Goal: Task Accomplishment & Management: Manage account settings

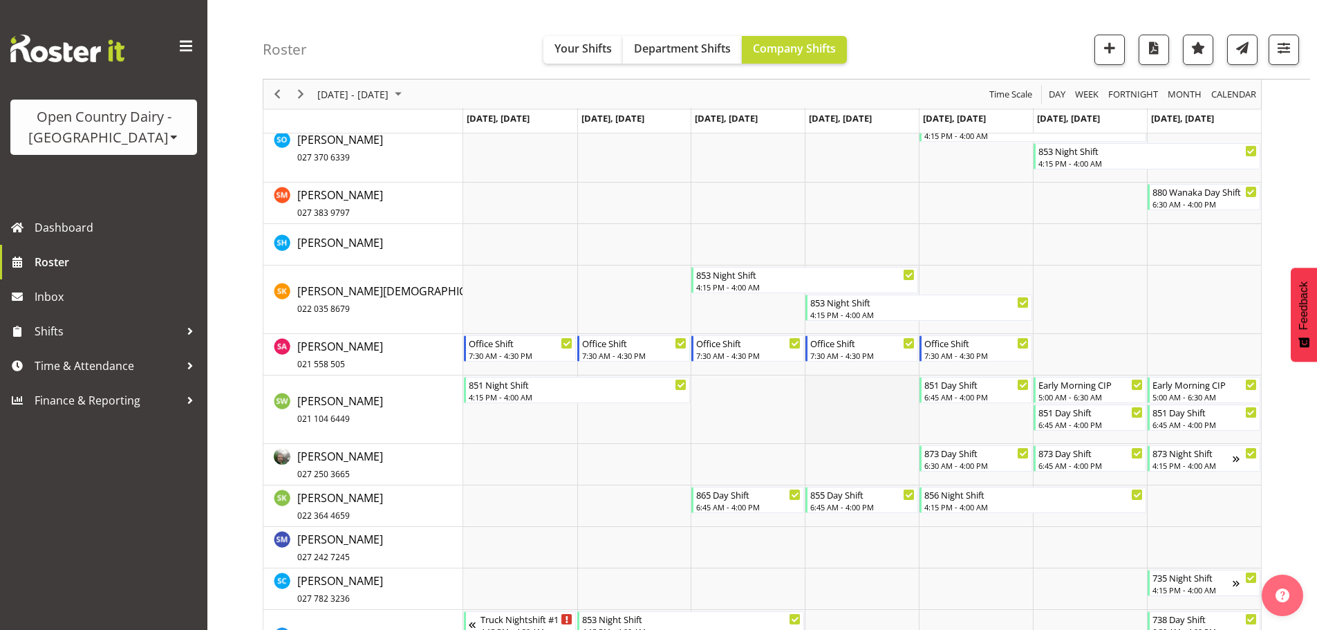
scroll to position [7845, 0]
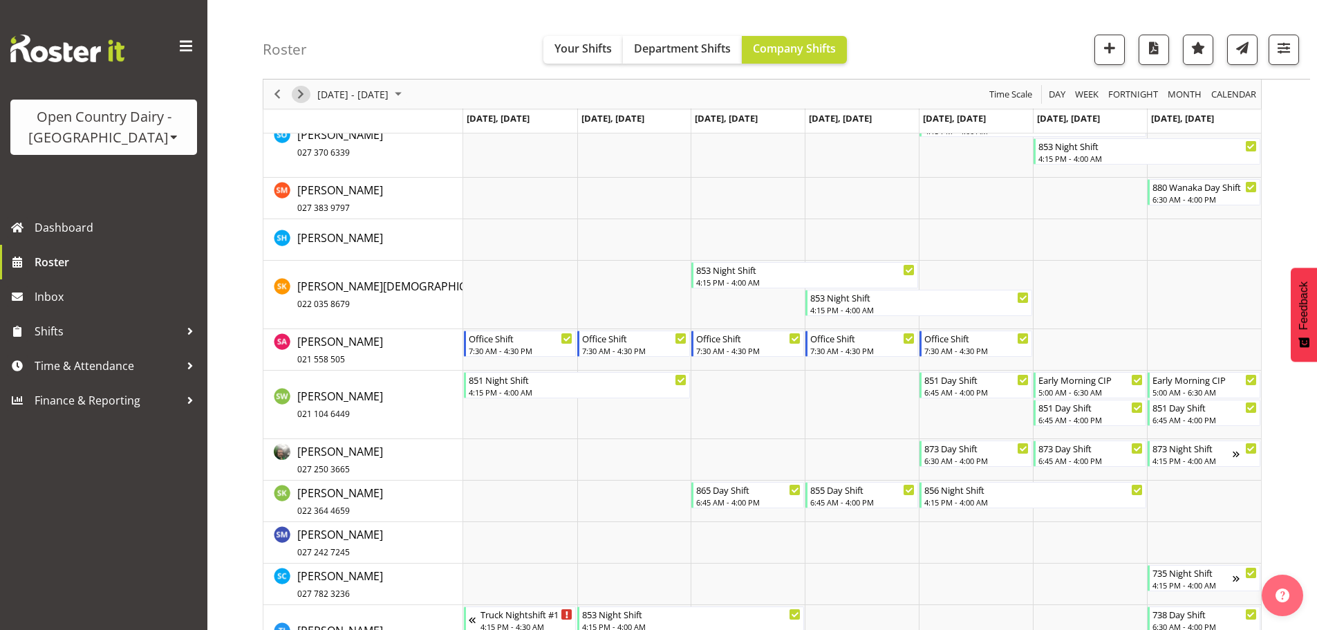
drag, startPoint x: 298, startPoint y: 97, endPoint x: 904, endPoint y: 487, distance: 721.1
click at [298, 97] on span "Next" at bounding box center [300, 94] width 17 height 17
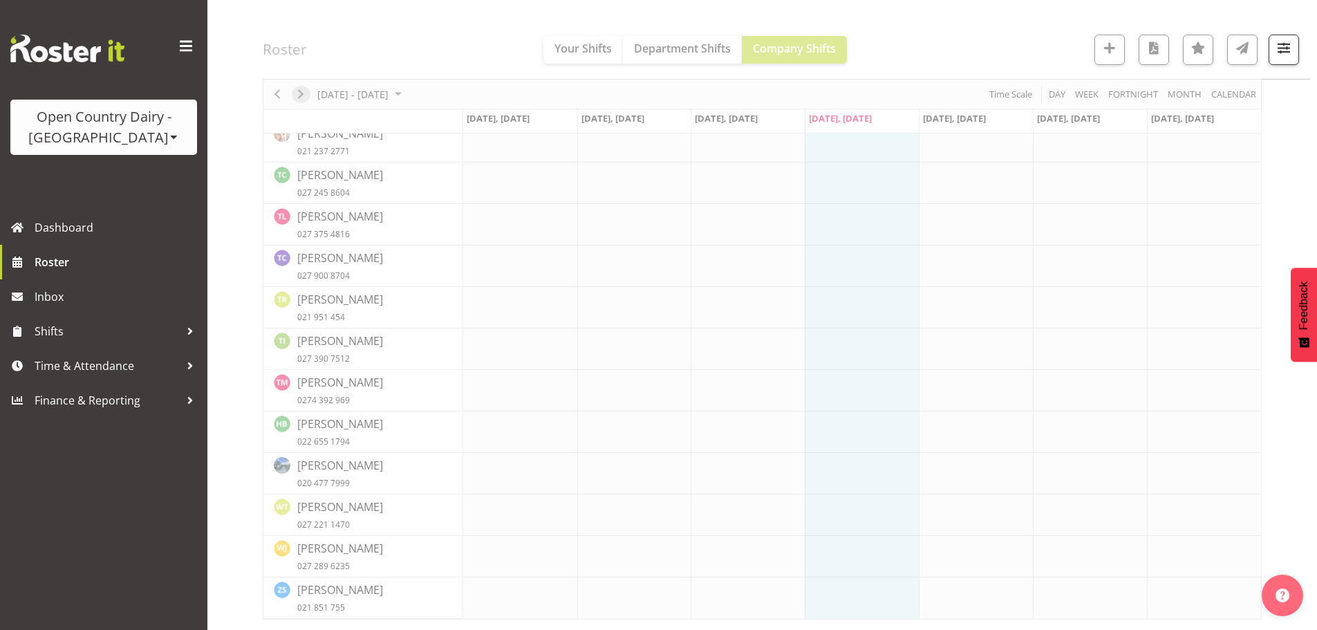
scroll to position [5675, 0]
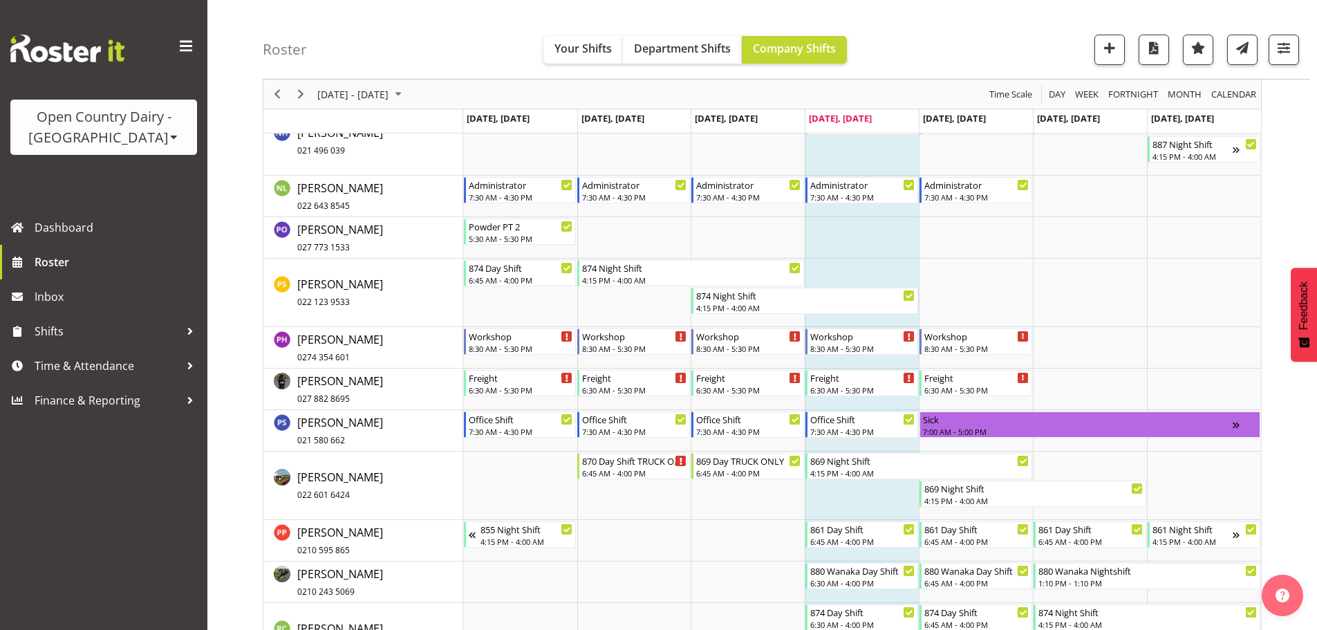
scroll to position [6720, 0]
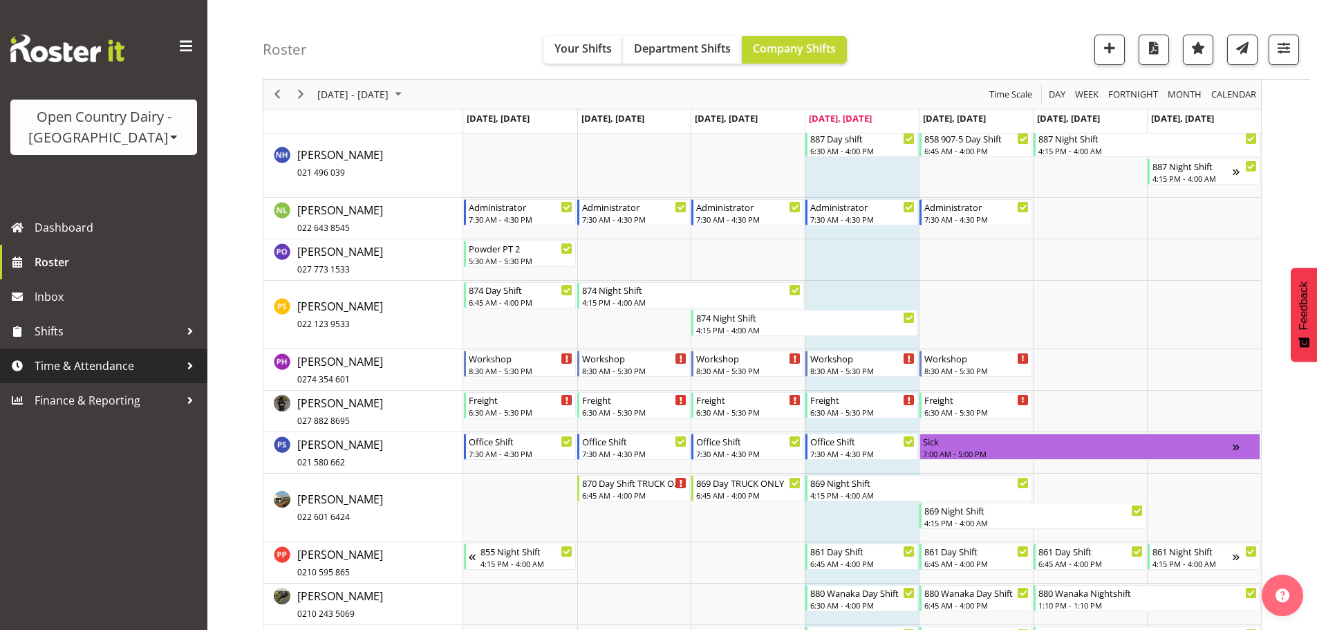
click at [102, 359] on span "Time & Attendance" at bounding box center [107, 365] width 145 height 21
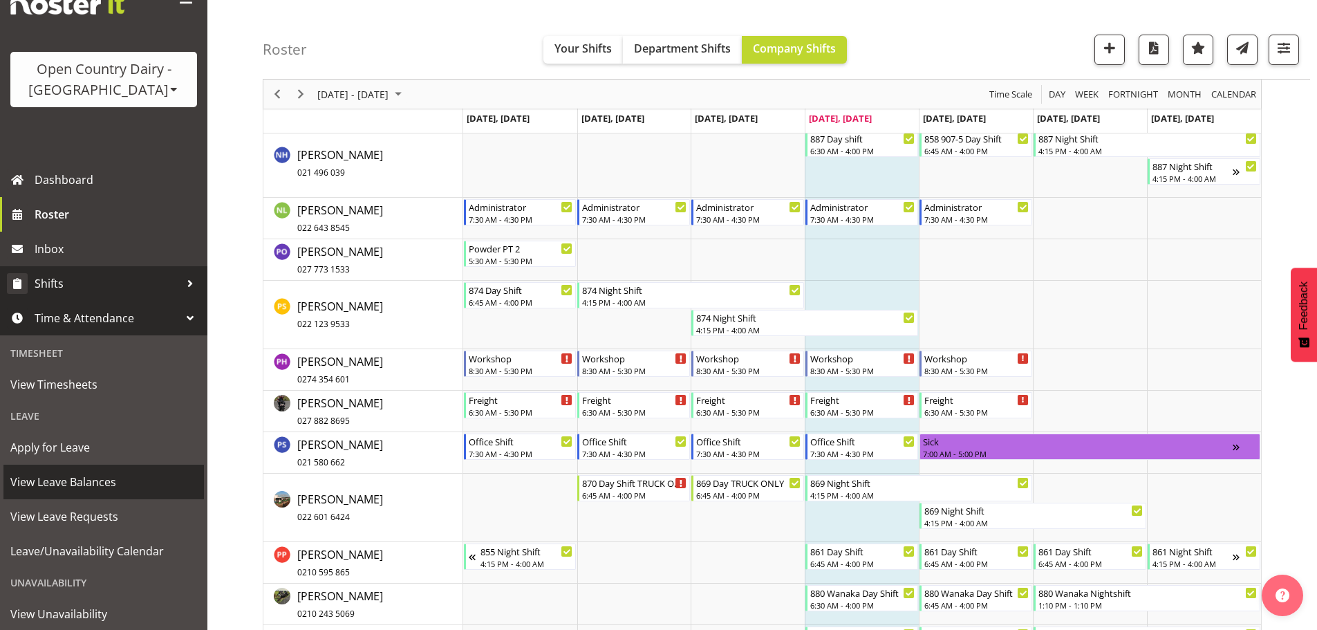
scroll to position [0, 0]
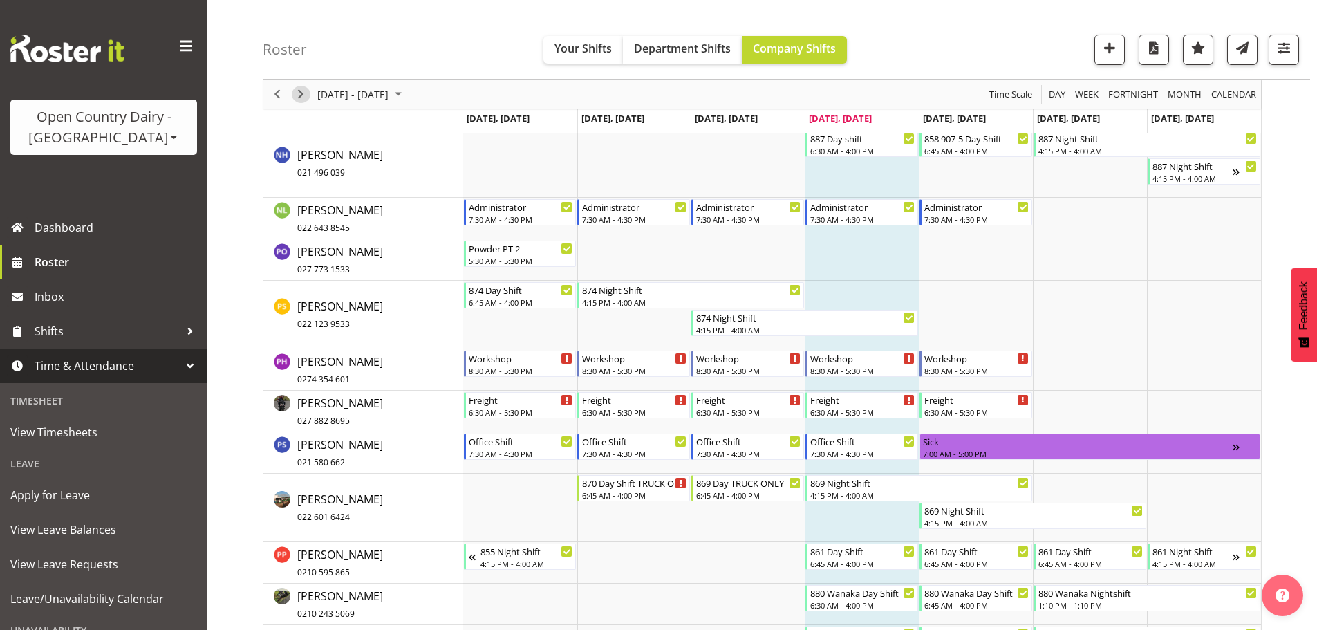
click at [302, 95] on span "Next" at bounding box center [300, 94] width 17 height 17
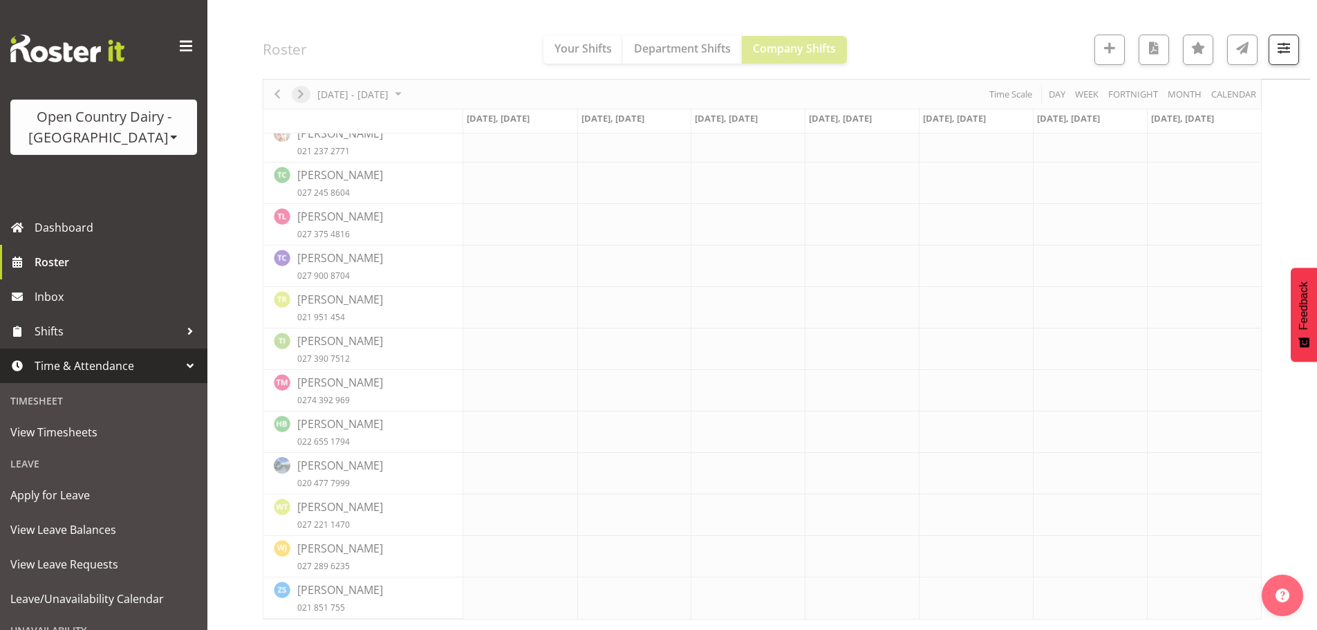
scroll to position [5675, 0]
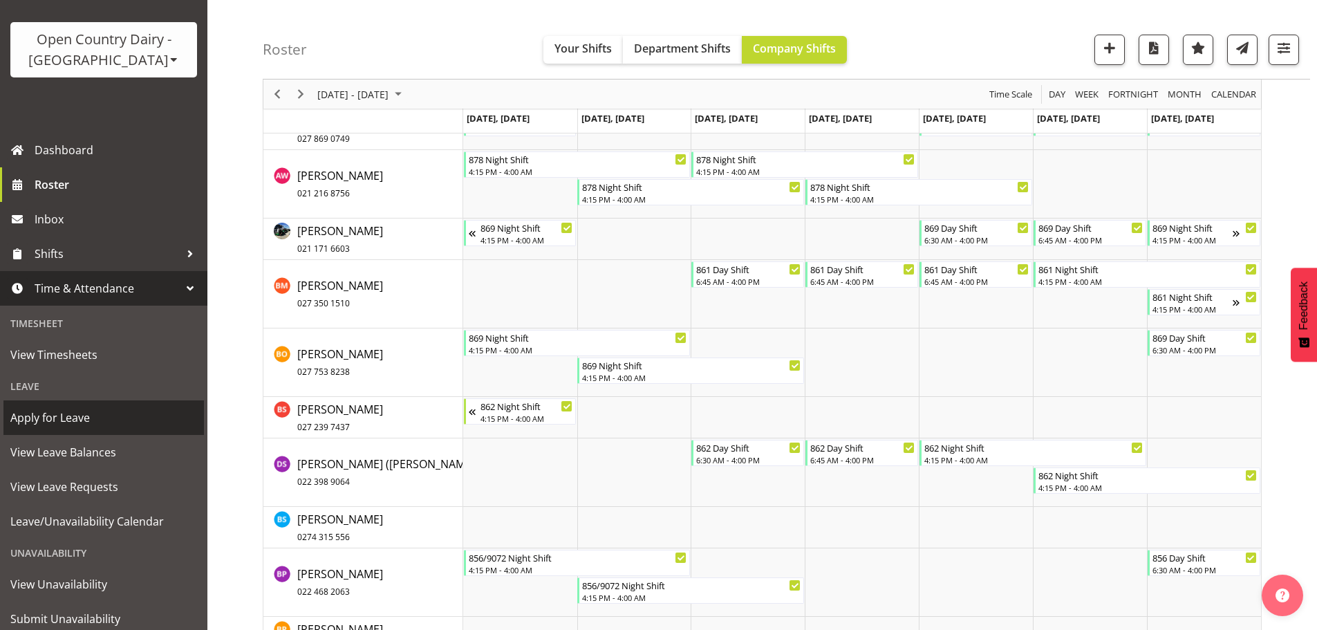
scroll to position [122, 0]
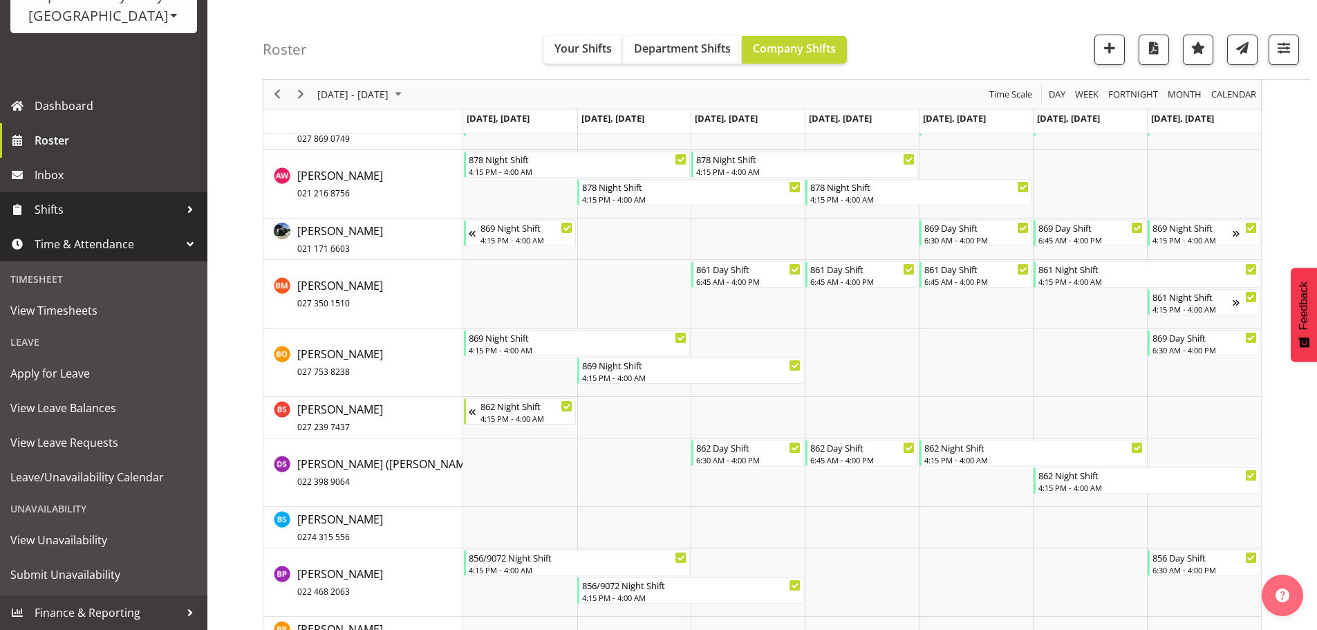
click at [77, 210] on span "Shifts" at bounding box center [107, 209] width 145 height 21
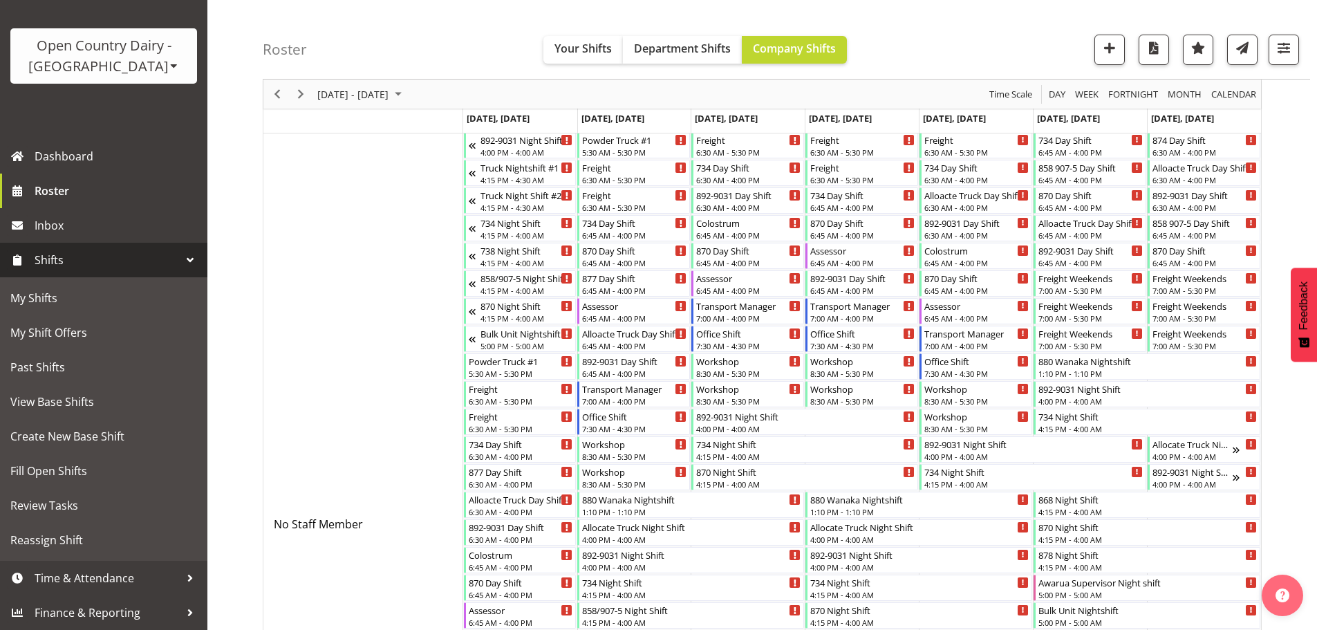
scroll to position [0, 0]
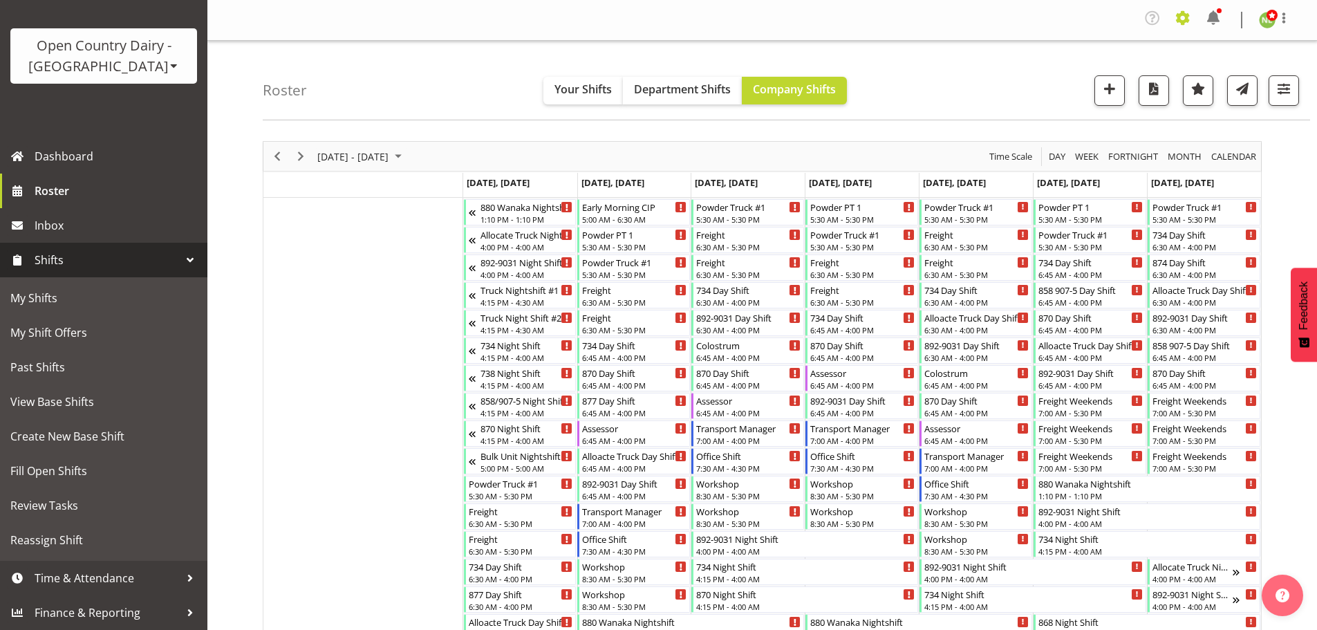
click at [1174, 21] on span at bounding box center [1183, 18] width 22 height 22
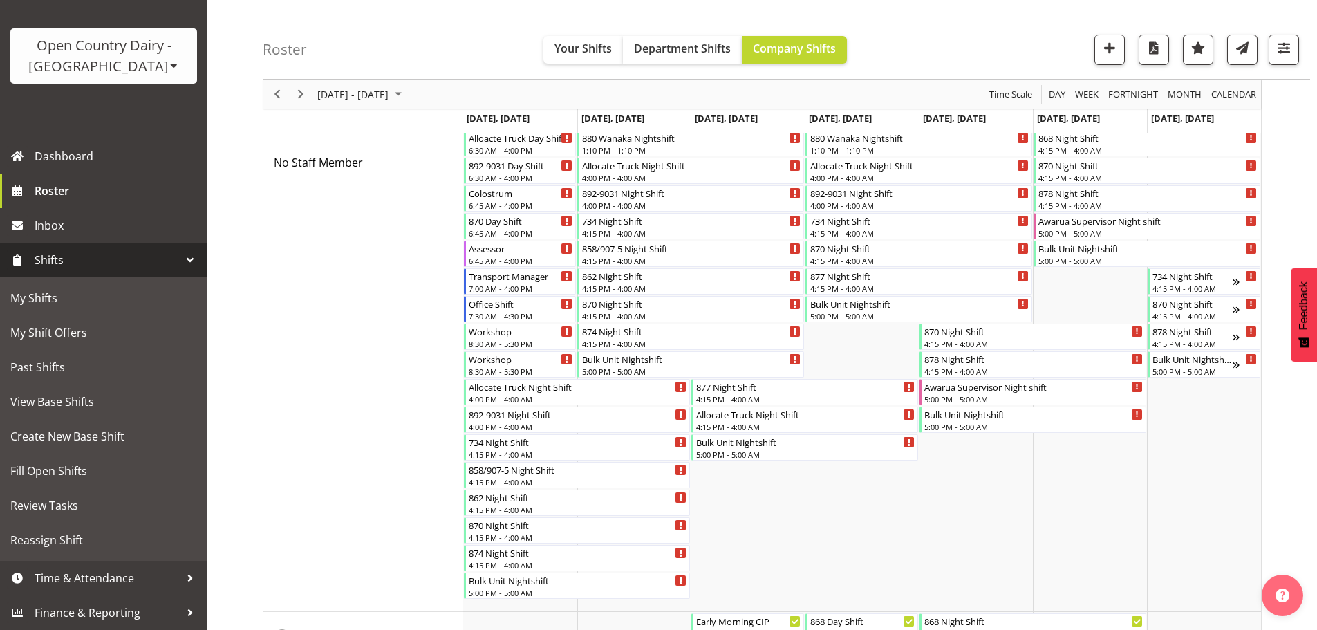
scroll to position [899, 0]
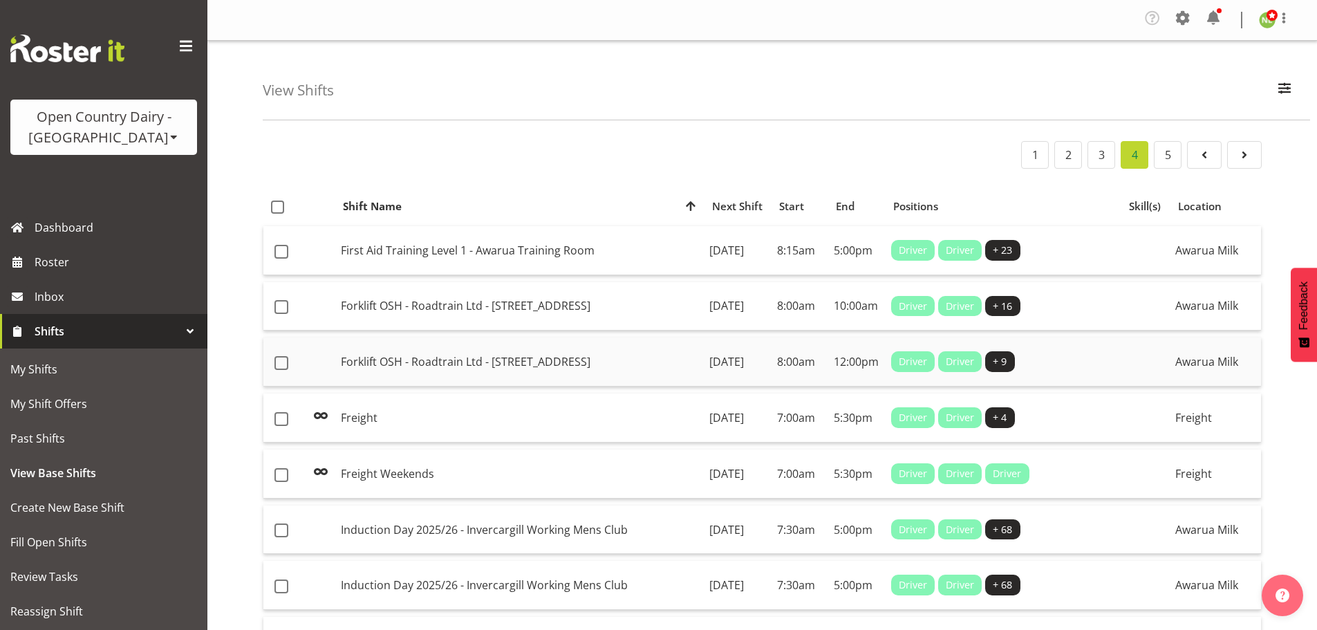
click at [554, 372] on td "Forklift OSH - Roadtrain Ltd - 128 Otepuni Avenue" at bounding box center [519, 361] width 368 height 49
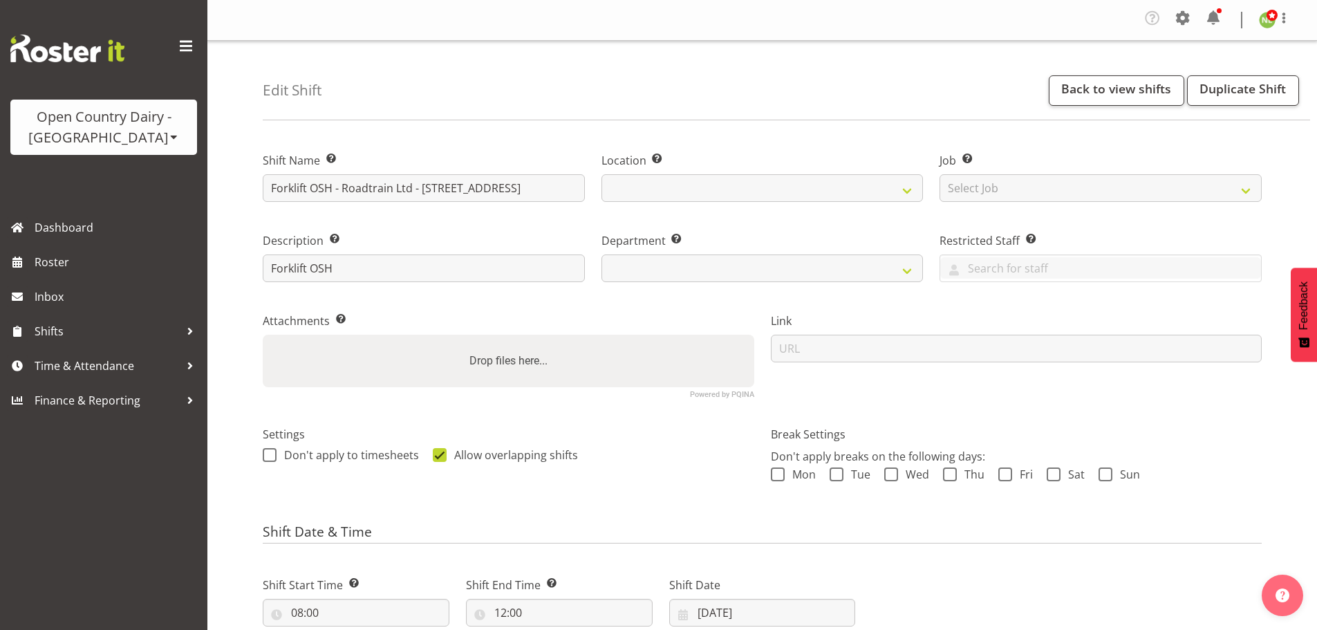
select select
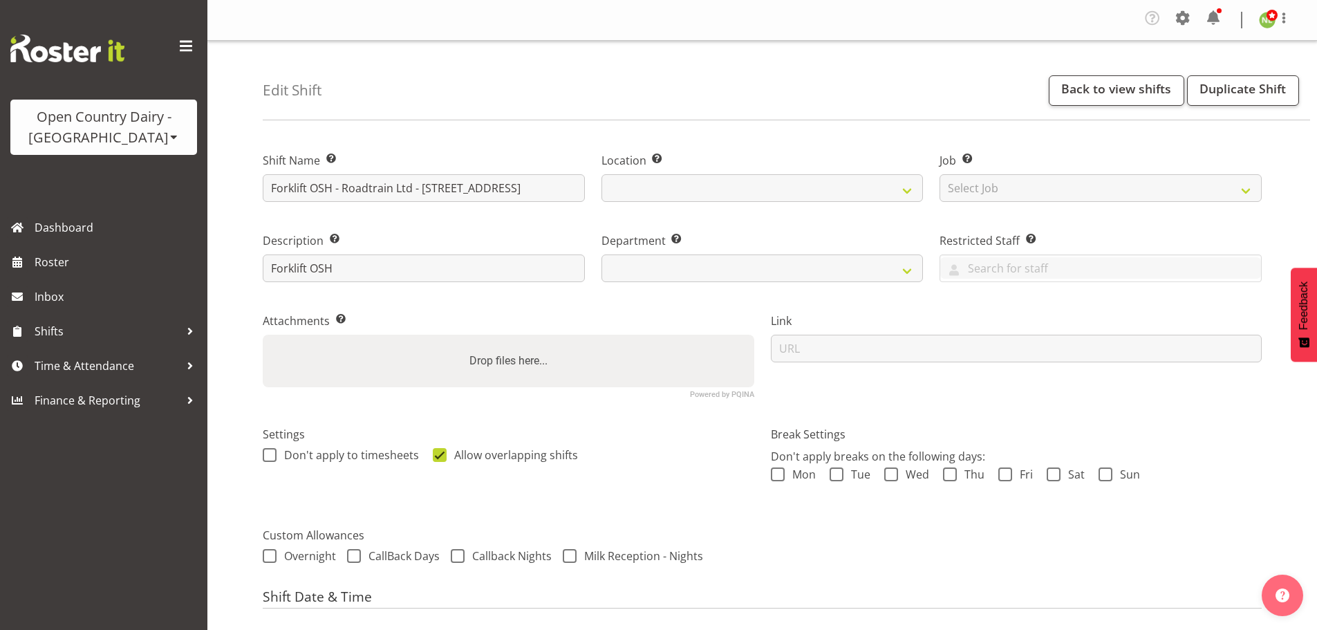
select select
click at [1248, 91] on link "Duplicate Shift" at bounding box center [1243, 90] width 112 height 30
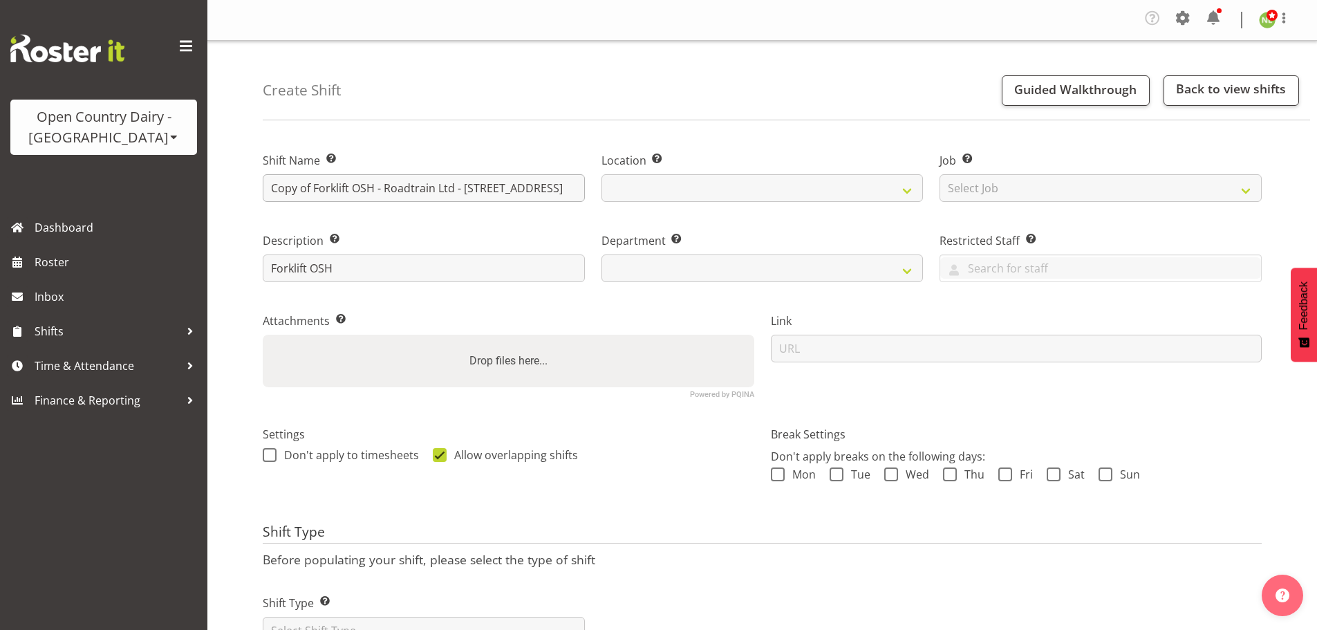
select select
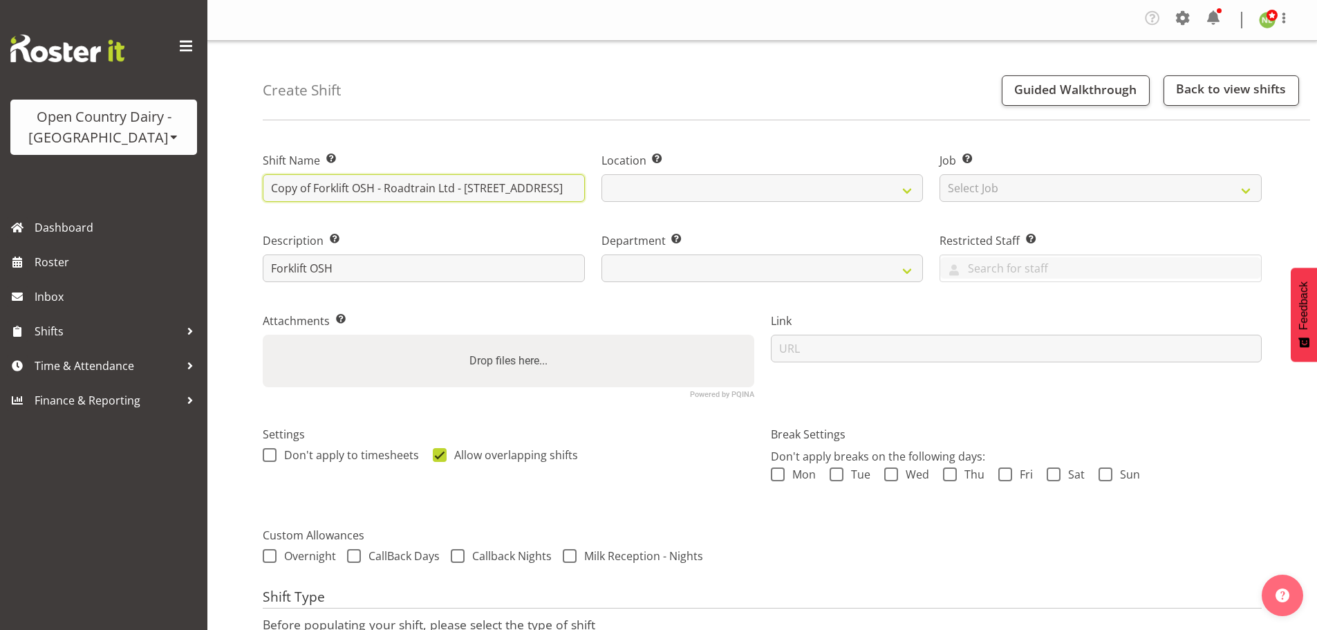
drag, startPoint x: 313, startPoint y: 187, endPoint x: 209, endPoint y: 200, distance: 104.5
click at [209, 200] on div "Create Shift Guided Walkthrough Back to view shifts Shift Name Enter a name for…" at bounding box center [761, 391] width 1109 height 701
type input "Forklift OSH - Roadtrain Ltd - [STREET_ADDRESS]"
select select
type input "Forklift OSH - Roadtrain Ltd - [STREET_ADDRESS]"
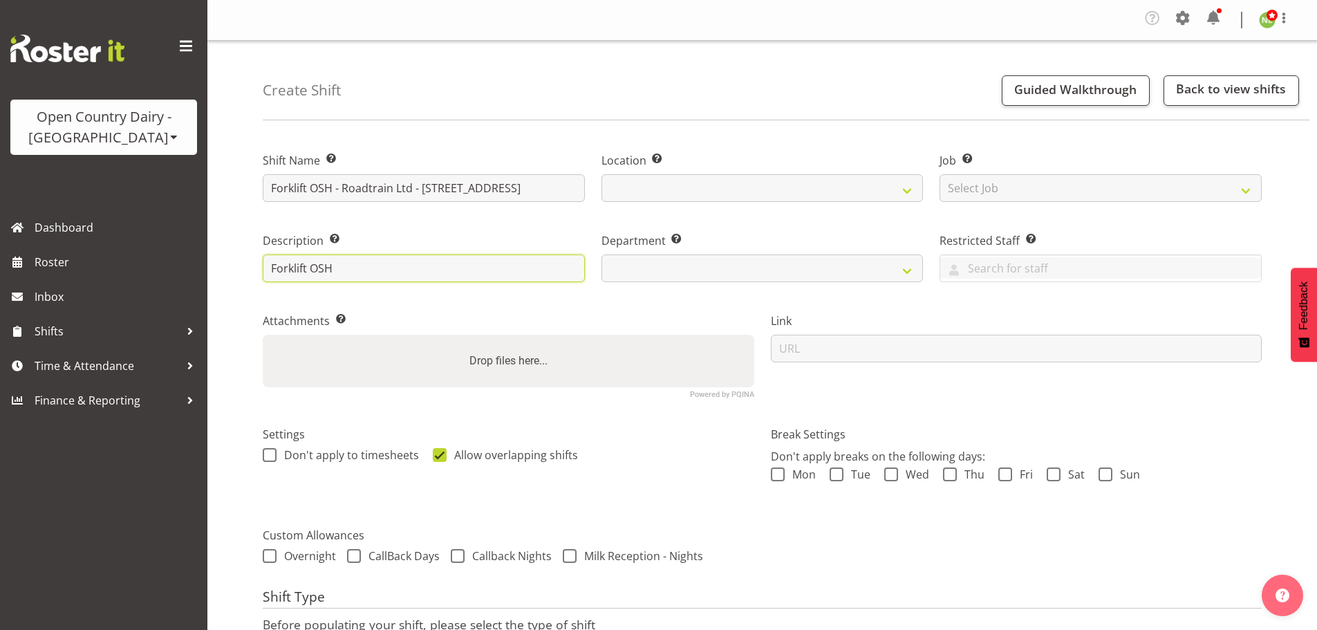
click at [359, 270] on input "Forklift OSH" at bounding box center [424, 268] width 322 height 28
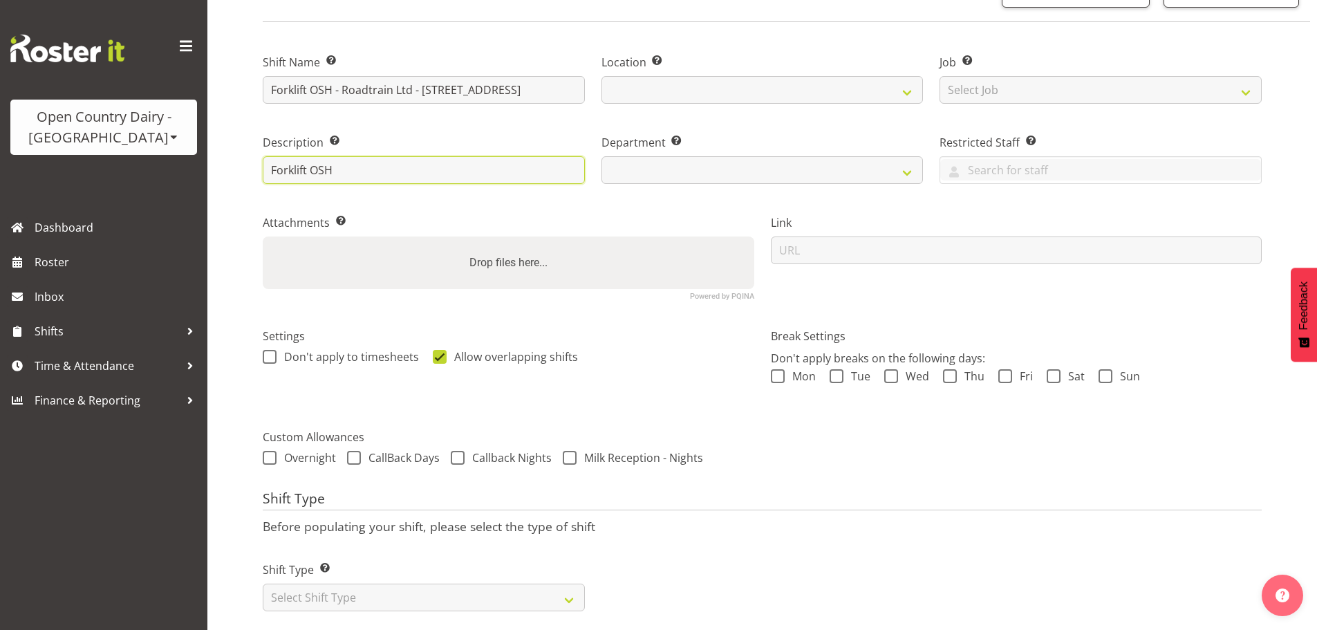
scroll to position [122, 0]
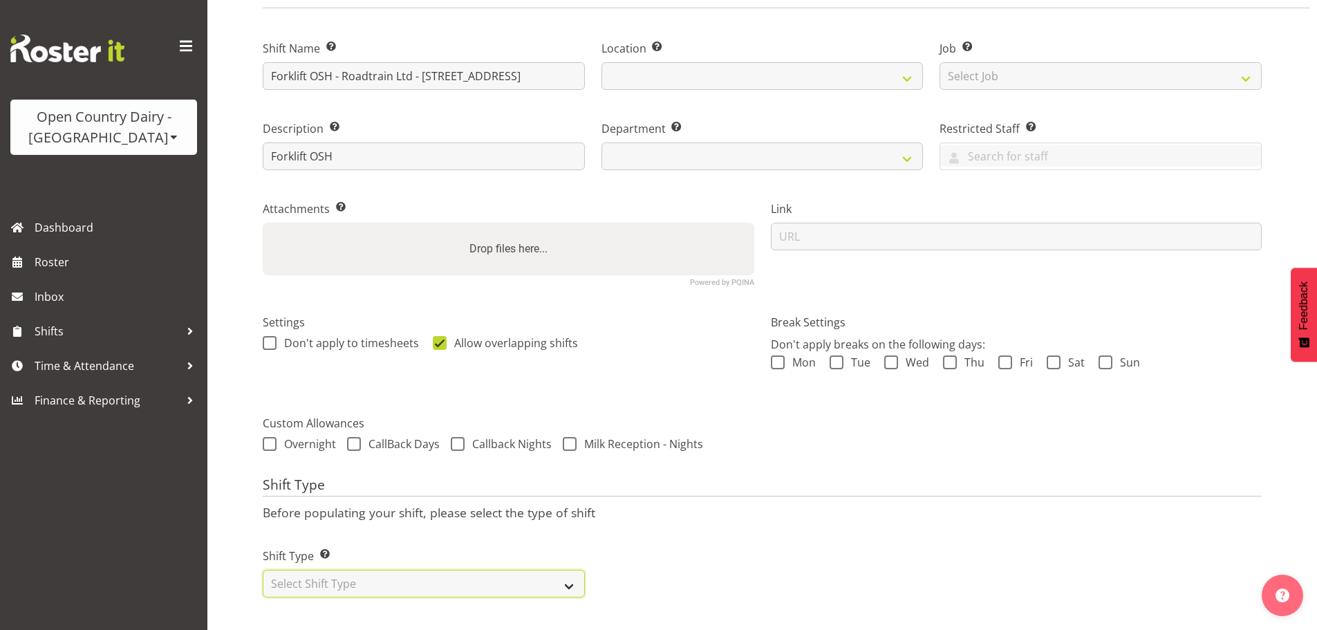
click at [340, 572] on select "Select Shift Type One Off Shift Recurring Shift Rotating Shift" at bounding box center [424, 584] width 322 height 28
select select "one_off"
click at [263, 570] on select "Select Shift Type One Off Shift Recurring Shift Rotating Shift" at bounding box center [424, 584] width 322 height 28
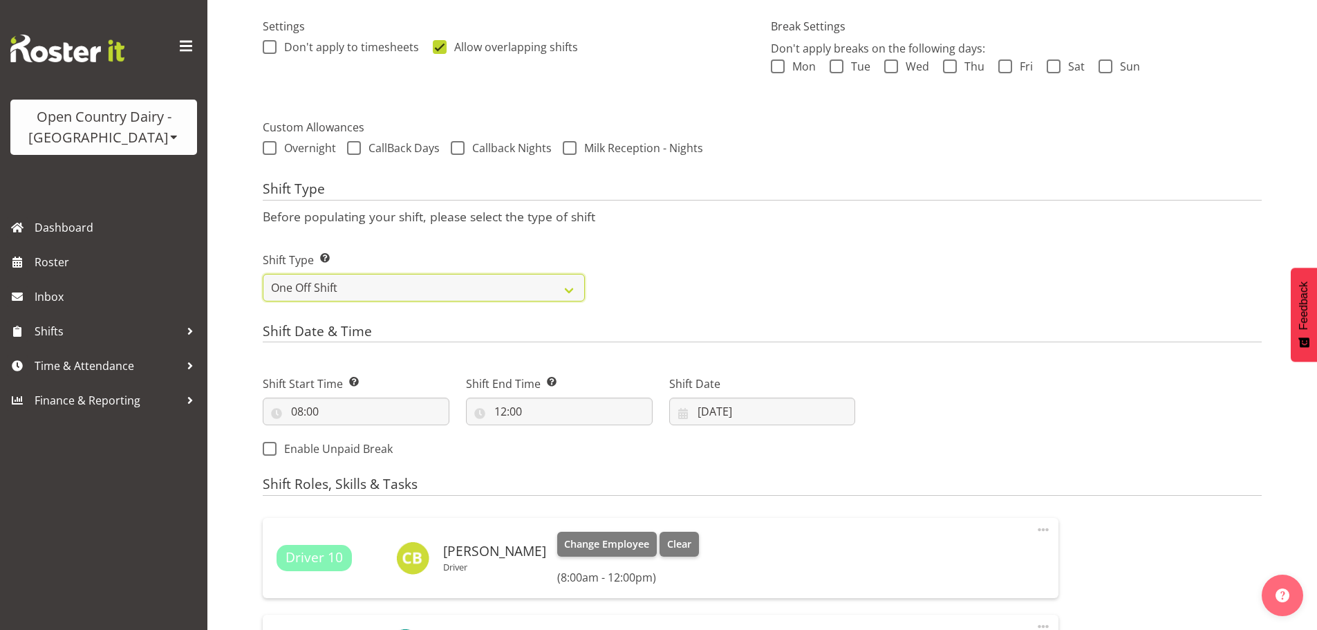
scroll to position [537, 0]
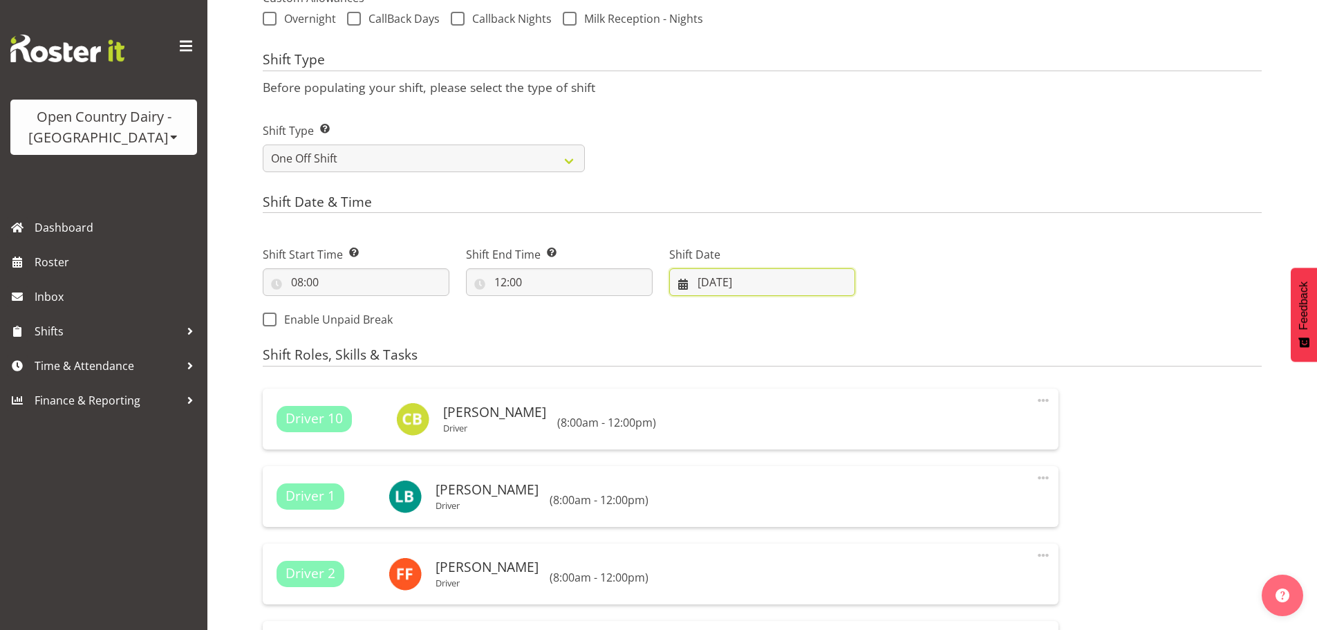
click at [744, 283] on input "01/08/2025" at bounding box center [762, 282] width 187 height 28
select select "806"
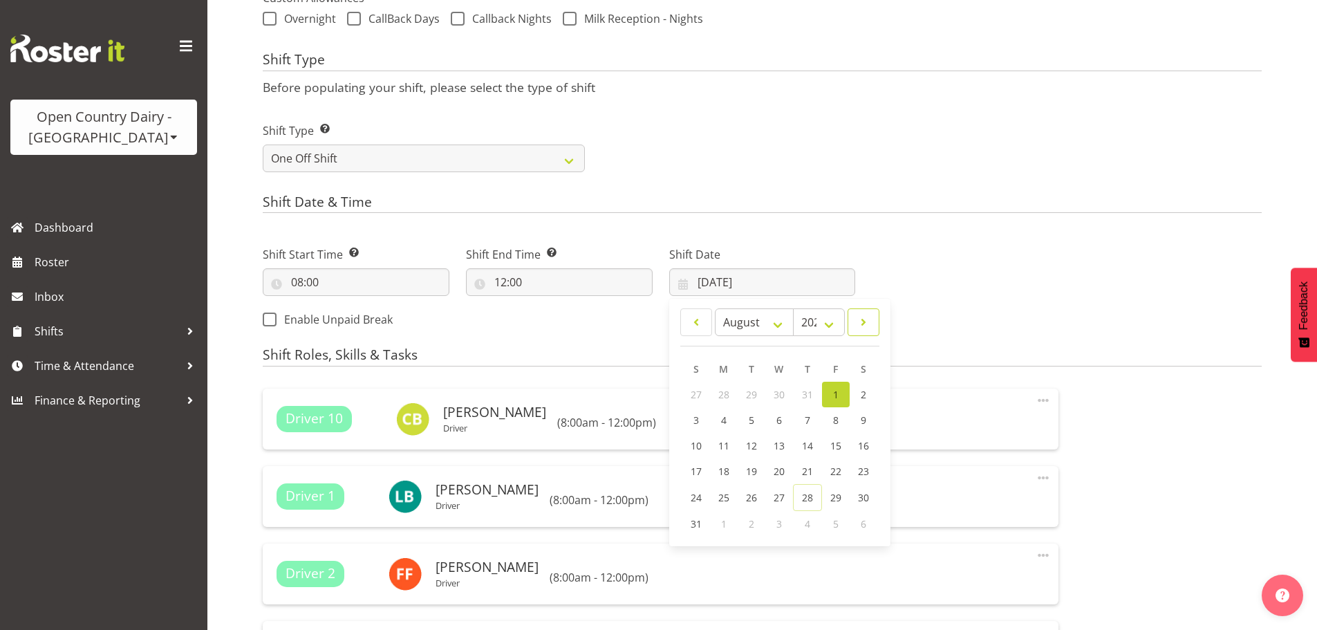
click at [860, 319] on span at bounding box center [863, 322] width 14 height 17
select select "8"
click at [836, 397] on span "5" at bounding box center [835, 394] width 6 height 13
type input "05/09/2025"
click at [1115, 234] on div "Next Shifts" at bounding box center [1066, 283] width 406 height 112
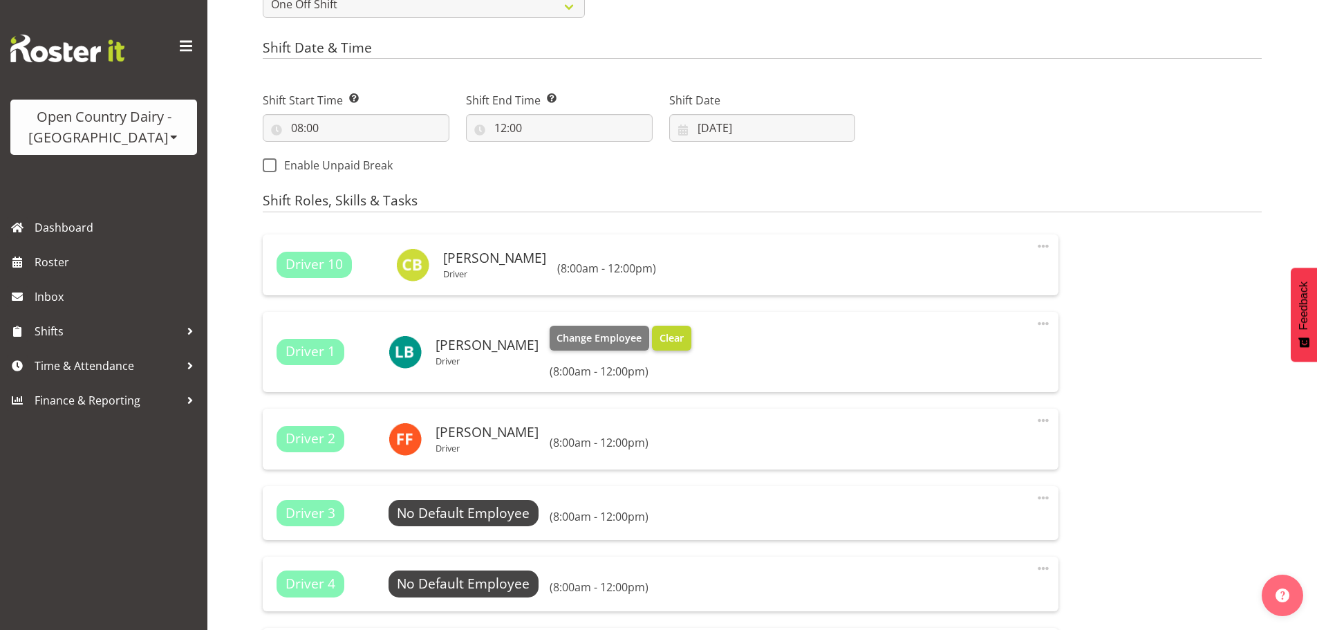
scroll to position [675, 0]
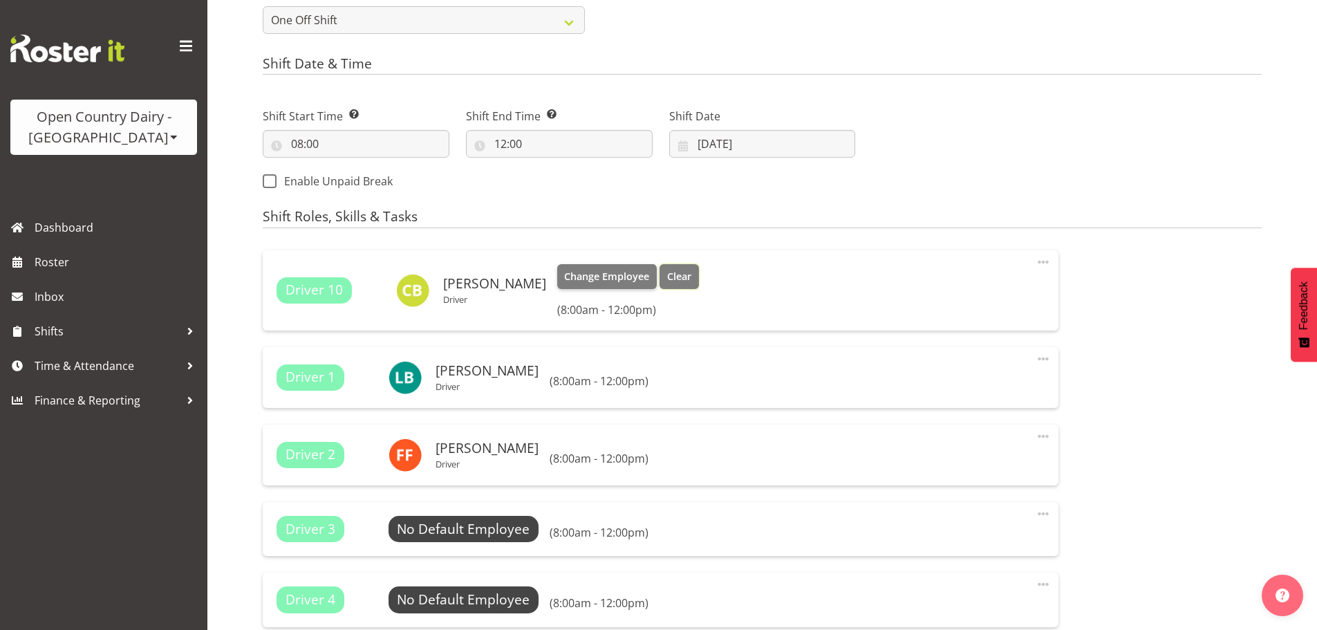
drag, startPoint x: 677, startPoint y: 280, endPoint x: 685, endPoint y: 293, distance: 15.5
click at [677, 279] on span "Clear" at bounding box center [679, 276] width 24 height 15
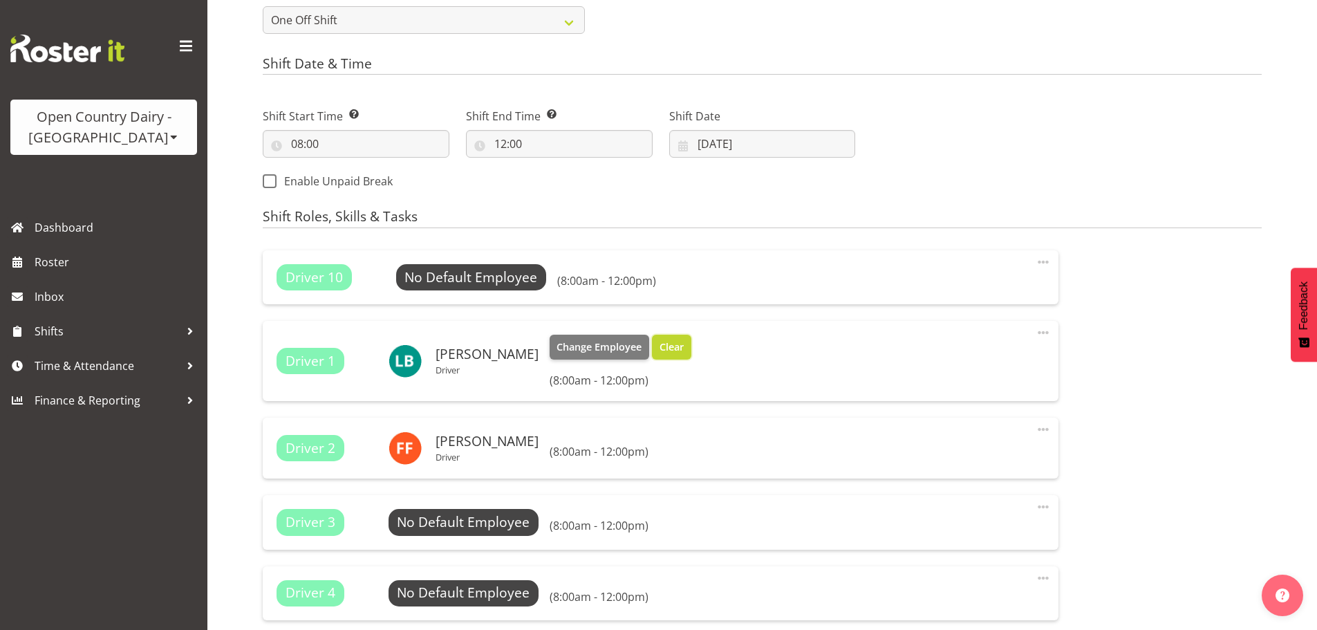
click at [659, 346] on span "Clear" at bounding box center [671, 346] width 24 height 15
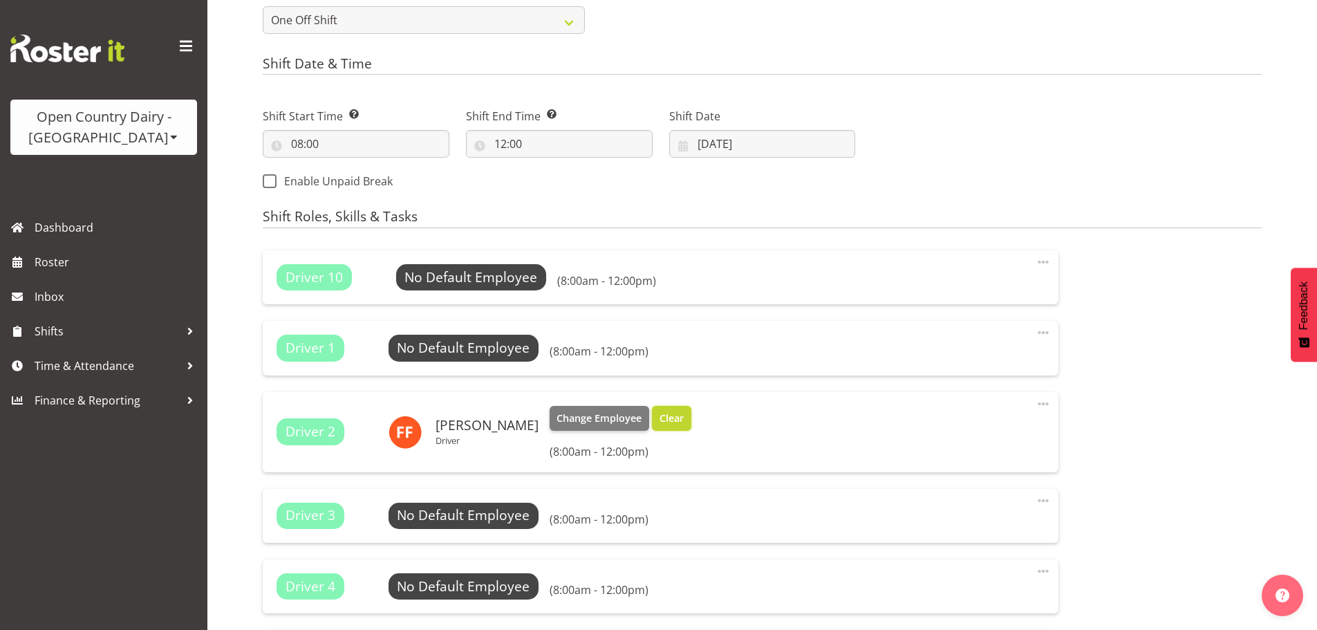
click at [659, 423] on span "Clear" at bounding box center [671, 418] width 24 height 15
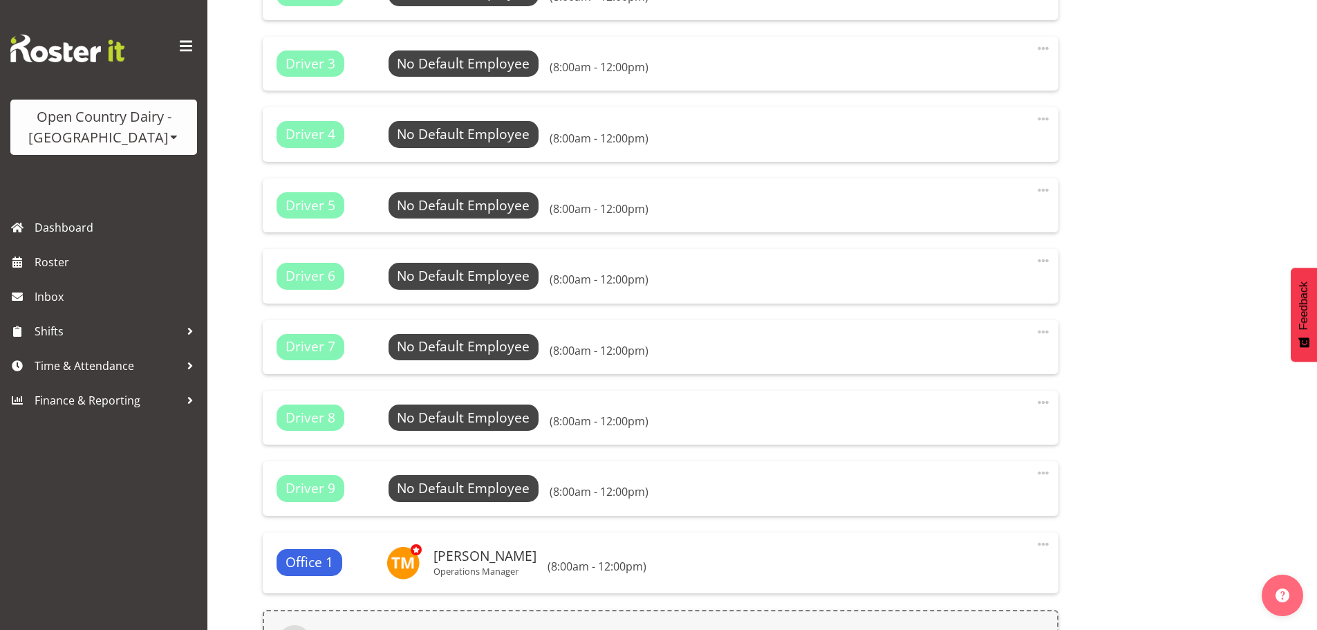
scroll to position [1228, 0]
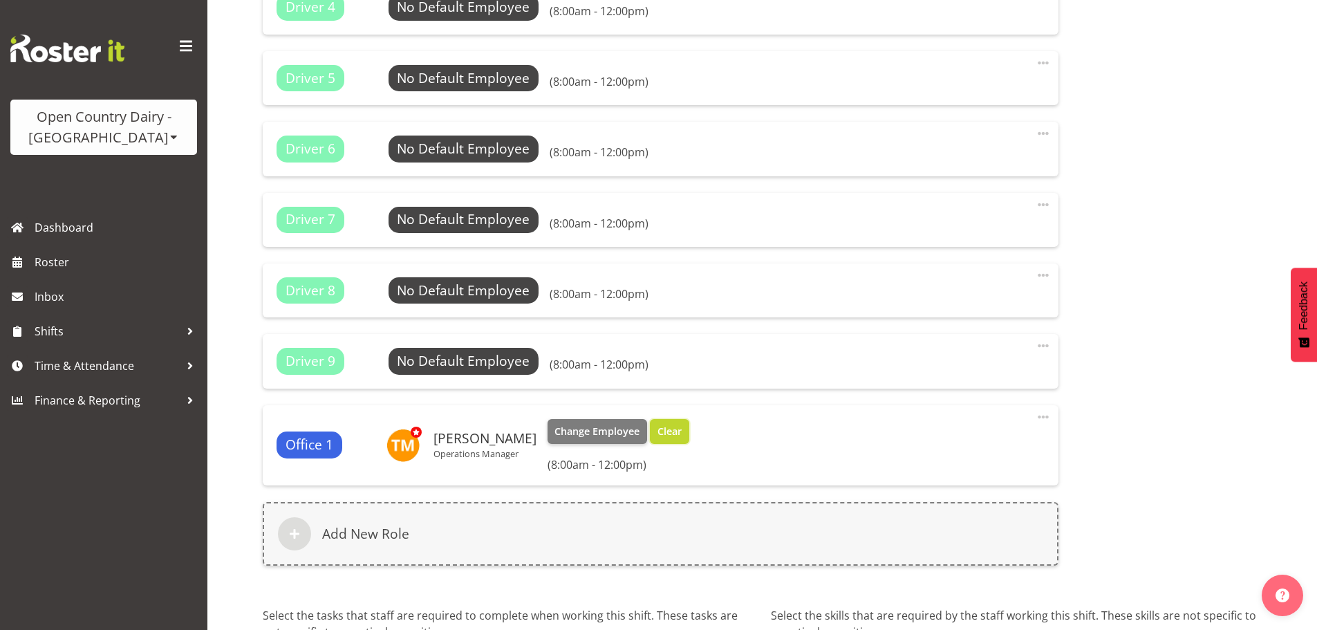
click at [663, 435] on span "Clear" at bounding box center [669, 431] width 24 height 15
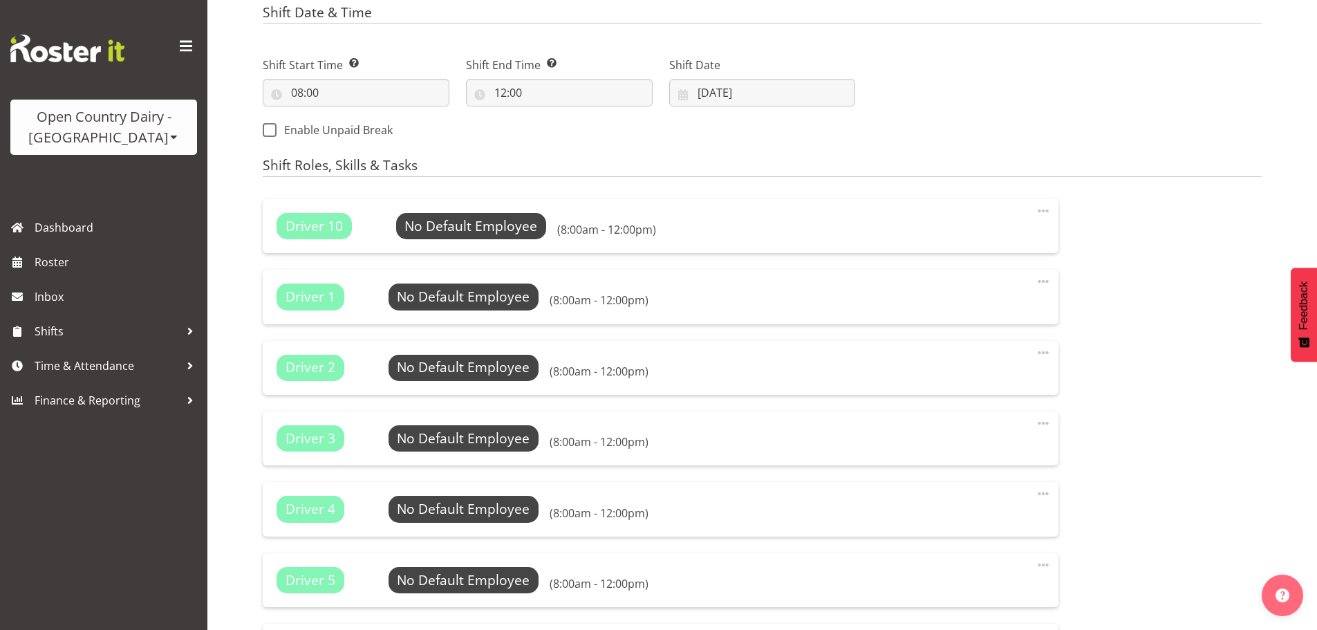
scroll to position [606, 0]
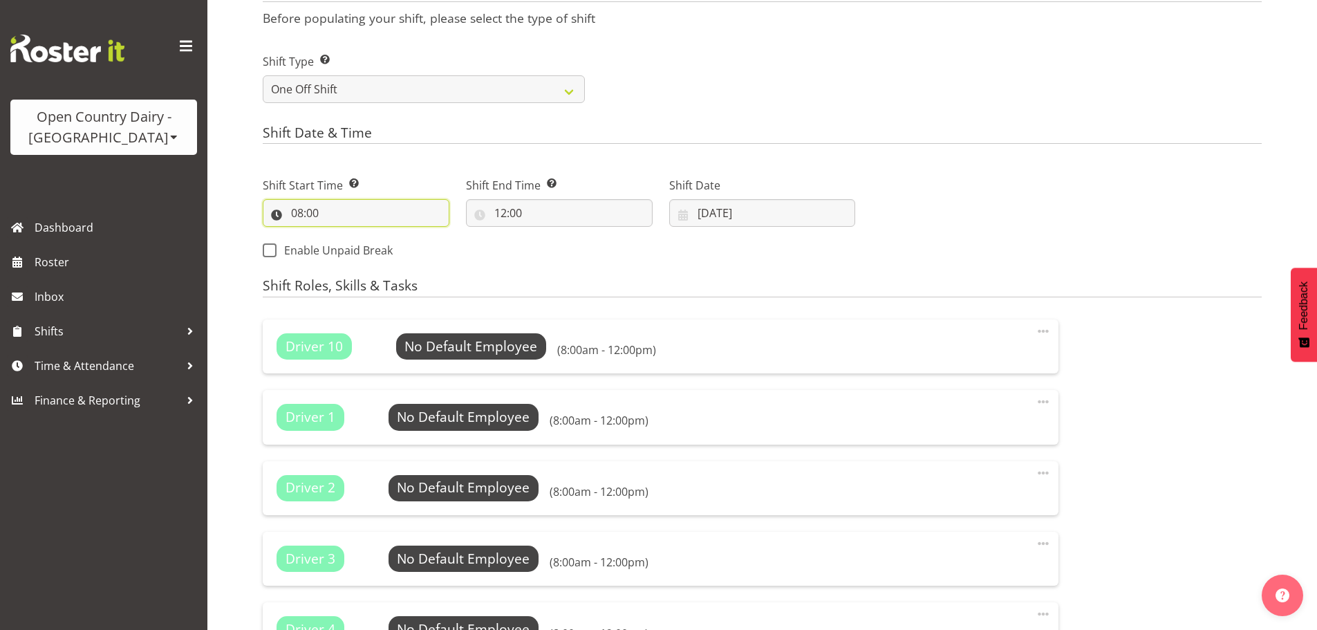
click at [310, 208] on input "08:00" at bounding box center [356, 213] width 187 height 28
click at [355, 254] on select "00 01 02 03 04 05 06 07 08 09 10 11 12 13 14 15 16 17 18 19 20 21 22 23" at bounding box center [356, 249] width 31 height 28
select select "11"
click at [341, 235] on select "00 01 02 03 04 05 06 07 08 09 10 11 12 13 14 15 16 17 18 19 20 21 22 23" at bounding box center [356, 249] width 31 height 28
type input "11:00"
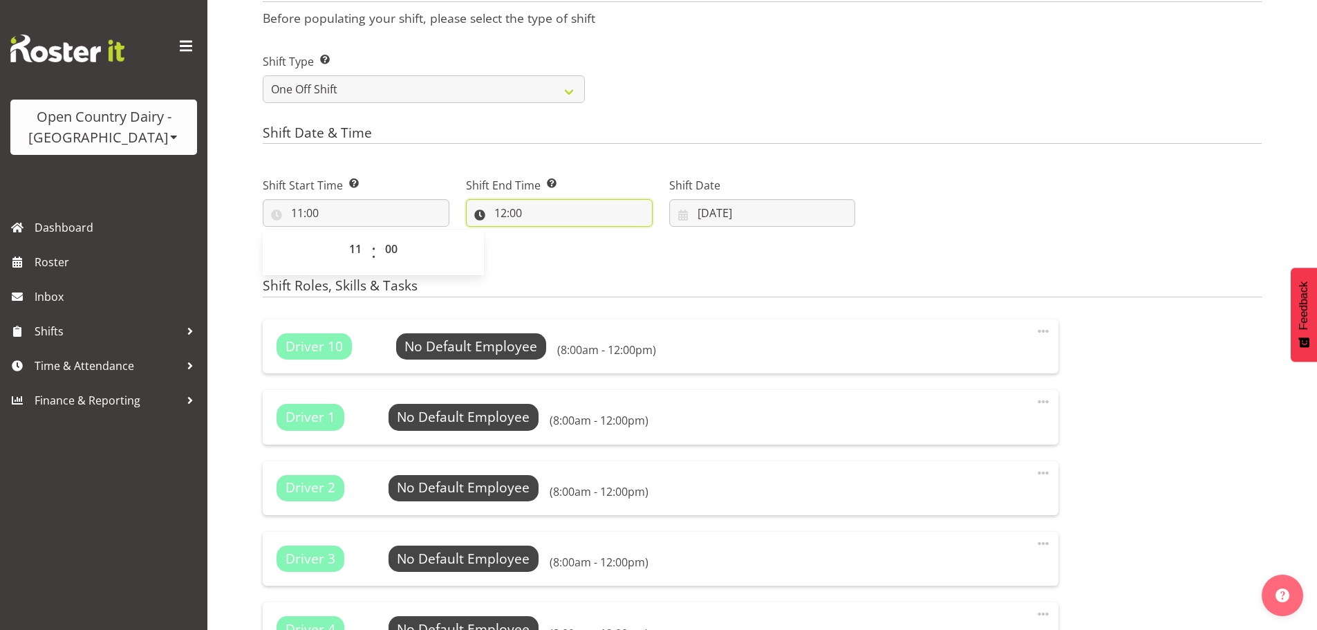
click at [516, 212] on input "12:00" at bounding box center [559, 213] width 187 height 28
click at [603, 247] on select "00 01 02 03 04 05 06 07 08 09 10 11 12 13 14 15 16 17 18 19 20 21 22 23 24 25 2…" at bounding box center [596, 249] width 31 height 28
select select "30"
click at [581, 235] on select "00 01 02 03 04 05 06 07 08 09 10 11 12 13 14 15 16 17 18 19 20 21 22 23 24 25 2…" at bounding box center [596, 249] width 31 height 28
type input "12:30"
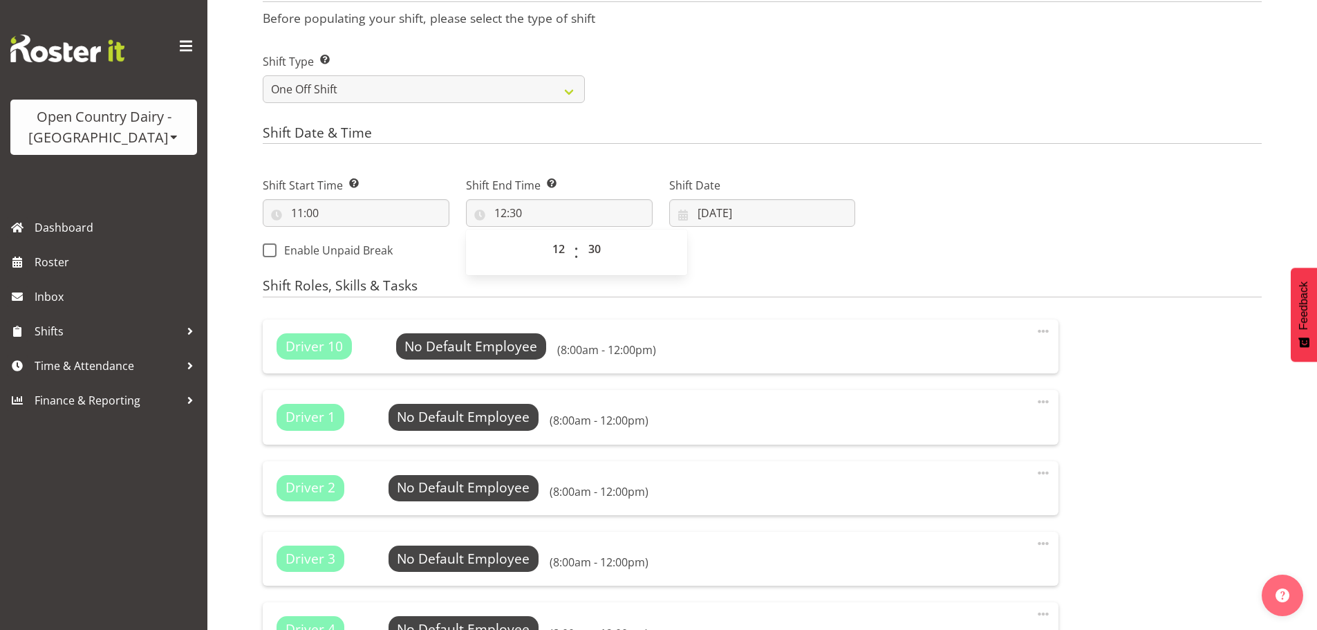
click at [1058, 153] on div "Shift Date & Time Shift Start Time Set the time of the day you wish this shift …" at bounding box center [762, 197] width 999 height 145
click at [423, 347] on span "Select Employee" at bounding box center [471, 347] width 103 height 20
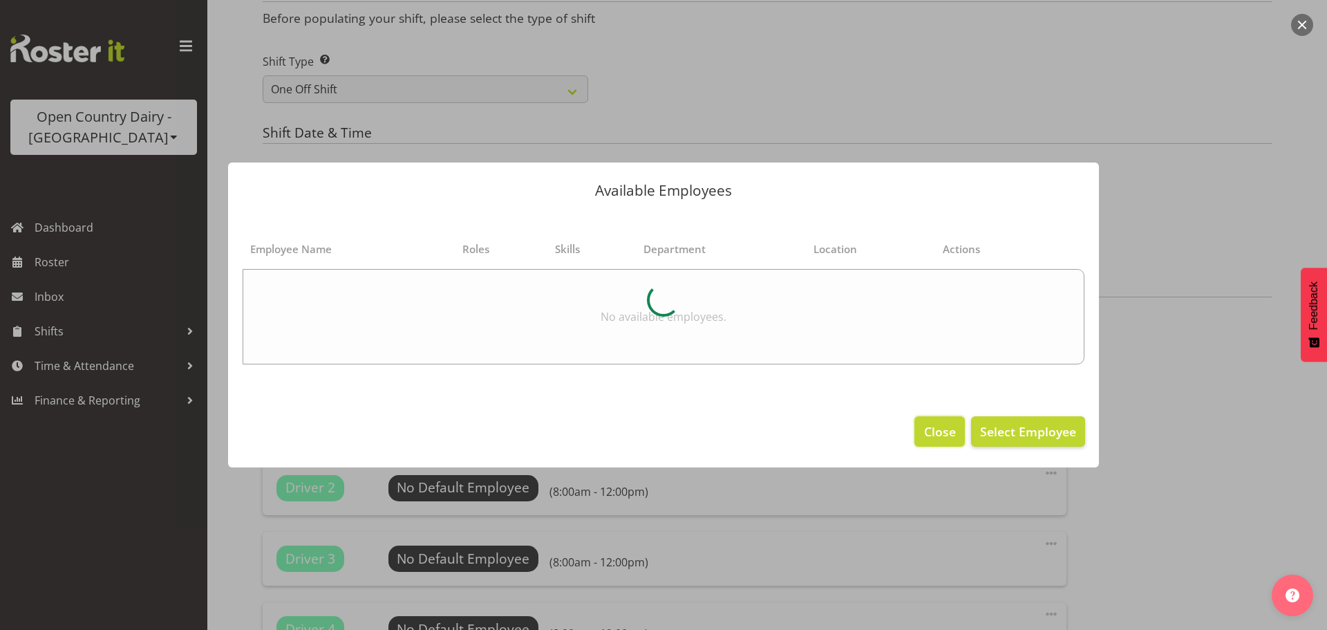
click at [935, 428] on span "Close" at bounding box center [940, 431] width 32 height 18
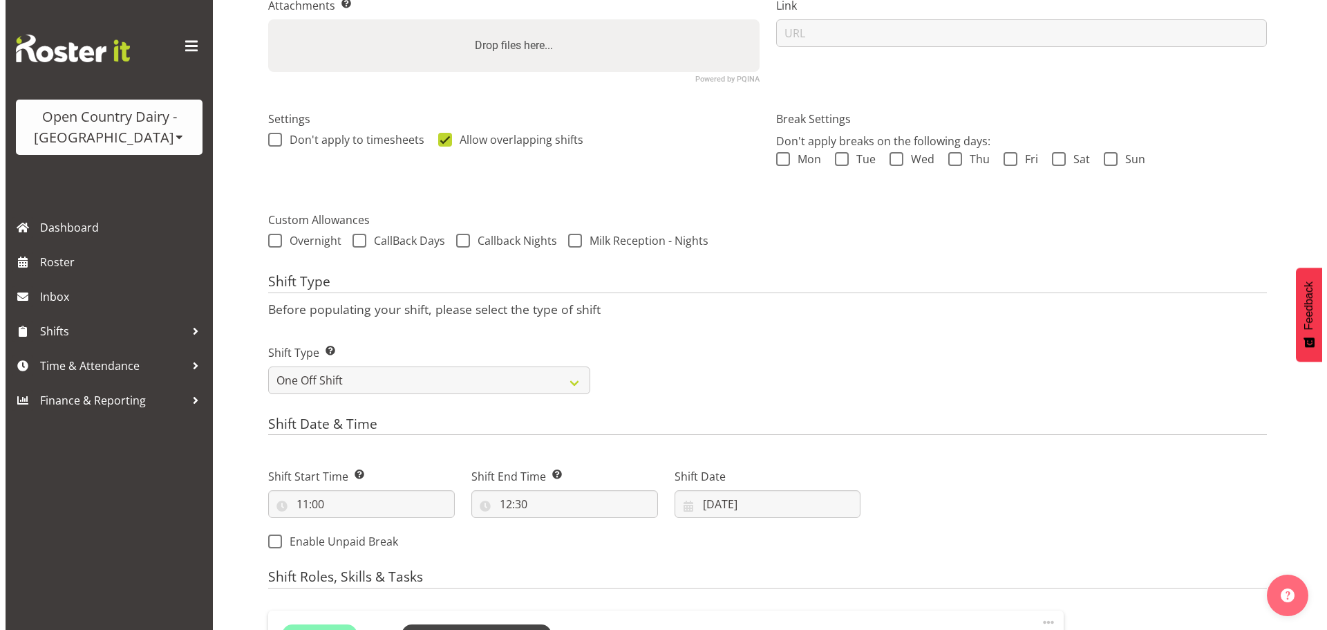
scroll to position [537, 0]
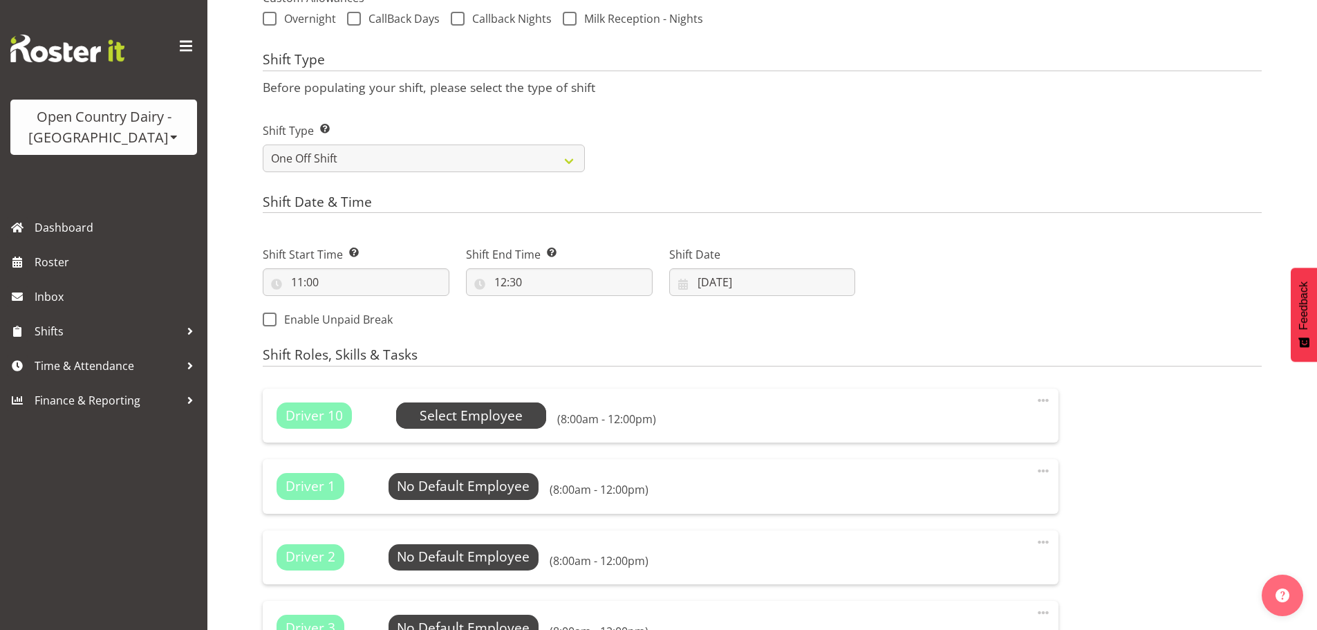
click at [484, 417] on span "Select Employee" at bounding box center [471, 416] width 103 height 20
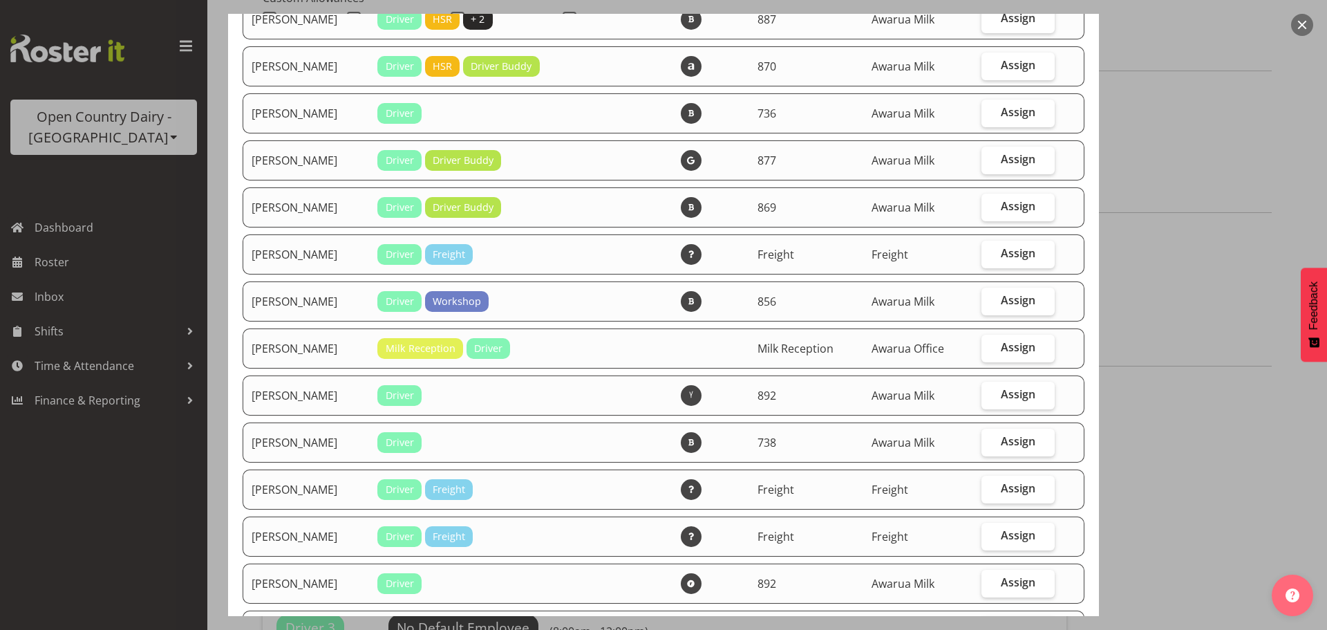
scroll to position [138, 0]
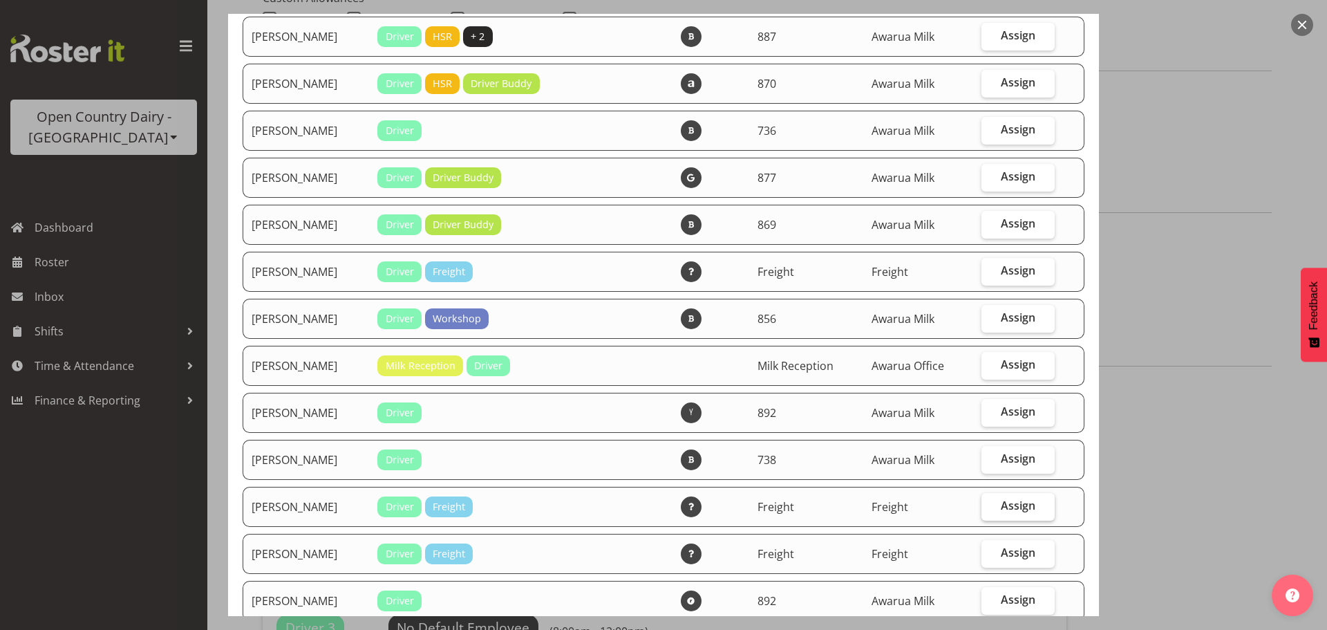
click at [1009, 504] on span "Assign" at bounding box center [1018, 505] width 35 height 14
click at [990, 504] on input "Assign" at bounding box center [985, 505] width 9 height 9
checkbox input "true"
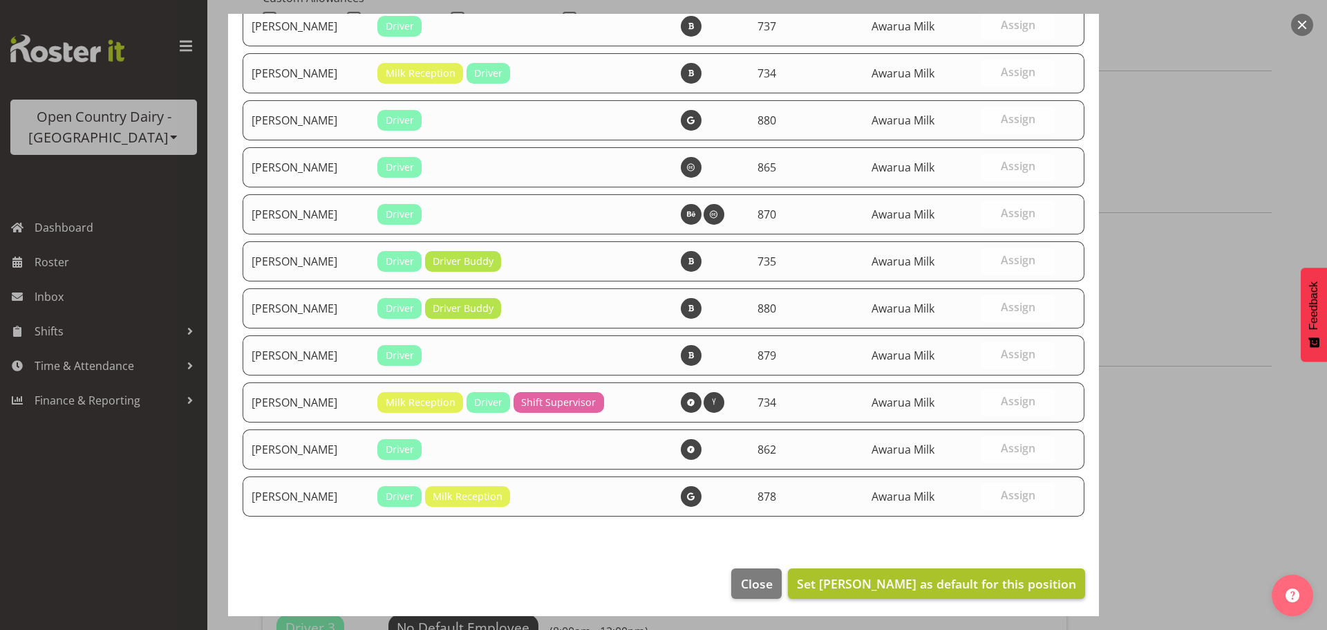
scroll to position [1468, 0]
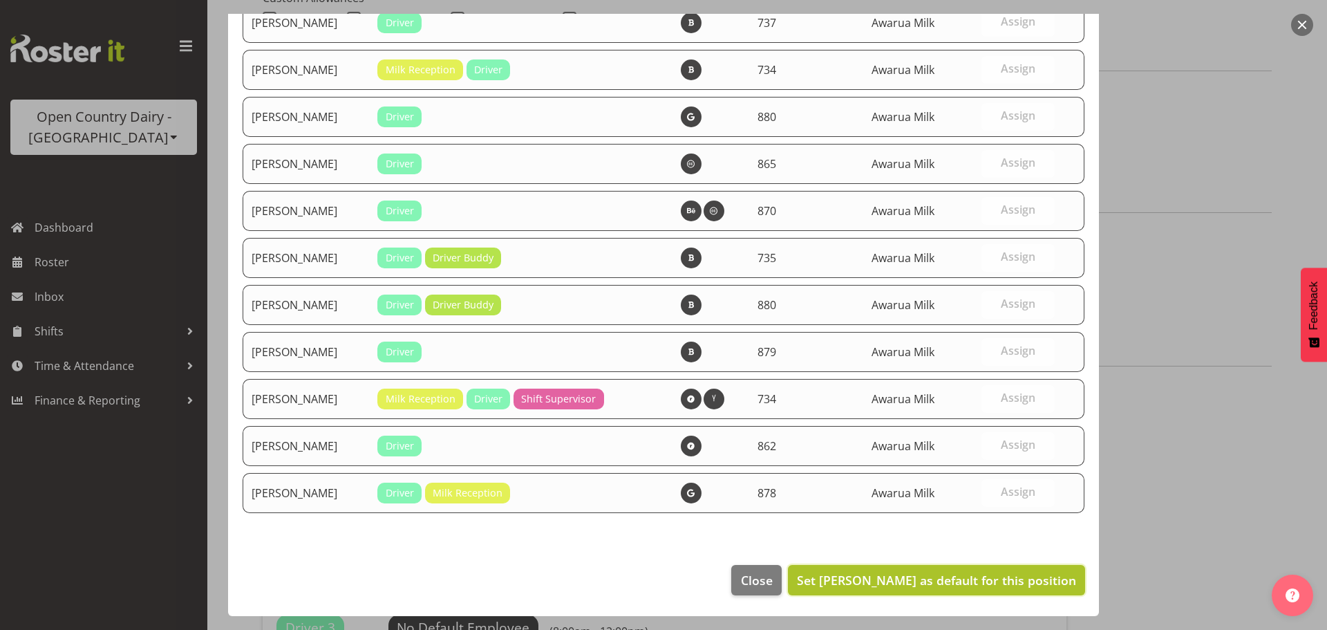
click at [1031, 581] on span "Set Craig Sutherland as default for this position" at bounding box center [936, 580] width 279 height 17
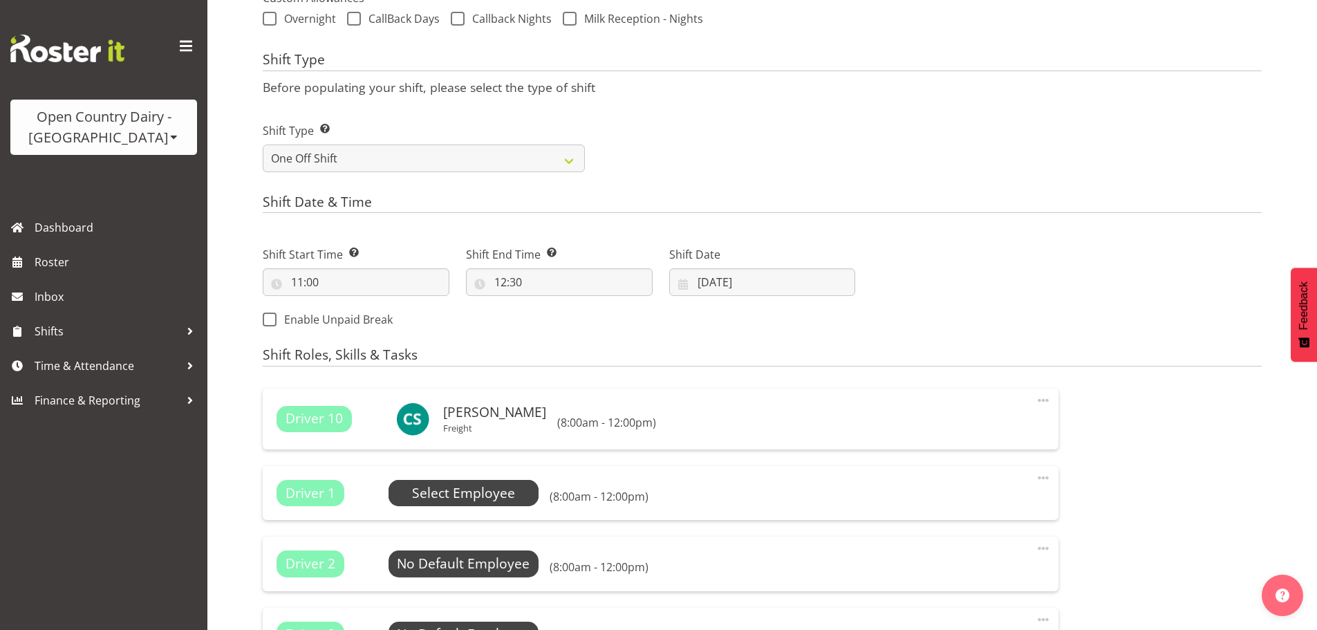
click at [453, 492] on span "Select Employee" at bounding box center [463, 493] width 103 height 20
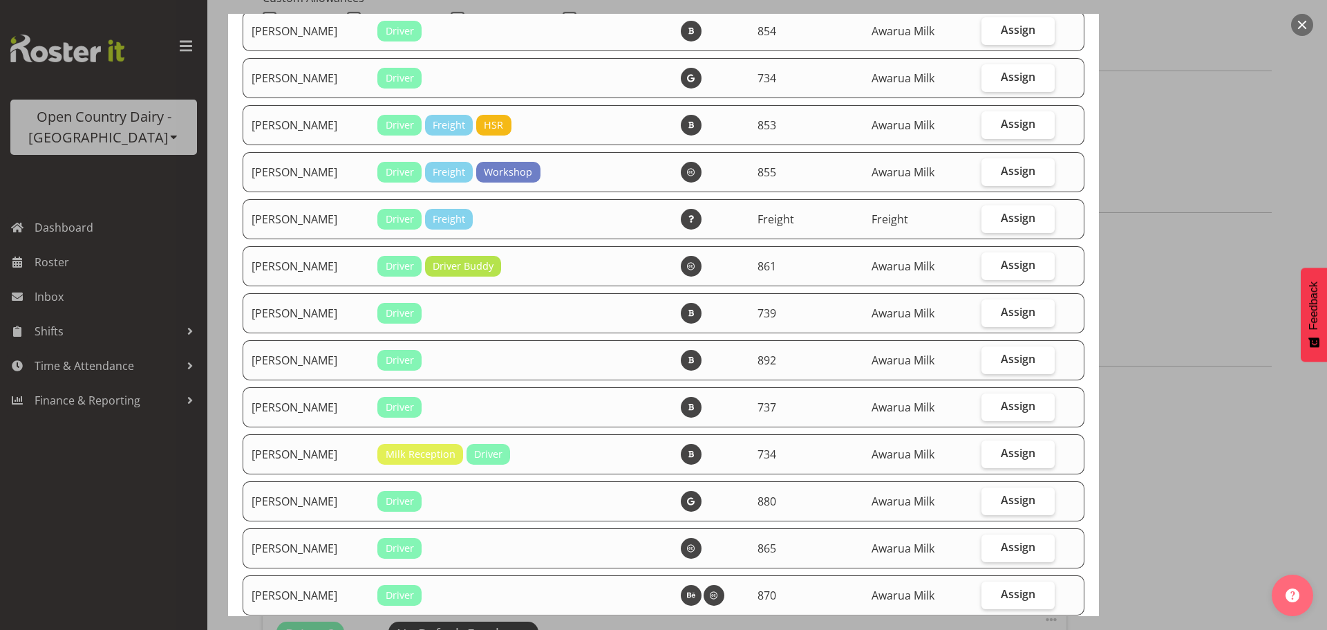
scroll to position [899, 0]
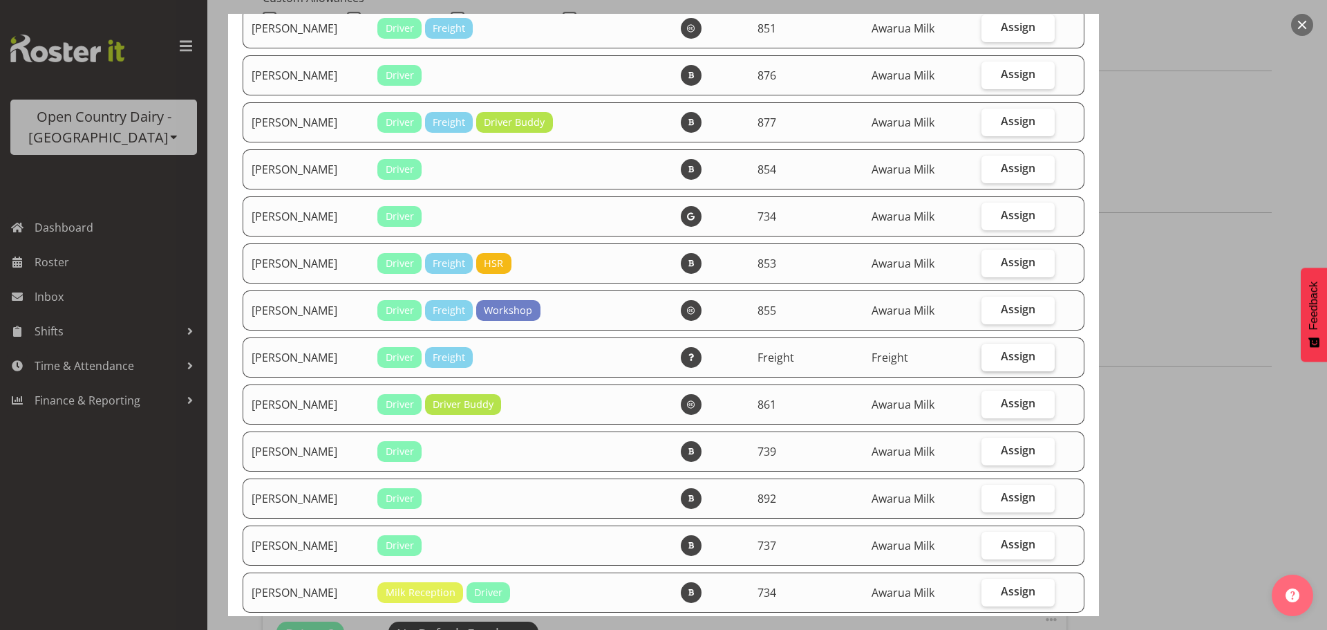
click at [1024, 359] on span "Assign" at bounding box center [1018, 356] width 35 height 14
click at [990, 359] on input "Assign" at bounding box center [985, 356] width 9 height 9
checkbox input "true"
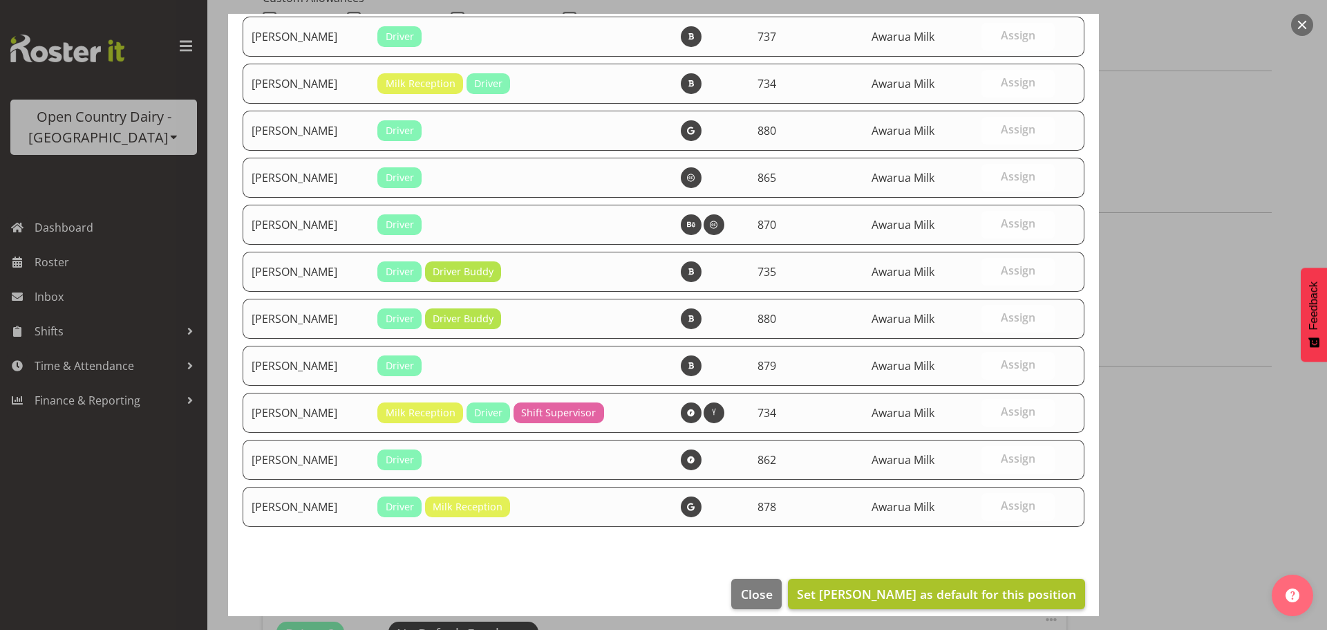
scroll to position [1421, 0]
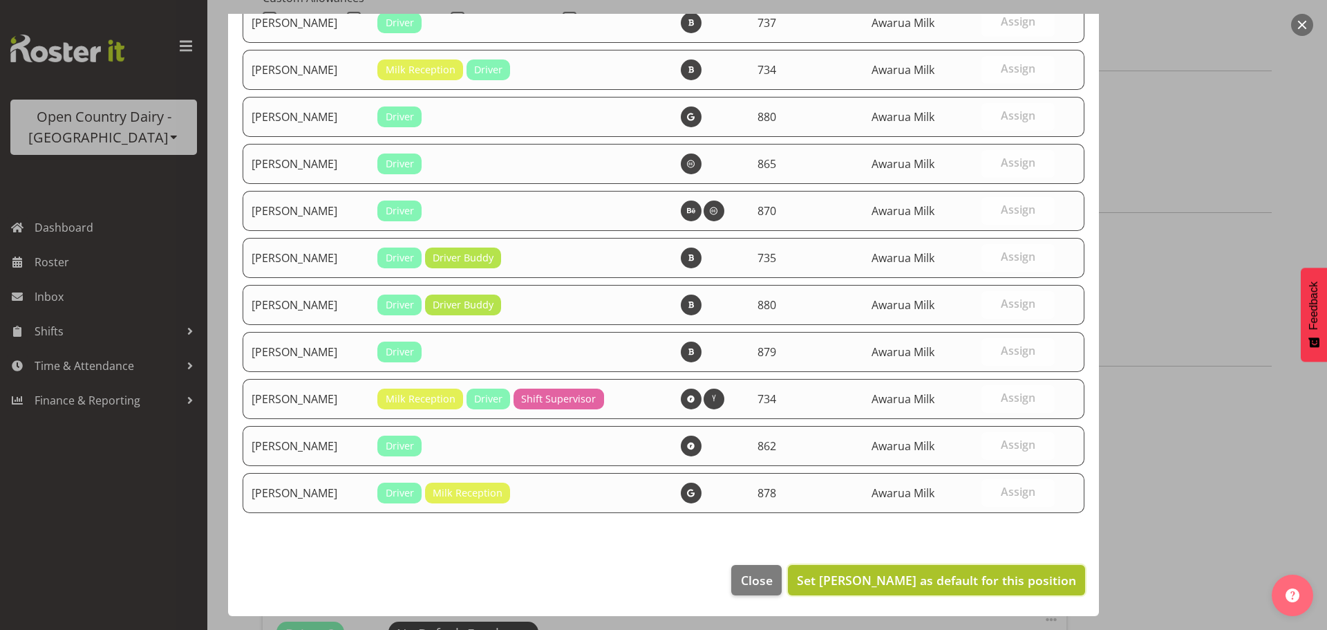
click at [986, 585] on span "Set Patrick O'Neill as default for this position" at bounding box center [936, 580] width 279 height 17
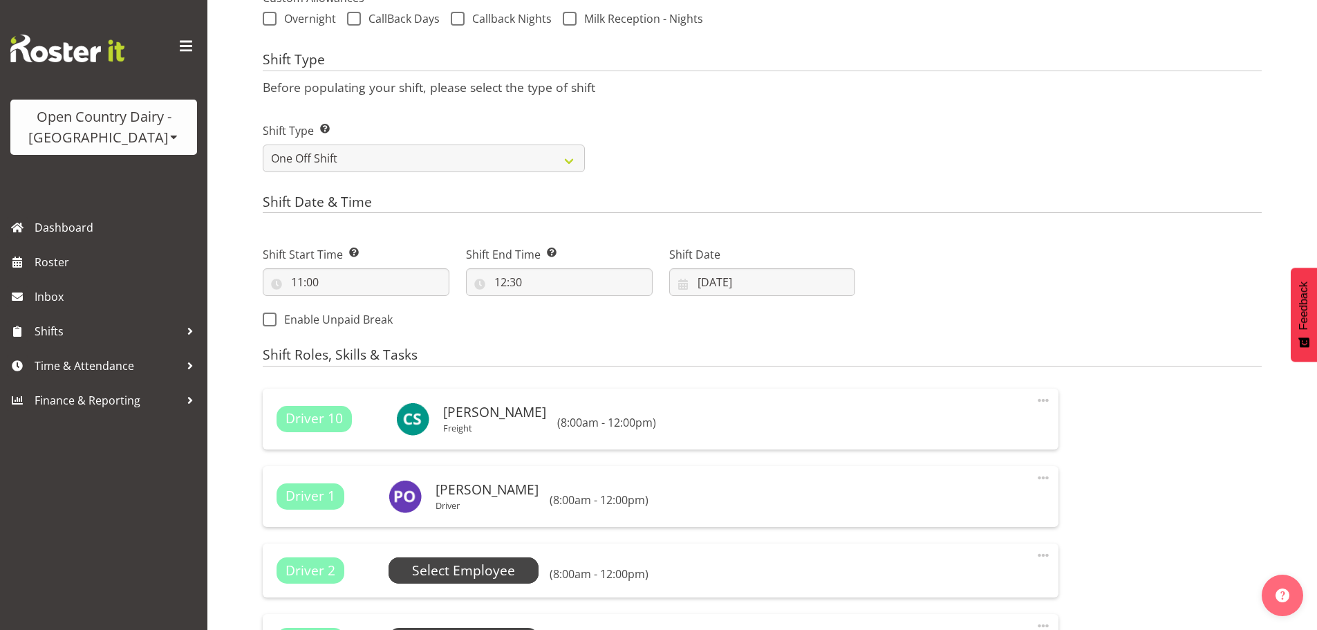
click at [500, 571] on span "Select Employee" at bounding box center [463, 571] width 103 height 20
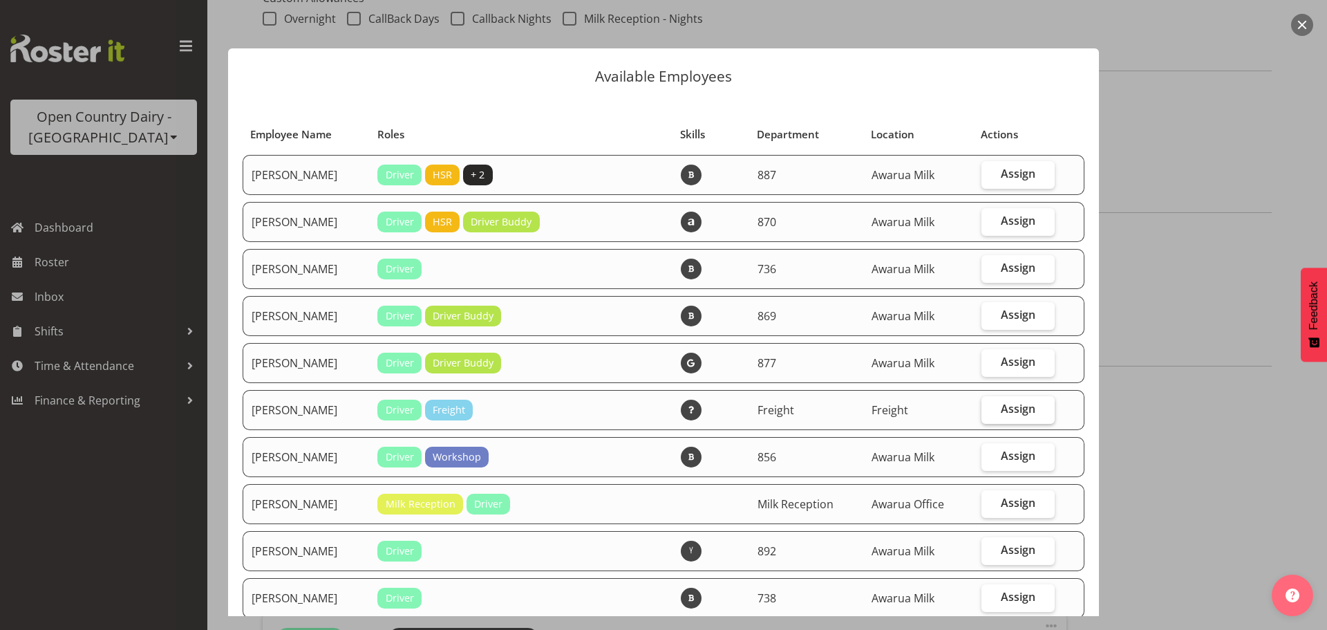
click at [1013, 415] on span "Assign" at bounding box center [1018, 409] width 35 height 14
click at [990, 413] on input "Assign" at bounding box center [985, 408] width 9 height 9
checkbox input "true"
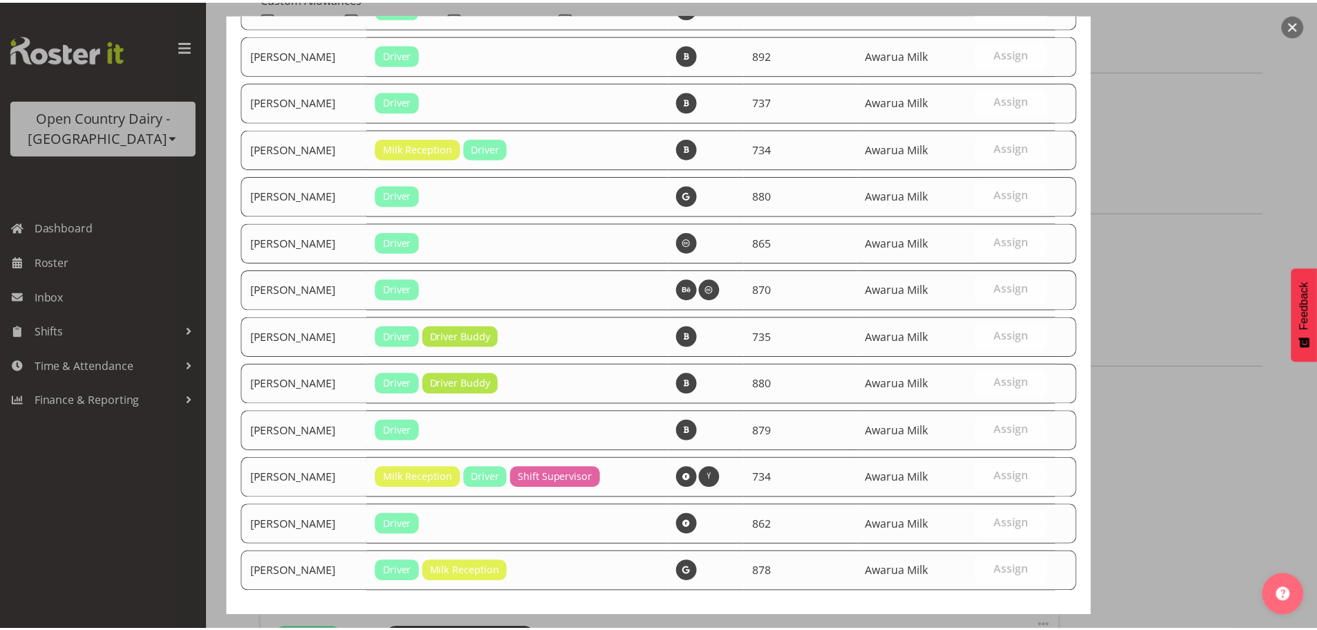
scroll to position [1374, 0]
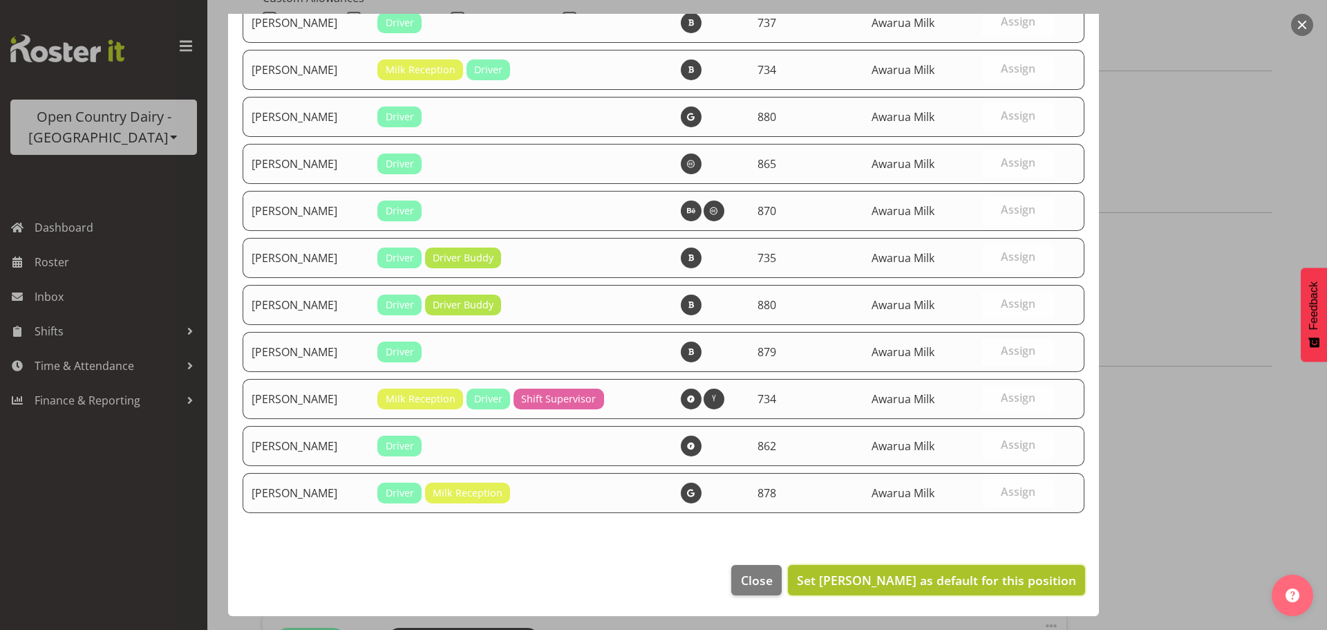
click at [998, 585] on span "Set Blair Symon as default for this position" at bounding box center [936, 580] width 279 height 17
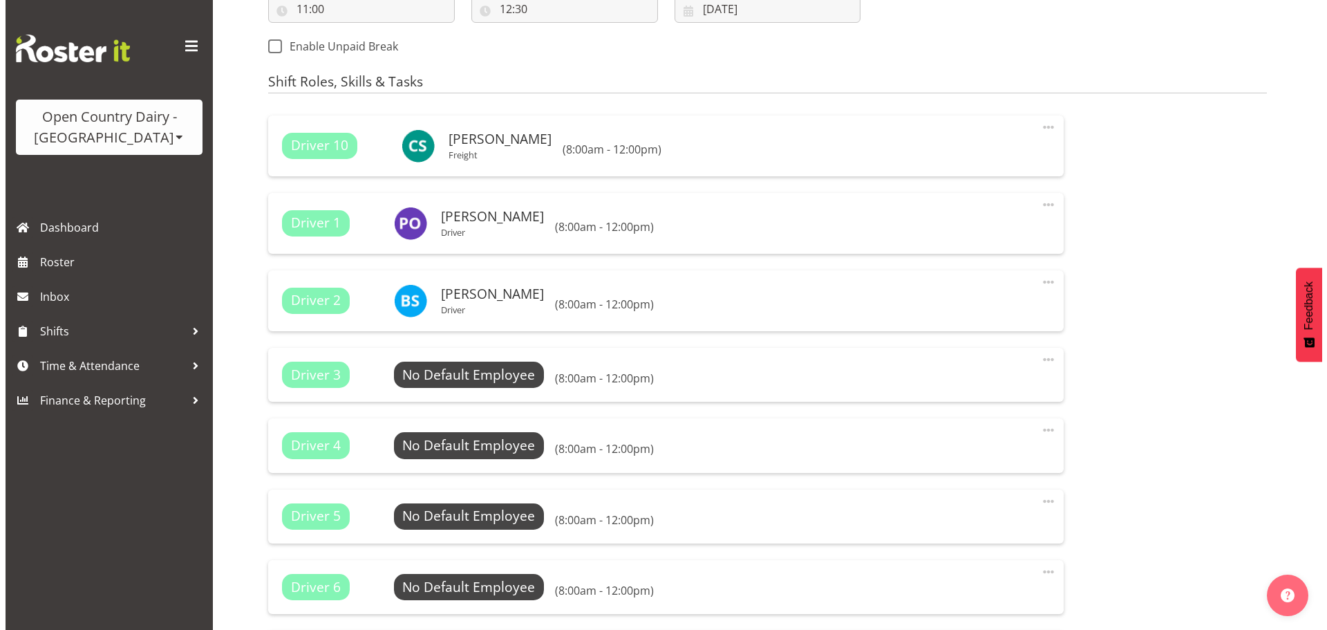
scroll to position [814, 0]
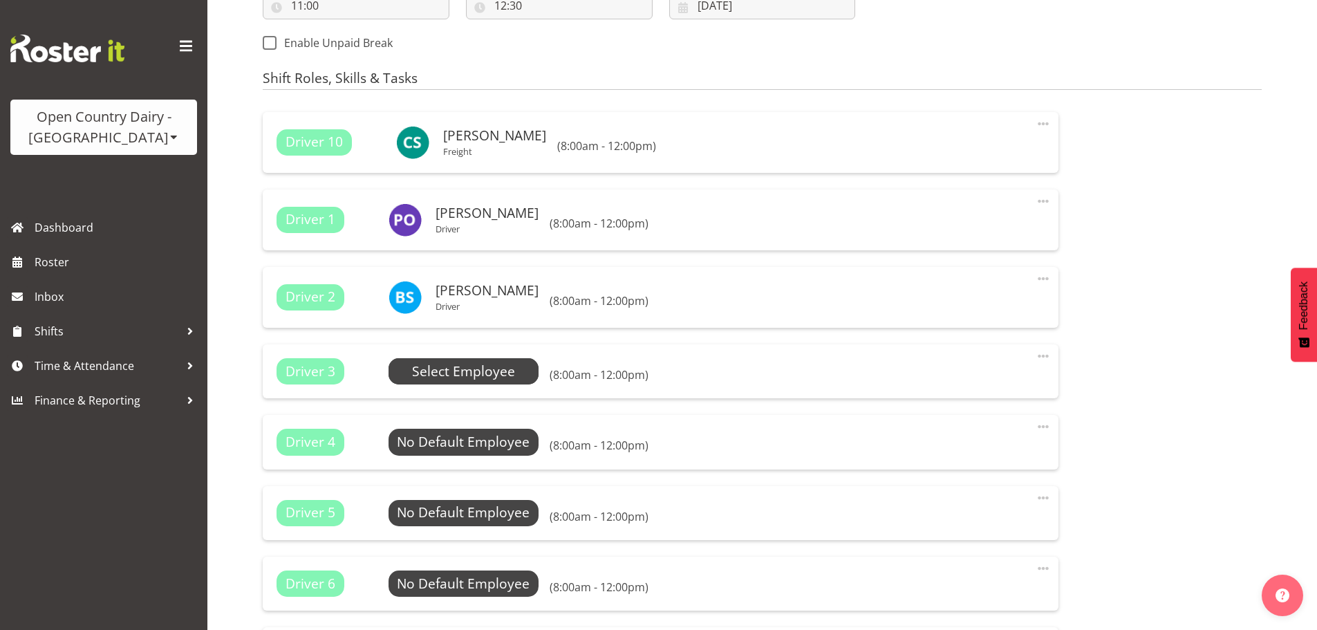
click at [451, 377] on span "Select Employee" at bounding box center [463, 371] width 103 height 20
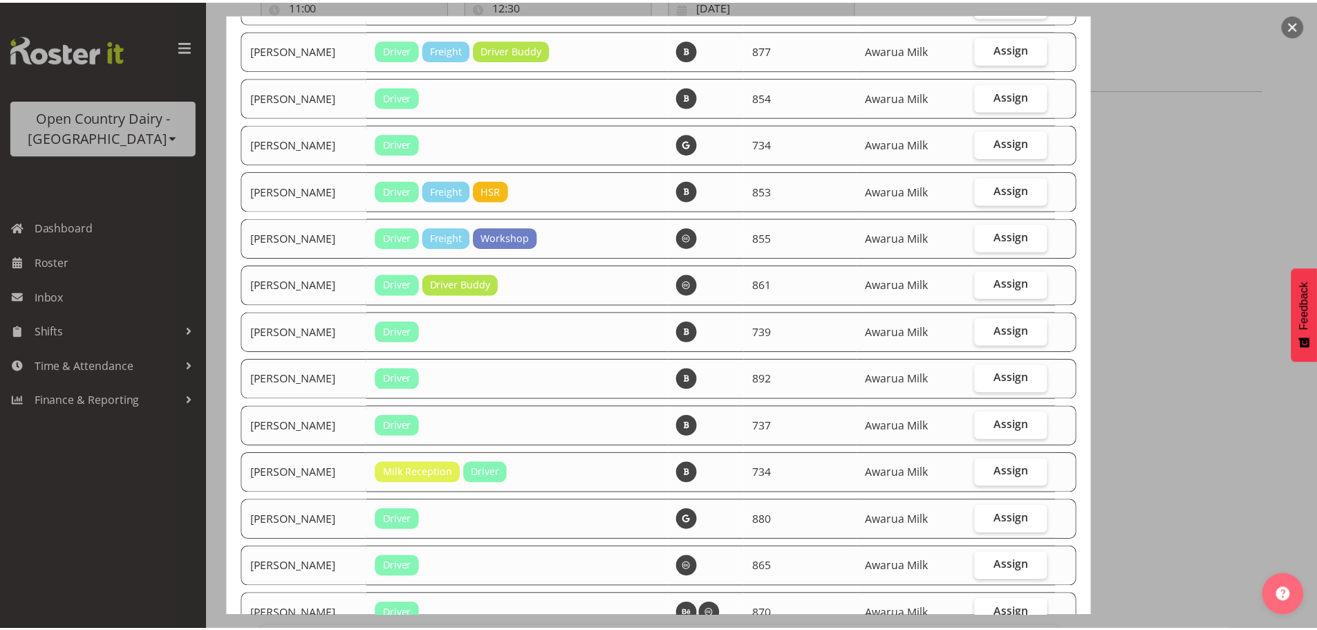
scroll to position [1327, 0]
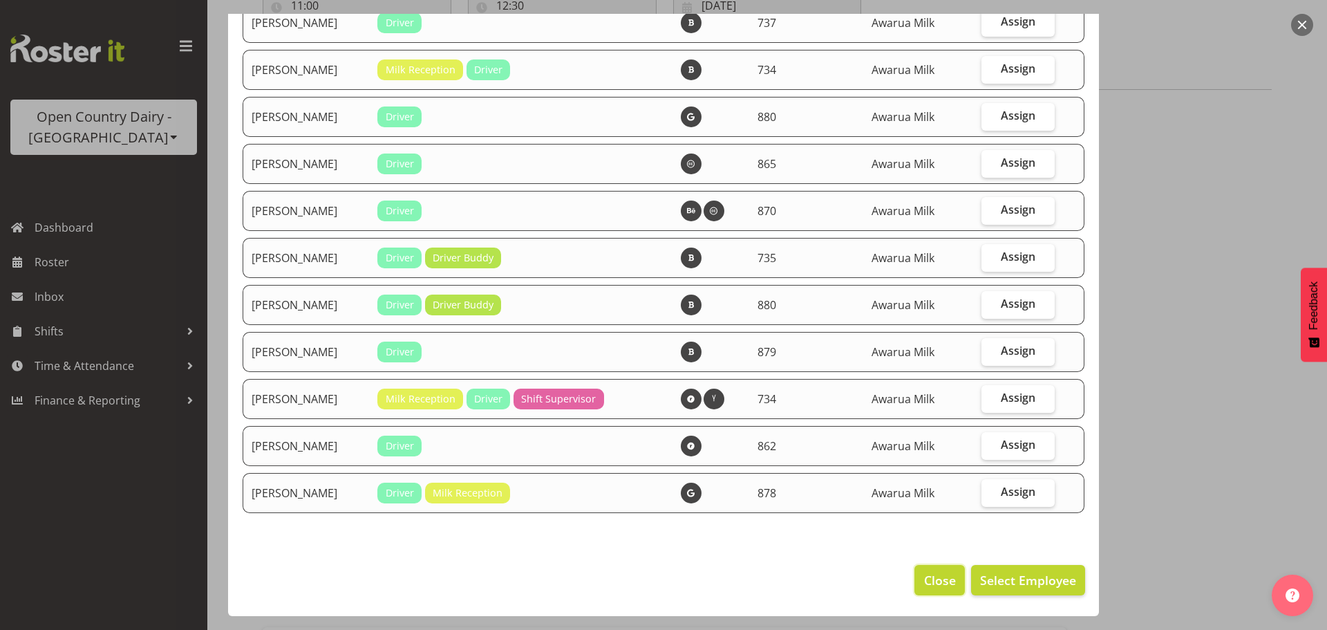
click at [939, 586] on span "Close" at bounding box center [940, 580] width 32 height 18
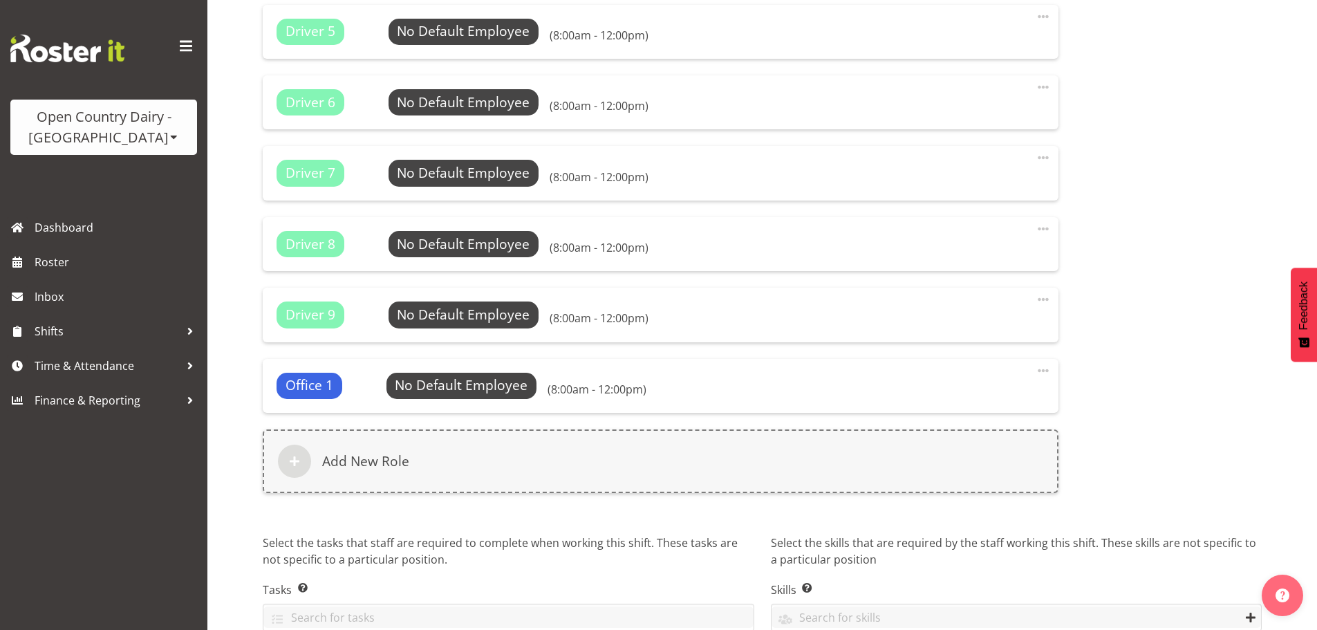
scroll to position [1364, 0]
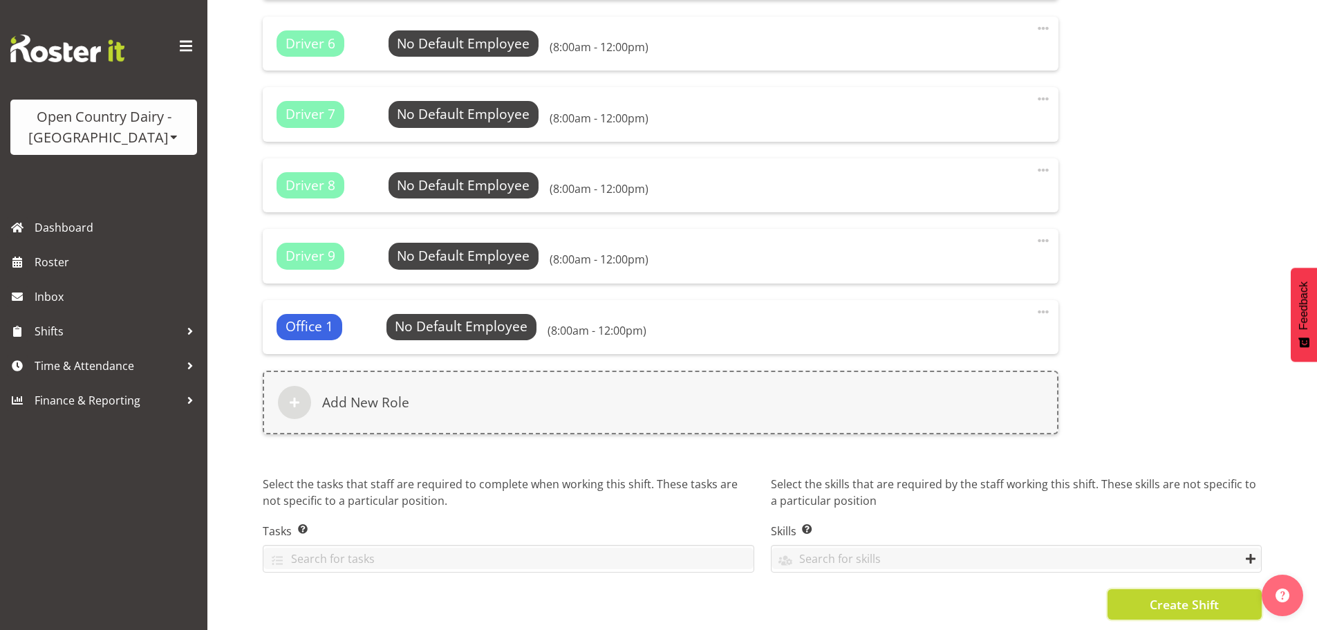
click at [1178, 595] on span "Create Shift" at bounding box center [1183, 604] width 69 height 18
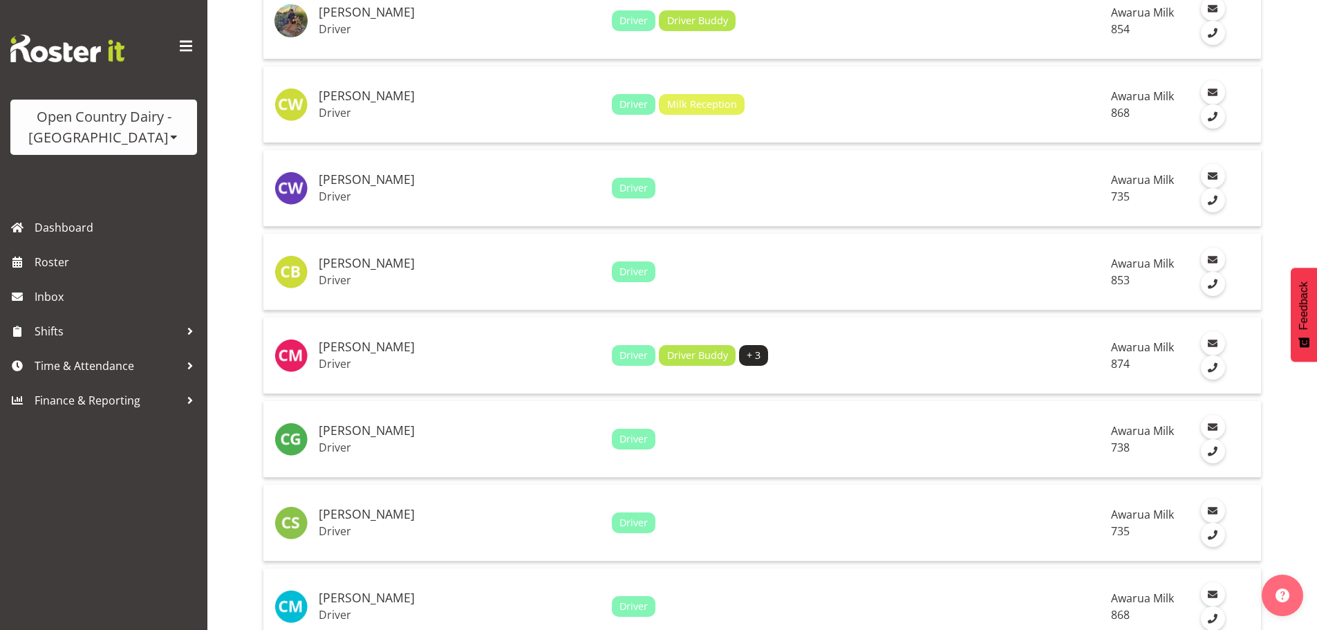
scroll to position [2626, 0]
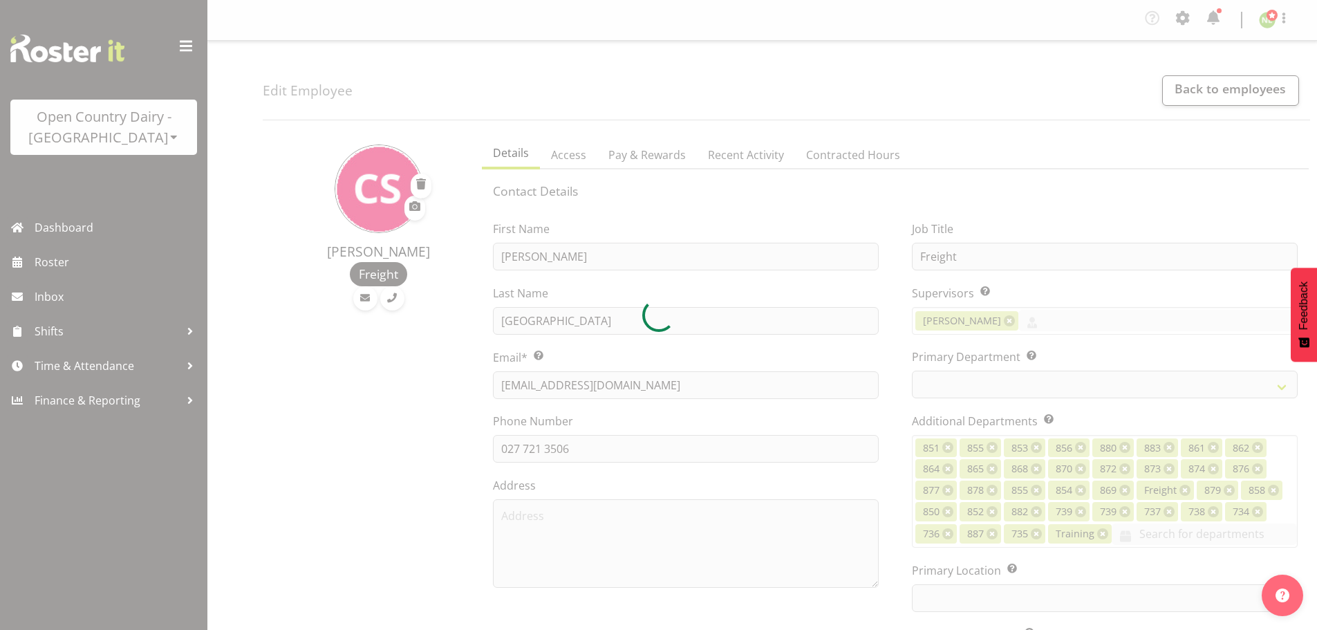
select select "TimelineWeek"
select select
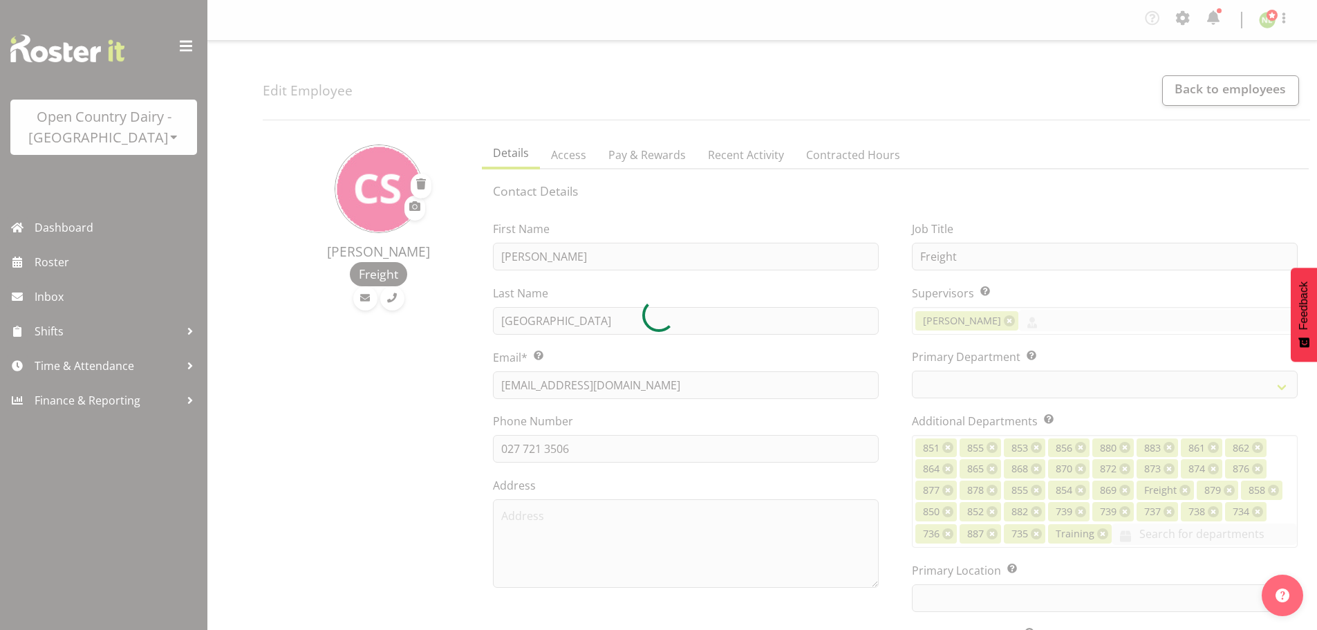
select select
select select "993"
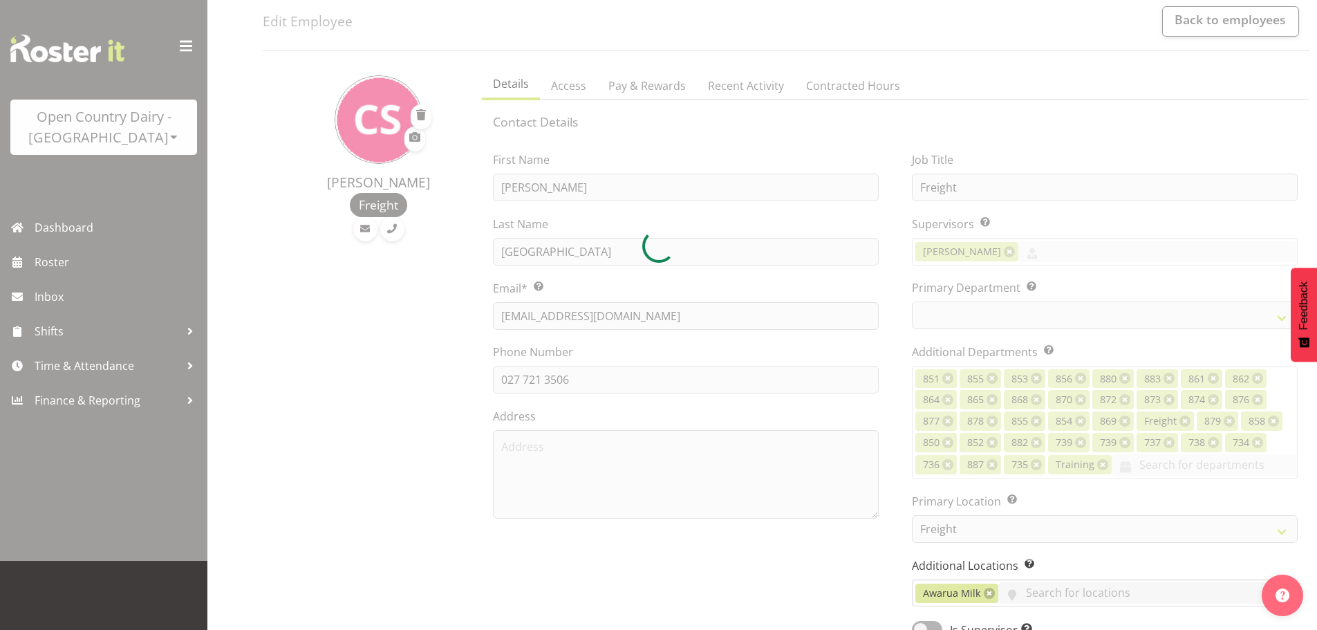
scroll to position [138, 0]
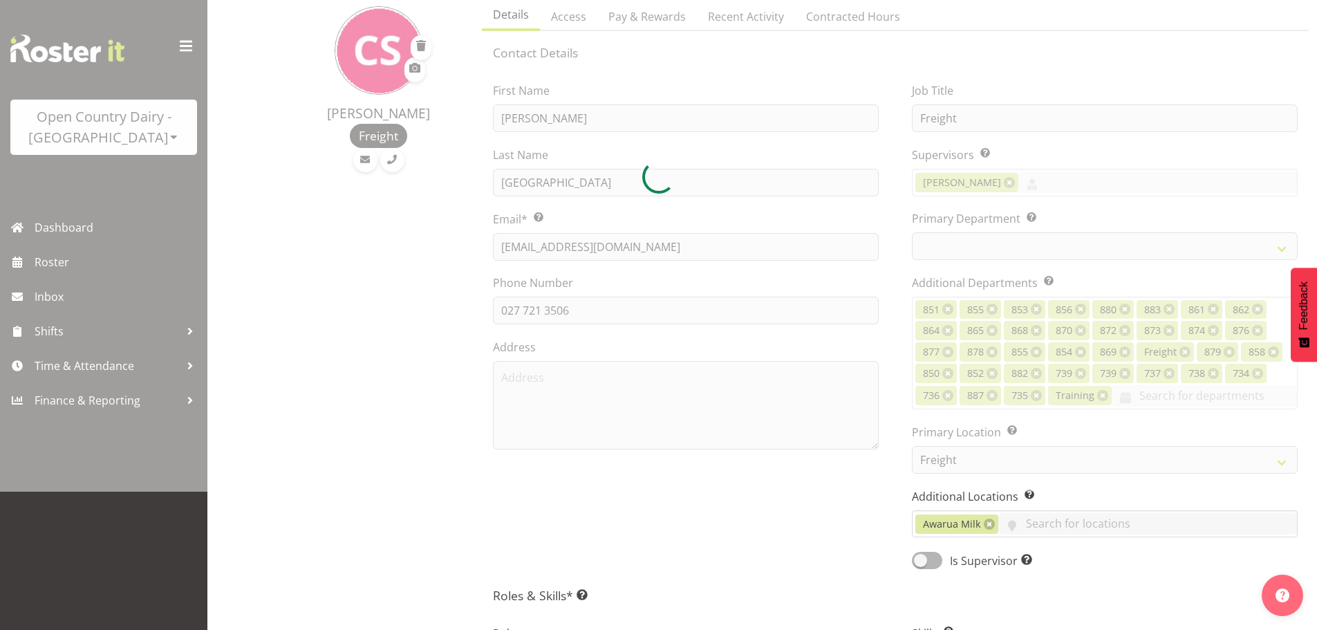
select select "702"
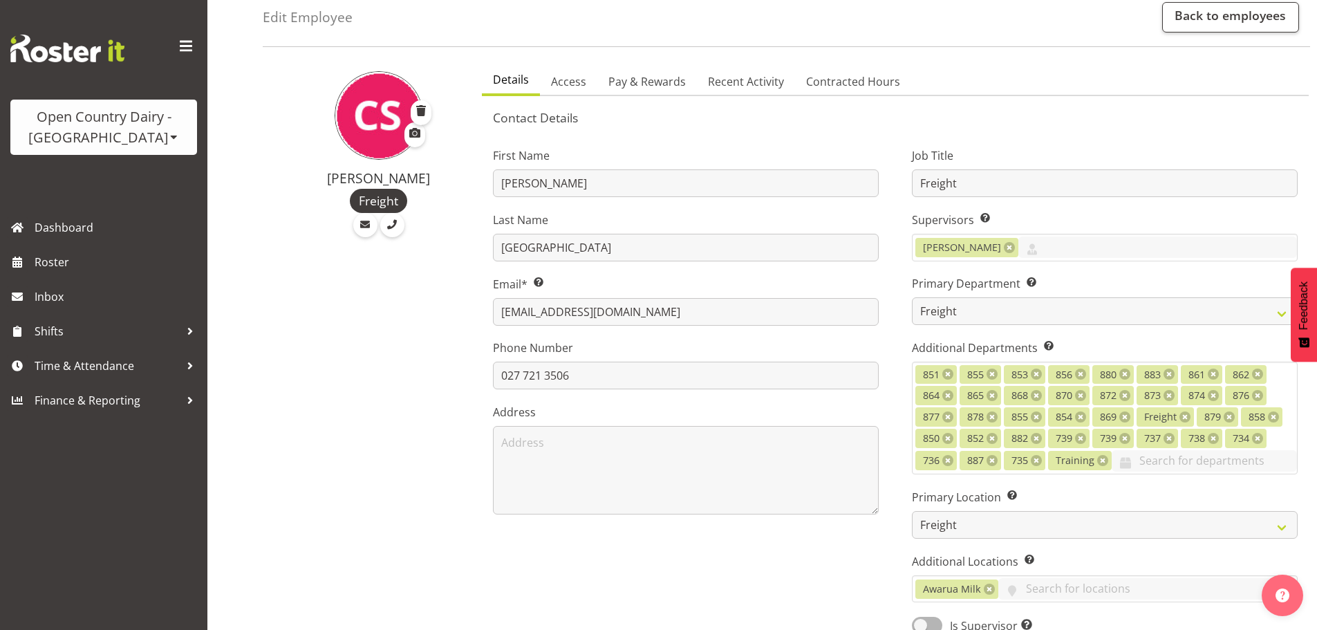
scroll to position [69, 0]
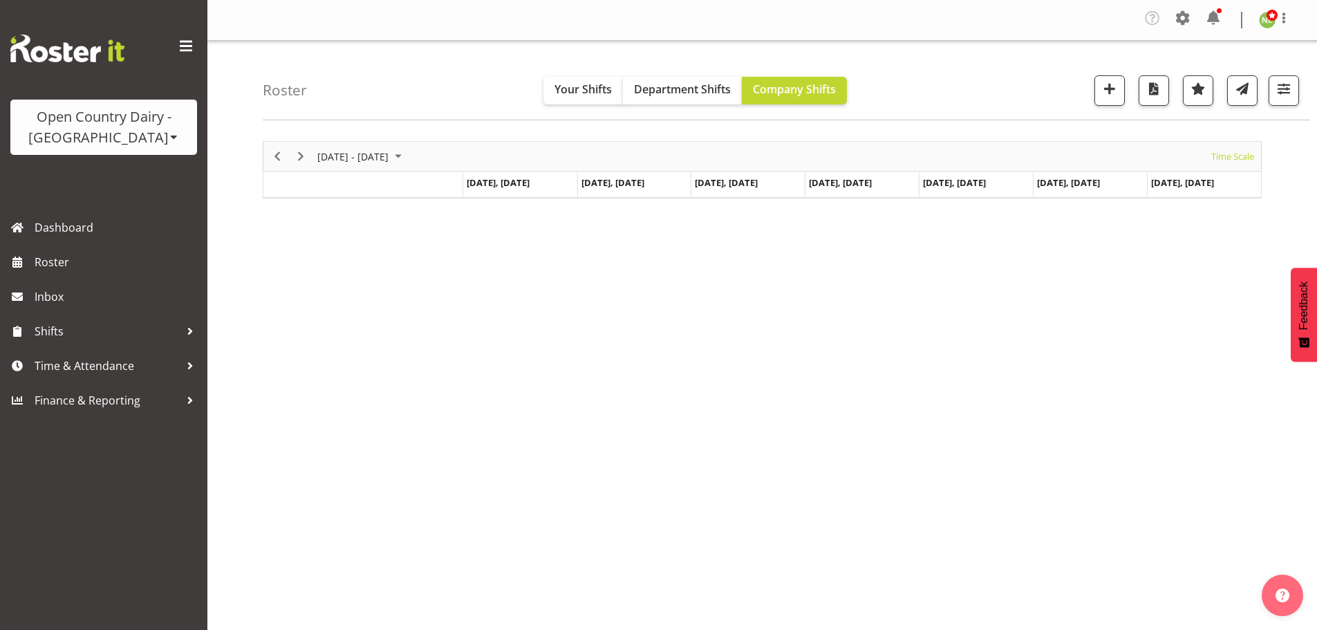
scroll to position [54, 0]
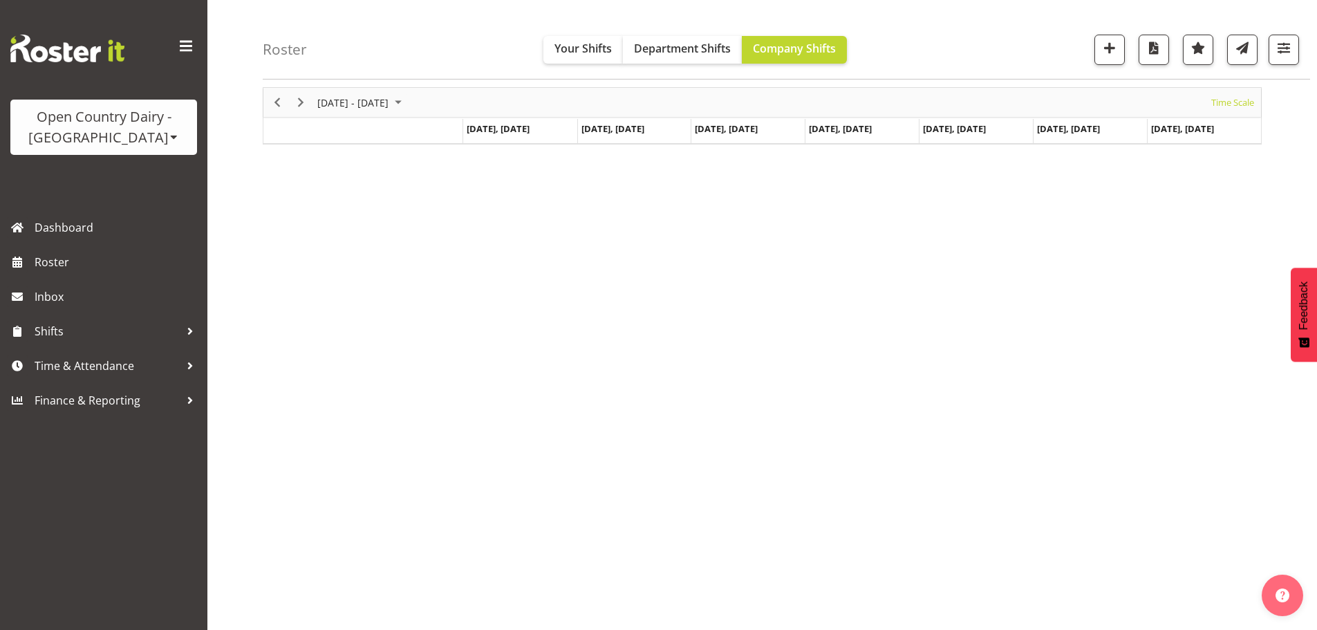
click at [1308, 46] on div "Roster Your Shifts Department Shifts Company Shifts All Locations Clear Awarua …" at bounding box center [786, 39] width 1047 height 79
click at [1292, 56] on span "button" at bounding box center [1284, 48] width 18 height 18
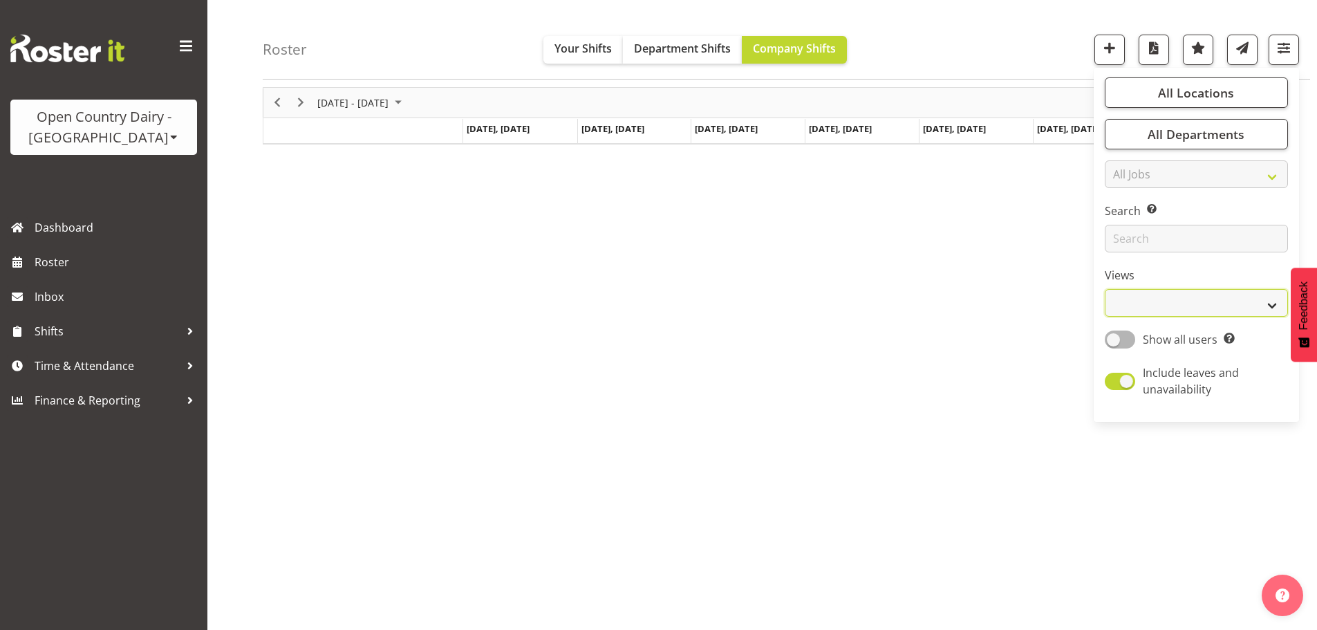
click at [1145, 299] on select "Staff Role Shift - Horizontal Shift - Vertical Staff - Location" at bounding box center [1195, 303] width 183 height 28
select select "staff"
click at [1105, 289] on select "Staff Role Shift - Horizontal Shift - Vertical Staff - Location" at bounding box center [1195, 303] width 183 height 28
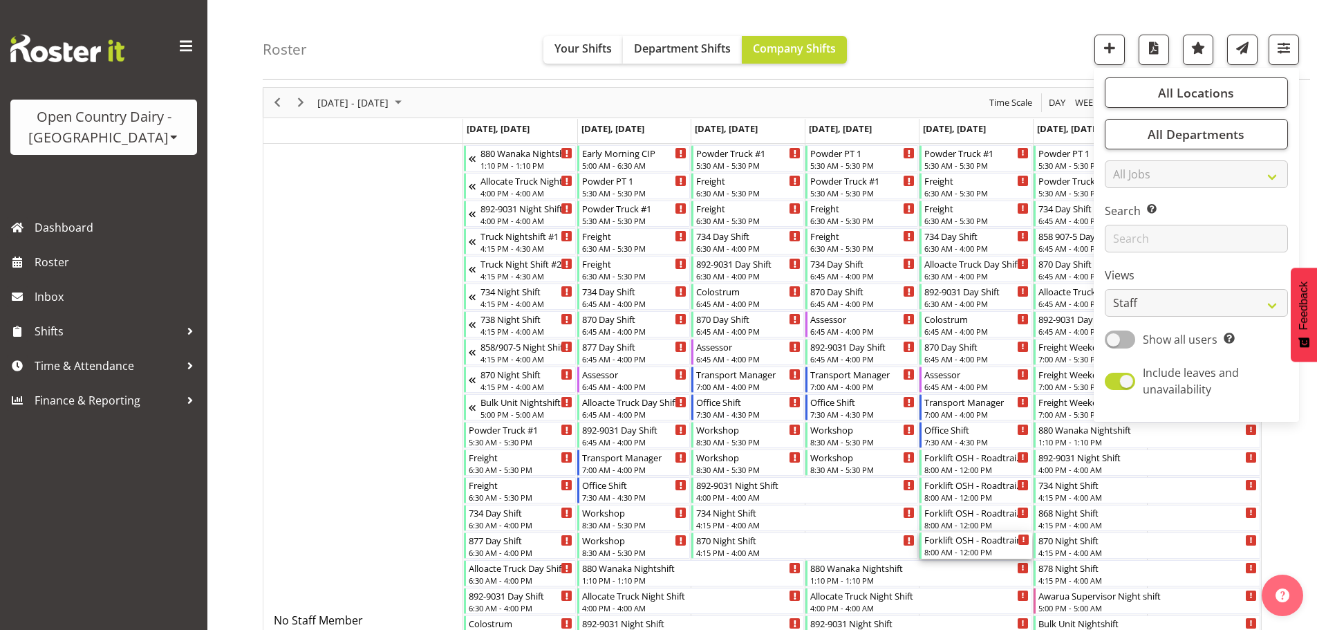
click at [967, 546] on div "Forklift OSH - Roadtrain Ltd - 128 Otepuni Avenue 8:00 AM - 12:00 PM" at bounding box center [976, 545] width 105 height 26
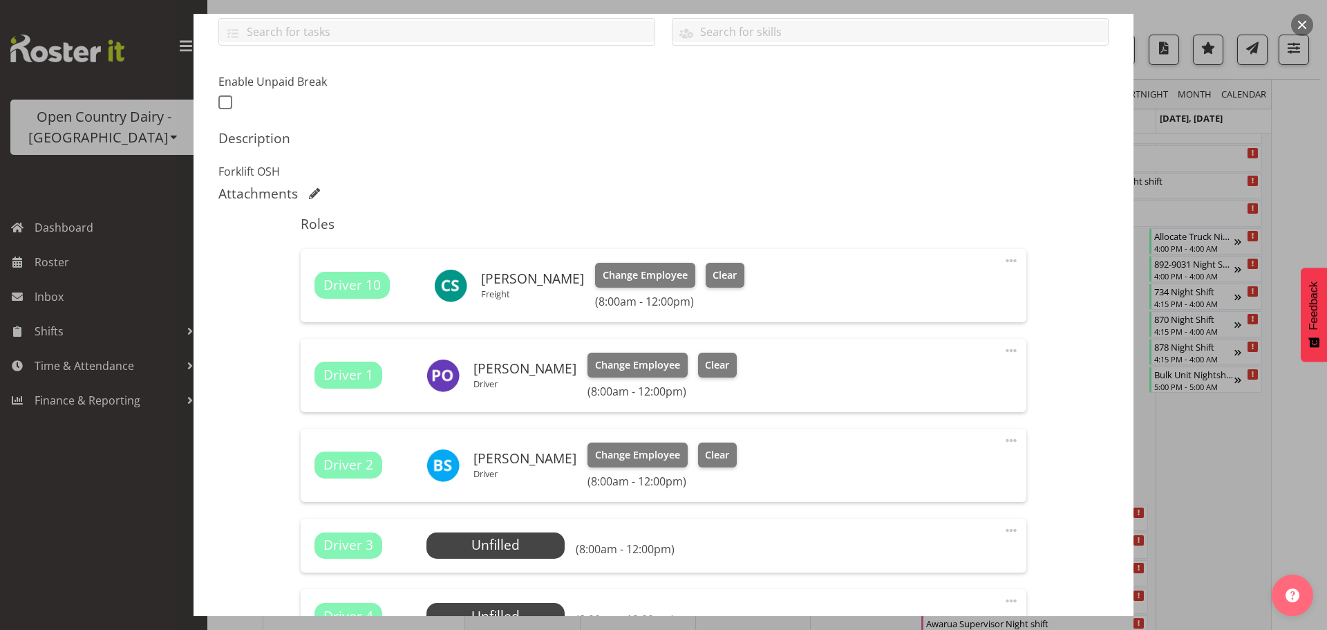
scroll to position [346, 0]
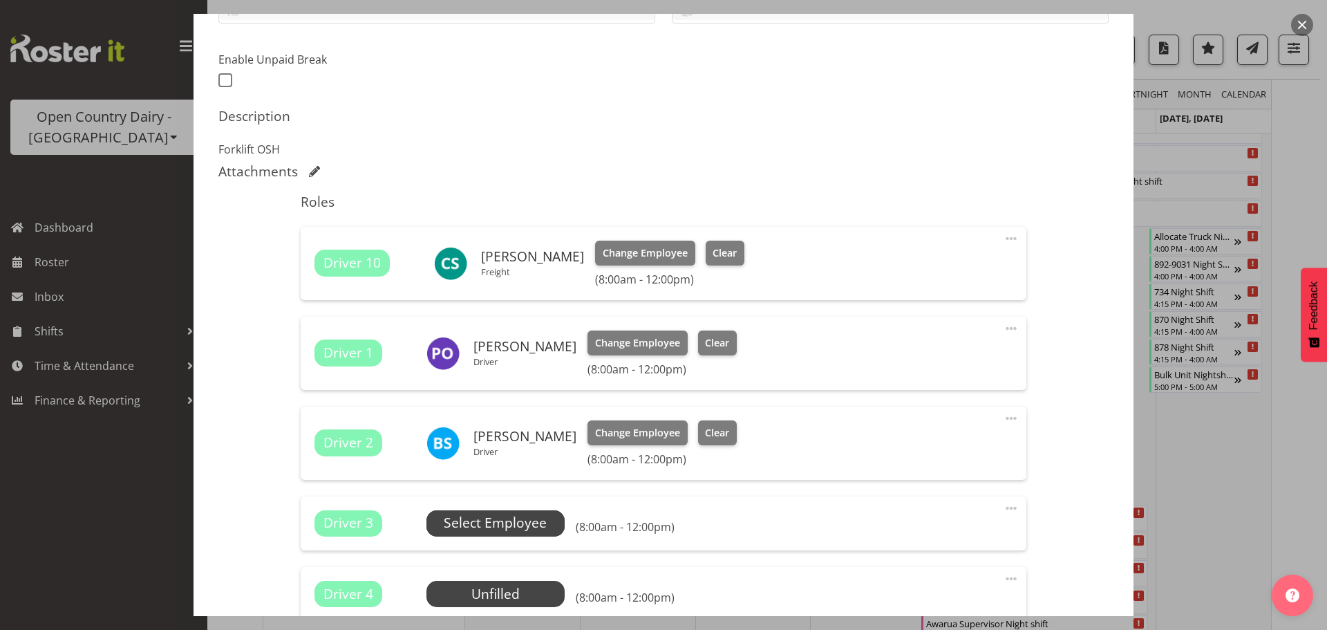
click at [498, 535] on div "Driver 3 Unfilled Select Employee (8:00am - 12:00pm) Edit Cover Role Delete" at bounding box center [663, 523] width 725 height 54
click at [512, 519] on span "Select Employee" at bounding box center [495, 523] width 103 height 20
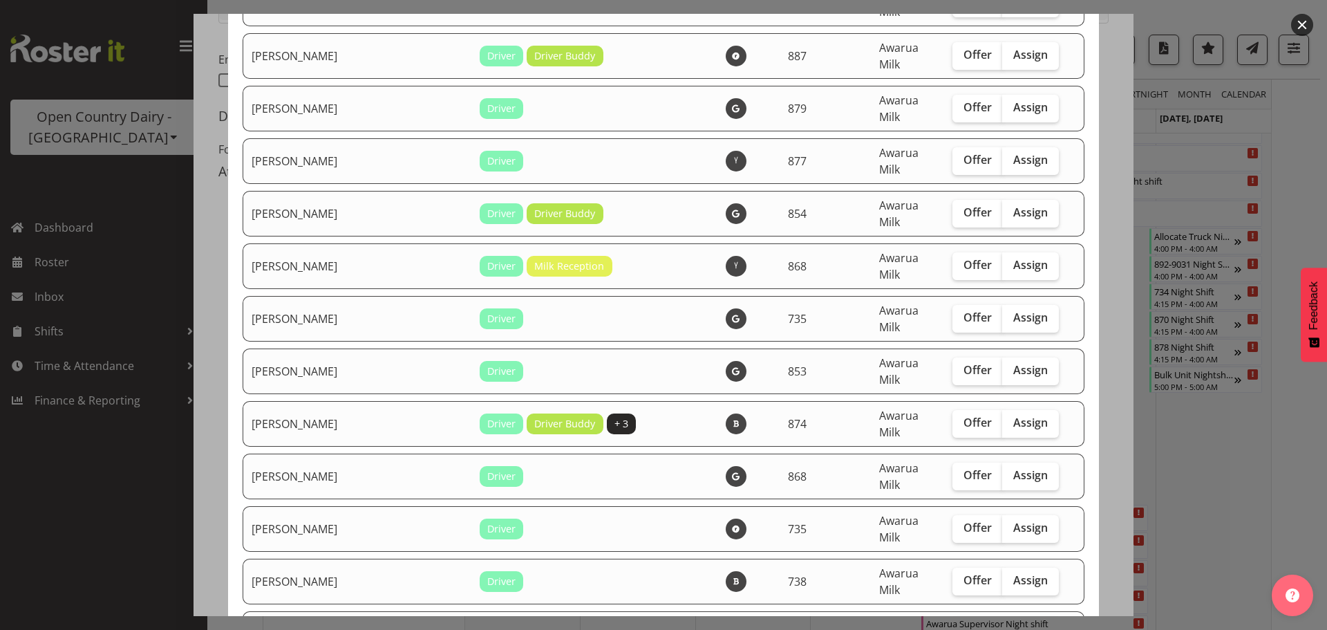
scroll to position [1382, 0]
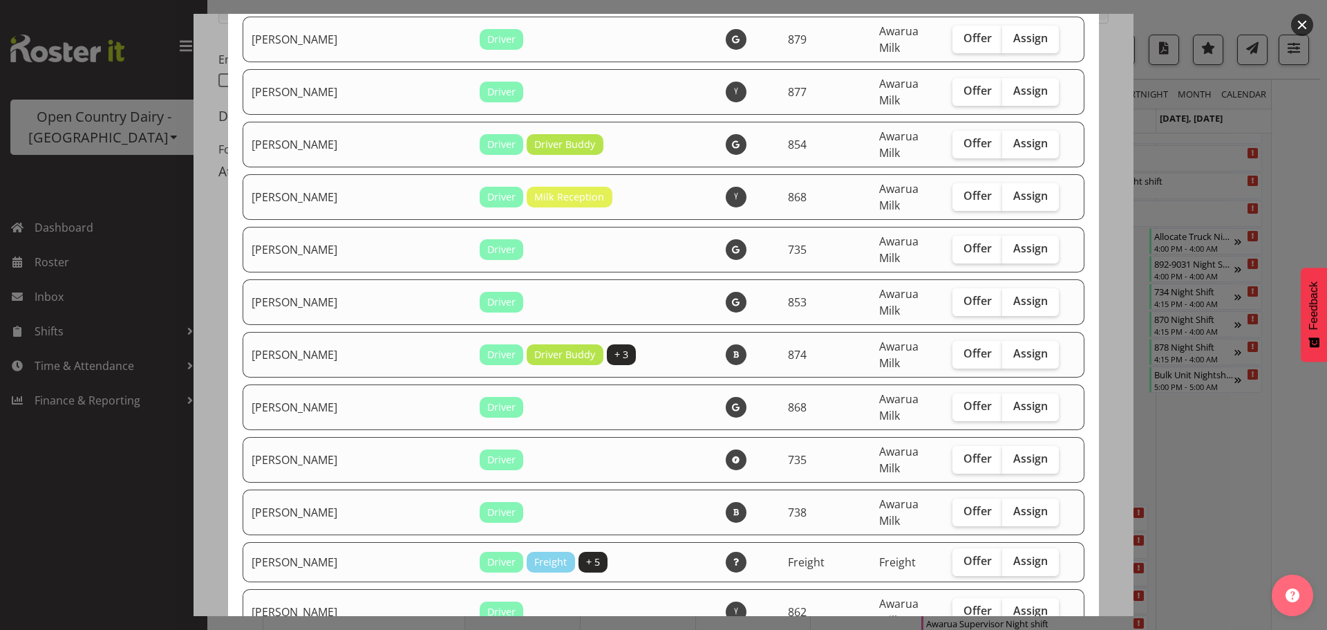
checkbox input "true"
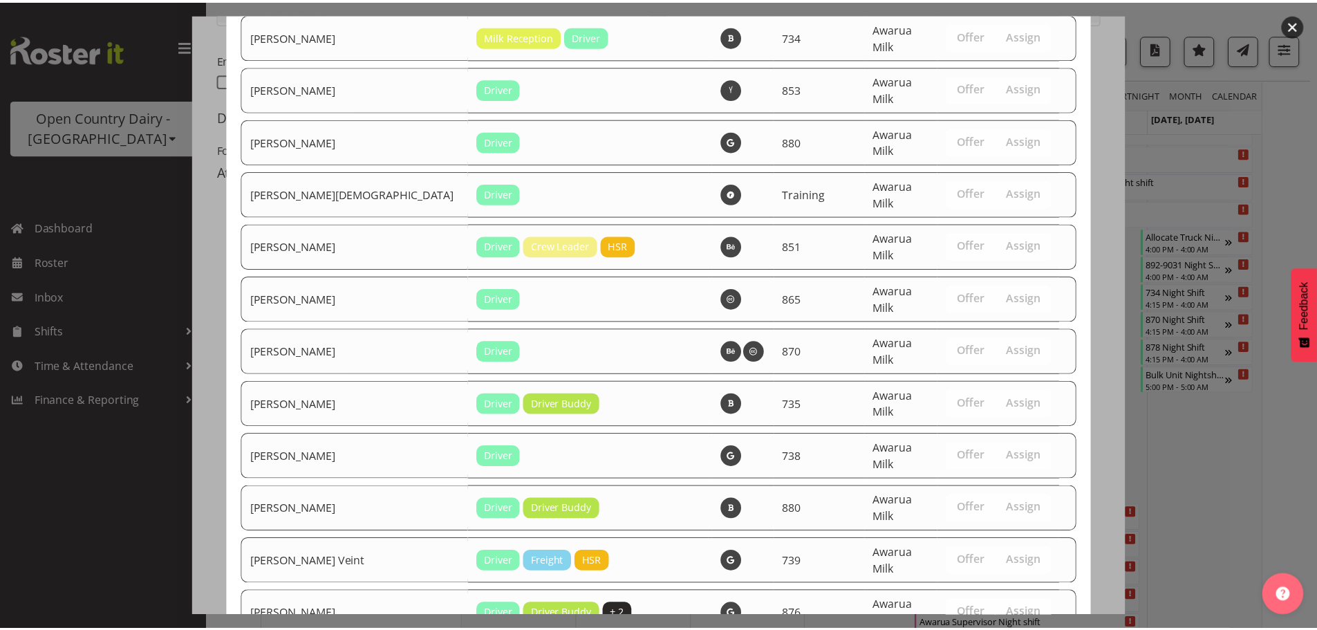
scroll to position [4805, 0]
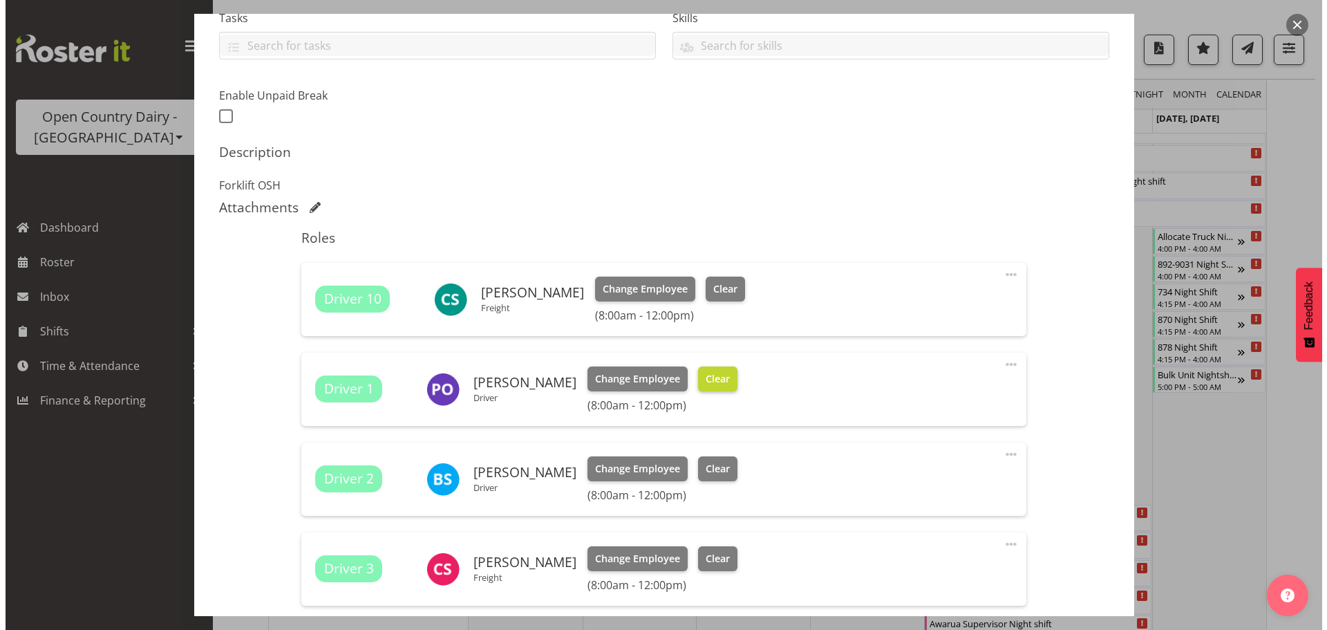
scroll to position [346, 0]
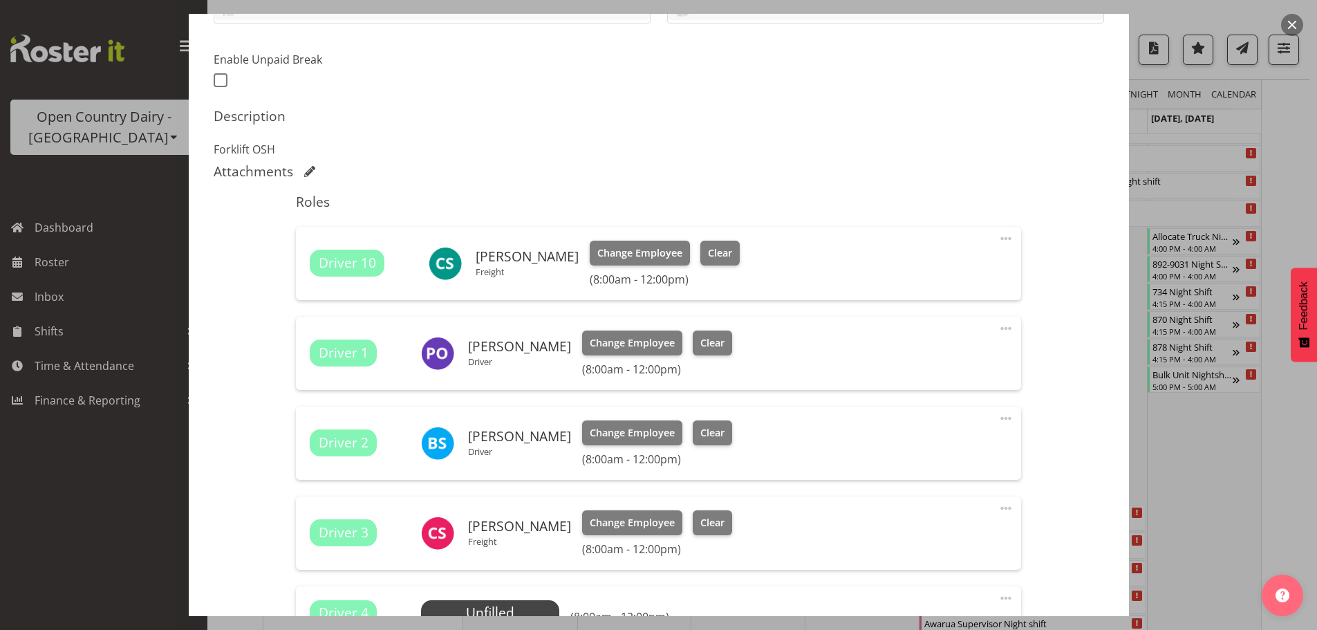
click at [1001, 238] on span at bounding box center [1005, 238] width 17 height 17
click at [915, 272] on link "Edit" at bounding box center [947, 271] width 133 height 25
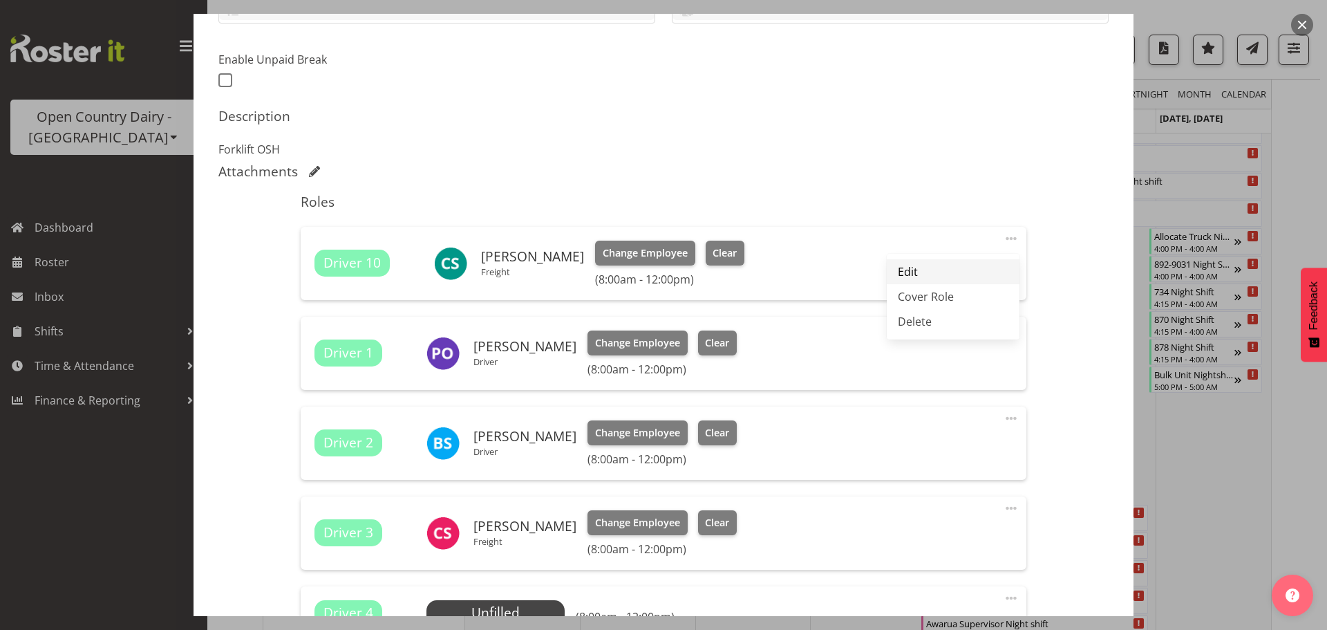
select select "8"
select select "2025"
select select "8"
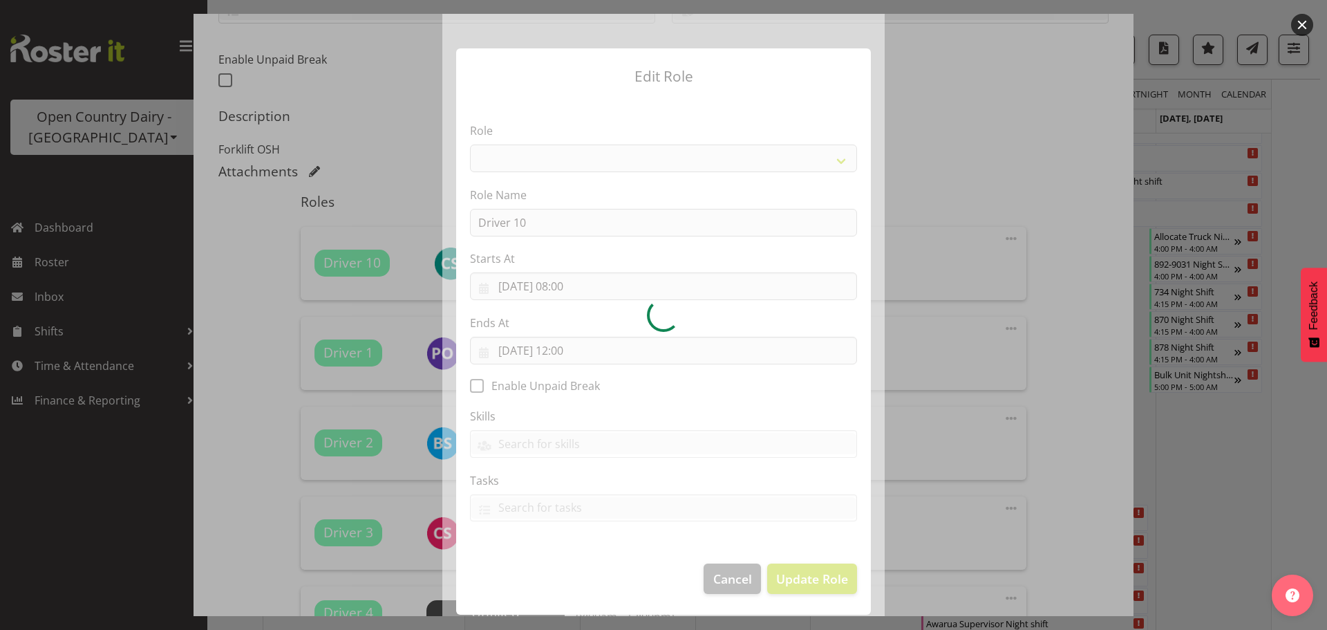
select select "1154"
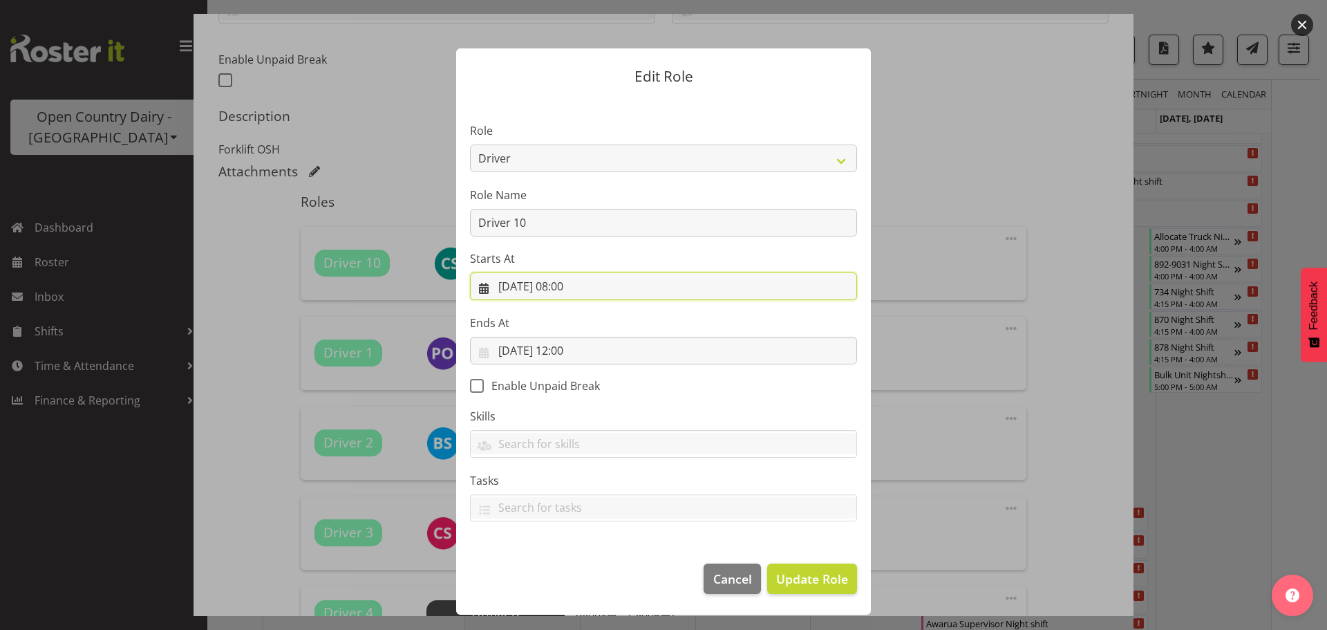
click at [581, 285] on input "05/09/2025, 08:00" at bounding box center [663, 286] width 387 height 28
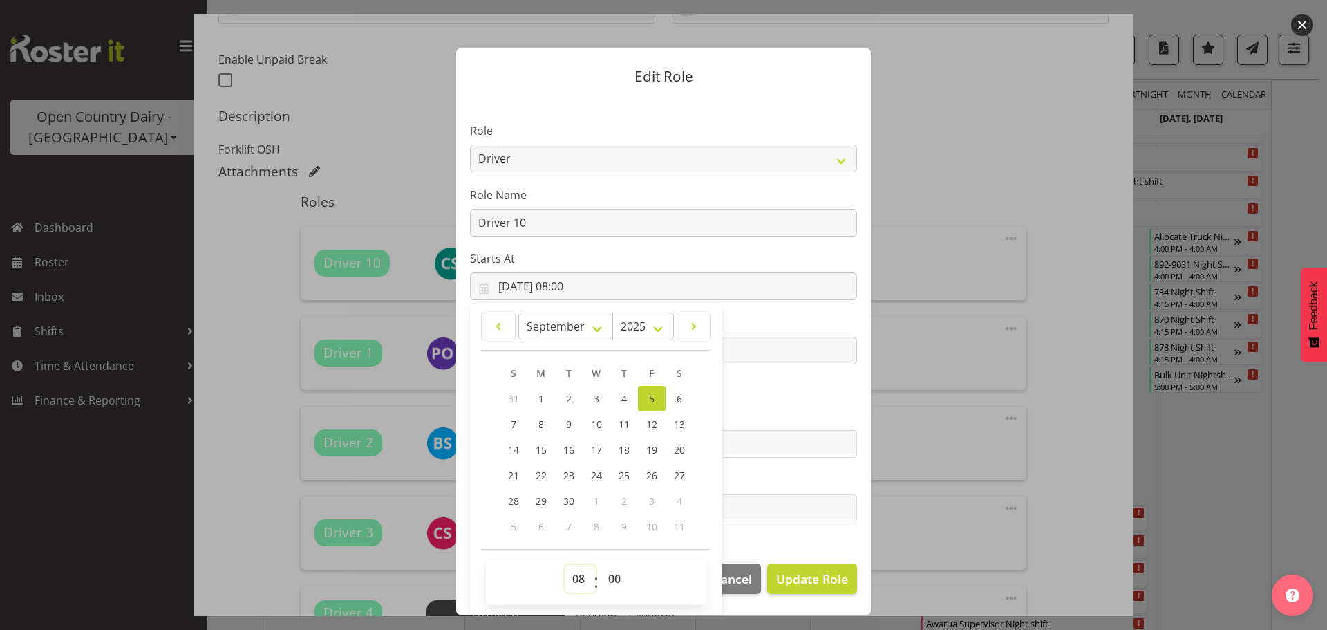
drag, startPoint x: 576, startPoint y: 579, endPoint x: 579, endPoint y: 567, distance: 11.4
click at [576, 578] on select "00 01 02 03 04 05 06 07 08 09 10 11 12 13 14 15 16 17 18 19 20 21 22 23" at bounding box center [580, 579] width 31 height 28
select select "11"
click at [565, 565] on select "00 01 02 03 04 05 06 07 08 09 10 11 12 13 14 15 16 17 18 19 20 21 22 23" at bounding box center [580, 579] width 31 height 28
type input "05/09/2025, 11:00"
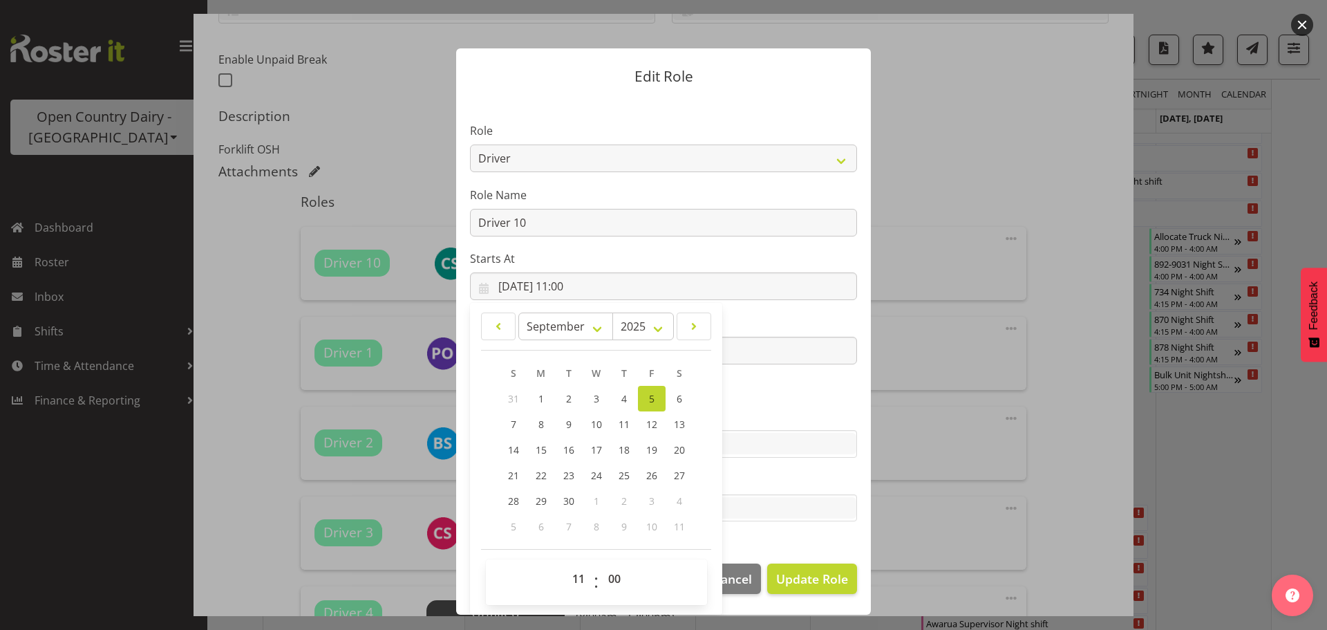
drag, startPoint x: 767, startPoint y: 536, endPoint x: 675, endPoint y: 513, distance: 94.0
click at [765, 535] on section "Role Crew Leader Driver Driver Assessor Dayshift Driver Assessor Nightshift Dri…" at bounding box center [663, 323] width 415 height 452
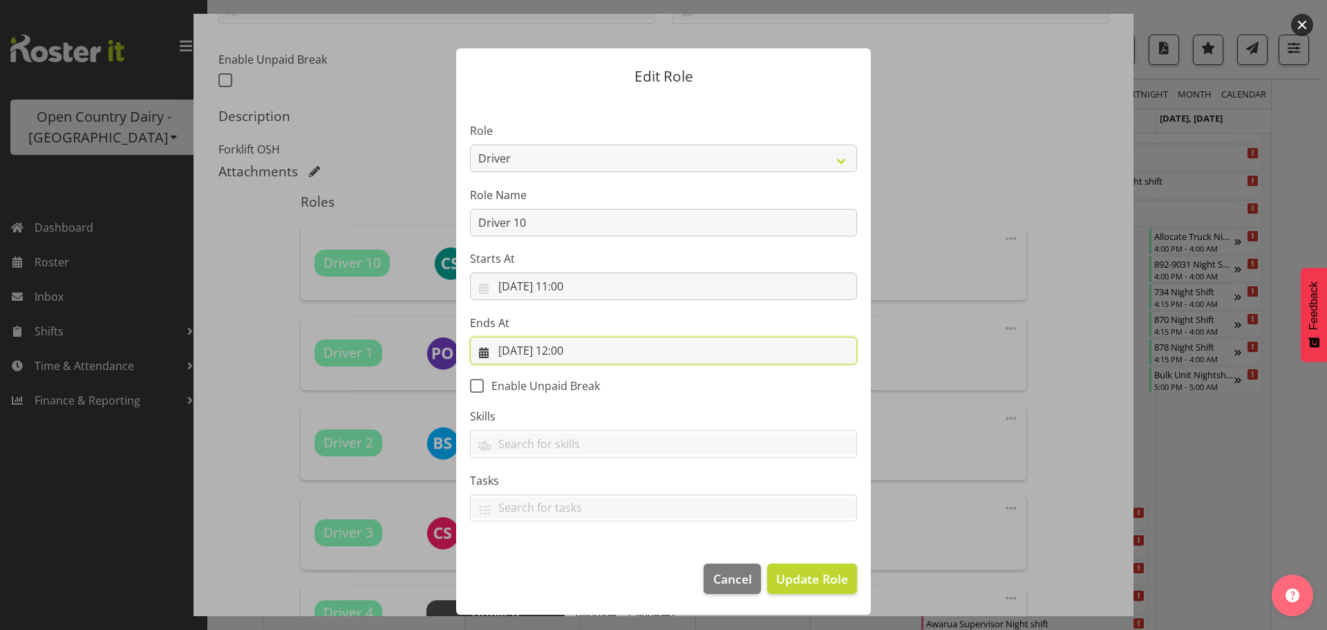
click at [583, 346] on input "05/09/2025, 12:00" at bounding box center [663, 351] width 387 height 28
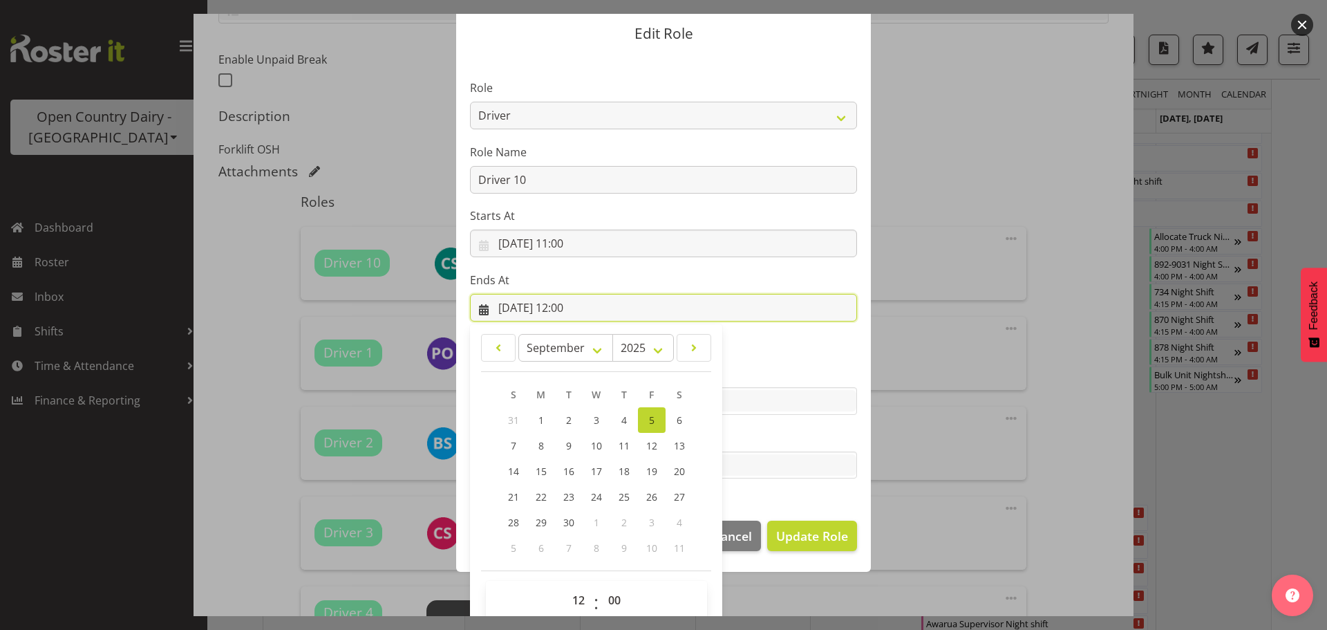
scroll to position [63, 0]
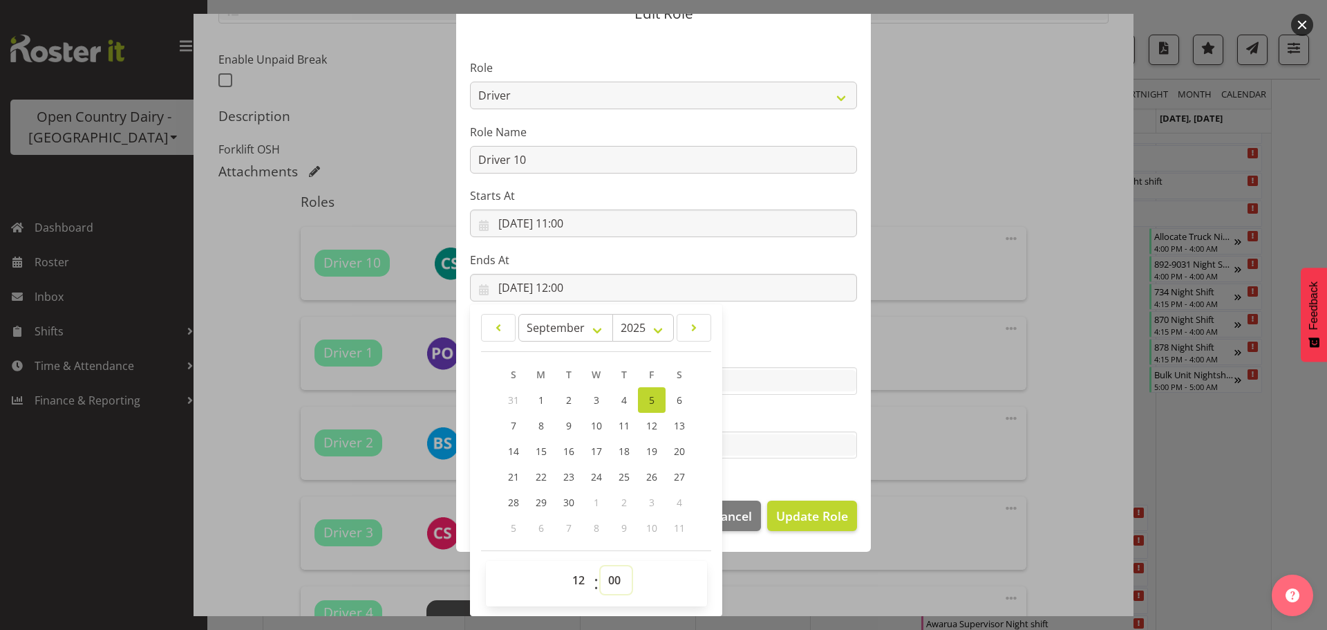
click at [612, 578] on select "00 01 02 03 04 05 06 07 08 09 10 11 12 13 14 15 16 17 18 19 20 21 22 23 24 25 2…" at bounding box center [616, 580] width 31 height 28
select select "30"
click at [601, 566] on select "00 01 02 03 04 05 06 07 08 09 10 11 12 13 14 15 16 17 18 19 20 21 22 23 24 25 2…" at bounding box center [616, 580] width 31 height 28
type input "05/09/2025, 12:30"
click at [815, 514] on span "Update Role" at bounding box center [812, 516] width 72 height 18
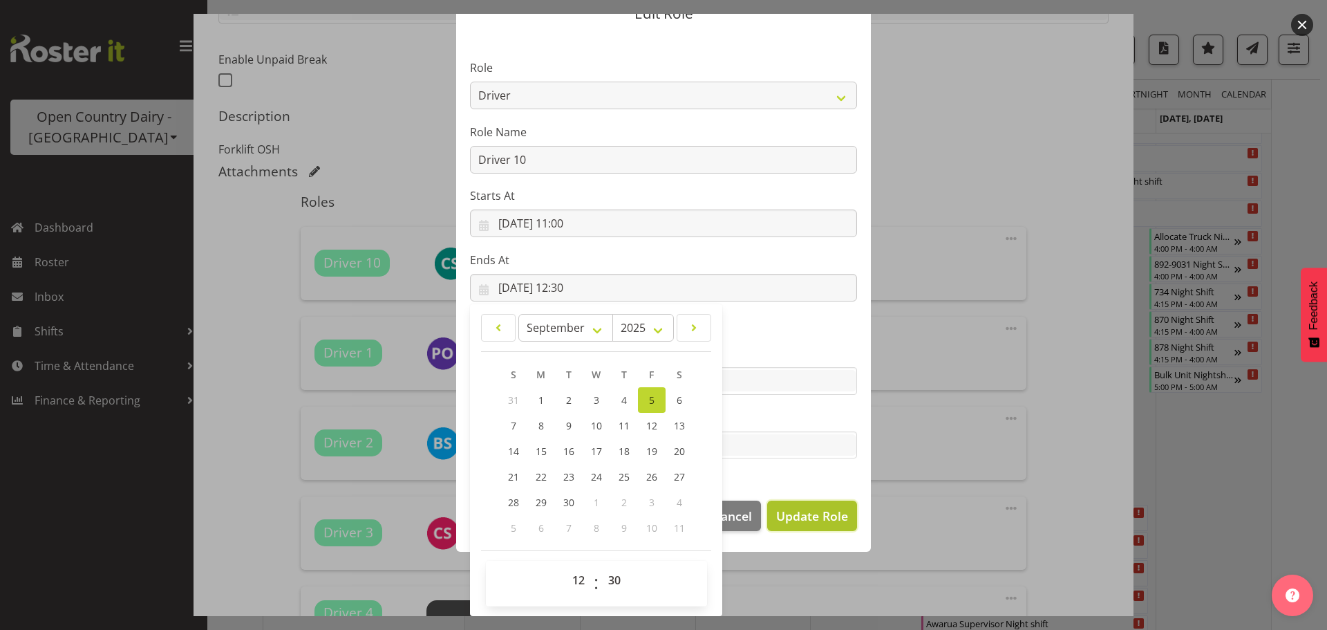
select select
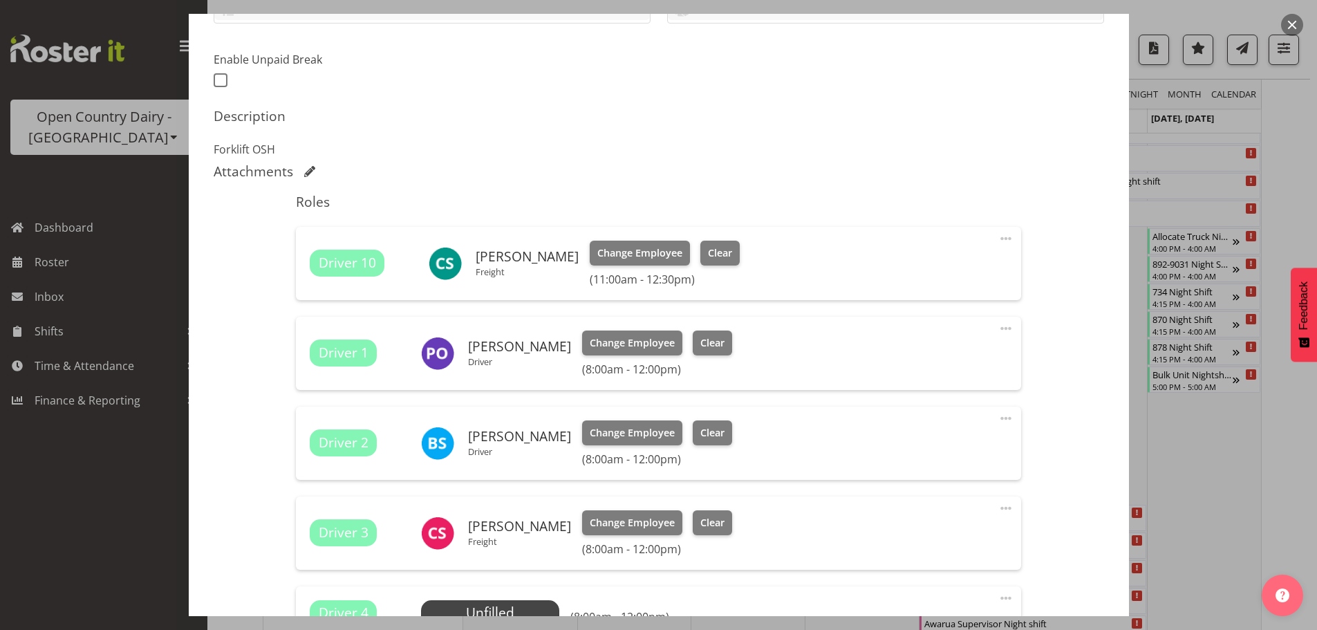
click at [997, 327] on span at bounding box center [1005, 328] width 17 height 17
click at [897, 363] on link "Edit" at bounding box center [947, 361] width 133 height 25
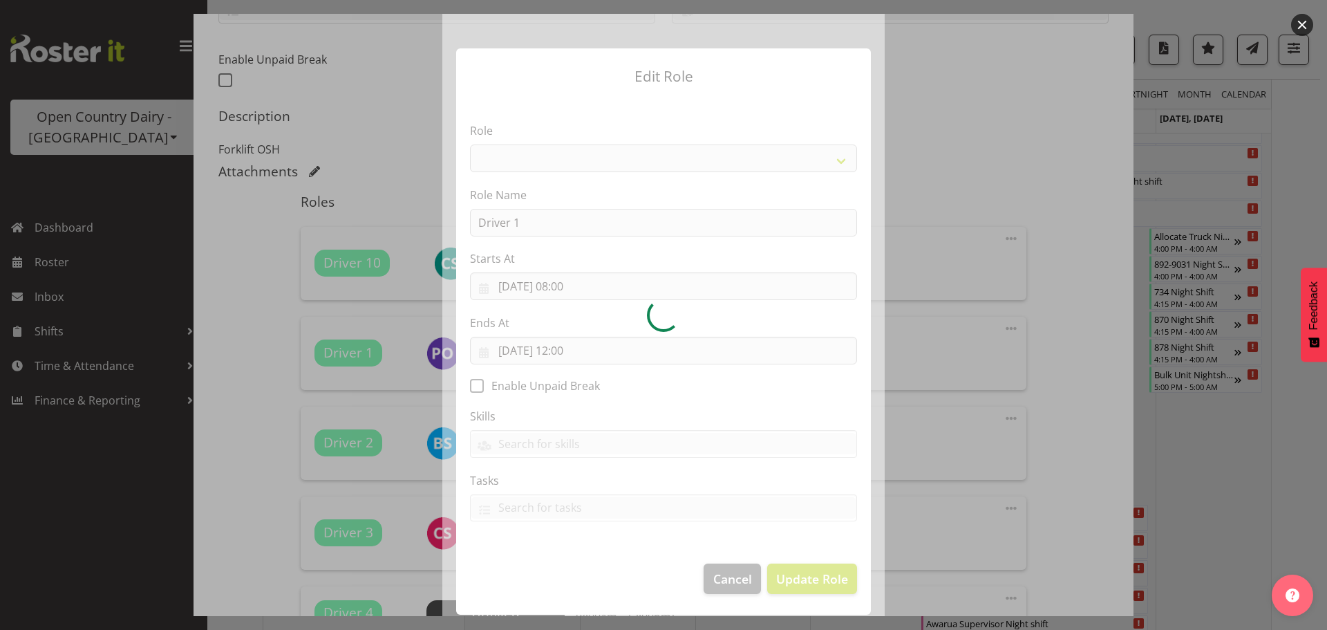
select select "1154"
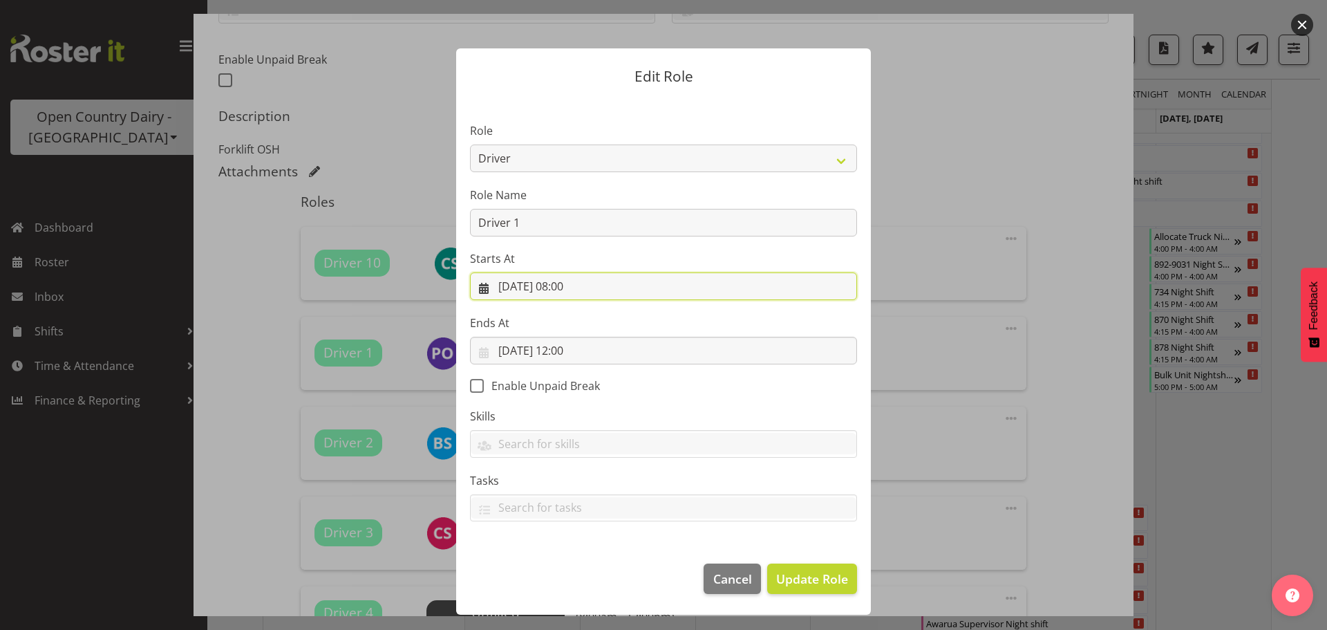
click at [594, 283] on input "05/09/2025, 08:00" at bounding box center [663, 286] width 387 height 28
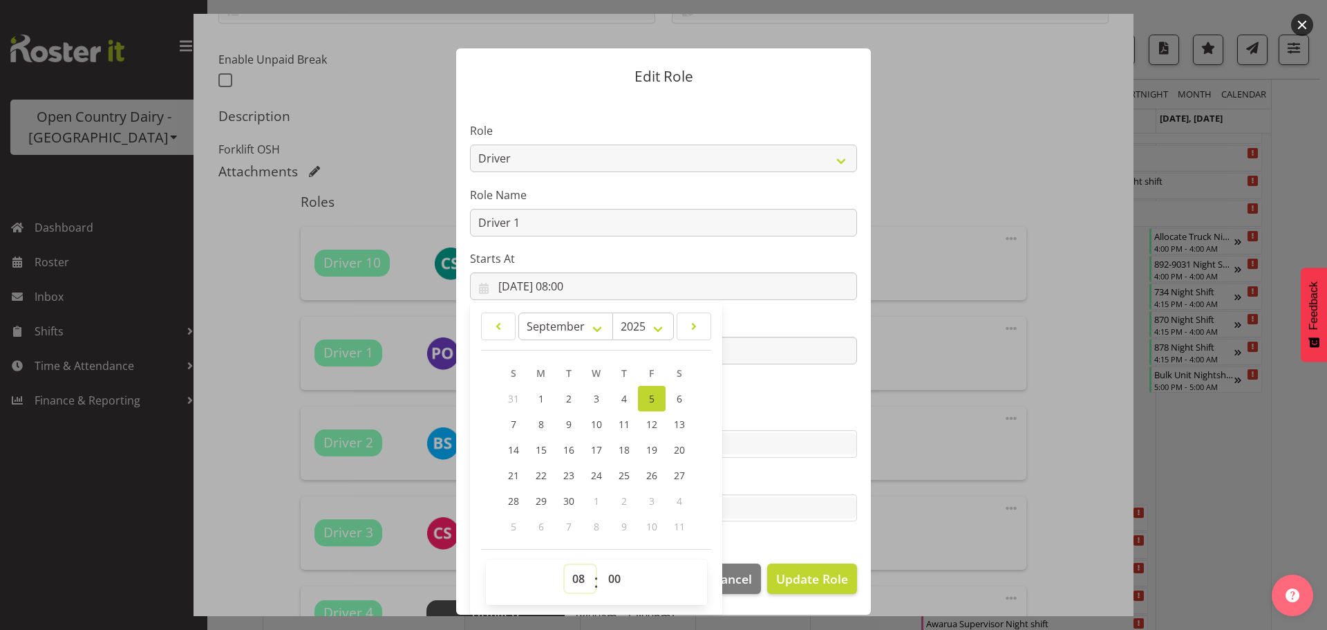
click at [574, 581] on select "00 01 02 03 04 05 06 07 08 09 10 11 12 13 14 15 16 17 18 19 20 21 22 23" at bounding box center [580, 579] width 31 height 28
select select "11"
click at [565, 565] on select "00 01 02 03 04 05 06 07 08 09 10 11 12 13 14 15 16 17 18 19 20 21 22 23" at bounding box center [580, 579] width 31 height 28
type input "05/09/2025, 11:00"
click at [778, 543] on section "Role Crew Leader Driver Driver Assessor Dayshift Driver Assessor Nightshift Dri…" at bounding box center [663, 323] width 415 height 452
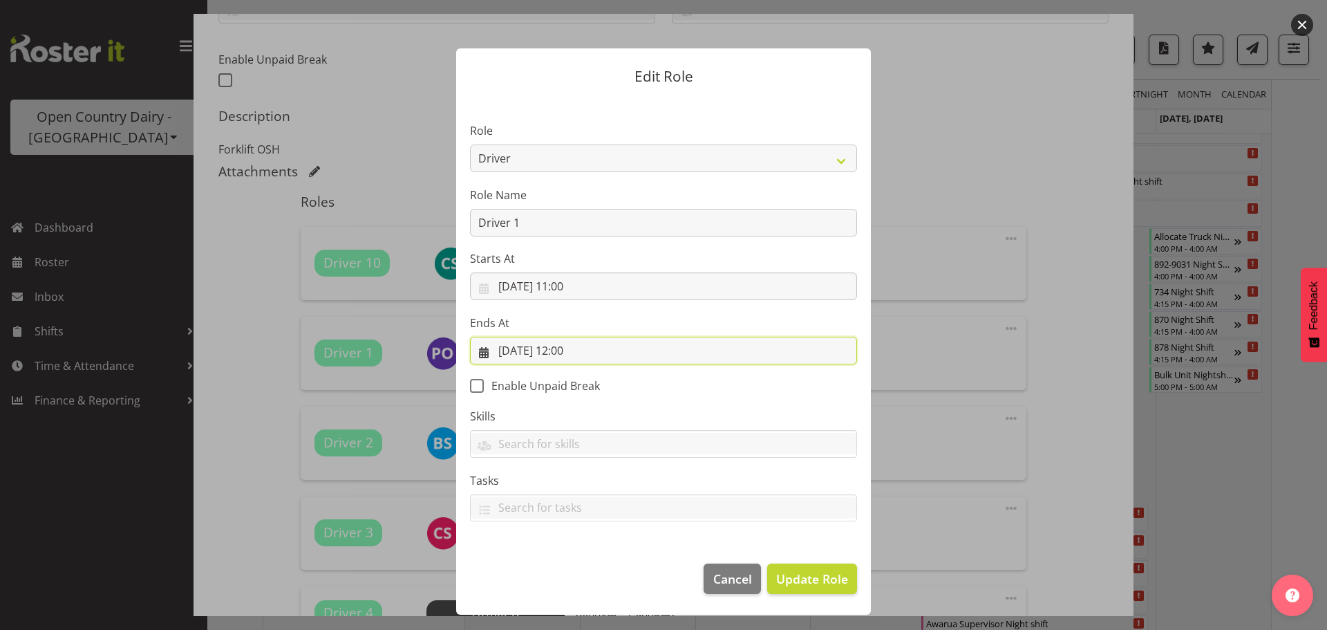
click at [576, 357] on input "05/09/2025, 12:00" at bounding box center [663, 351] width 387 height 28
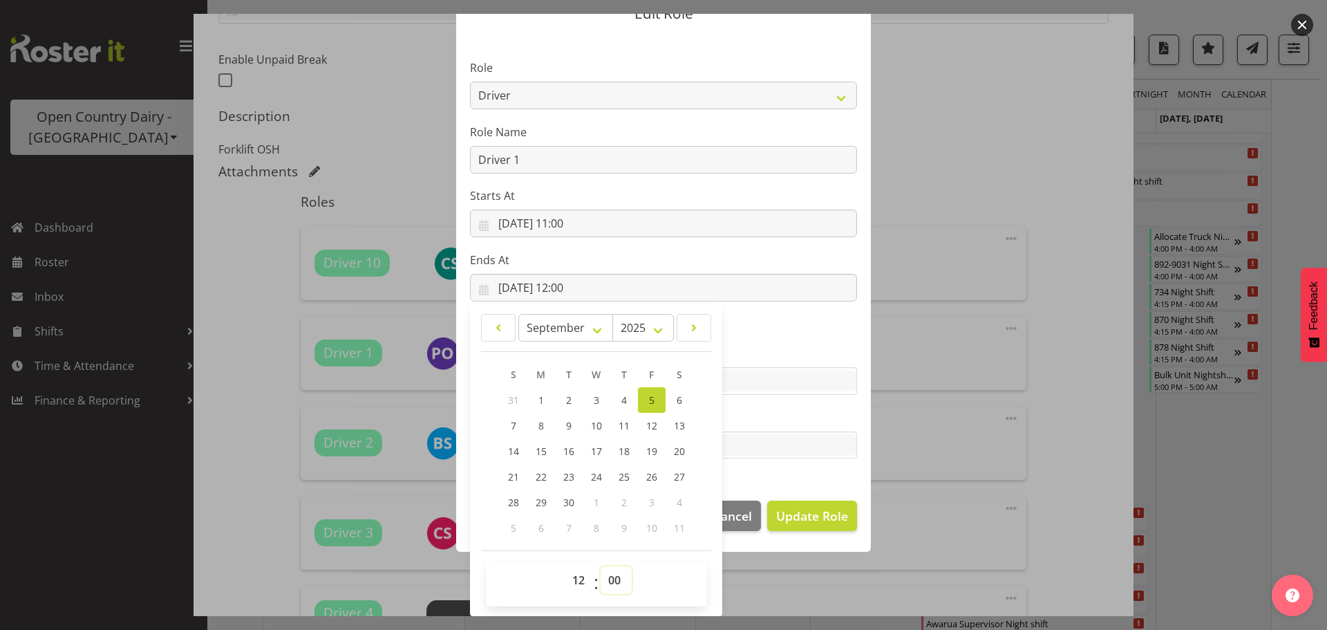
click at [603, 574] on select "00 01 02 03 04 05 06 07 08 09 10 11 12 13 14 15 16 17 18 19 20 21 22 23 24 25 2…" at bounding box center [616, 580] width 31 height 28
select select "30"
click at [601, 566] on select "00 01 02 03 04 05 06 07 08 09 10 11 12 13 14 15 16 17 18 19 20 21 22 23 24 25 2…" at bounding box center [616, 580] width 31 height 28
type input "05/09/2025, 12:30"
click at [806, 514] on span "Update Role" at bounding box center [812, 516] width 72 height 18
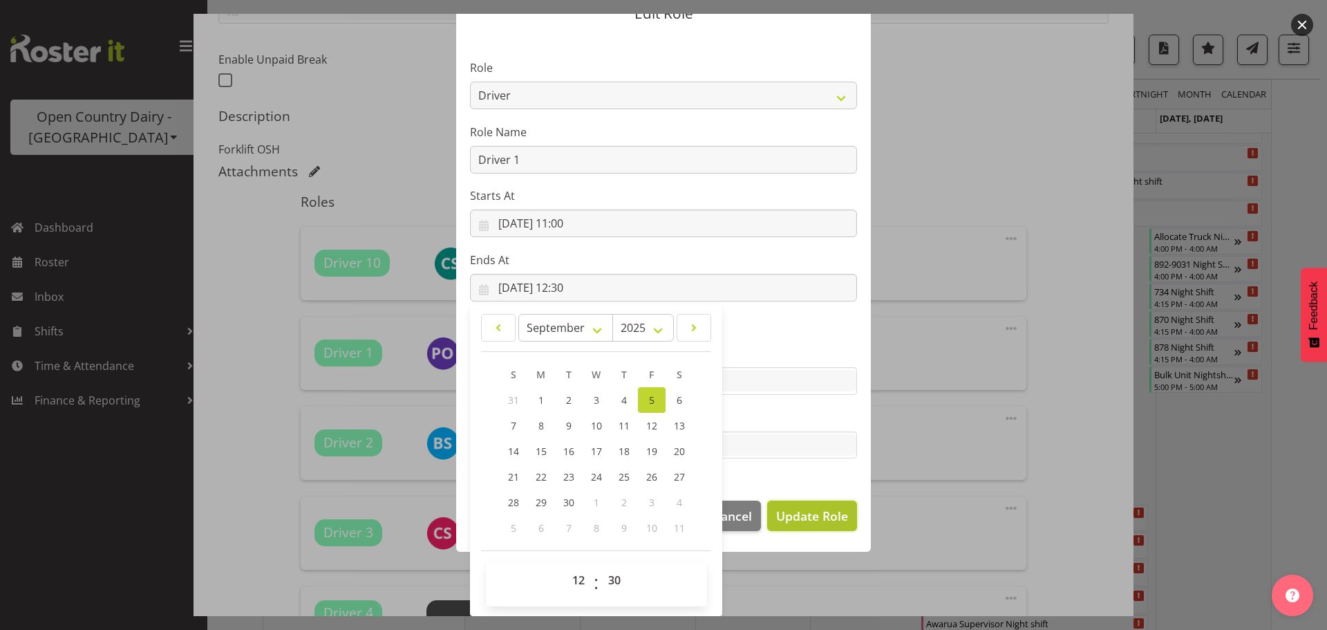
select select
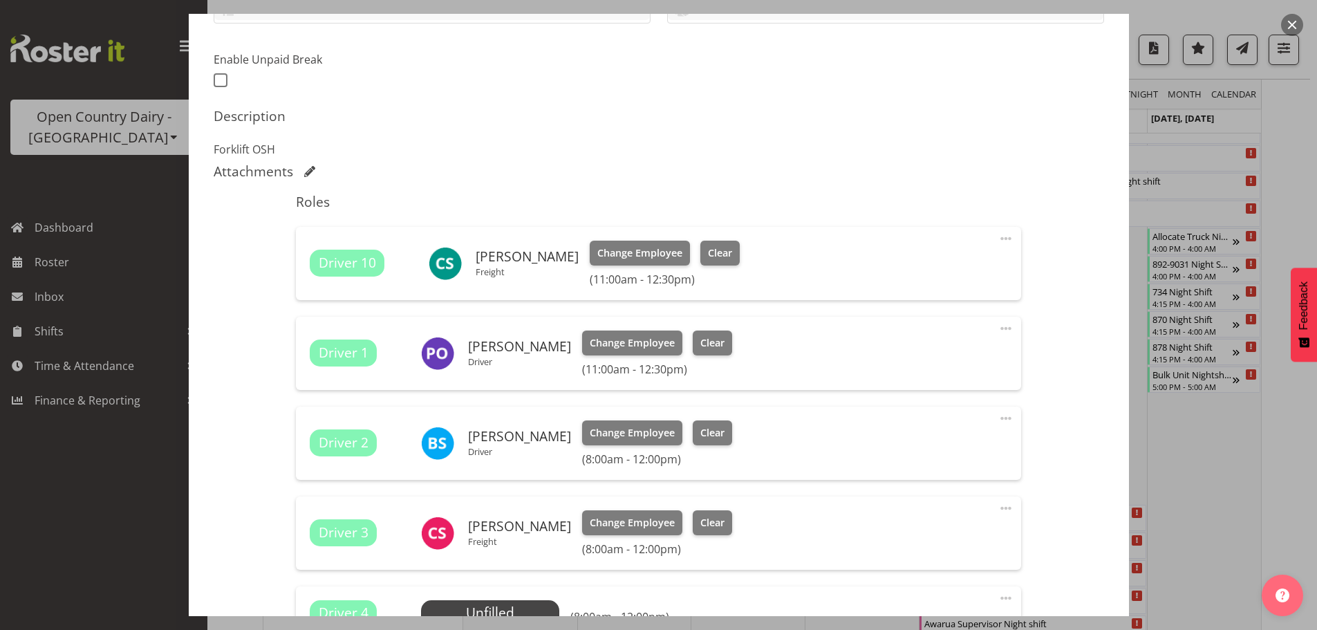
click at [998, 413] on span at bounding box center [1005, 418] width 17 height 17
click at [905, 451] on link "Edit" at bounding box center [947, 451] width 133 height 25
select select "8"
select select "2025"
select select "8"
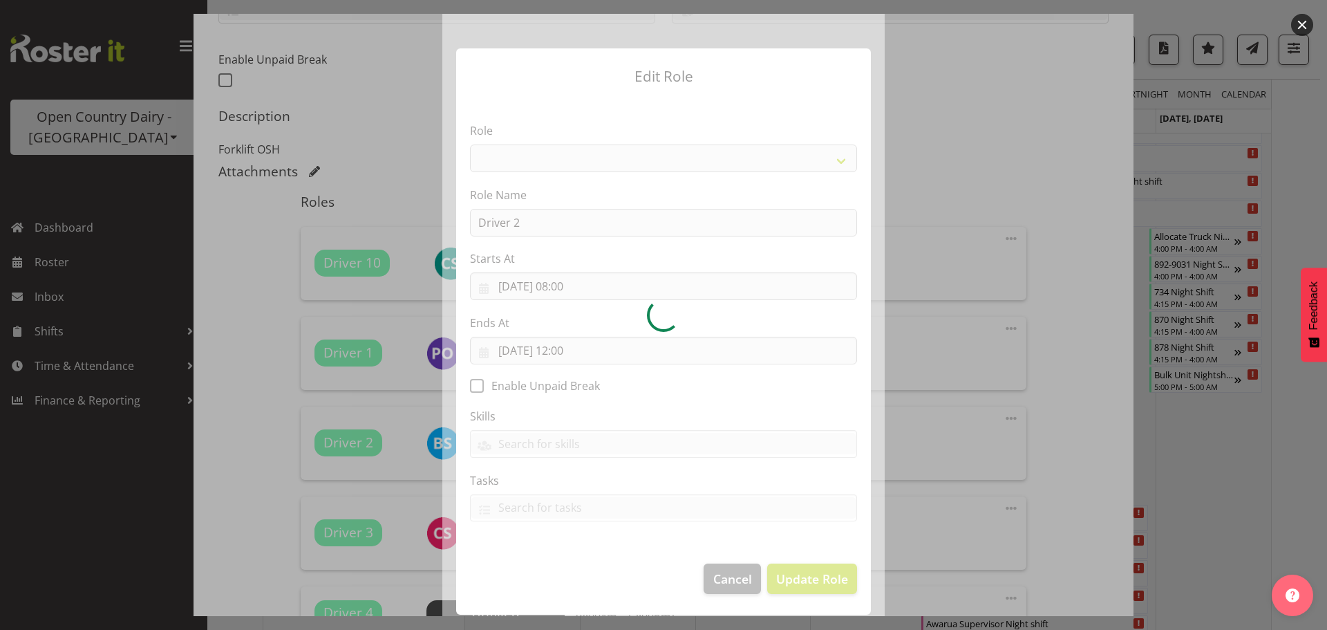
click at [581, 288] on div at bounding box center [663, 315] width 442 height 602
select select "1154"
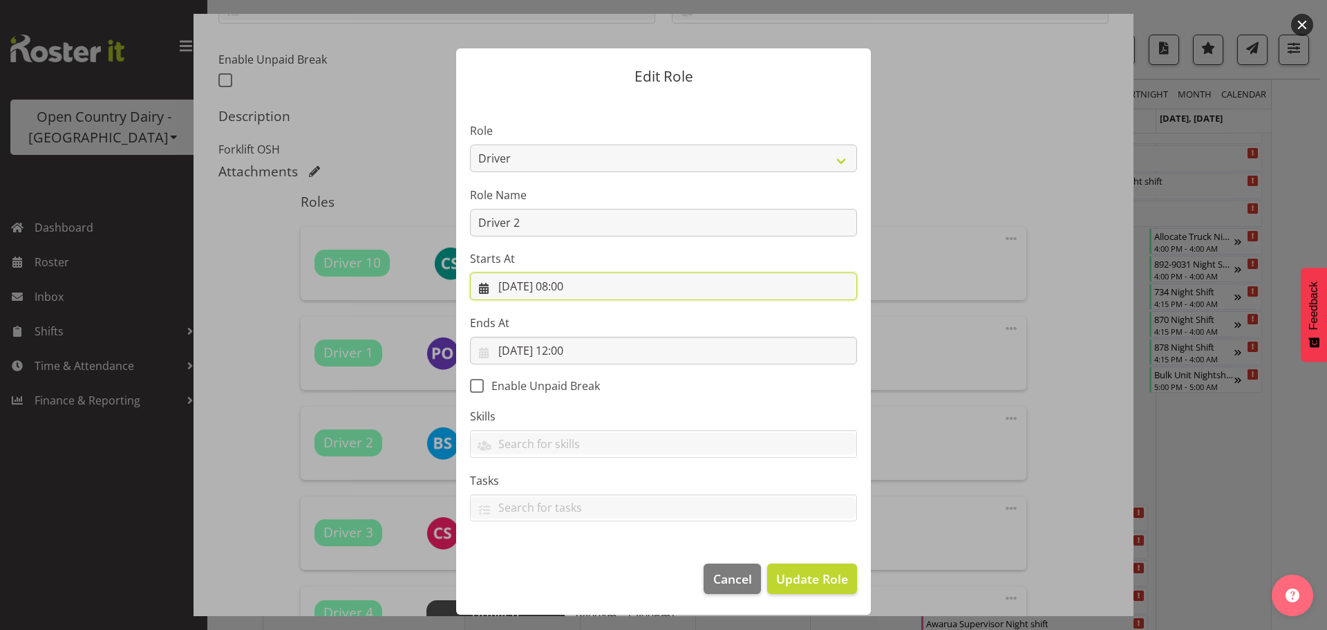
click at [579, 286] on input "05/09/2025, 08:00" at bounding box center [663, 286] width 387 height 28
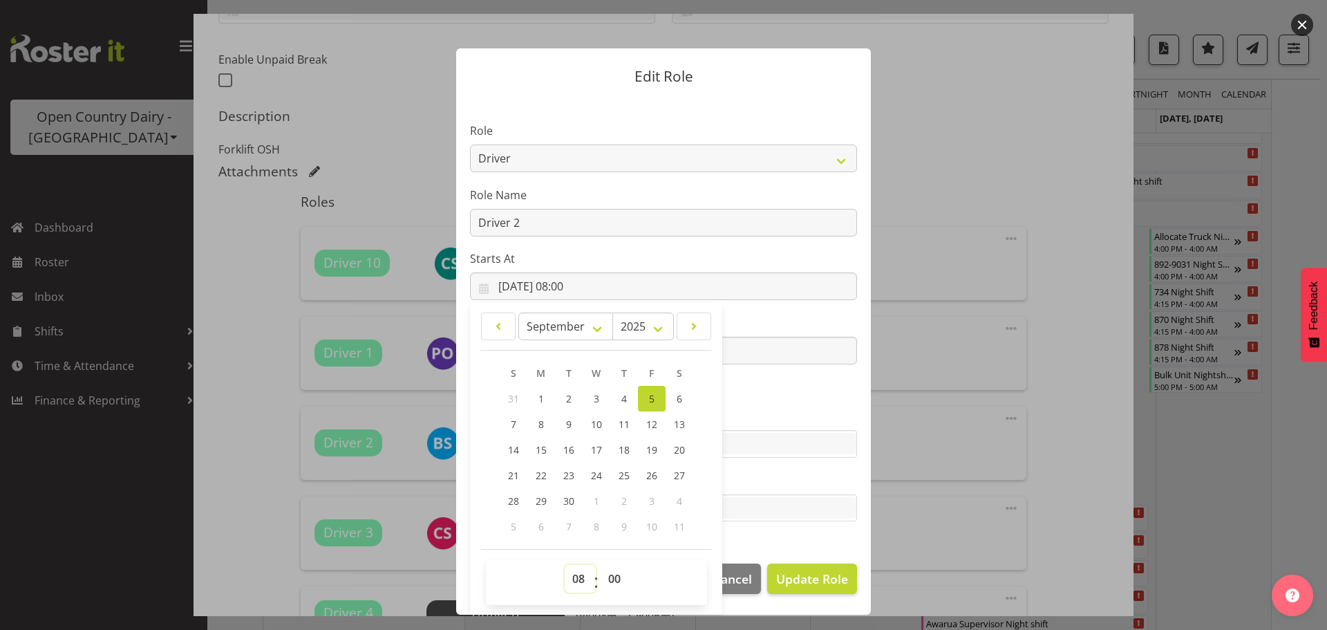
click at [572, 576] on select "00 01 02 03 04 05 06 07 08 09 10 11 12 13 14 15 16 17 18 19 20 21 22 23" at bounding box center [580, 579] width 31 height 28
select select "11"
click at [565, 565] on select "00 01 02 03 04 05 06 07 08 09 10 11 12 13 14 15 16 17 18 19 20 21 22 23" at bounding box center [580, 579] width 31 height 28
type input "05/09/2025, 11:00"
click at [698, 524] on div "S M T W T F S 31 1 2 3 4 5 6 7 8 9 10 11 12 13 14 15 16 17 18 19 20 21 22 23 24…" at bounding box center [596, 449] width 230 height 179
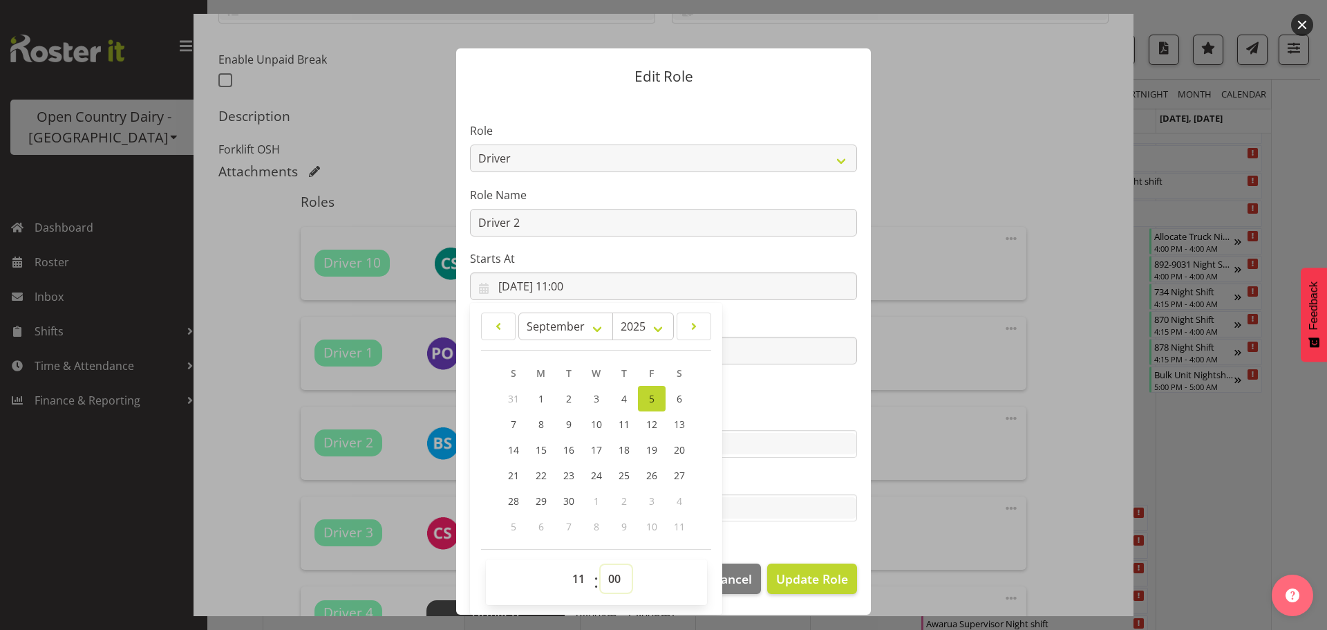
click at [608, 580] on select "00 01 02 03 04 05 06 07 08 09 10 11 12 13 14 15 16 17 18 19 20 21 22 23 24 25 2…" at bounding box center [616, 579] width 31 height 28
click at [610, 581] on select "00 01 02 03 04 05 06 07 08 09 10 11 12 13 14 15 16 17 18 19 20 21 22 23 24 25 2…" at bounding box center [616, 579] width 31 height 28
click at [753, 401] on section "Role Crew Leader Driver Driver Assessor Dayshift Driver Assessor Nightshift Dri…" at bounding box center [663, 323] width 415 height 452
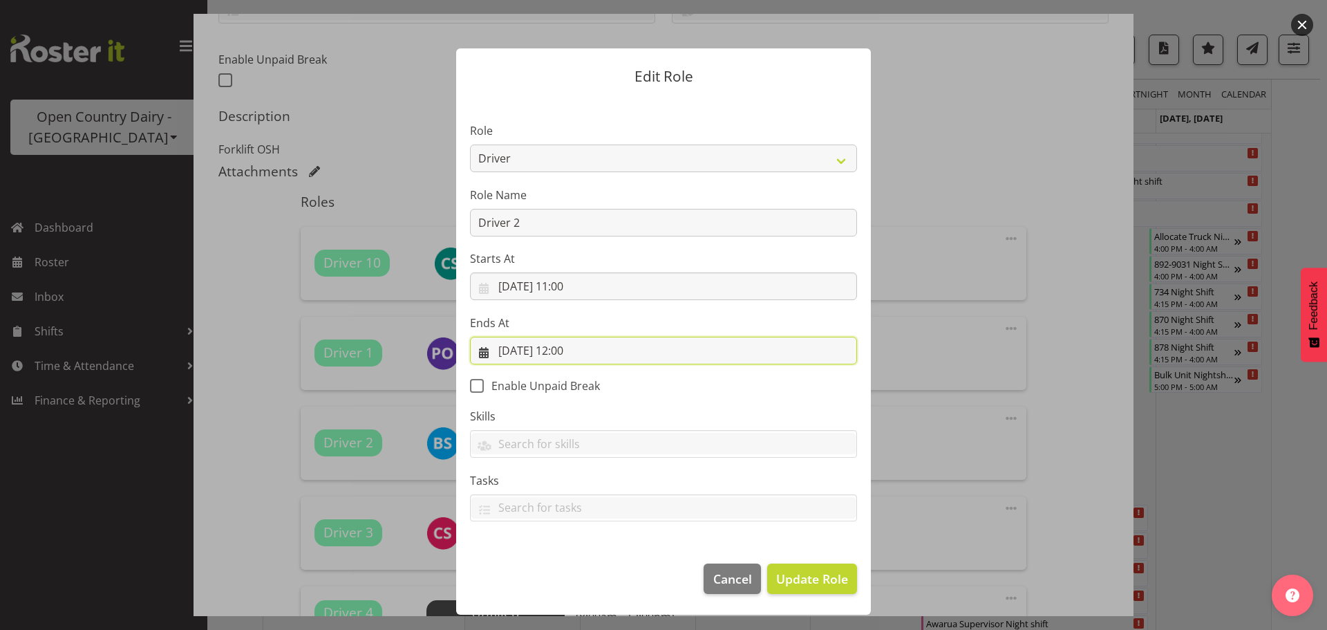
click at [590, 350] on input "05/09/2025, 12:00" at bounding box center [663, 351] width 387 height 28
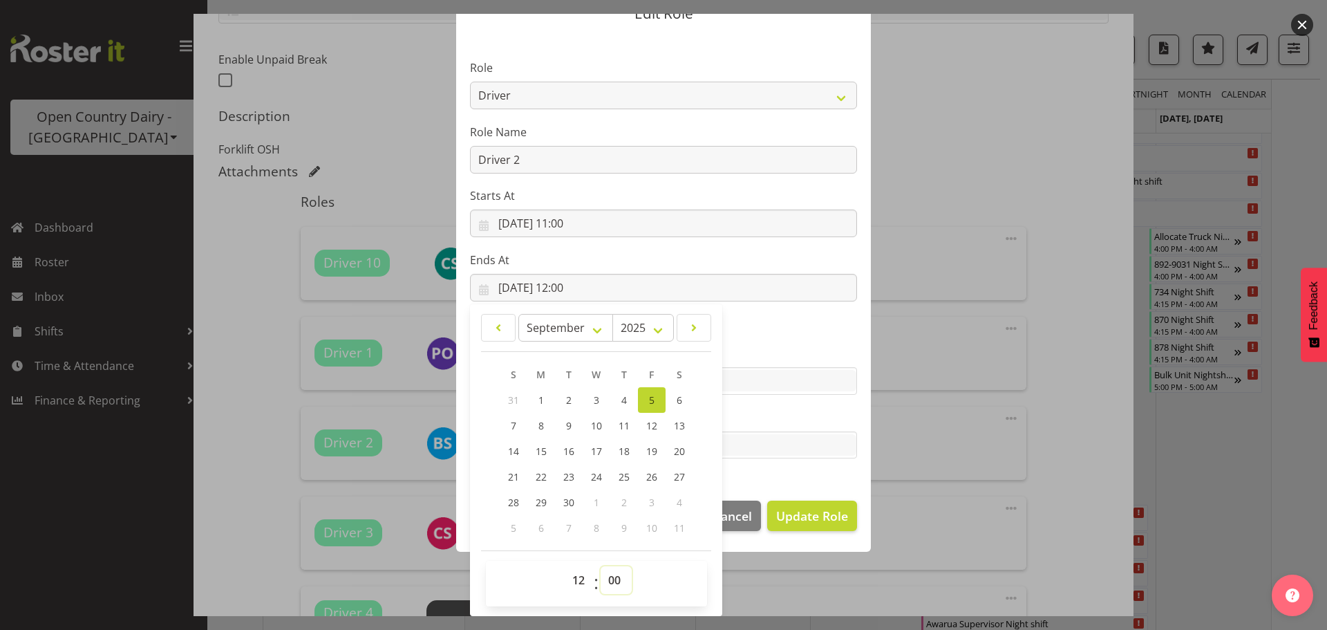
click at [603, 581] on select "00 01 02 03 04 05 06 07 08 09 10 11 12 13 14 15 16 17 18 19 20 21 22 23 24 25 2…" at bounding box center [616, 580] width 31 height 28
select select "30"
click at [601, 566] on select "00 01 02 03 04 05 06 07 08 09 10 11 12 13 14 15 16 17 18 19 20 21 22 23 24 25 2…" at bounding box center [616, 580] width 31 height 28
type input "05/09/2025, 12:30"
click at [803, 478] on section "Role Crew Leader Driver Driver Assessor Dayshift Driver Assessor Nightshift Dri…" at bounding box center [663, 261] width 415 height 452
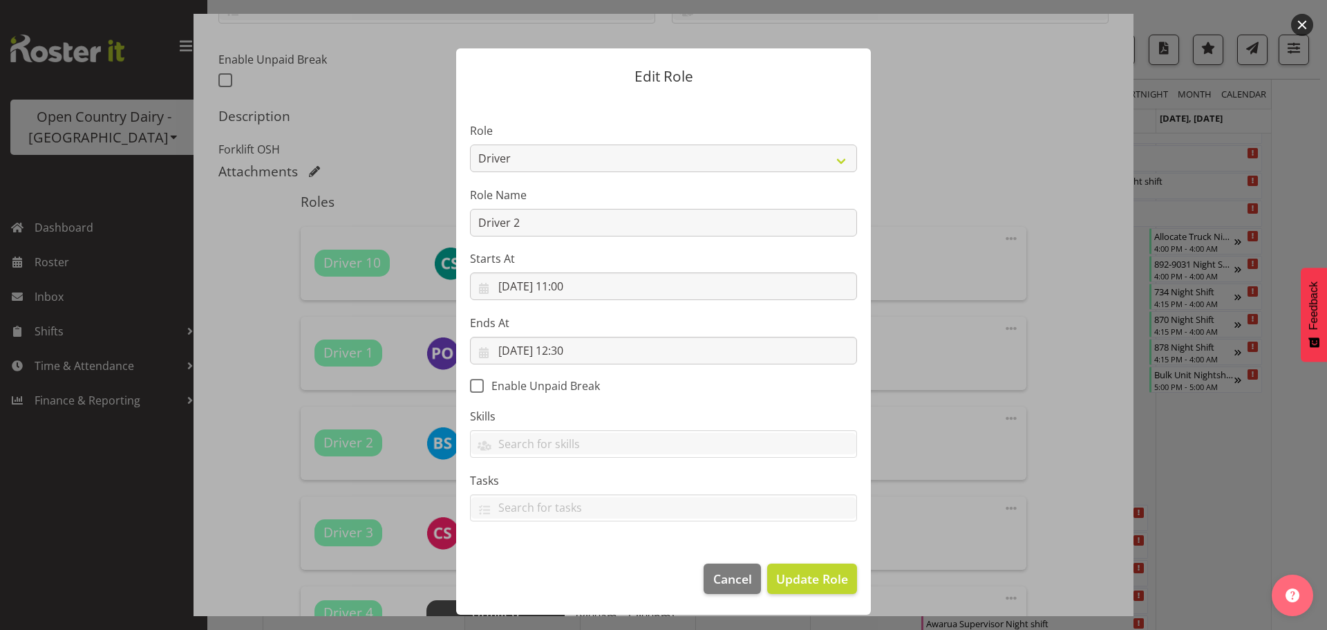
scroll to position [0, 0]
click at [828, 522] on section "Role Crew Leader Driver Driver Assessor Dayshift Driver Assessor Nightshift Dri…" at bounding box center [663, 323] width 415 height 452
click at [801, 571] on span "Update Role" at bounding box center [812, 579] width 72 height 18
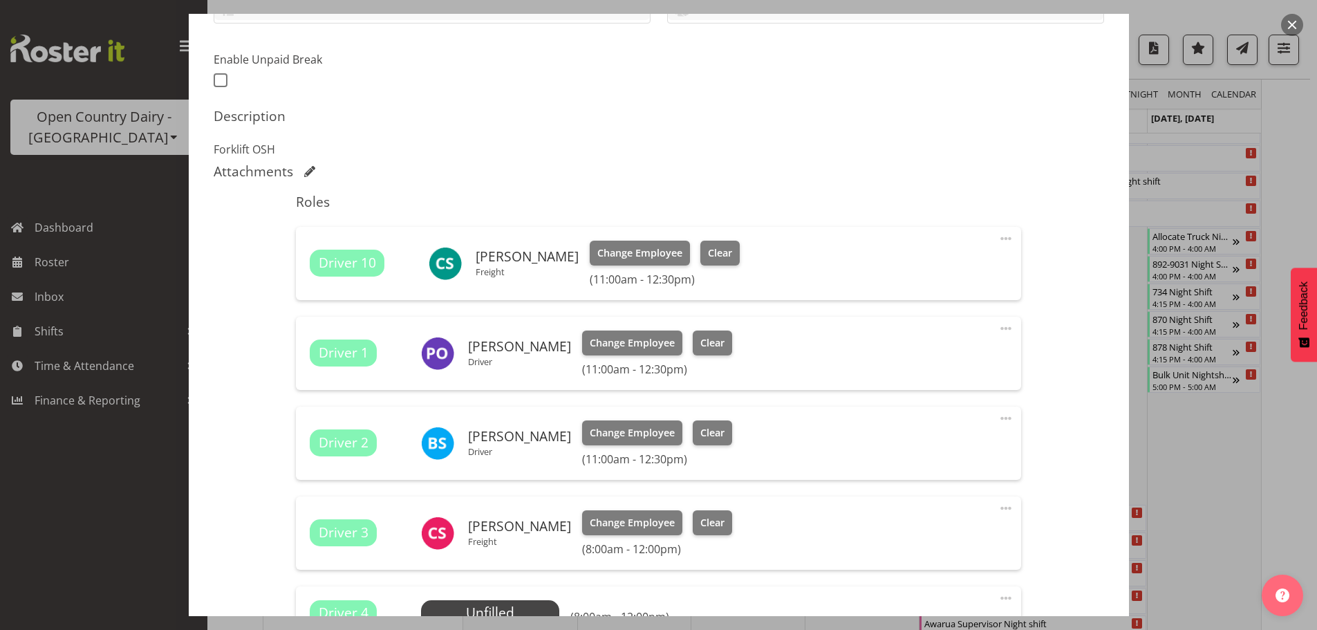
click at [997, 501] on span at bounding box center [1005, 508] width 17 height 17
click at [888, 549] on link "Edit" at bounding box center [947, 541] width 133 height 25
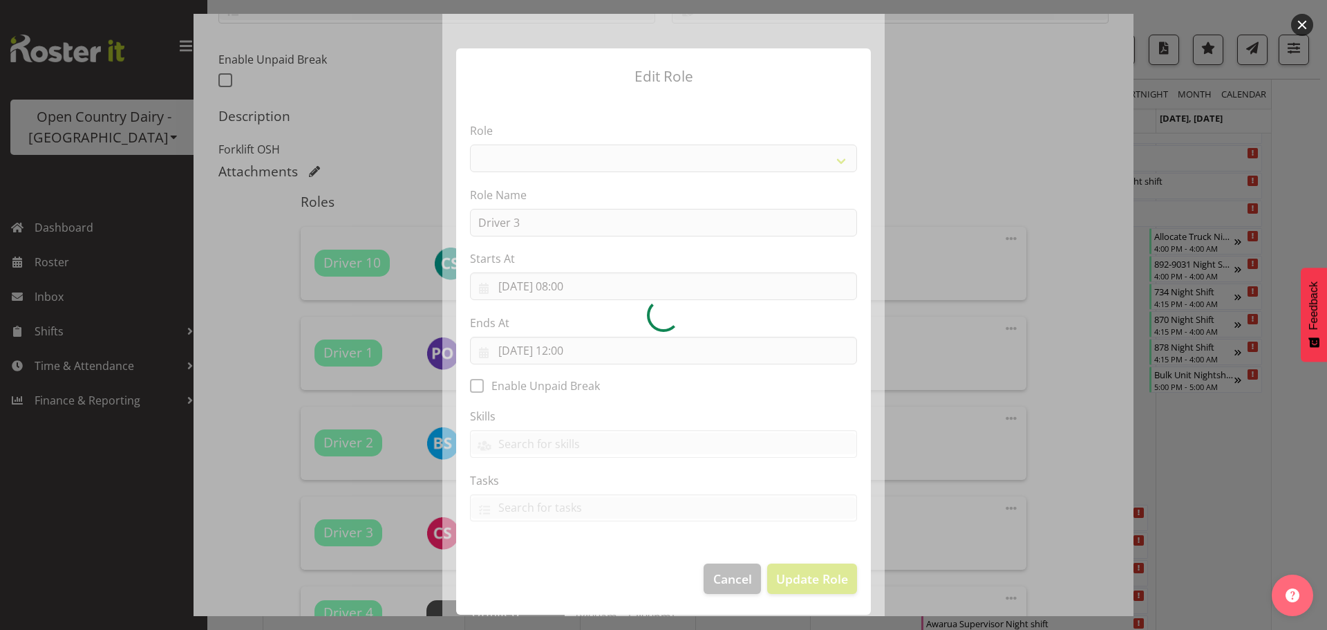
select select "1154"
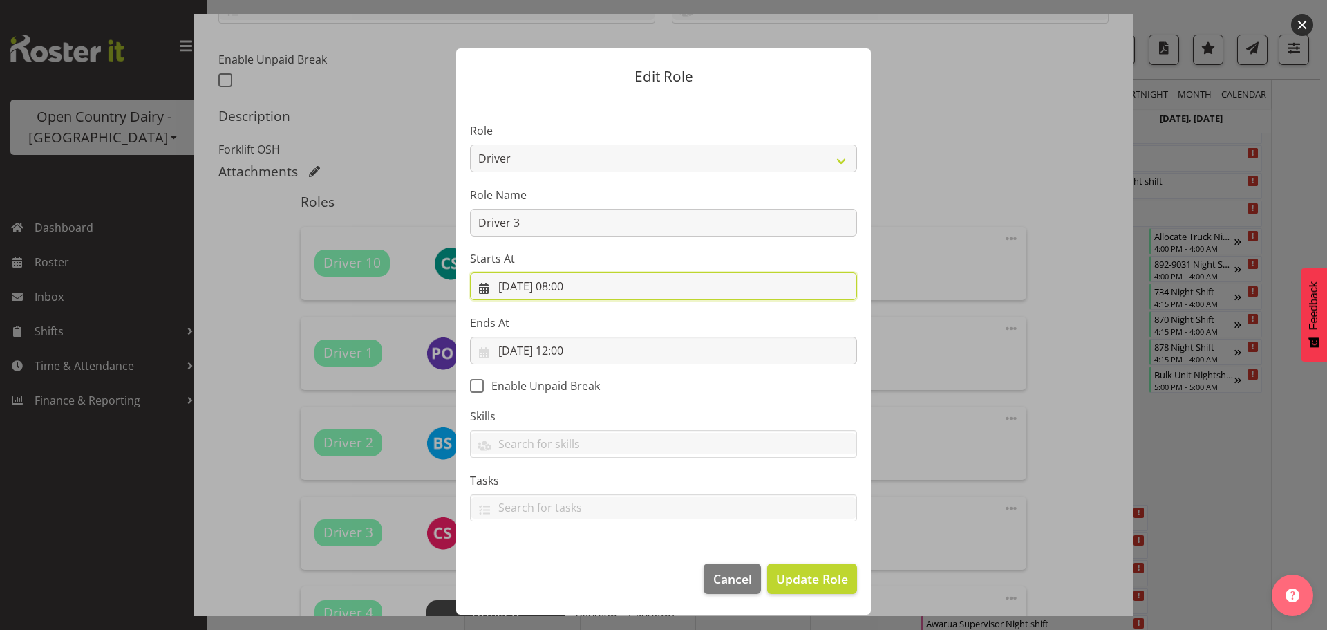
click at [584, 289] on input "05/09/2025, 08:00" at bounding box center [663, 286] width 387 height 28
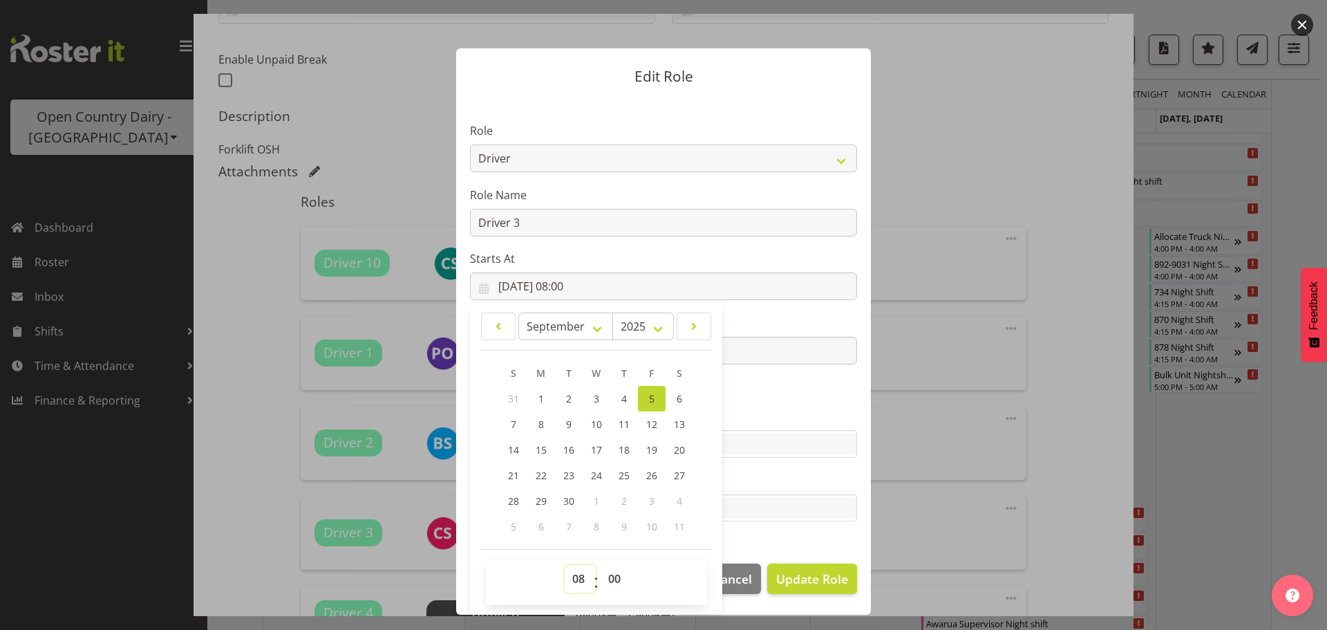
click at [566, 570] on select "00 01 02 03 04 05 06 07 08 09 10 11 12 13 14 15 16 17 18 19 20 21 22 23" at bounding box center [580, 579] width 31 height 28
select select "11"
click at [565, 565] on select "00 01 02 03 04 05 06 07 08 09 10 11 12 13 14 15 16 17 18 19 20 21 22 23" at bounding box center [580, 579] width 31 height 28
type input "05/09/2025, 11:00"
click at [765, 463] on section "Role Crew Leader Driver Driver Assessor Dayshift Driver Assessor Nightshift Dri…" at bounding box center [663, 323] width 415 height 452
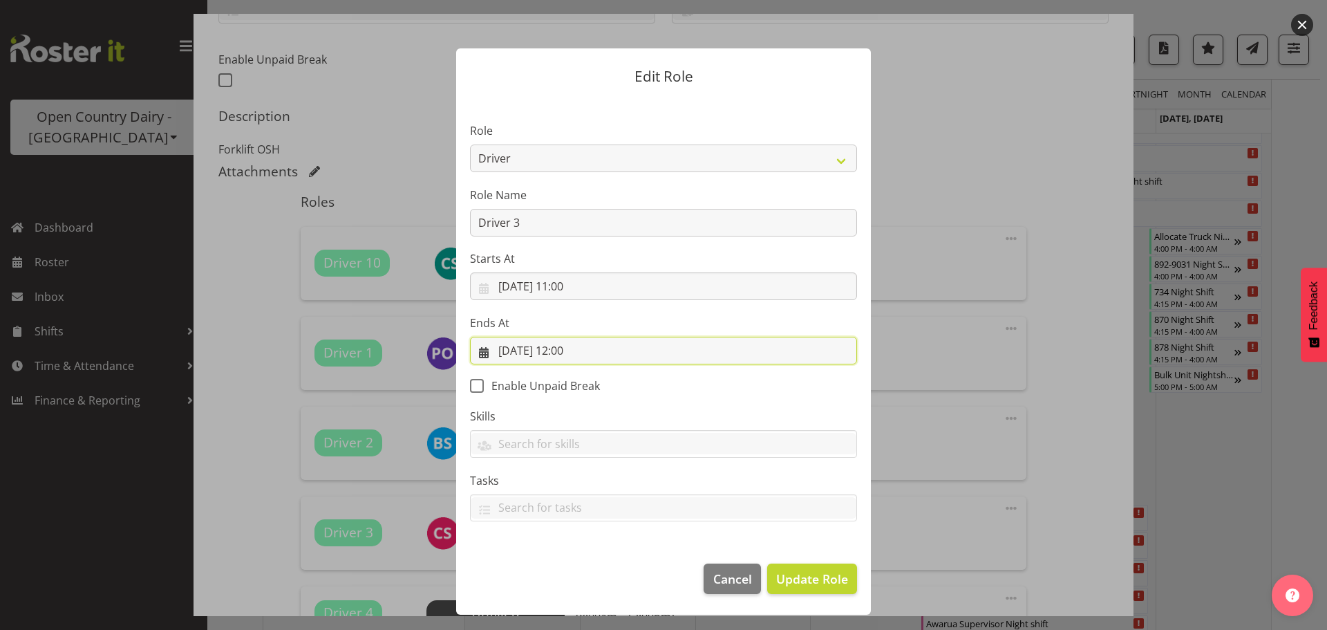
click at [601, 352] on input "05/09/2025, 12:00" at bounding box center [663, 351] width 387 height 28
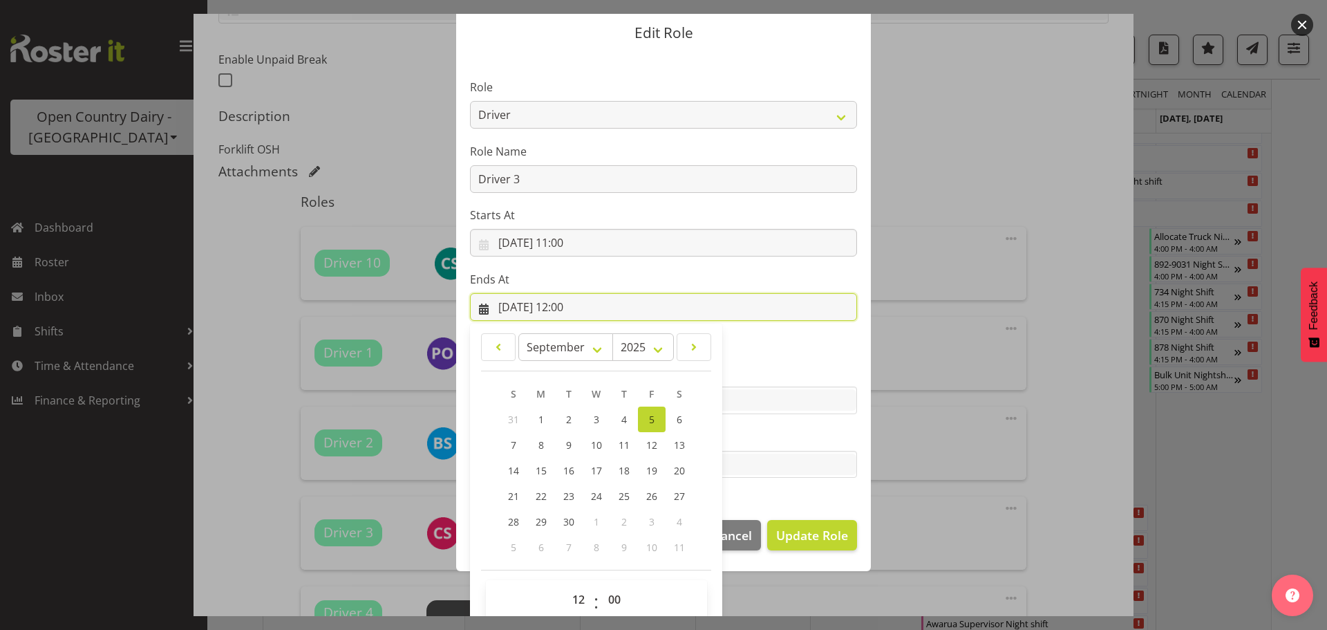
scroll to position [63, 0]
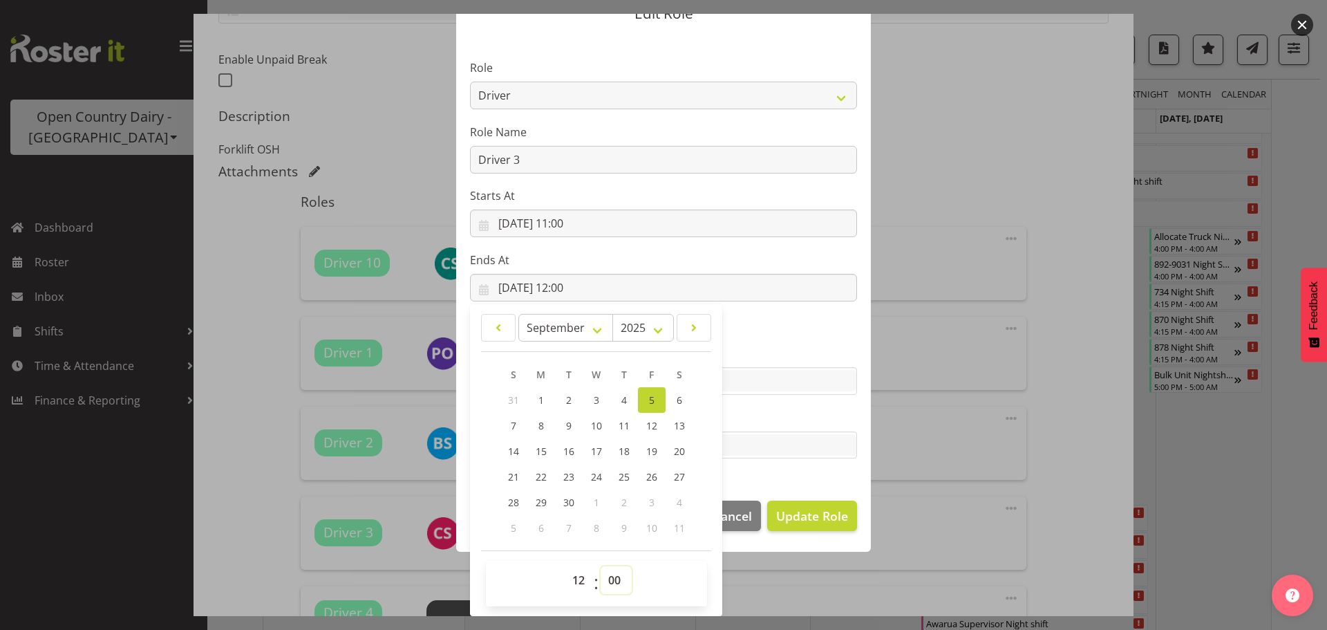
click at [613, 576] on select "00 01 02 03 04 05 06 07 08 09 10 11 12 13 14 15 16 17 18 19 20 21 22 23 24 25 2…" at bounding box center [616, 580] width 31 height 28
select select "30"
click at [601, 566] on select "00 01 02 03 04 05 06 07 08 09 10 11 12 13 14 15 16 17 18 19 20 21 22 23 24 25 2…" at bounding box center [616, 580] width 31 height 28
type input "05/09/2025, 12:30"
click at [784, 471] on section "Role Crew Leader Driver Driver Assessor Dayshift Driver Assessor Nightshift Dri…" at bounding box center [663, 261] width 415 height 452
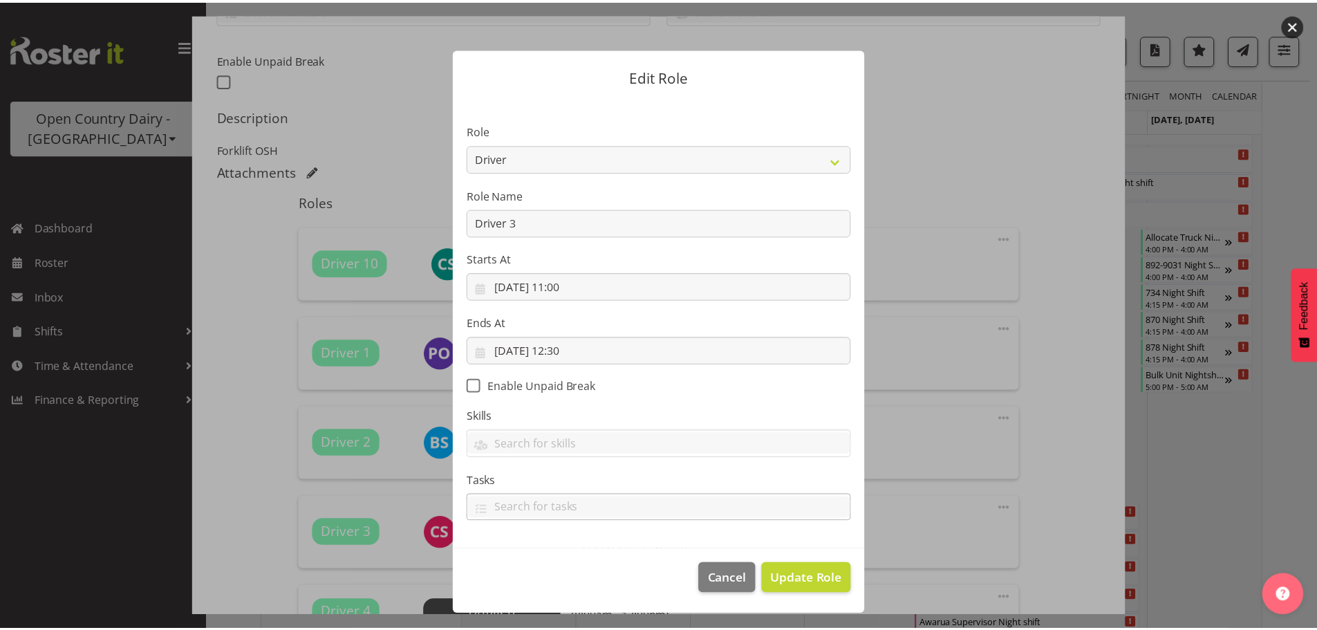
scroll to position [0, 0]
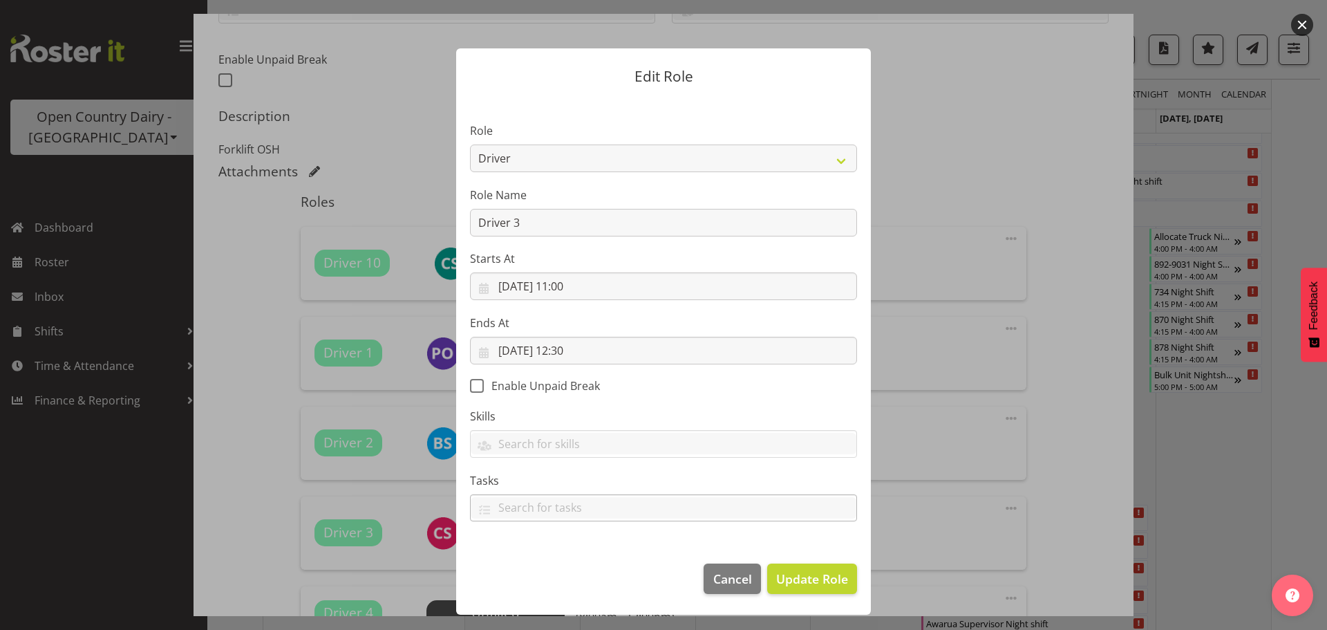
click at [815, 518] on div at bounding box center [664, 508] width 386 height 23
click at [808, 574] on span "Update Role" at bounding box center [812, 579] width 72 height 18
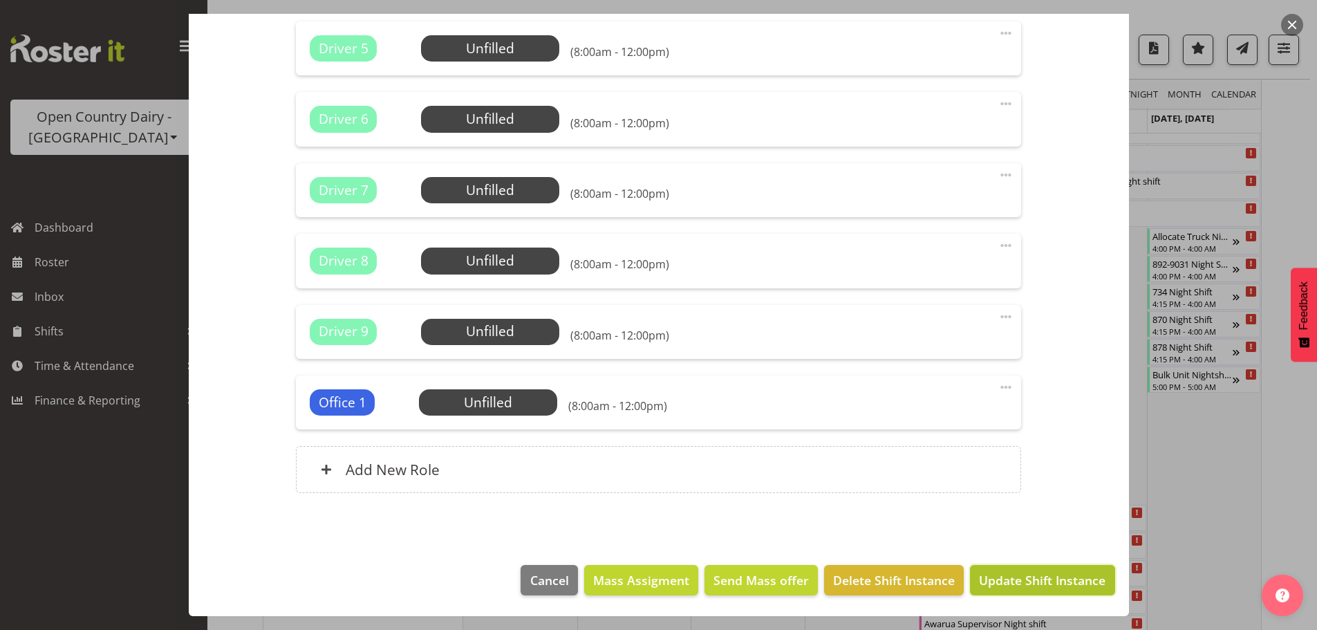
click at [1031, 577] on span "Update Shift Instance" at bounding box center [1042, 580] width 126 height 18
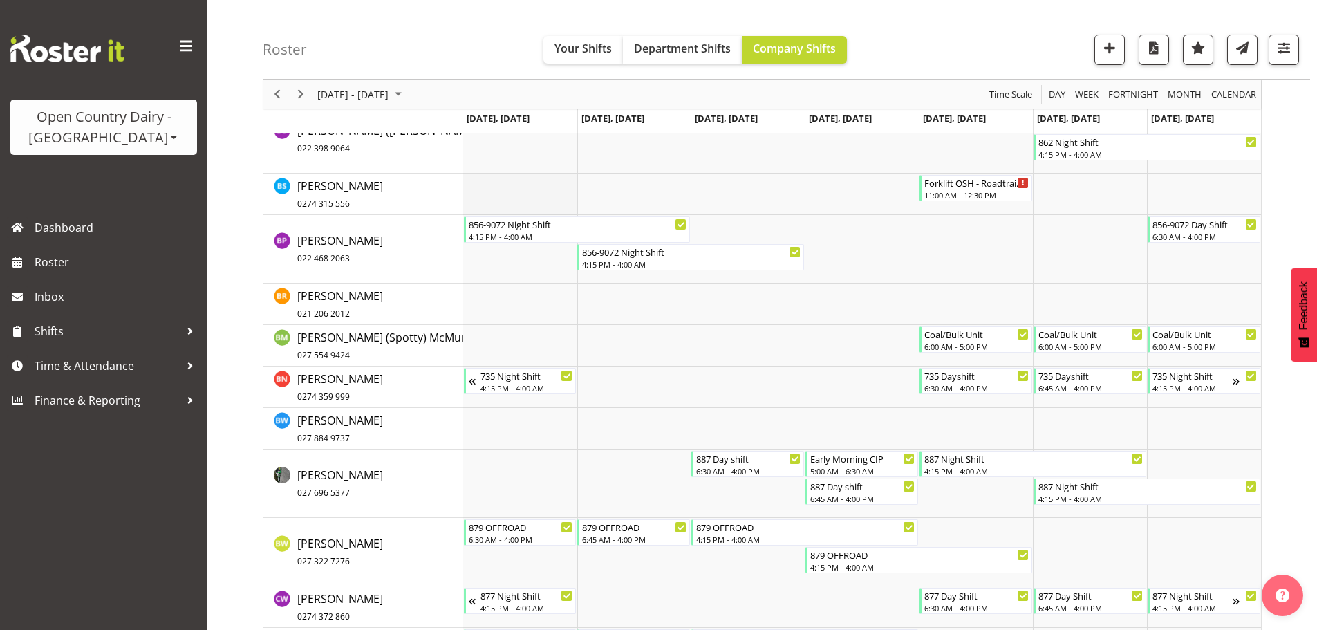
scroll to position [1944, 0]
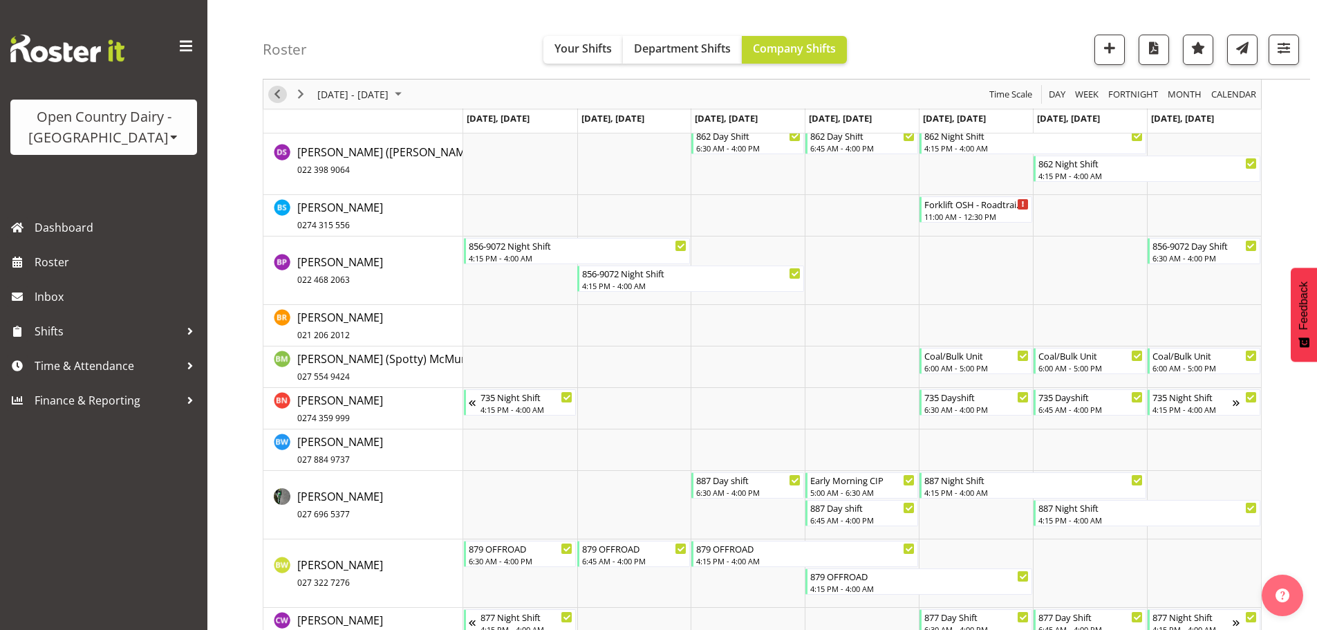
click at [275, 95] on span "Previous" at bounding box center [277, 94] width 17 height 17
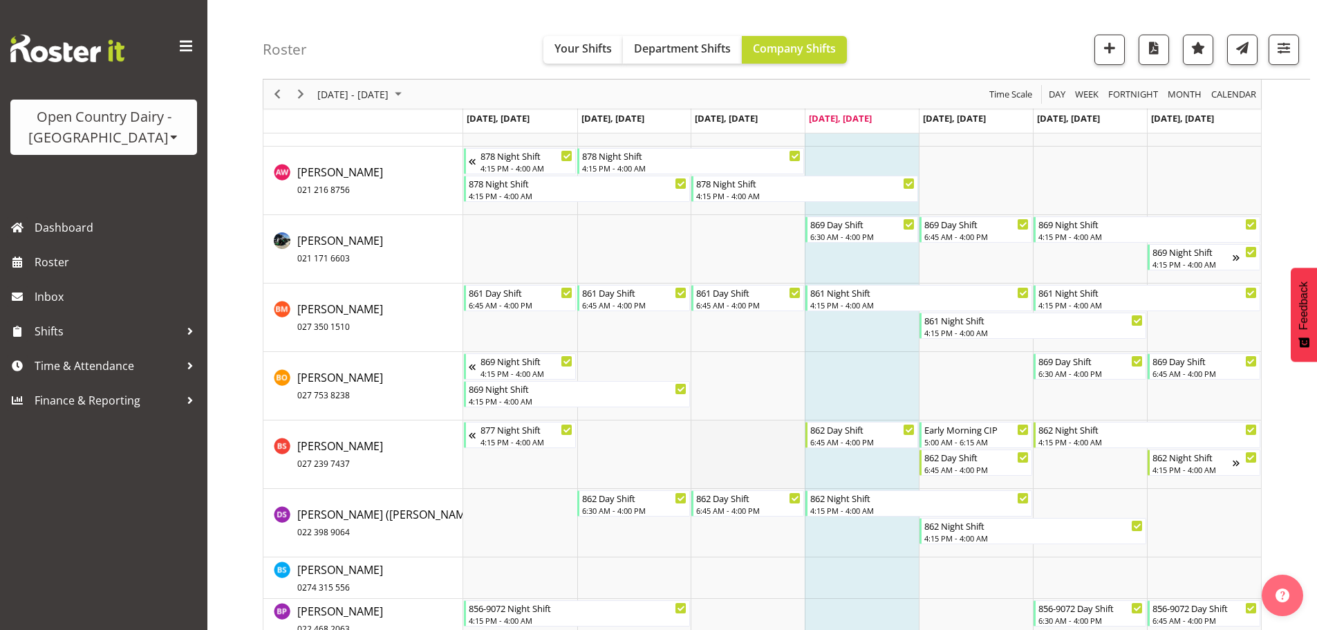
scroll to position [1875, 0]
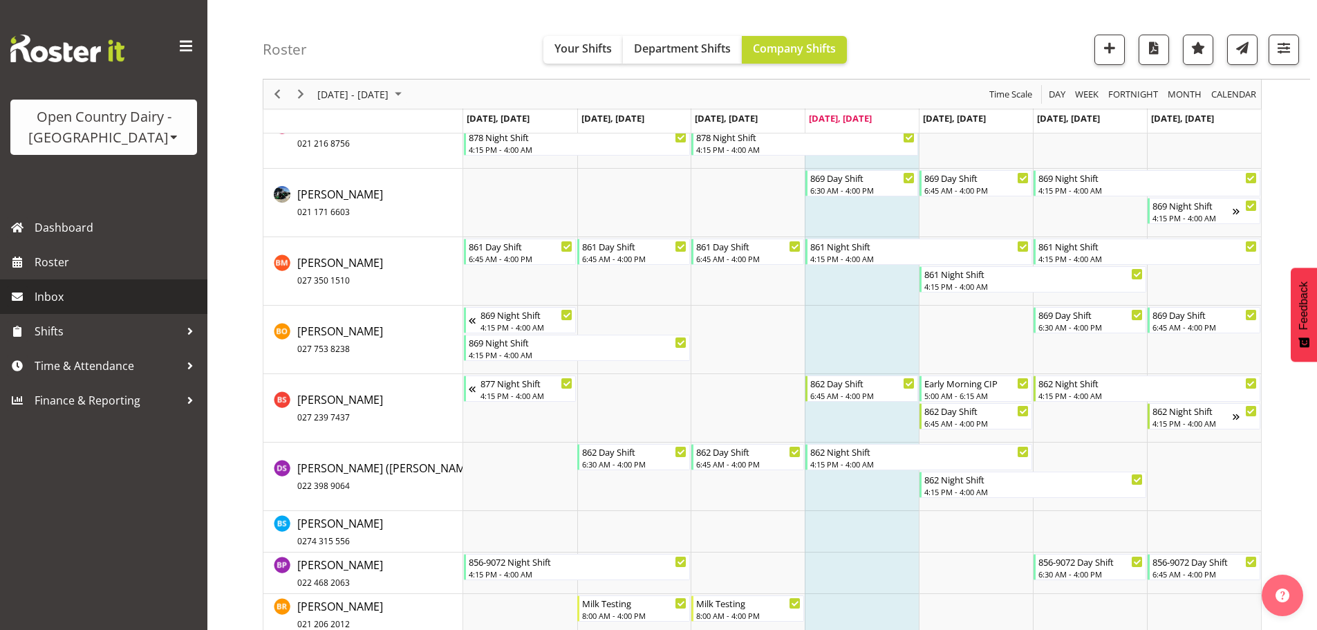
click at [68, 297] on span "Inbox" at bounding box center [118, 296] width 166 height 21
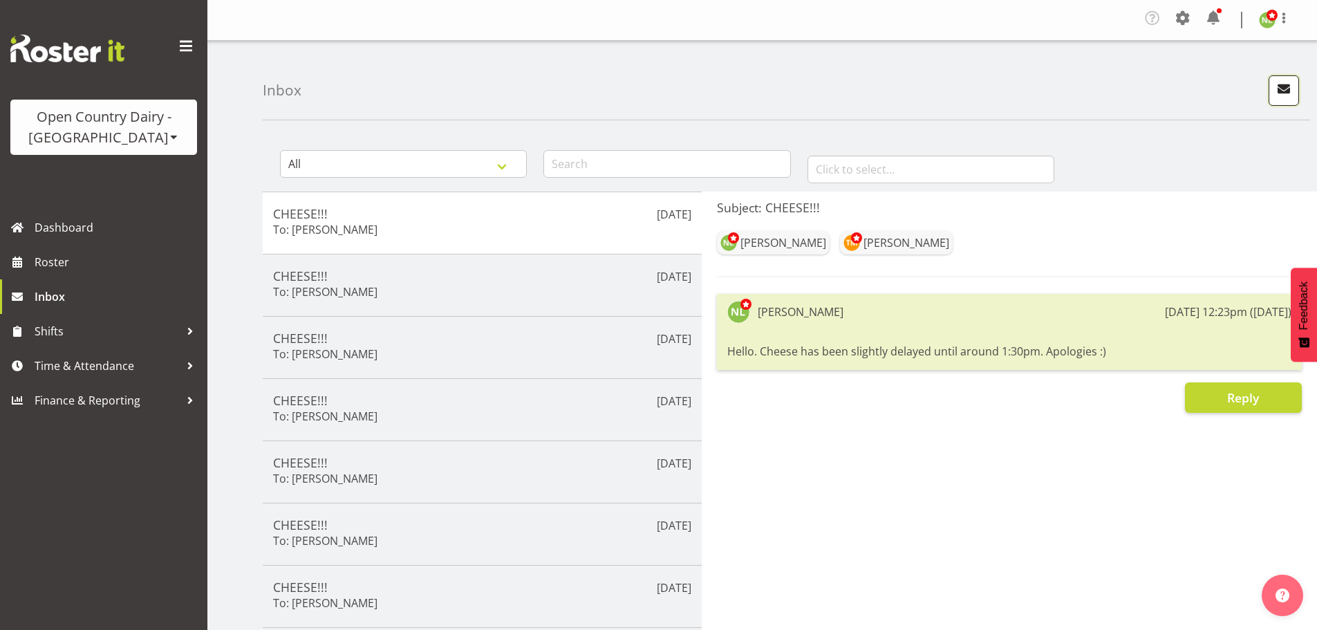
click at [1292, 82] on span "button" at bounding box center [1284, 88] width 18 height 18
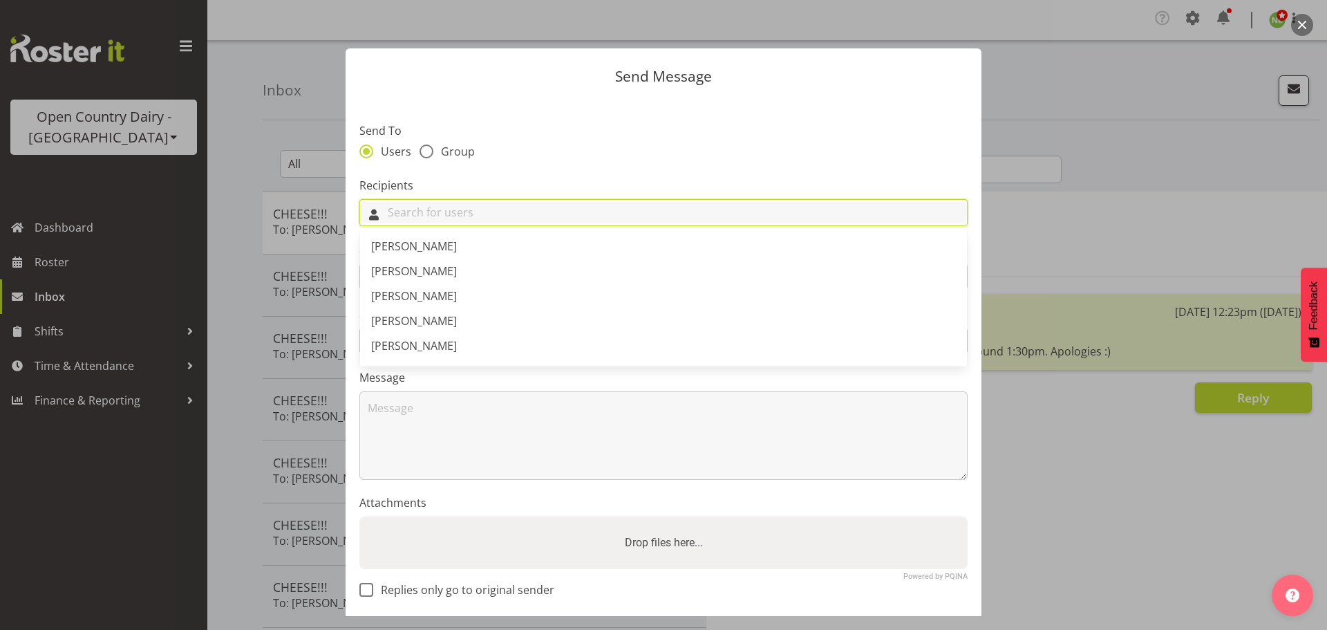
click at [409, 215] on input "text" at bounding box center [663, 212] width 607 height 21
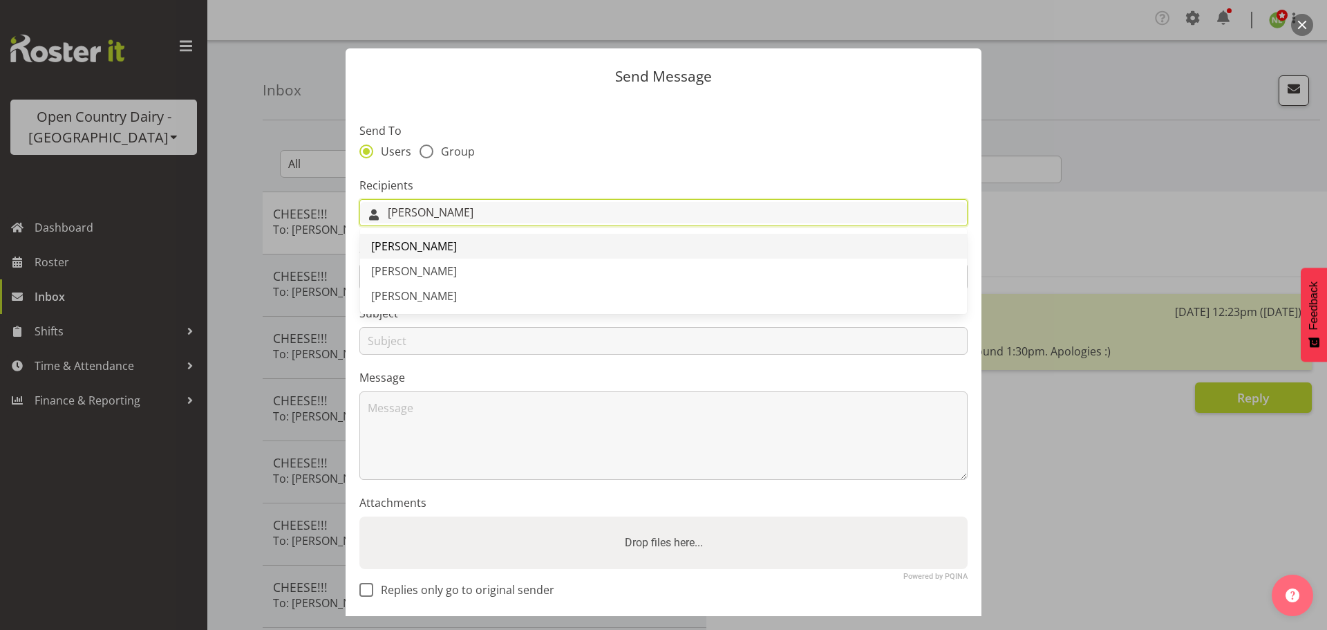
type input "craig"
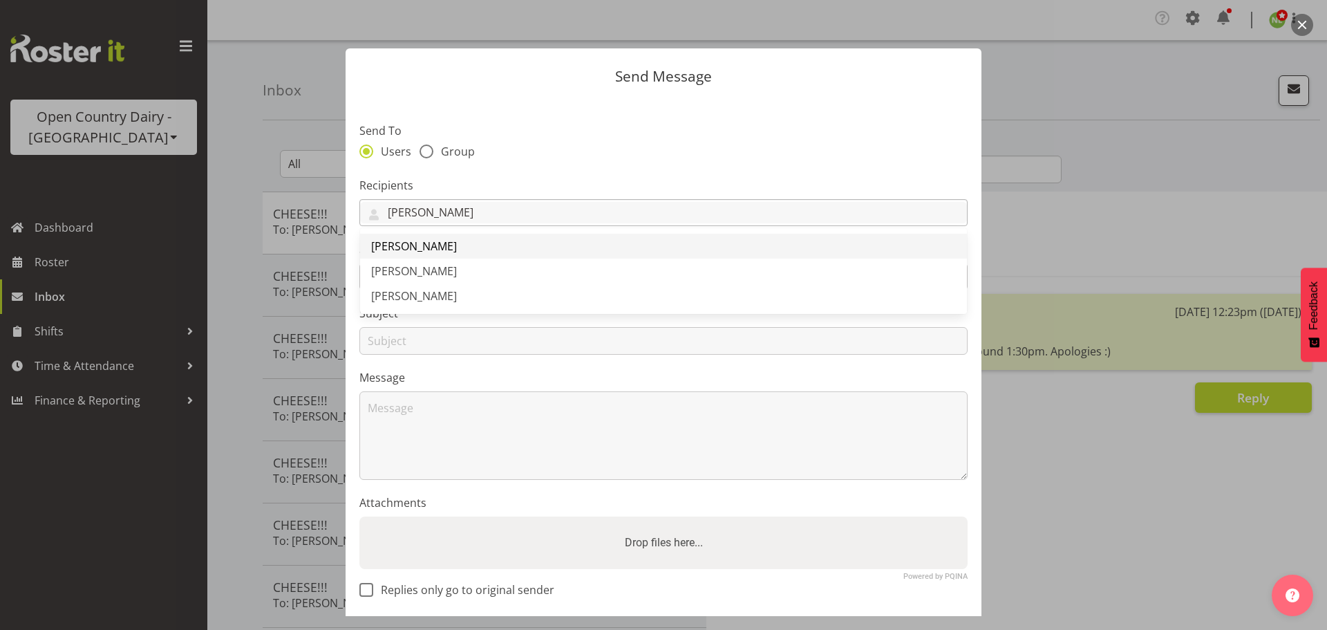
click at [427, 243] on span "[PERSON_NAME]" at bounding box center [414, 245] width 86 height 15
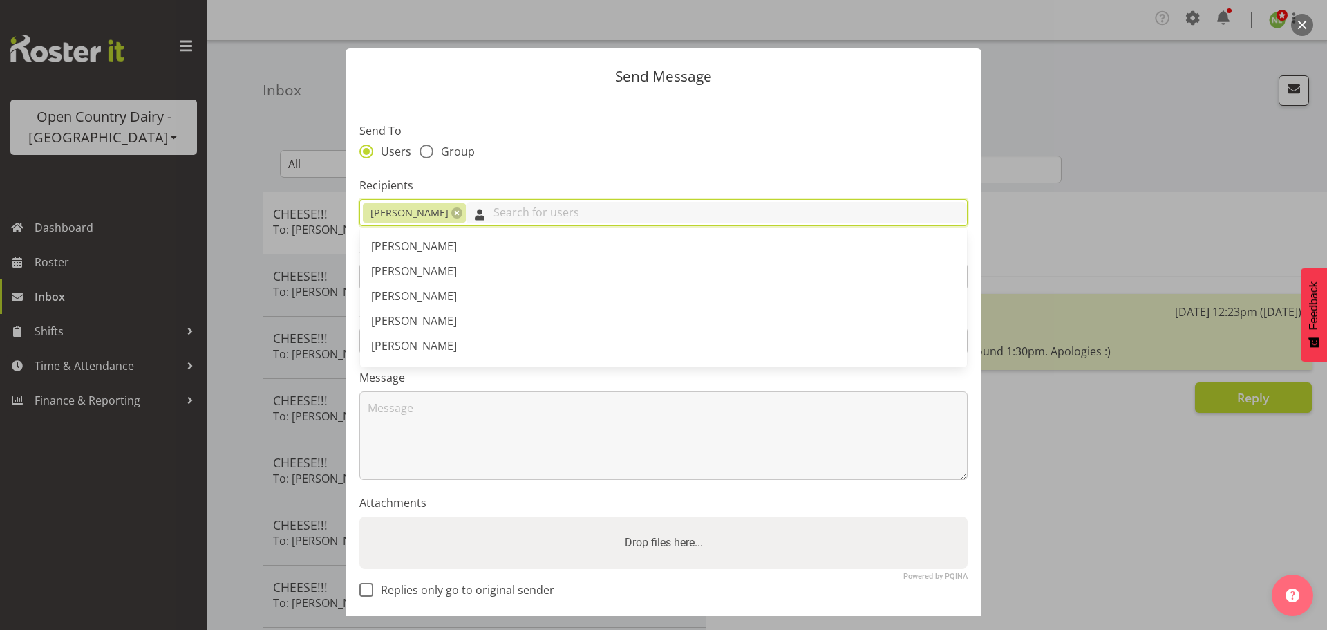
click at [499, 209] on input "text" at bounding box center [716, 212] width 501 height 21
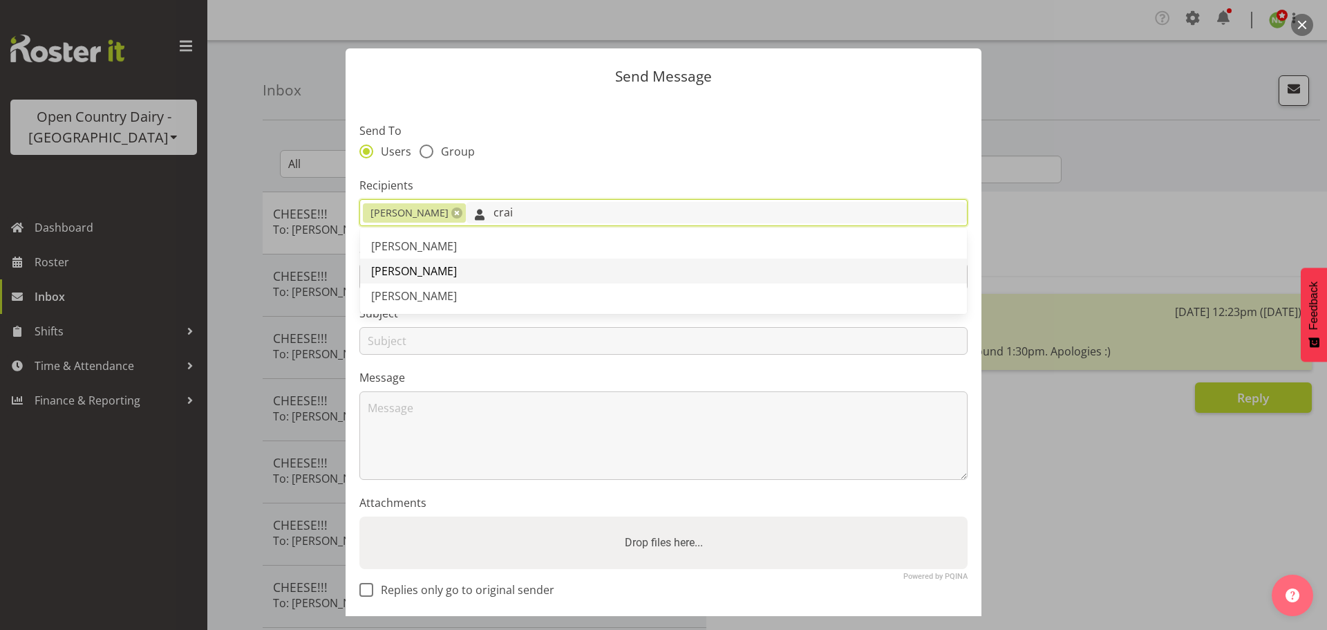
type input "crai"
click at [456, 264] on span "[PERSON_NAME]" at bounding box center [414, 270] width 86 height 15
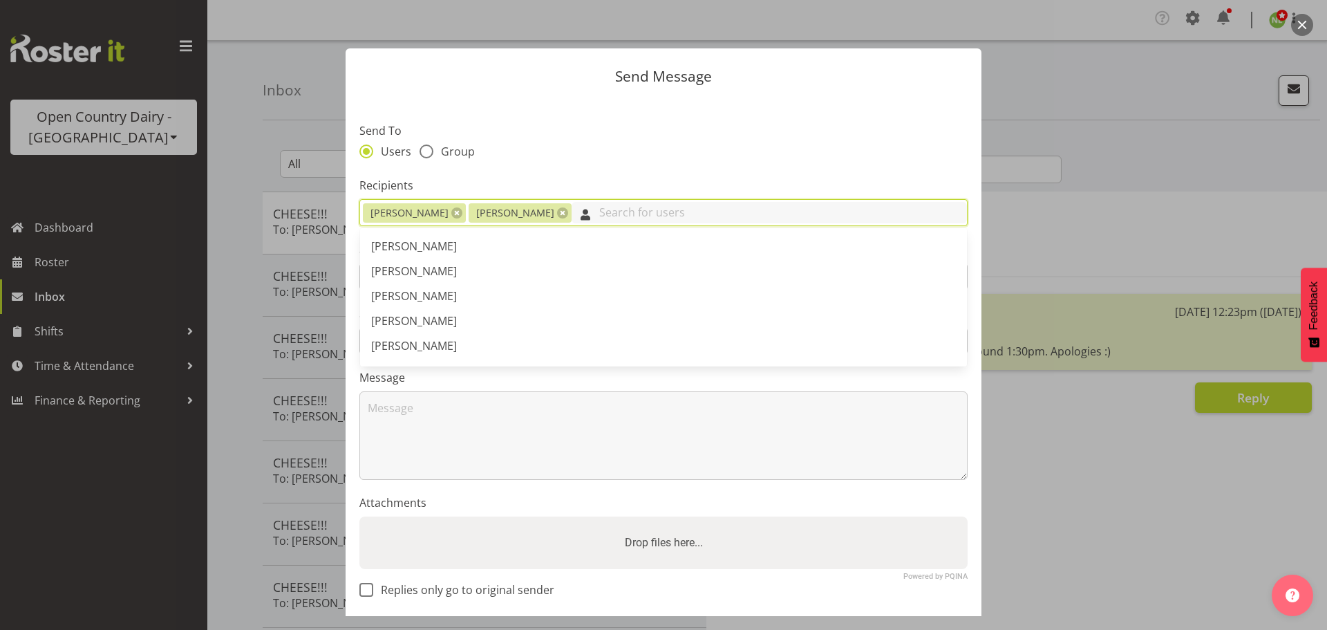
click at [588, 207] on input "text" at bounding box center [769, 212] width 395 height 21
type input "c"
type input "v"
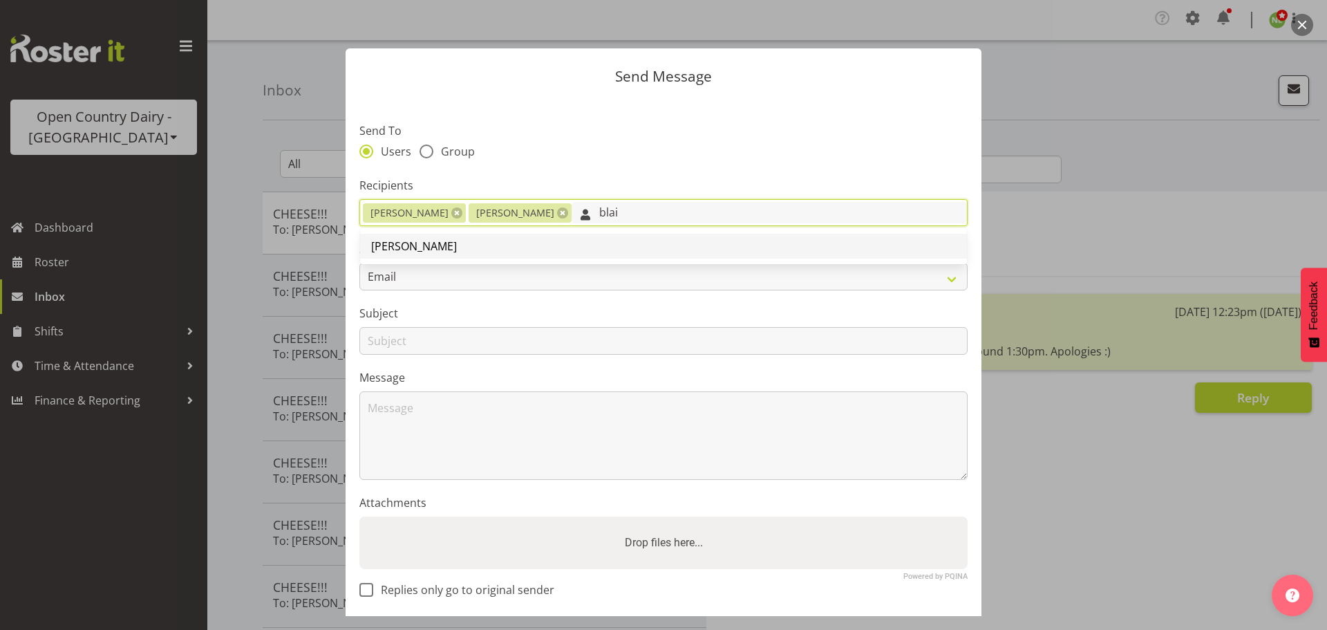
type input "blai"
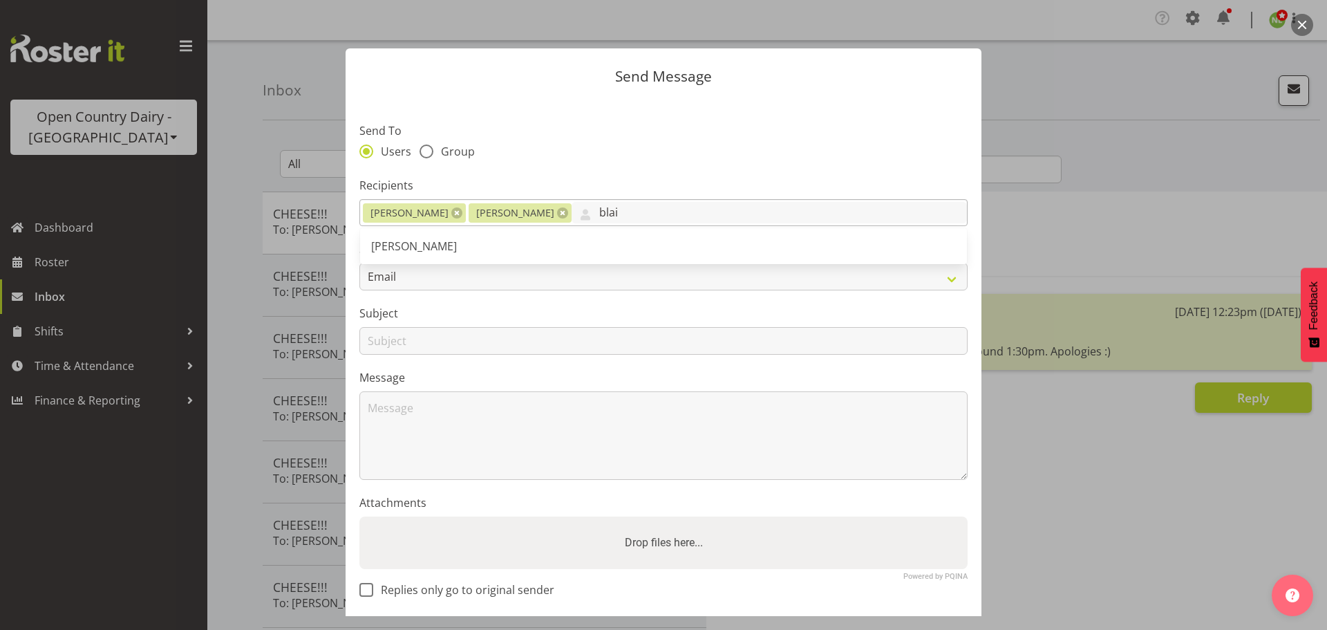
drag, startPoint x: 523, startPoint y: 246, endPoint x: 702, endPoint y: 221, distance: 180.7
click at [528, 245] on link "[PERSON_NAME]" at bounding box center [663, 246] width 607 height 25
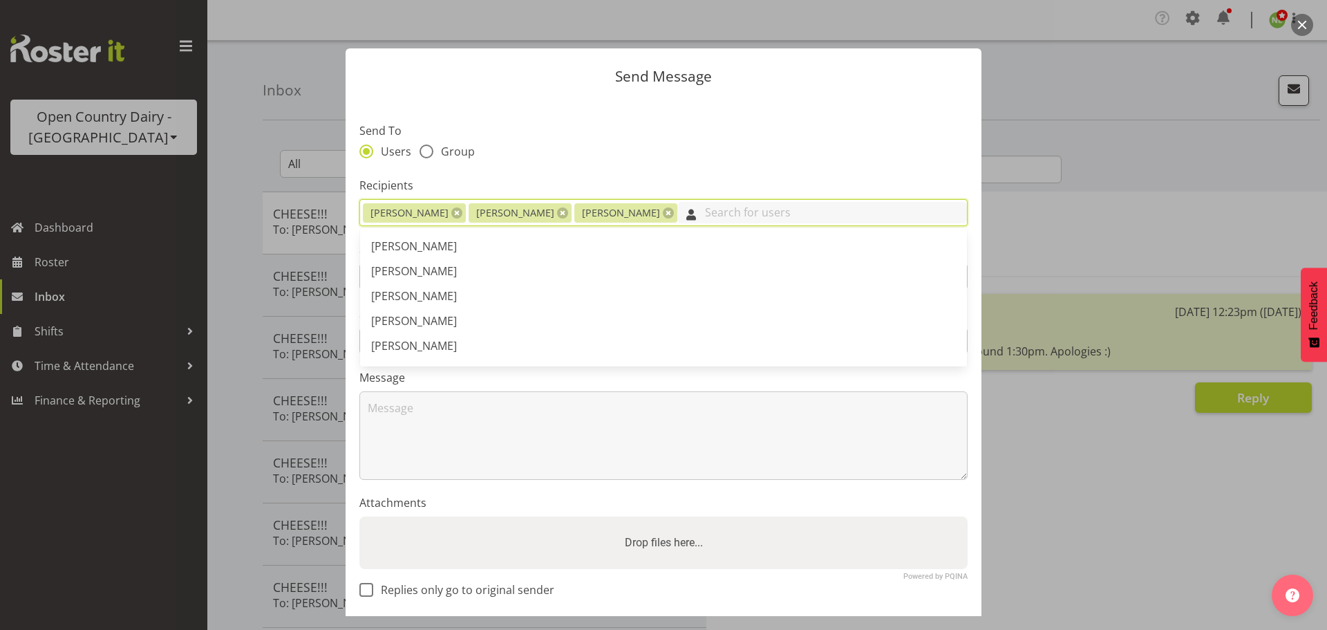
click at [711, 215] on input "text" at bounding box center [822, 212] width 290 height 21
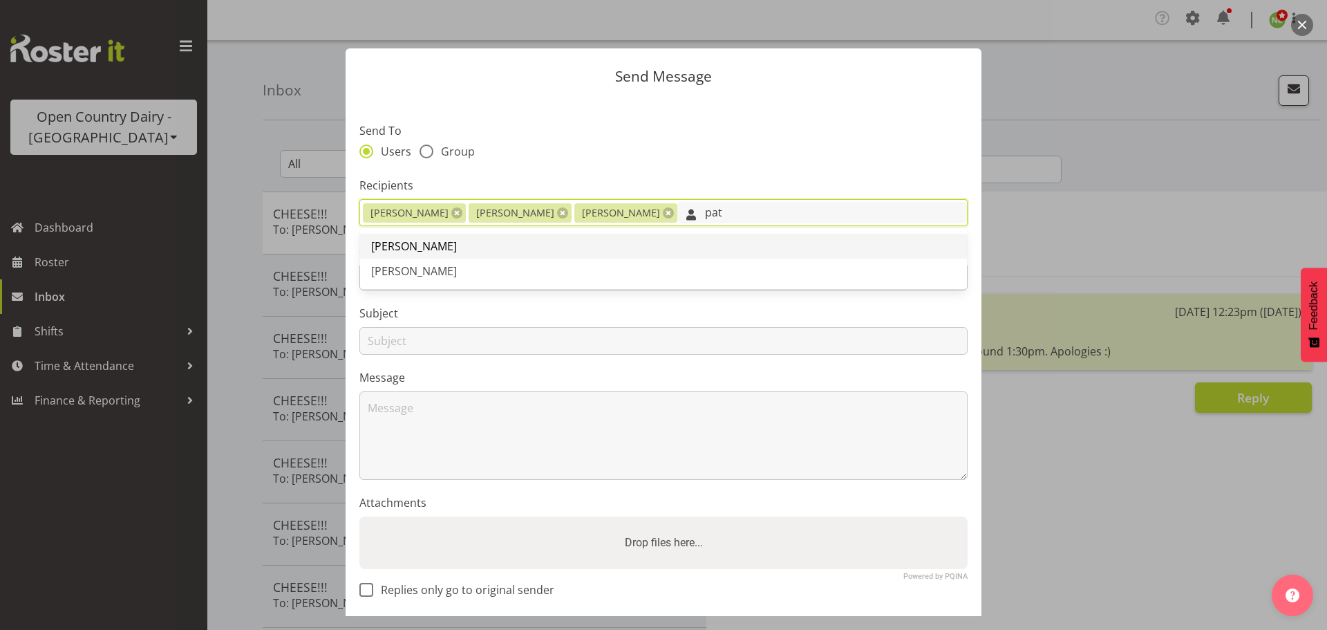
type input "pat"
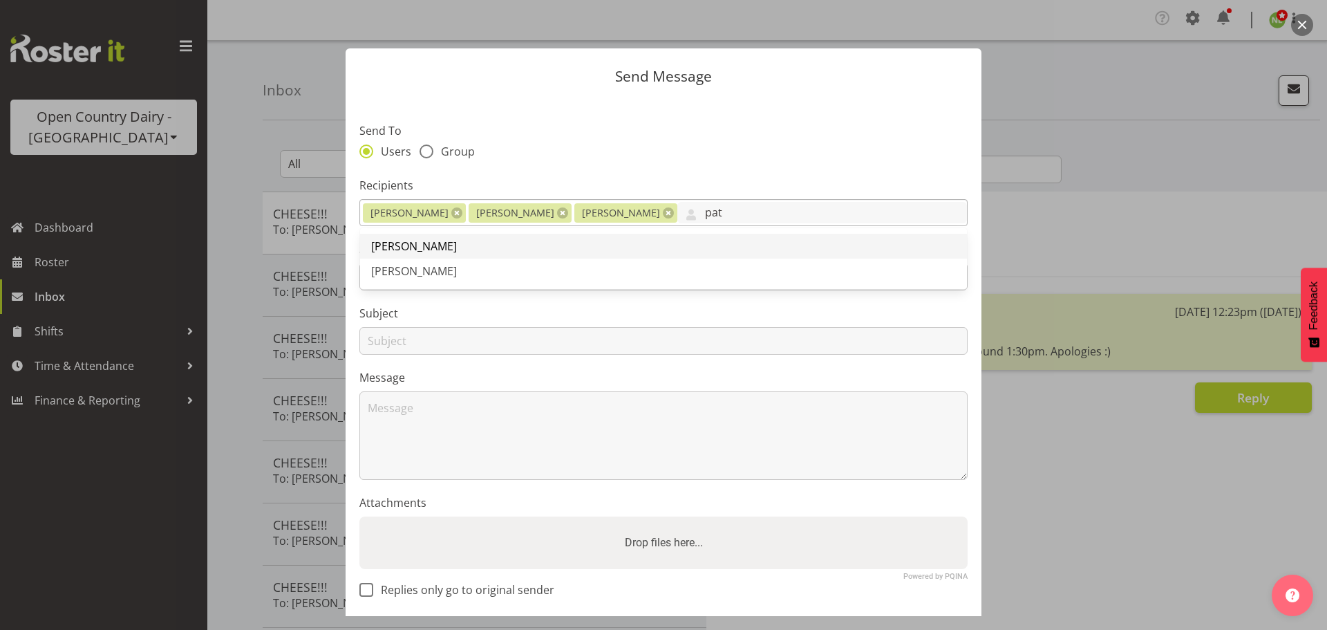
click at [453, 246] on link "[PERSON_NAME]" at bounding box center [663, 246] width 607 height 25
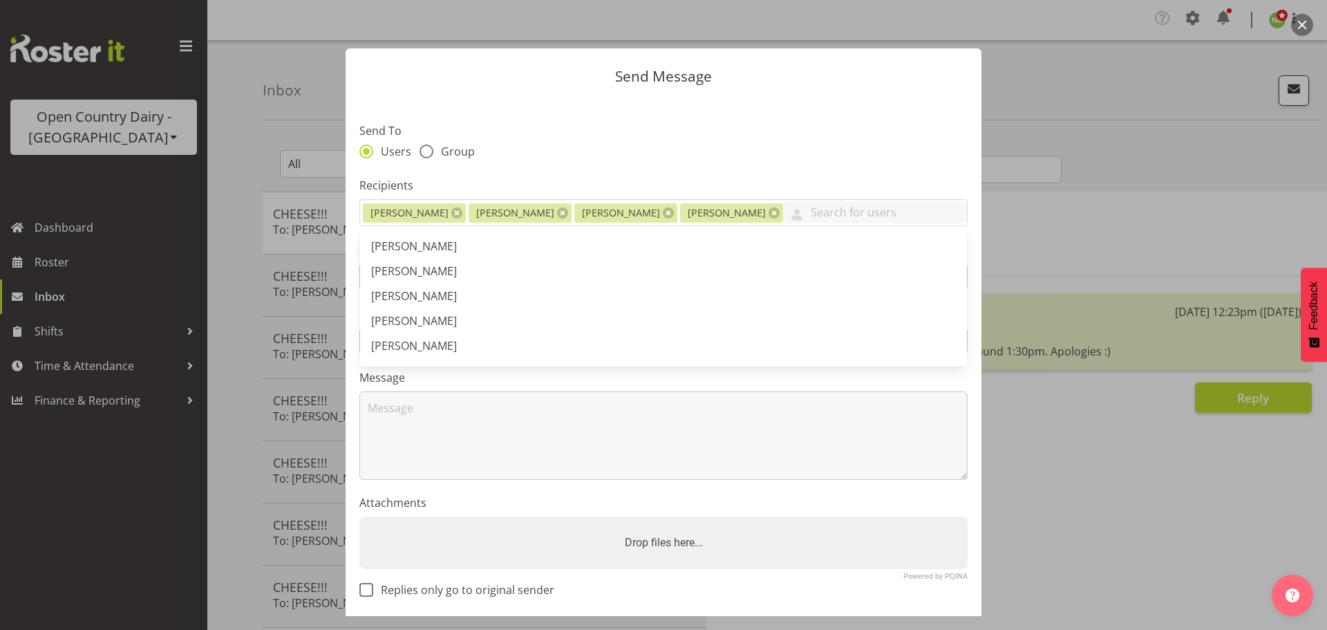
click at [741, 140] on div "Send To Users Group" at bounding box center [663, 142] width 608 height 40
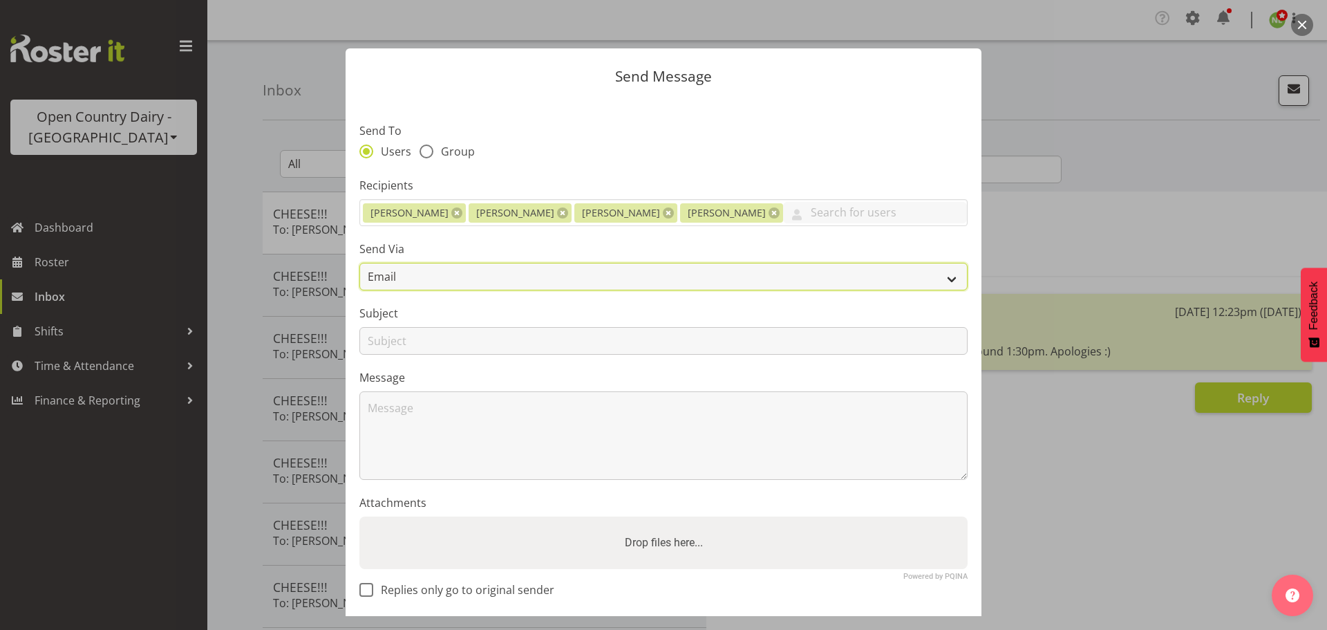
drag, startPoint x: 452, startPoint y: 281, endPoint x: 453, endPoint y: 288, distance: 7.0
click at [452, 281] on select "Email SMS" at bounding box center [663, 277] width 608 height 28
select select "sms"
click at [359, 263] on select "Email SMS" at bounding box center [663, 277] width 608 height 28
click at [377, 591] on span "Replies only go to original sender" at bounding box center [463, 590] width 181 height 14
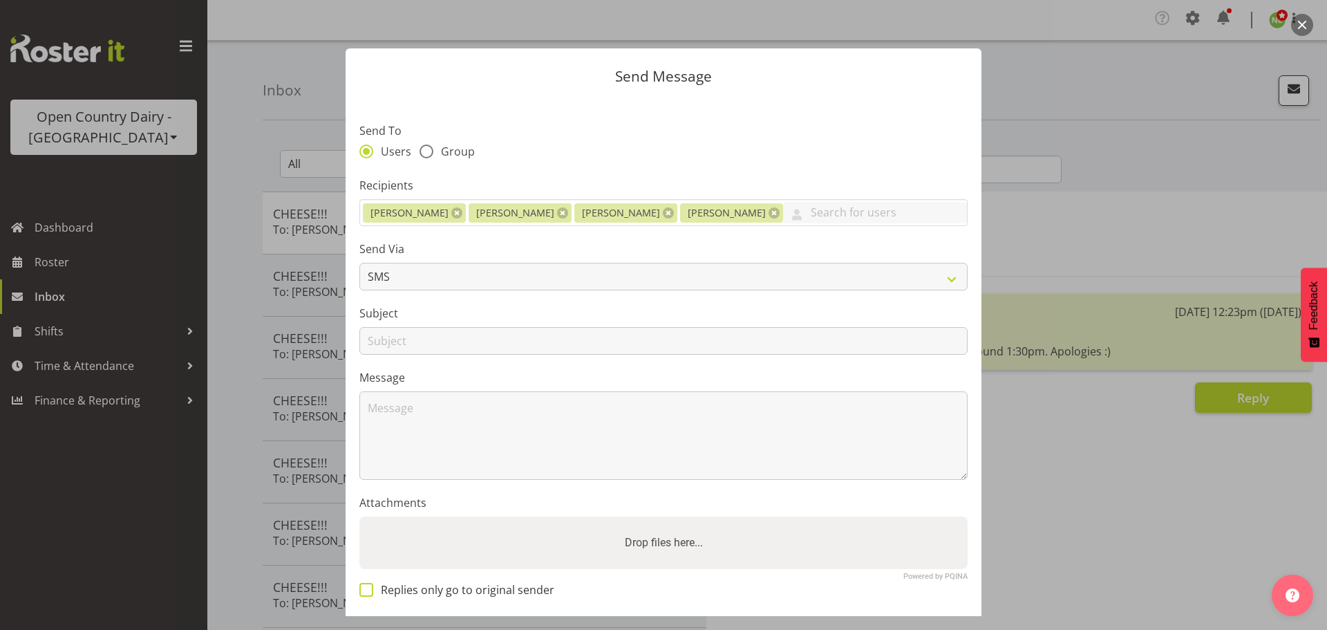
click at [368, 591] on input "Replies only go to original sender" at bounding box center [363, 589] width 9 height 9
checkbox input "true"
click at [426, 339] on input "text" at bounding box center [663, 341] width 608 height 28
type input "OSH Forklift Course"
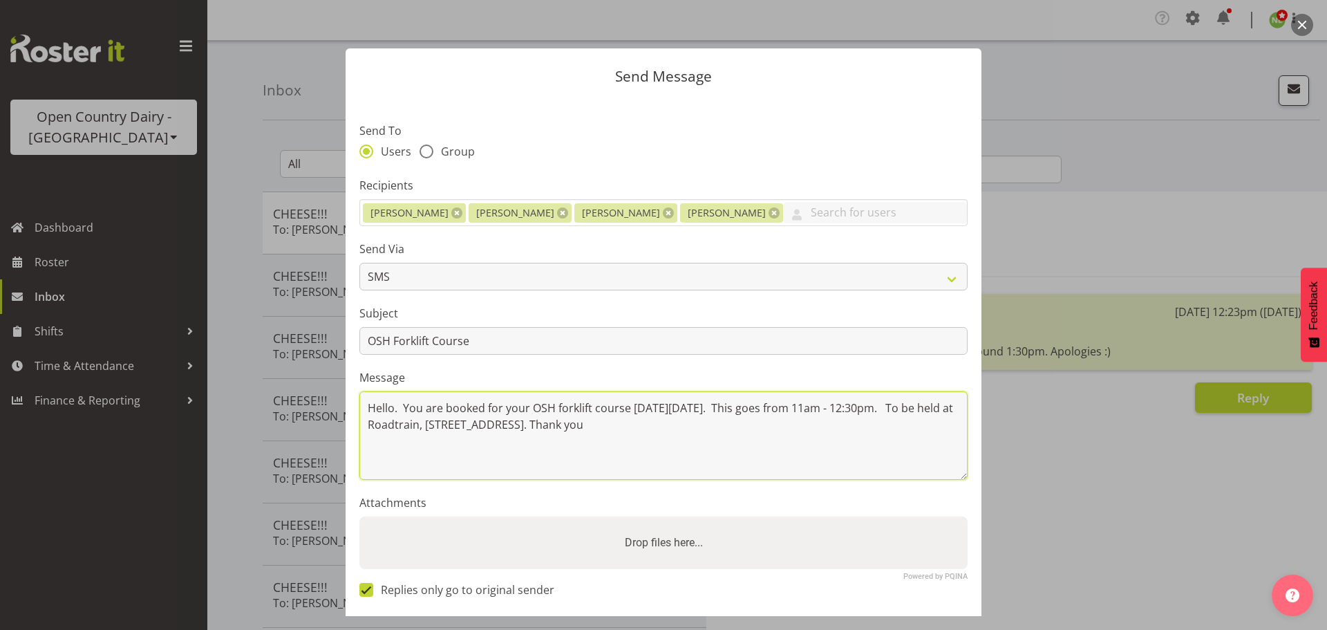
drag, startPoint x: 927, startPoint y: 408, endPoint x: 514, endPoint y: 414, distance: 412.7
click at [923, 407] on textarea "Hello. You are booked for your OSH forklift course on Friday 5th September. Thi…" at bounding box center [663, 435] width 608 height 88
click at [456, 418] on textarea "Hello. You are booked for your OSH forklift course on Friday 5th September. Thi…" at bounding box center [663, 435] width 608 height 88
click at [634, 426] on textarea "Hello. You are booked for your OSH forklift course on Friday 5th September. Thi…" at bounding box center [663, 435] width 608 height 88
click at [717, 416] on textarea "Hello. You are booked for your OSH forklift course on Friday 5th September. Thi…" at bounding box center [663, 435] width 608 height 88
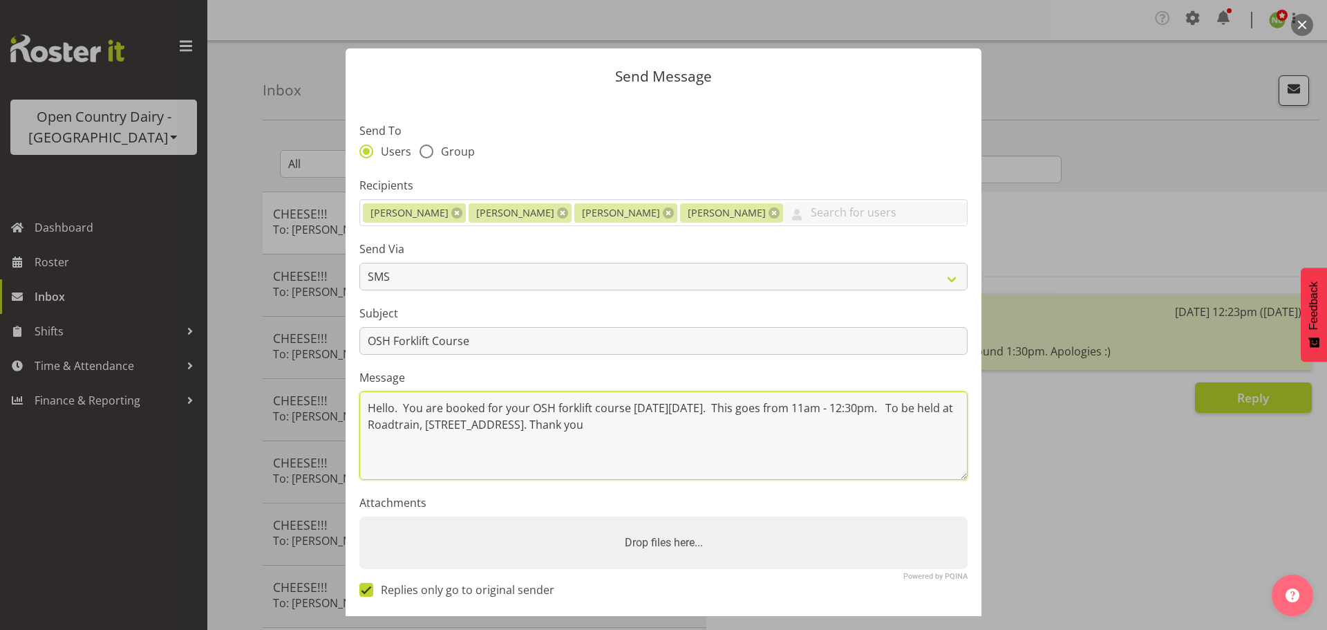
type textarea "Hello. You are booked for your OSH forklift course on Friday 5th September. Thi…"
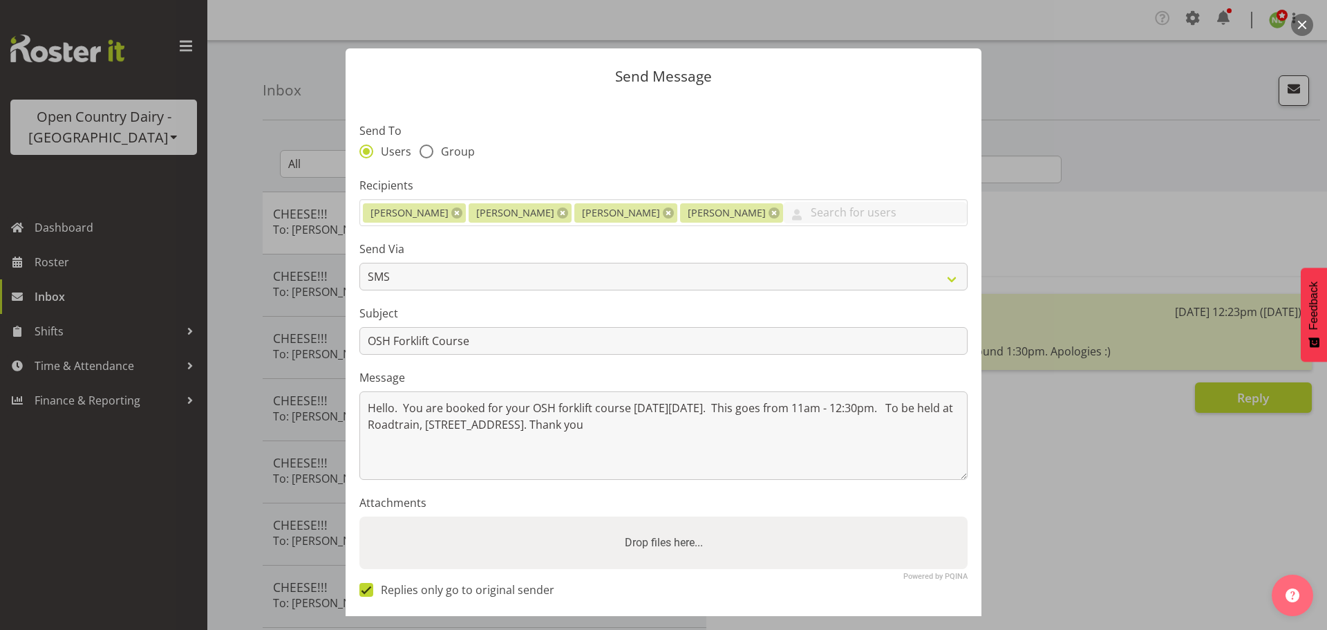
click at [480, 310] on label "Subject" at bounding box center [663, 313] width 608 height 17
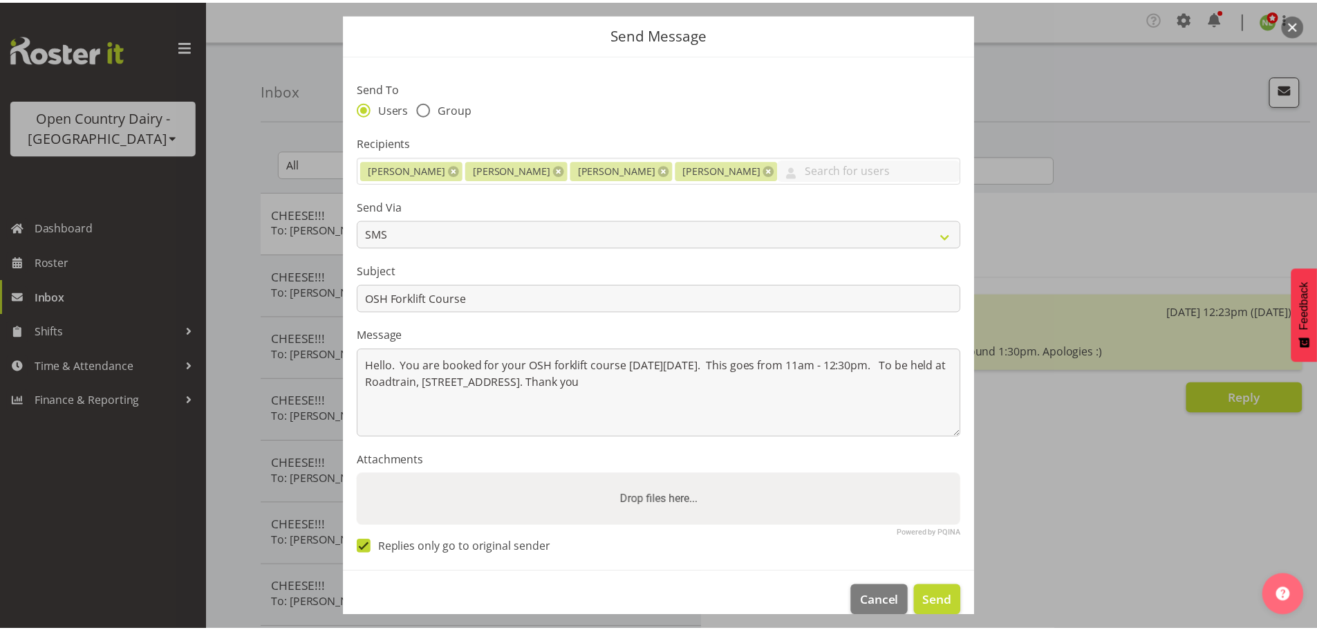
scroll to position [64, 0]
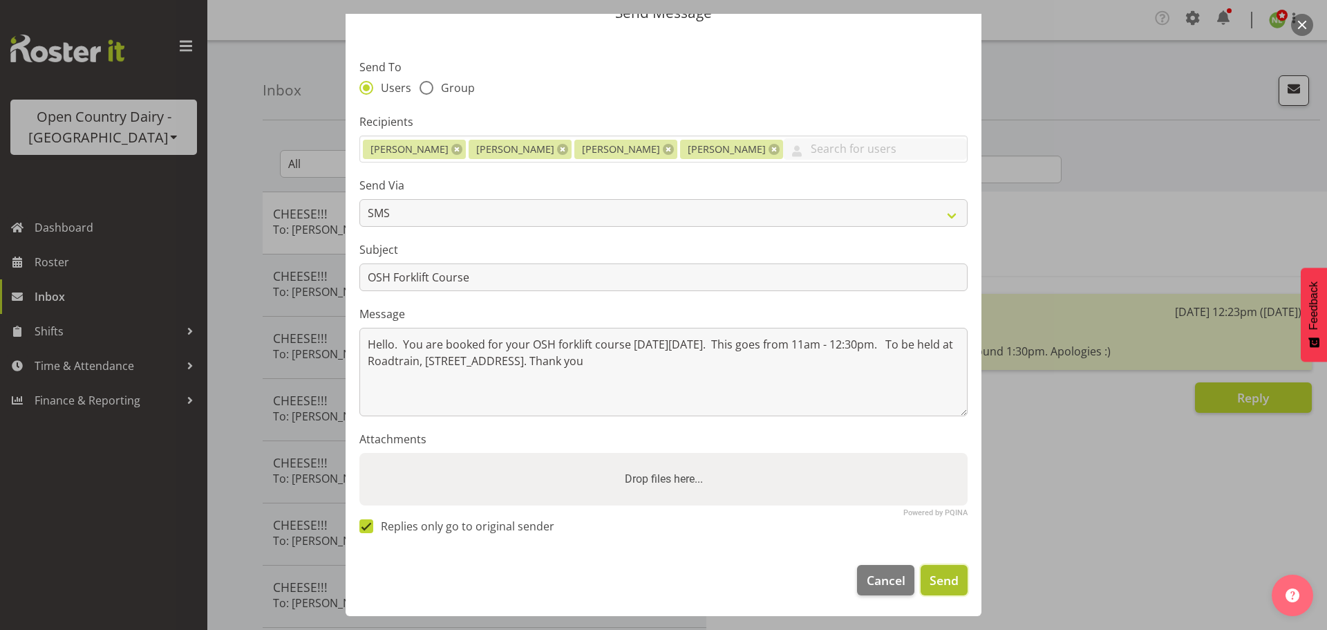
click at [941, 581] on span "Send" at bounding box center [944, 580] width 29 height 18
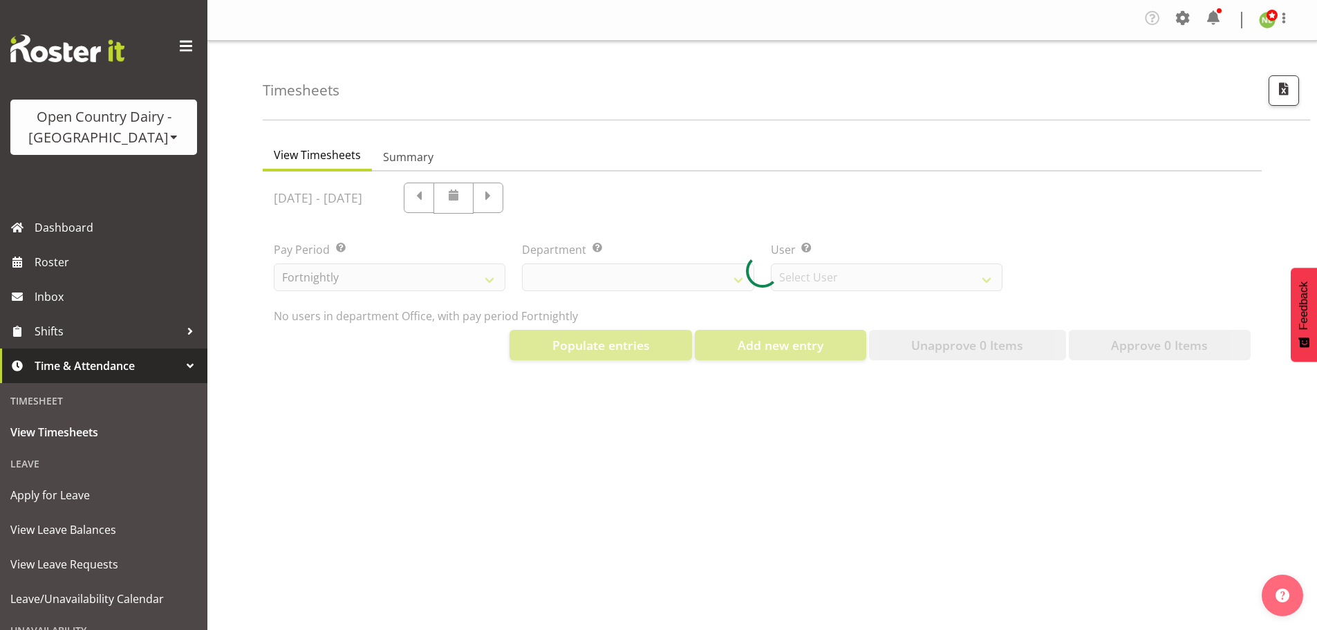
select select "699"
select select "8449"
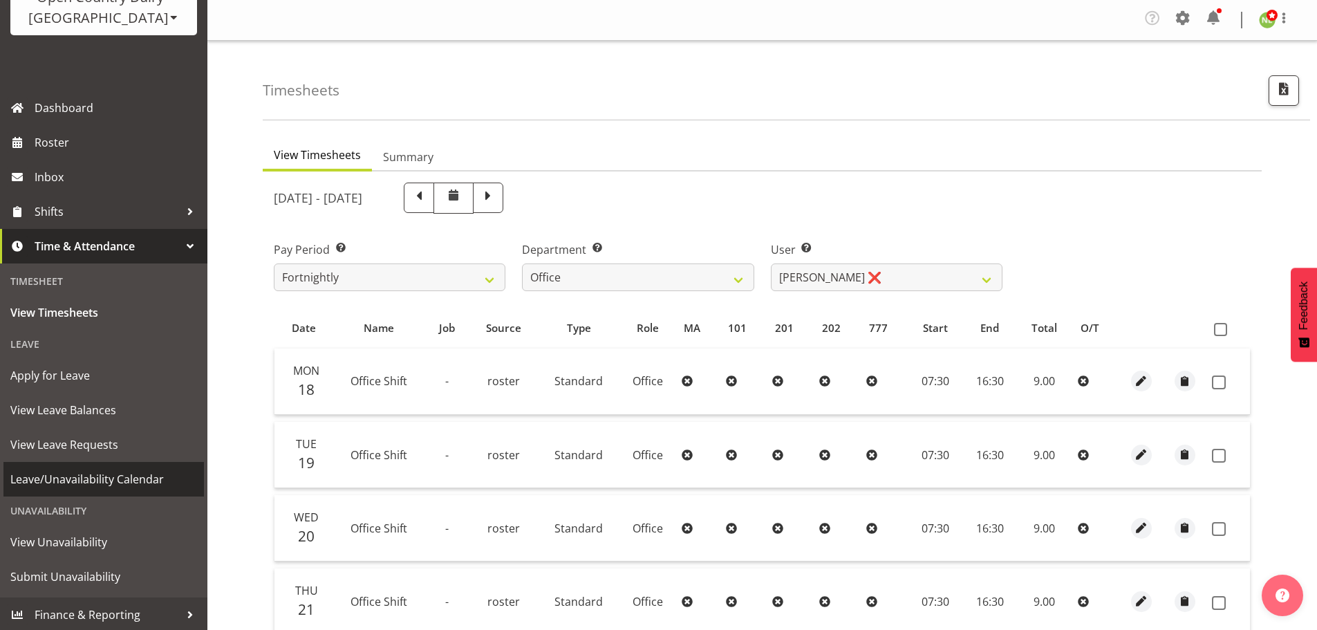
scroll to position [122, 0]
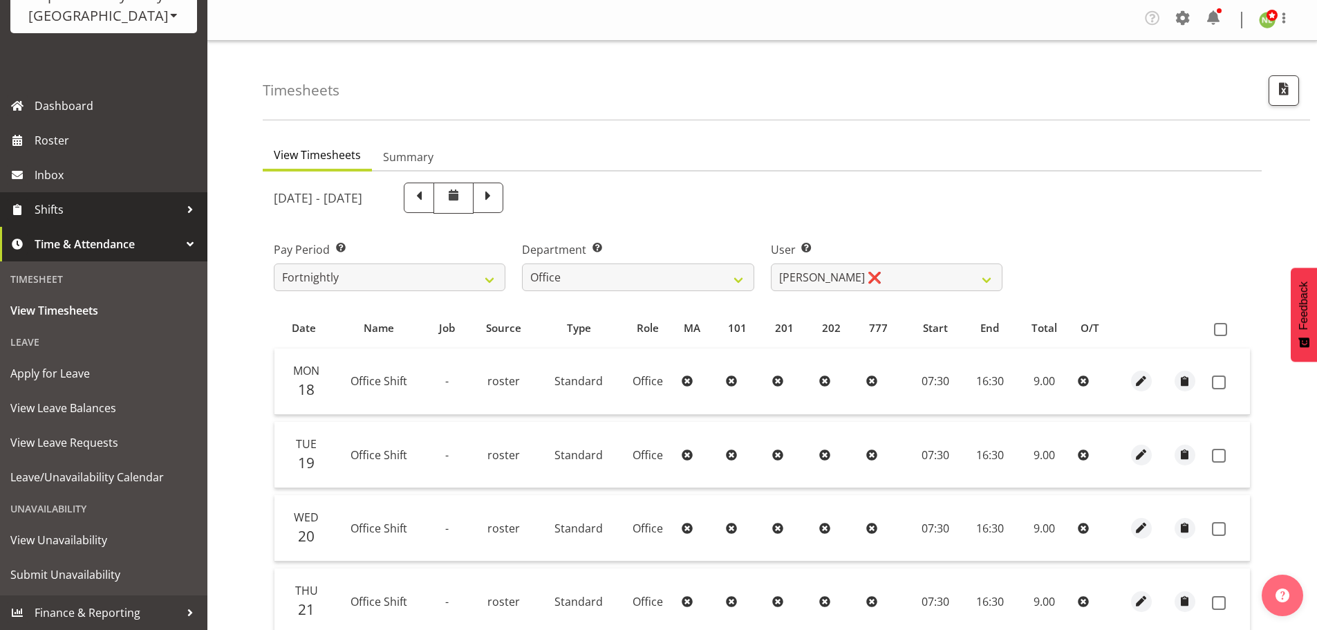
click at [83, 203] on span "Shifts" at bounding box center [107, 209] width 145 height 21
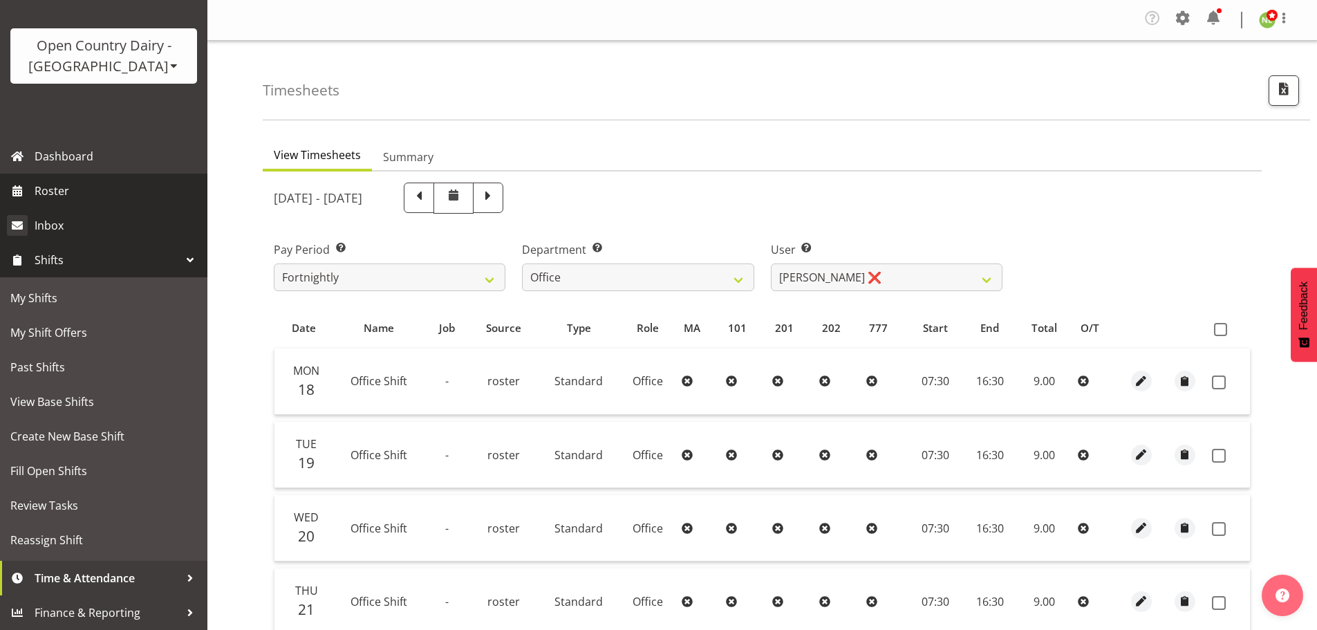
scroll to position [71, 0]
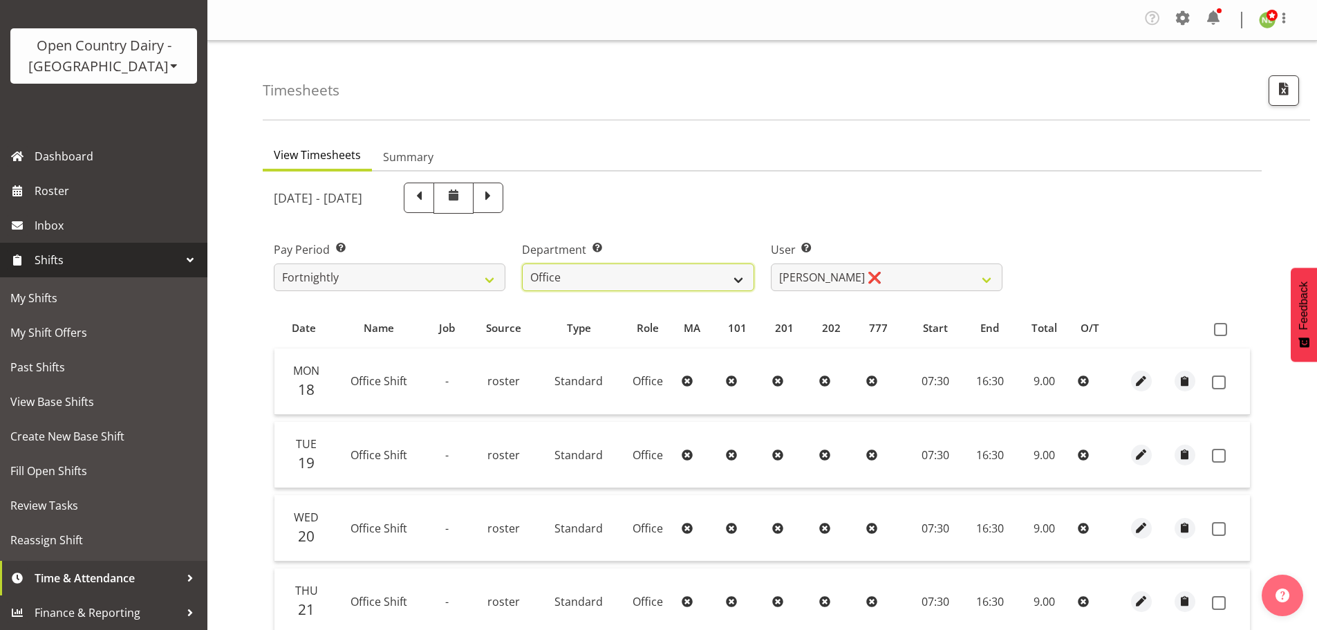
click at [603, 283] on select "734 735 736 737 738 739 851 852 853 854 855 856 858 861 862 865 868 869 870 873" at bounding box center [638, 277] width 232 height 28
click at [610, 289] on select "734 735 736 737 738 739 851 852 853 854 855 856 858 861 862 865 868 869 870 873" at bounding box center [638, 277] width 232 height 28
click at [617, 270] on select "734 735 736 737 738 739 851 852 853 854 855 856 858 861 862 865 868 869 870 873" at bounding box center [638, 277] width 232 height 28
select select "905"
click at [522, 263] on select "734 735 736 737 738 739 851 852 853 854 855 856 858 861 862 865 868 869 870 873" at bounding box center [638, 277] width 232 height 28
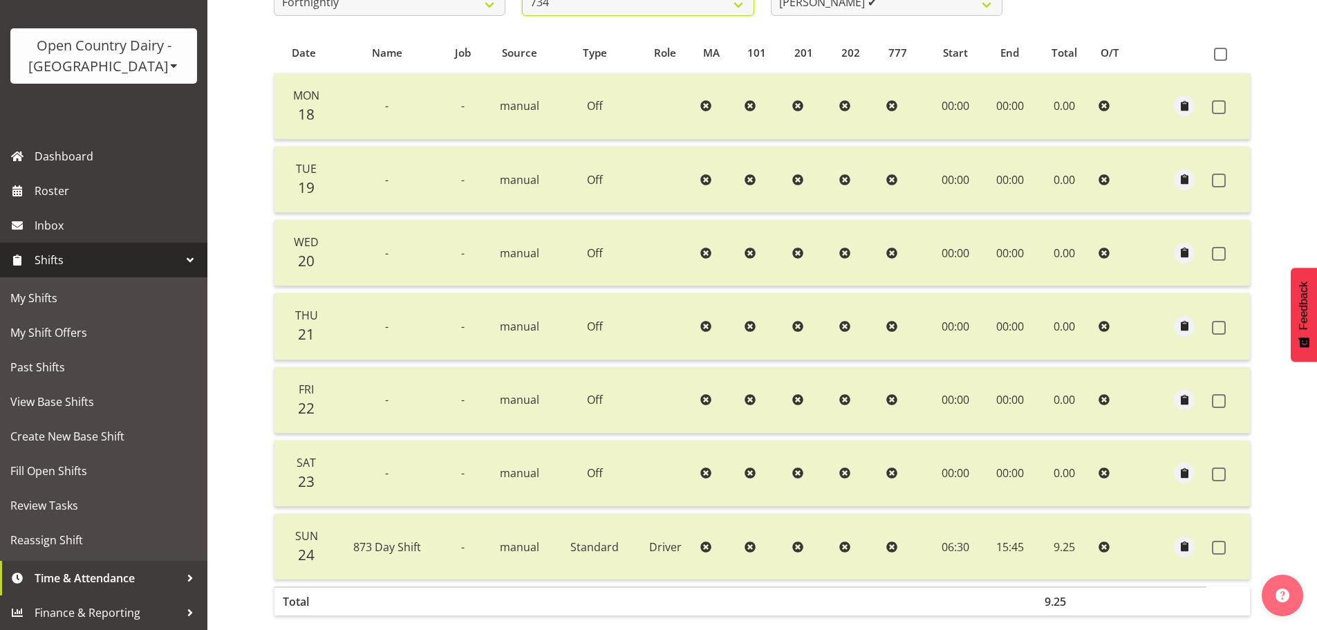
scroll to position [70, 0]
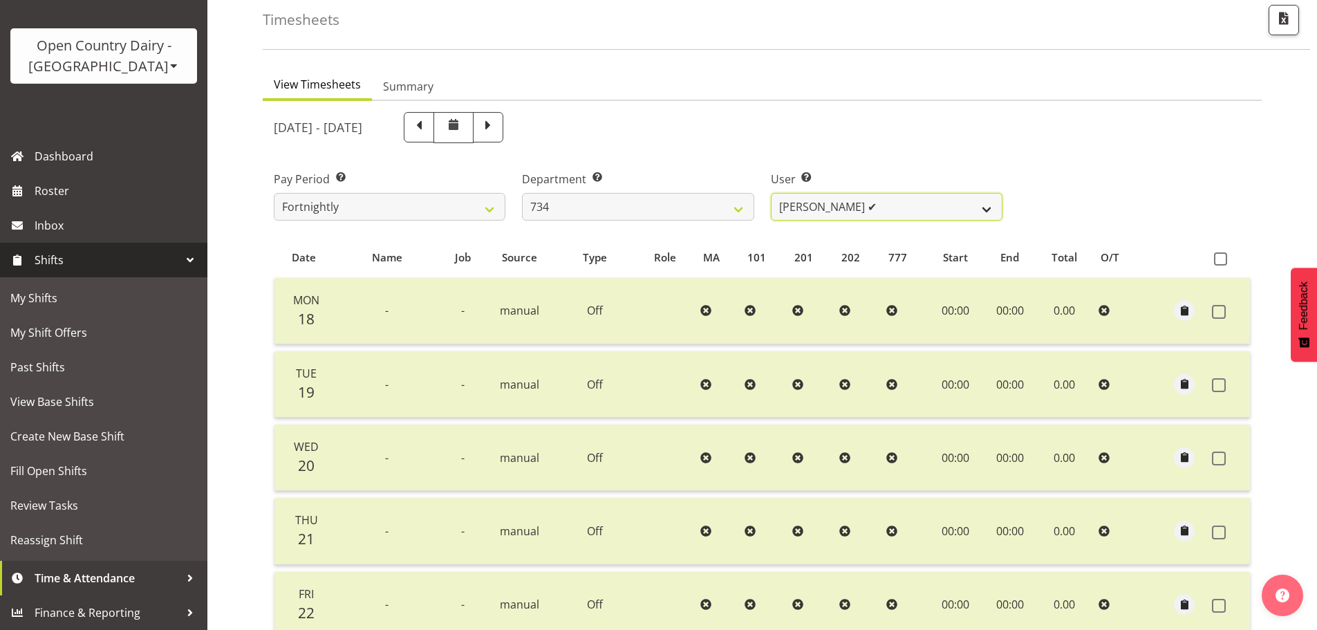
click at [847, 207] on select "Justin Spicer ✔ Ryan Thompson ✔ Tracey Chittock ✔ Zachary Shanks ✔" at bounding box center [887, 207] width 232 height 28
select select "11220"
click at [771, 193] on select "Justin Spicer ✔ Ryan Thompson ✔ Tracey Chittock ✔ Zachary Shanks ✔" at bounding box center [887, 207] width 232 height 28
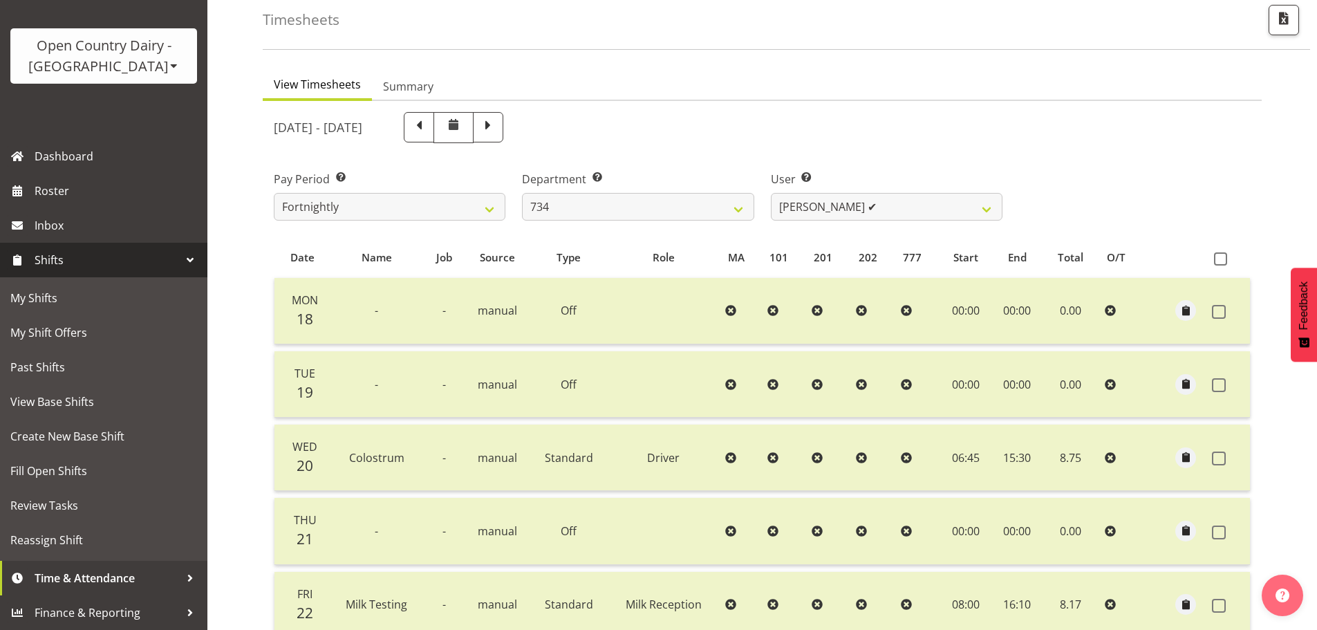
click at [849, 187] on div "User Select user. Note: This is filtered down by the previous two drop-down ite…" at bounding box center [887, 196] width 232 height 50
click at [844, 215] on select "Justin Spicer ✔ Ryan Thompson ✔ Tracey Chittock ✔ Zachary Shanks ✔" at bounding box center [887, 207] width 232 height 28
drag, startPoint x: 853, startPoint y: 203, endPoint x: 769, endPoint y: 213, distance: 84.9
click at [849, 204] on select "Justin Spicer ✔ Ryan Thompson ✔ Tracey Chittock ✔ Zachary Shanks ✔" at bounding box center [887, 207] width 232 height 28
click at [701, 215] on select "734 735 736 737 738 739 851 852 853 854 855 856 858 861 862 865 868 869 870 873" at bounding box center [638, 207] width 232 height 28
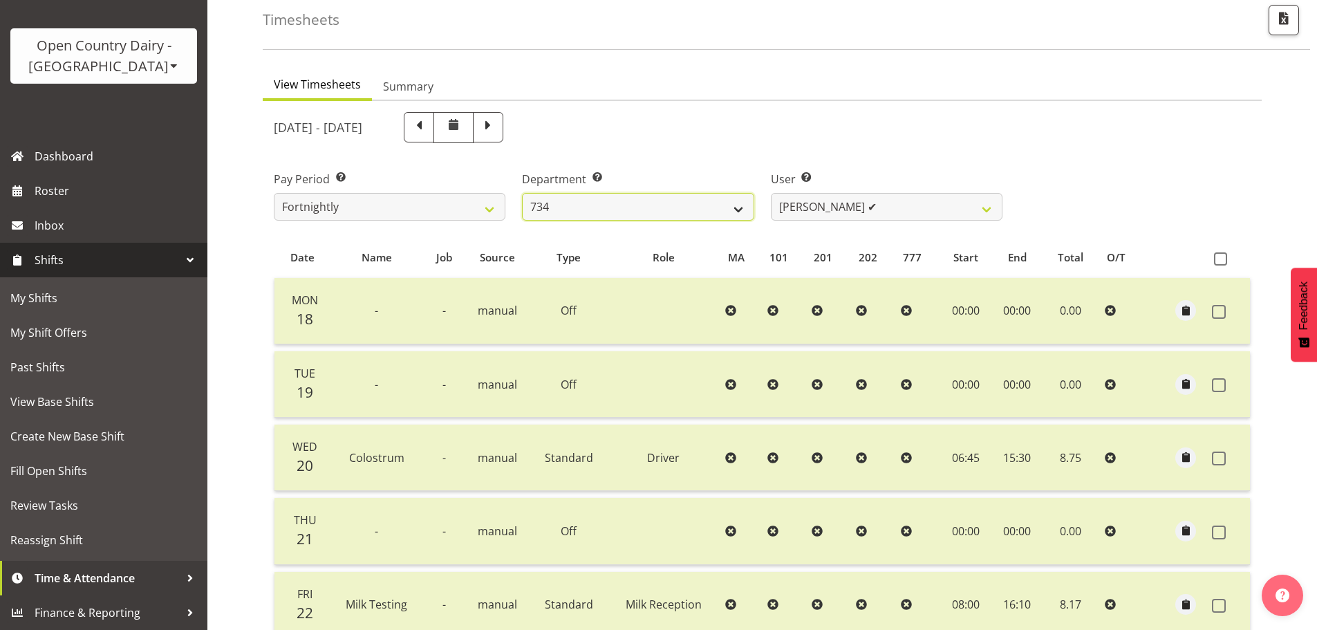
select select "909"
click at [522, 193] on select "734 735 736 737 738 739 851 852 853 854 855 856 858 861 862 865 868 869 870 873" at bounding box center [638, 207] width 232 height 28
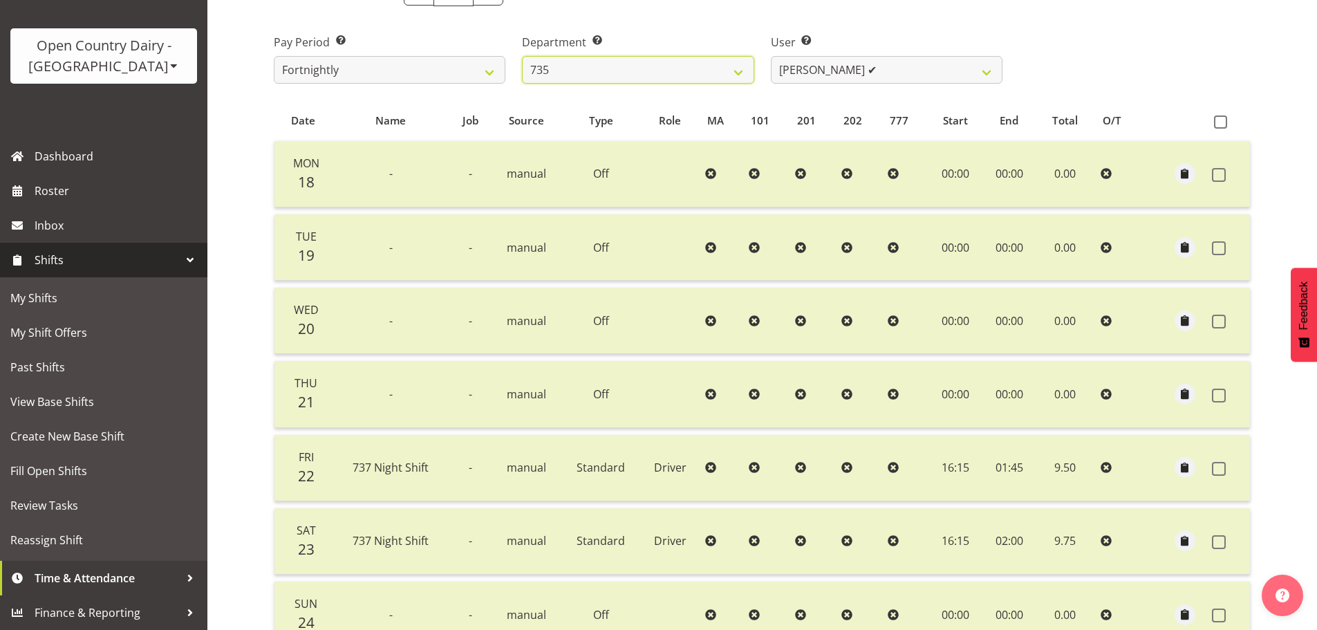
scroll to position [1, 0]
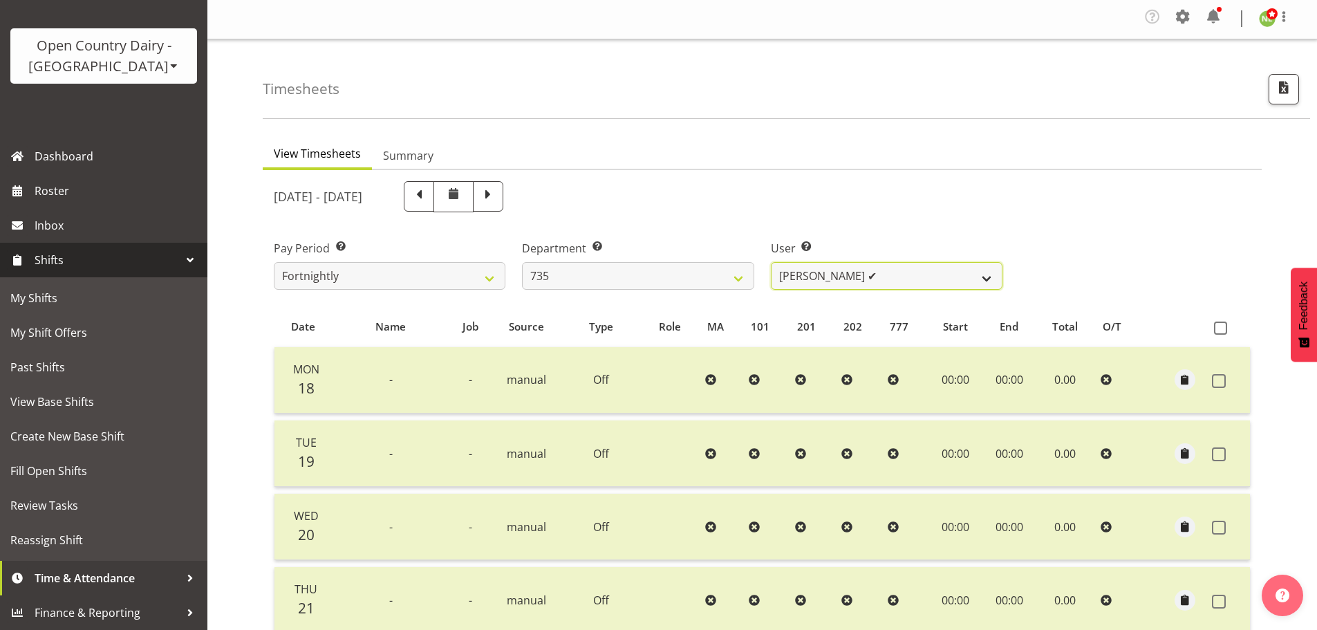
click at [822, 287] on select "Brian Neas ✔ Cherie Williams ✔ Christopher Sutherland ❌ Stuart Craig ✔" at bounding box center [887, 276] width 232 height 28
select select "9865"
click at [771, 262] on select "Brian Neas ✔ Cherie Williams ✔ Christopher Sutherland ❌ Stuart Craig ✔" at bounding box center [887, 276] width 232 height 28
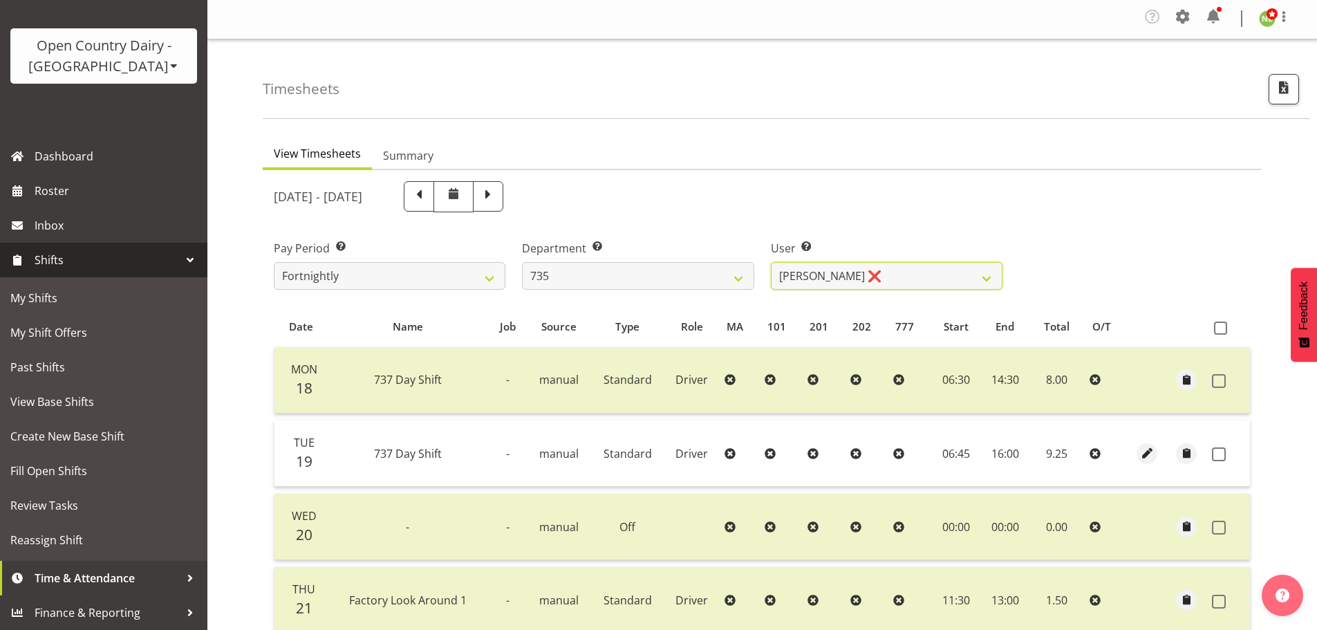
scroll to position [278, 0]
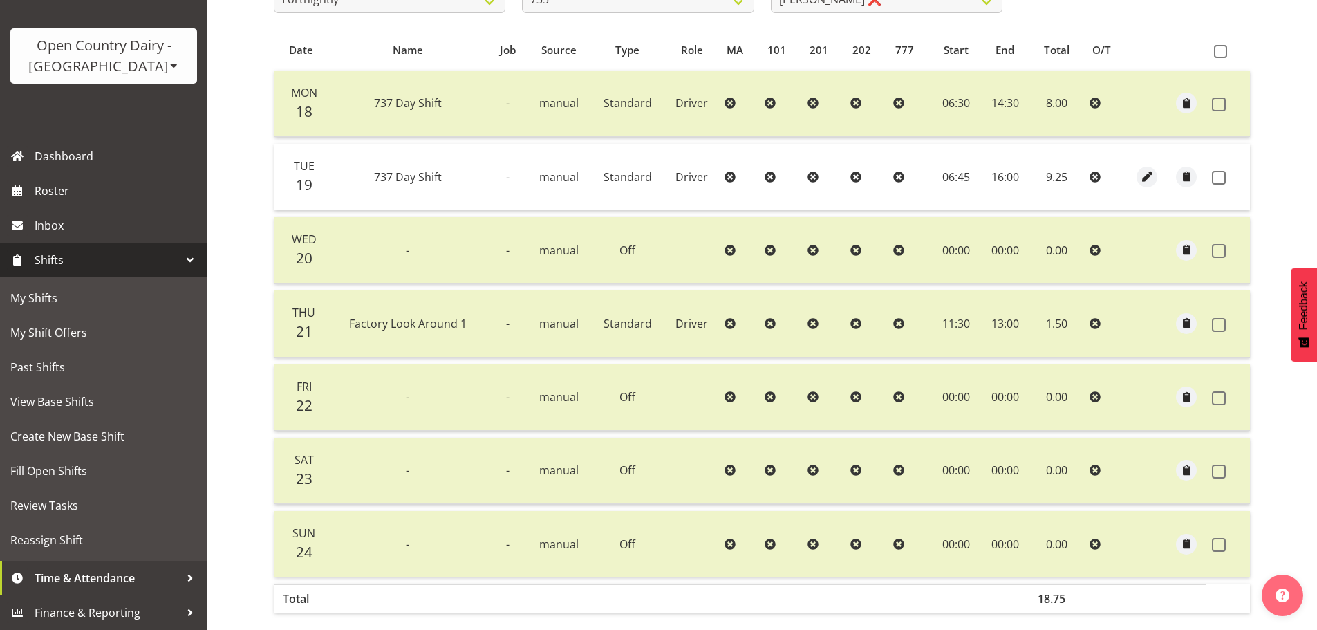
click at [256, 229] on div "Timesheets View Timesheets Summary August 18th - August 24th 2025 Pay Period Se…" at bounding box center [761, 225] width 1109 height 925
drag, startPoint x: 1166, startPoint y: 38, endPoint x: 1177, endPoint y: 42, distance: 11.8
click at [1169, 37] on th at bounding box center [1186, 50] width 39 height 26
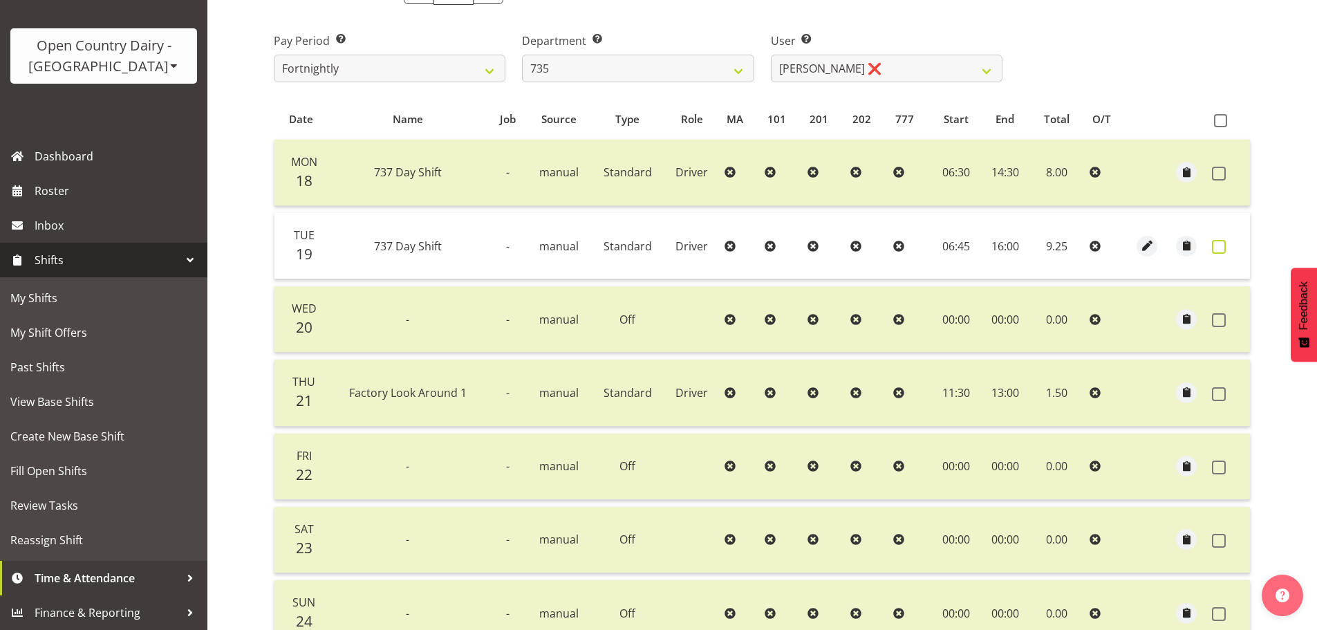
click at [1231, 248] on label at bounding box center [1222, 247] width 21 height 14
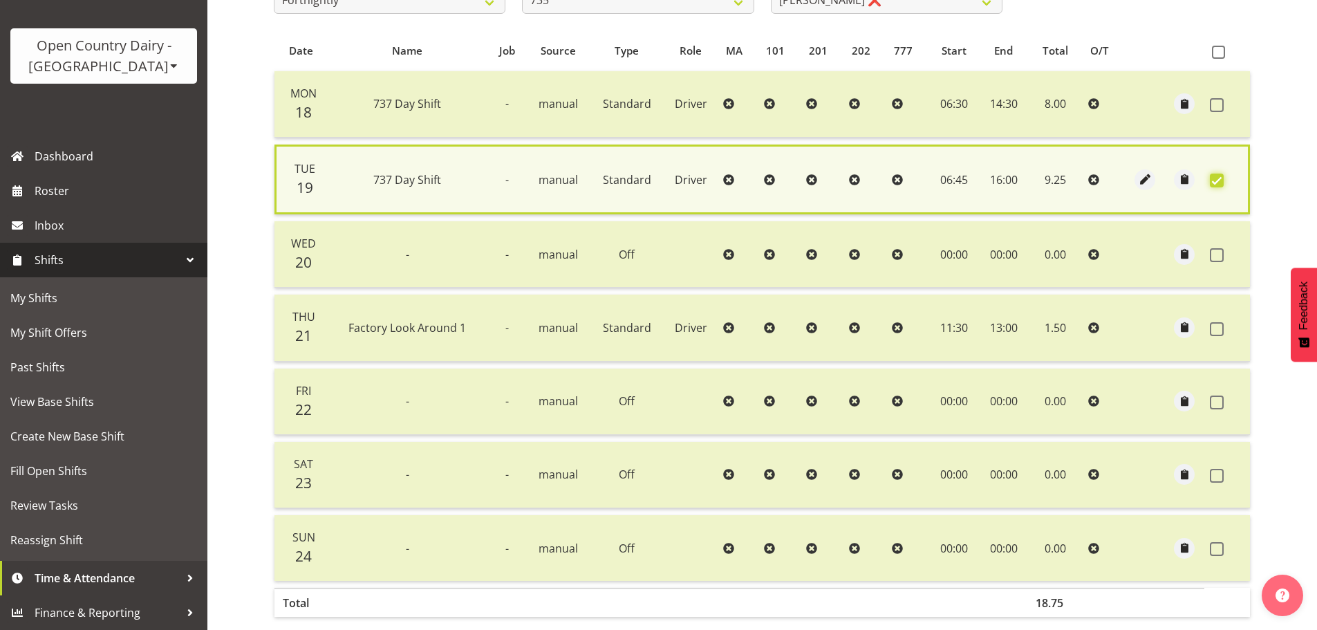
scroll to position [350, 0]
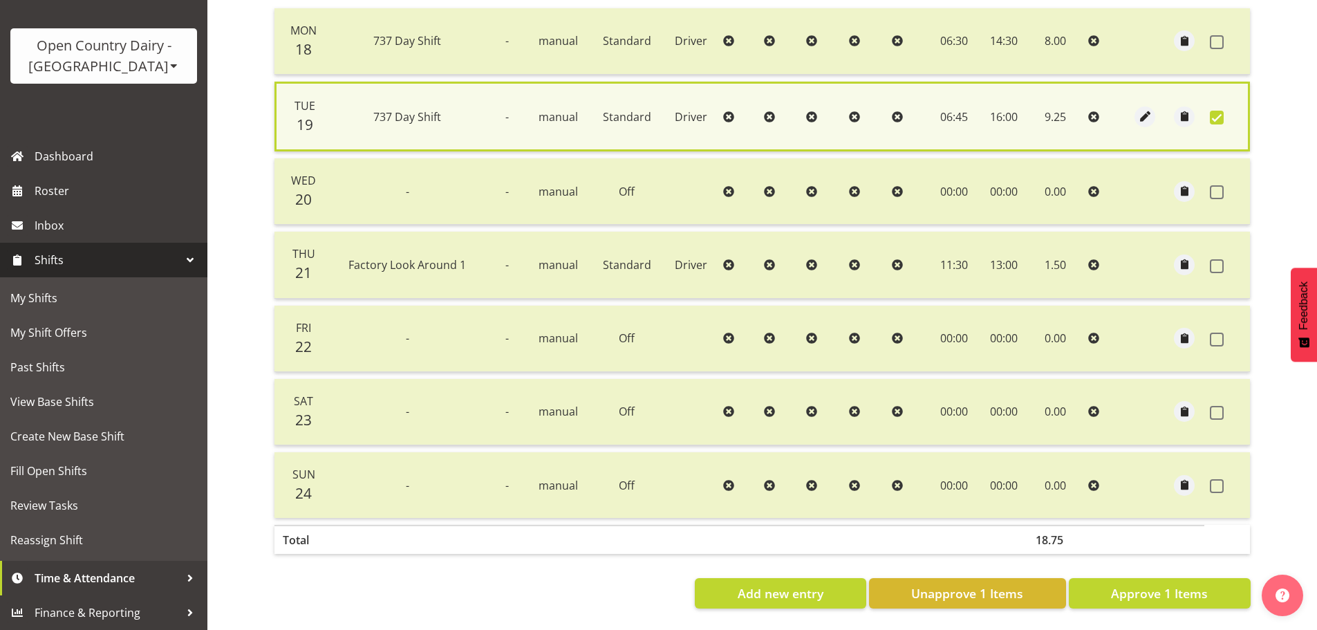
click at [1221, 111] on span at bounding box center [1217, 118] width 14 height 14
checkbox input "false"
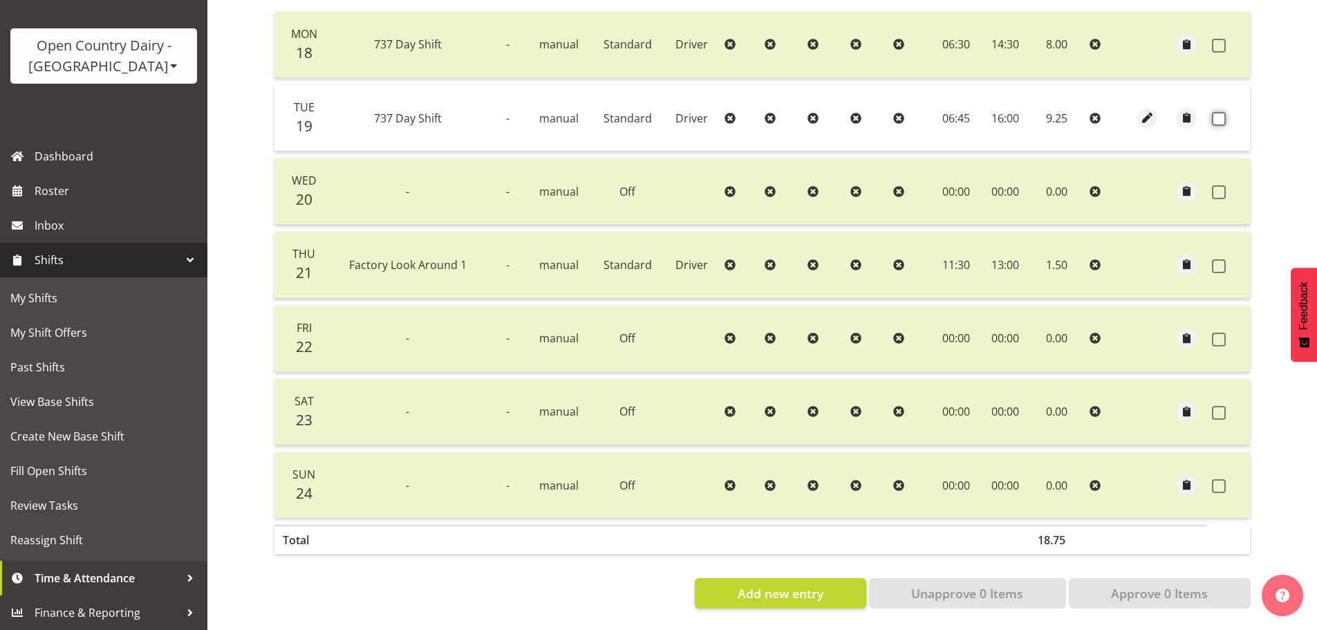
scroll to position [347, 0]
click at [232, 396] on div "Timesheets View Timesheets Summary August 18th - August 24th 2025 Pay Period Se…" at bounding box center [761, 166] width 1109 height 925
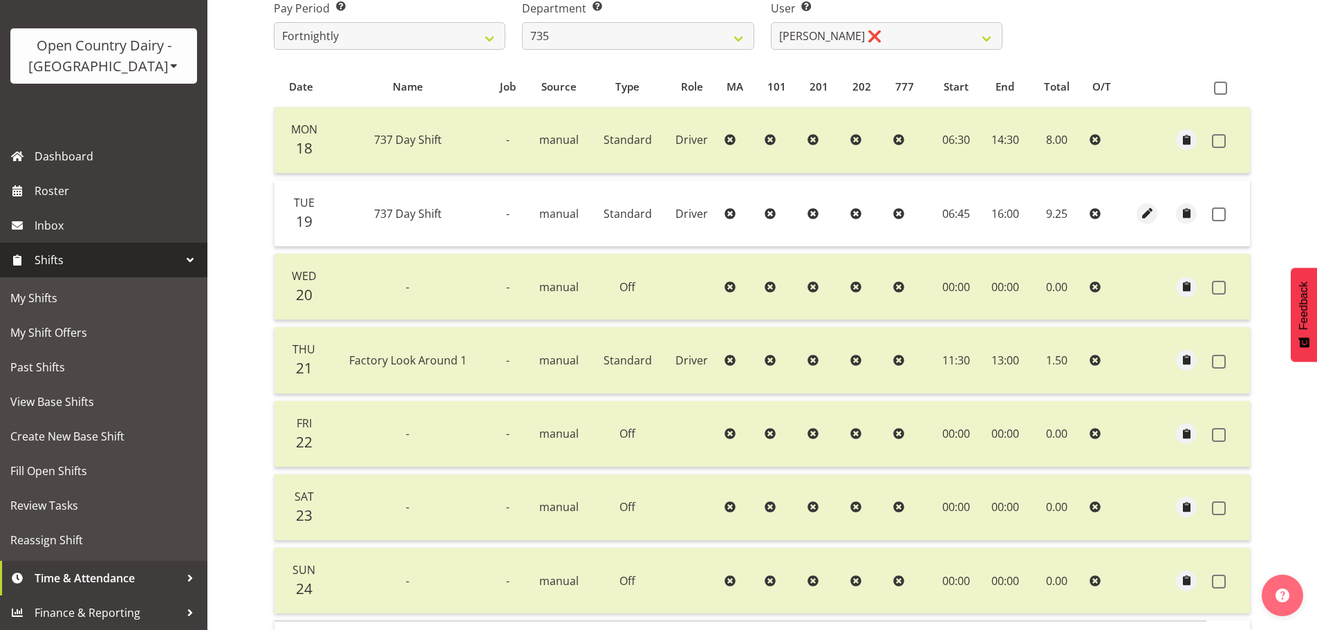
scroll to position [70, 0]
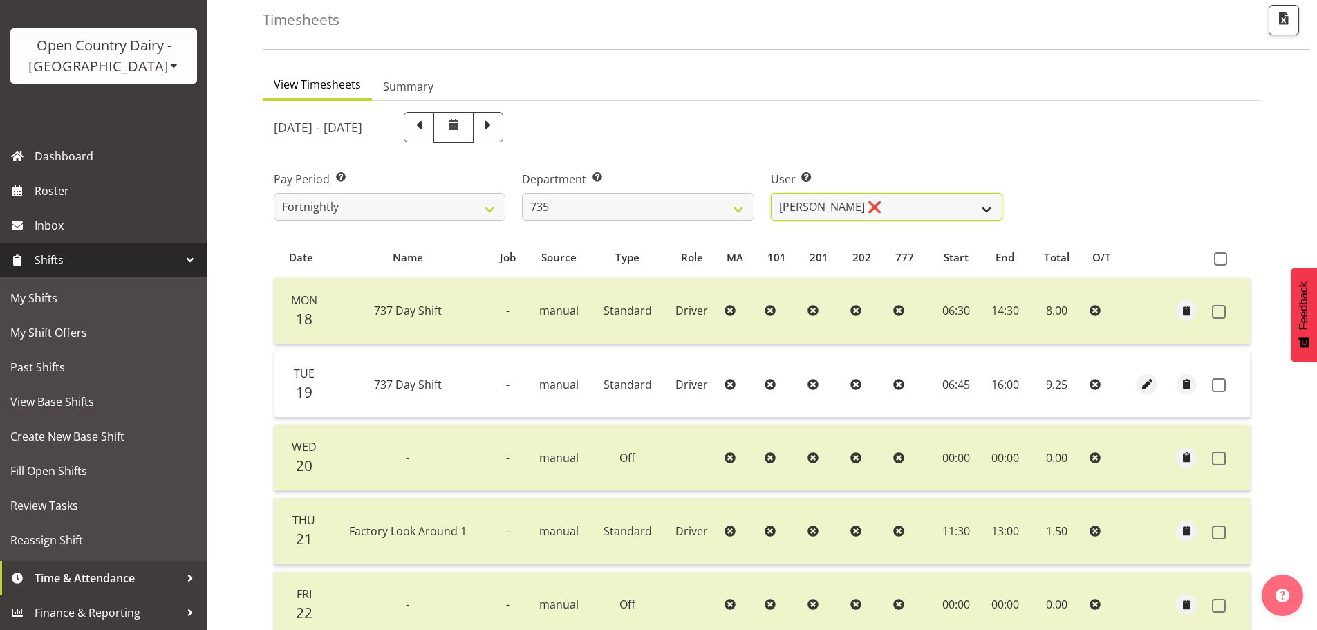
click at [854, 201] on select "Brian Neas ✔ Cherie Williams ✔ Christopher Sutherland ❌ Stuart Craig ✔" at bounding box center [887, 207] width 232 height 28
drag, startPoint x: 853, startPoint y: 205, endPoint x: 669, endPoint y: 221, distance: 184.5
click at [842, 206] on select "Brian Neas ✔ Cherie Williams ✔ Christopher Sutherland ❌ Stuart Craig ✔" at bounding box center [887, 207] width 232 height 28
drag, startPoint x: 647, startPoint y: 223, endPoint x: 646, endPoint y: 210, distance: 13.2
click at [647, 223] on div "Department Select which department you would like to view. 734 735 736 737 738 …" at bounding box center [638, 189] width 248 height 77
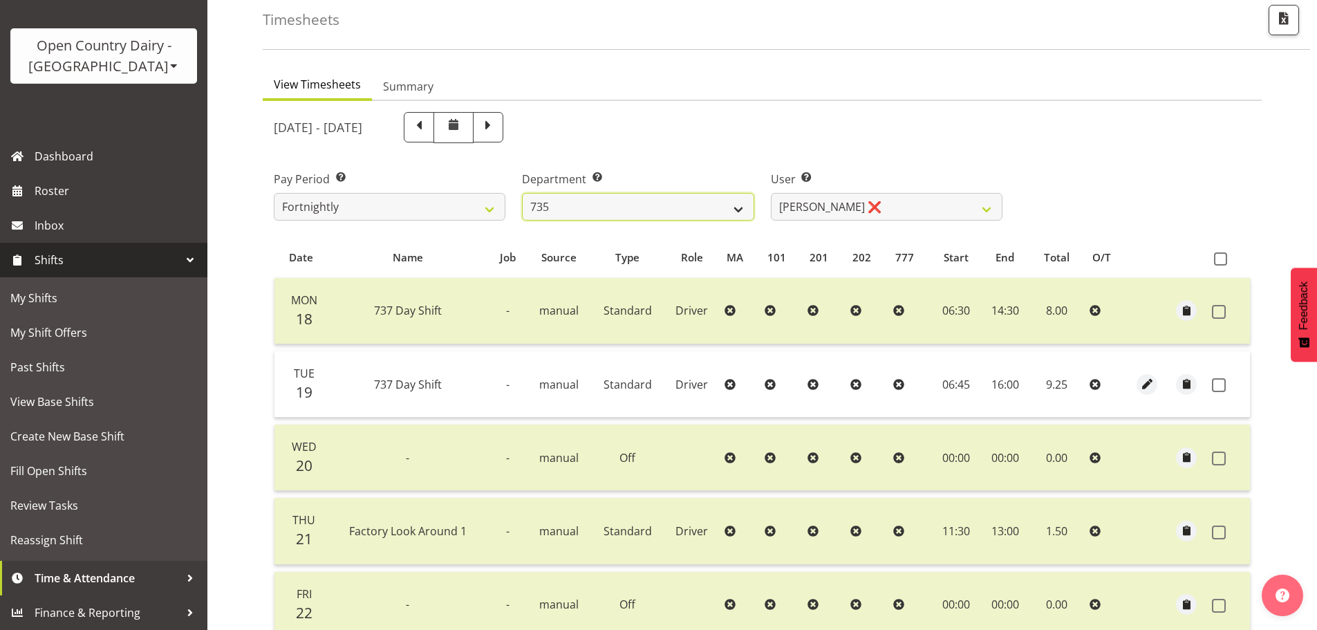
click at [647, 206] on select "734 735 736 737 738 739 851 852 853 854 855 856 858 861 862 865 868 869 870 873" at bounding box center [638, 207] width 232 height 28
click at [789, 210] on select "Brian Neas ✔ Cherie Williams ✔ Christopher Sutherland ❌ Stuart Craig ✔" at bounding box center [887, 207] width 232 height 28
click at [713, 213] on select "734 735 736 737 738 739 851 852 853 854 855 856 858 861 862 865 868 869 870 873" at bounding box center [638, 207] width 232 height 28
click at [708, 146] on div "August 18th - August 24th 2025" at bounding box center [637, 128] width 745 height 48
click at [649, 208] on select "734 735 736 737 738 739 851 852 853 854 855 856 858 861 862 865 868 869 870 873" at bounding box center [638, 207] width 232 height 28
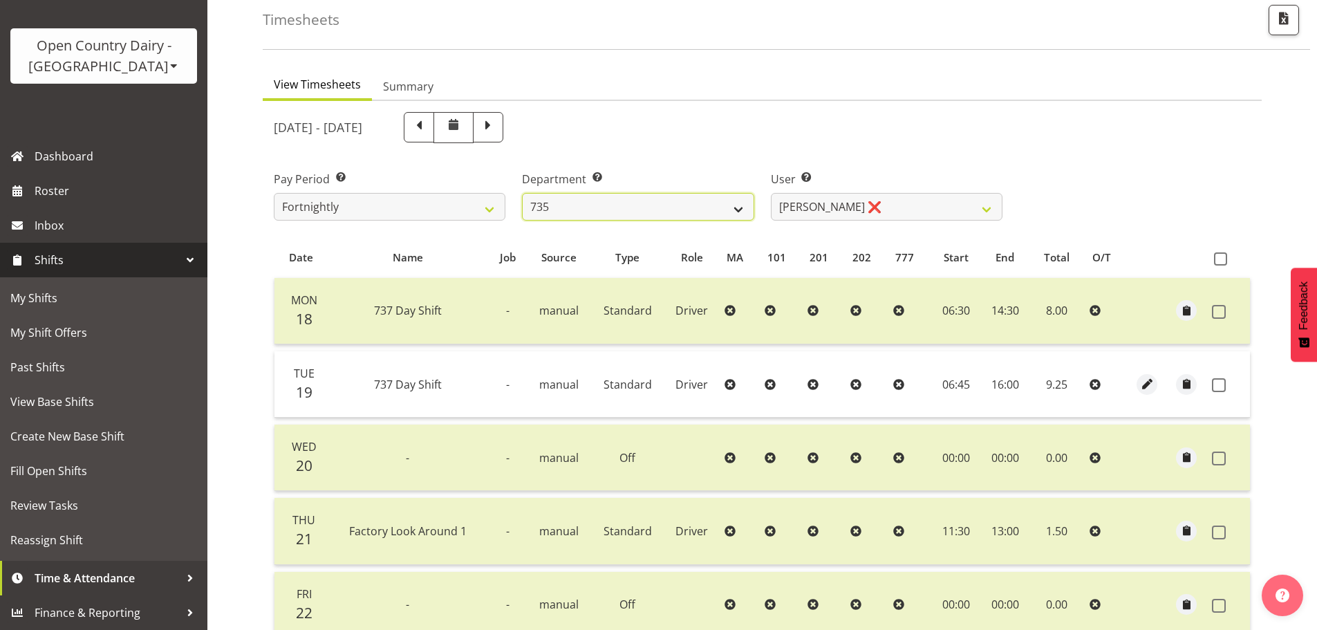
select select "681"
click at [522, 193] on select "734 735 736 737 738 739 851 852 853 854 855 856 858 861 862 865 868 869 870 873" at bounding box center [638, 207] width 232 height 28
select select "7377"
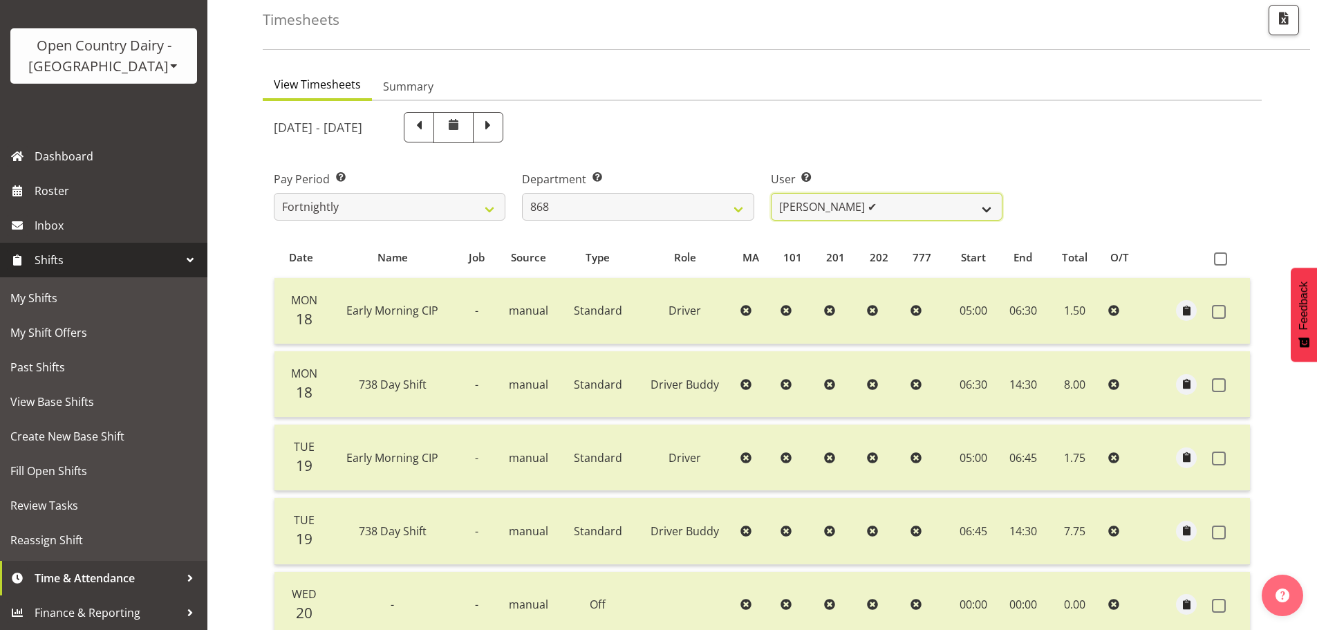
click at [854, 202] on select "Alan Rolton ✔ Cassidy Williams ✔ Christopher McIver ✔ Darin Ayling ✔" at bounding box center [887, 207] width 232 height 28
drag, startPoint x: 858, startPoint y: 164, endPoint x: 664, endPoint y: 185, distance: 195.9
click at [859, 164] on div "User Select user. Note: This is filtered down by the previous two drop-down ite…" at bounding box center [886, 189] width 248 height 77
click at [591, 210] on select "734 735 736 737 738 739 851 852 853 854 855 856 858 861 862 865 868 869 870 873" at bounding box center [638, 207] width 232 height 28
click at [522, 193] on select "734 735 736 737 738 739 851 852 853 854 855 856 858 861 862 865 868 869 870 873" at bounding box center [638, 207] width 232 height 28
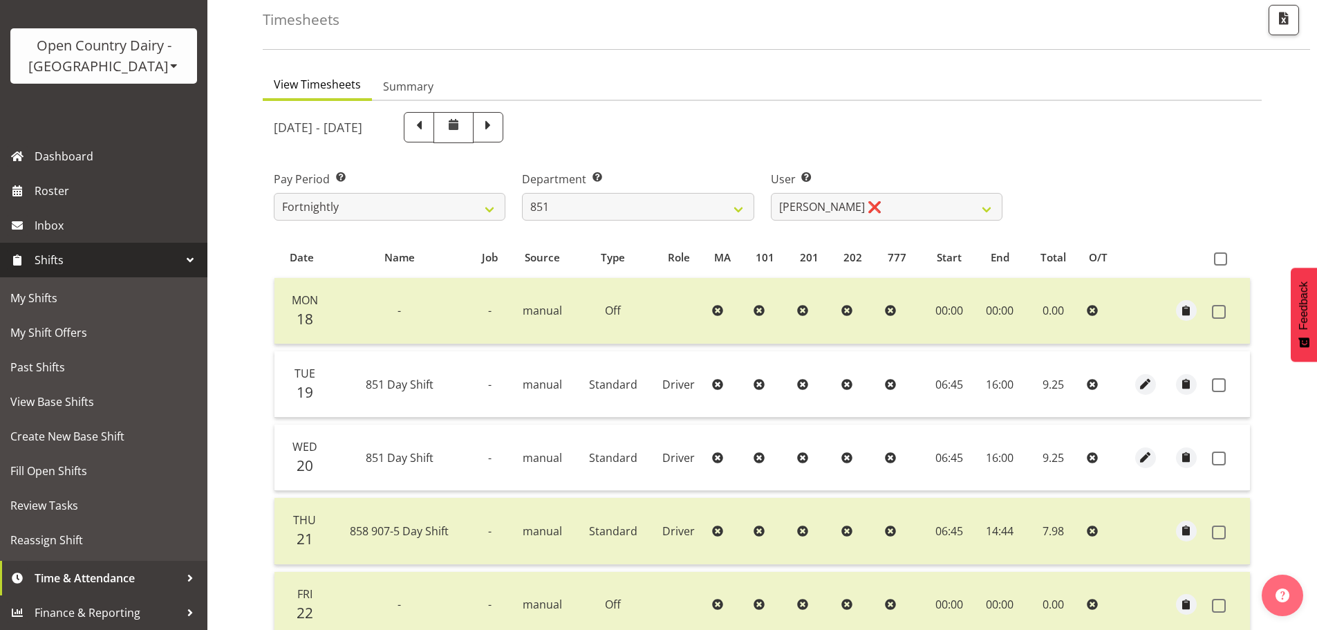
click at [249, 377] on div "Timesheets View Timesheets Summary August 18th - August 24th 2025 Pay Period Se…" at bounding box center [761, 432] width 1109 height 925
click at [578, 209] on select "734 735 736 737 738 739 851 852 853 854 855 856 858 861 862 865 868 869 870 873" at bounding box center [638, 207] width 232 height 28
select select "692"
click at [522, 193] on select "734 735 736 737 738 739 851 852 853 854 855 856 858 861 862 865 868 869 870 873" at bounding box center [638, 207] width 232 height 28
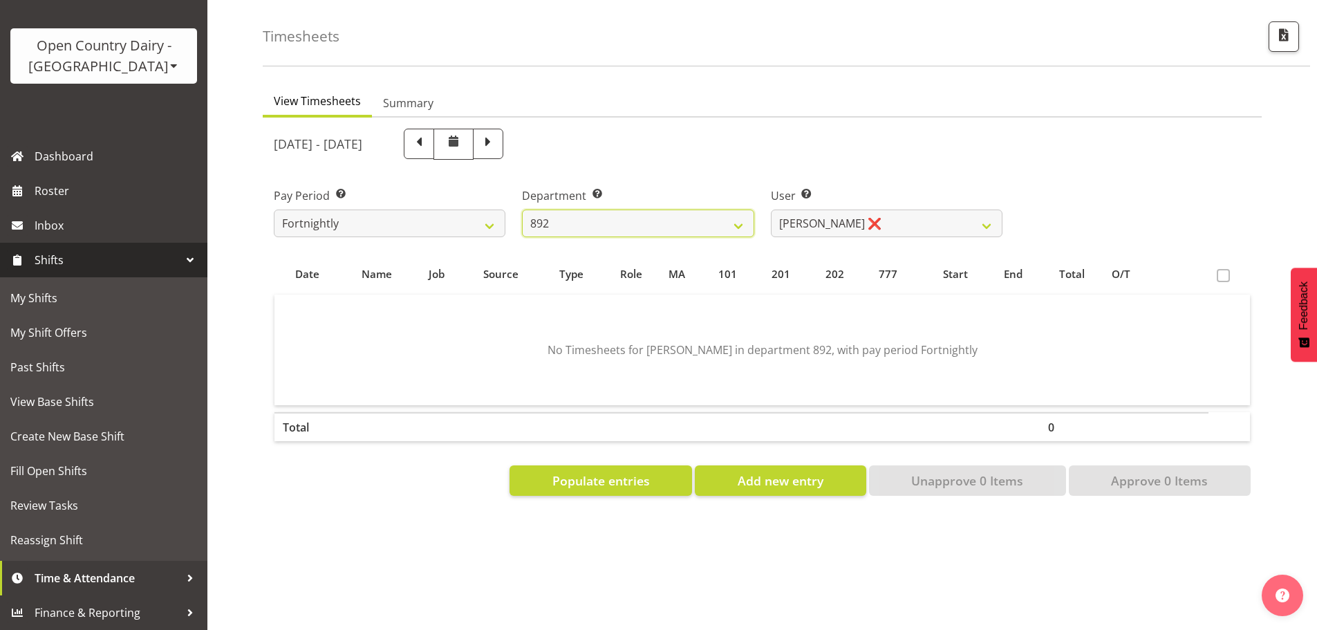
scroll to position [64, 0]
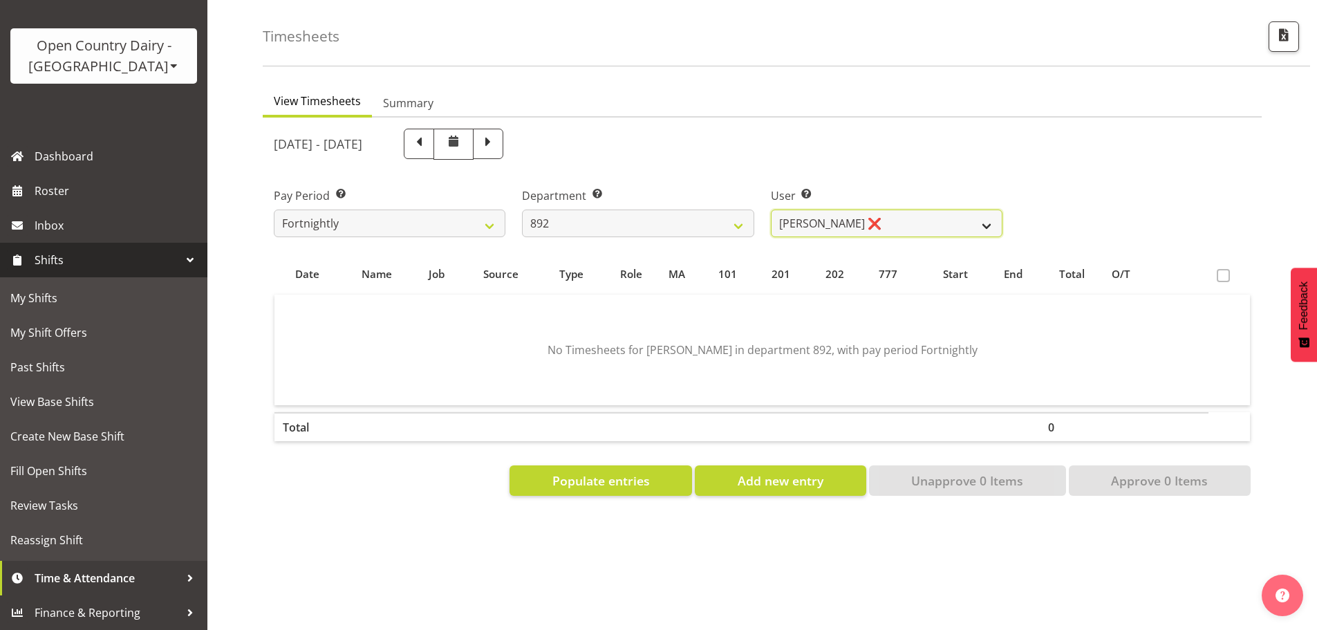
click at [829, 216] on select "Brittany Willis ❌ Danny Davies ✔ David McKenzie ✔ Josh Winship ✔ Reece Calvert ✔" at bounding box center [887, 223] width 232 height 28
select select "11650"
click at [771, 209] on select "Brittany Willis ❌ Danny Davies ✔ David McKenzie ✔ Josh Winship ✔ Reece Calvert ✔" at bounding box center [887, 223] width 232 height 28
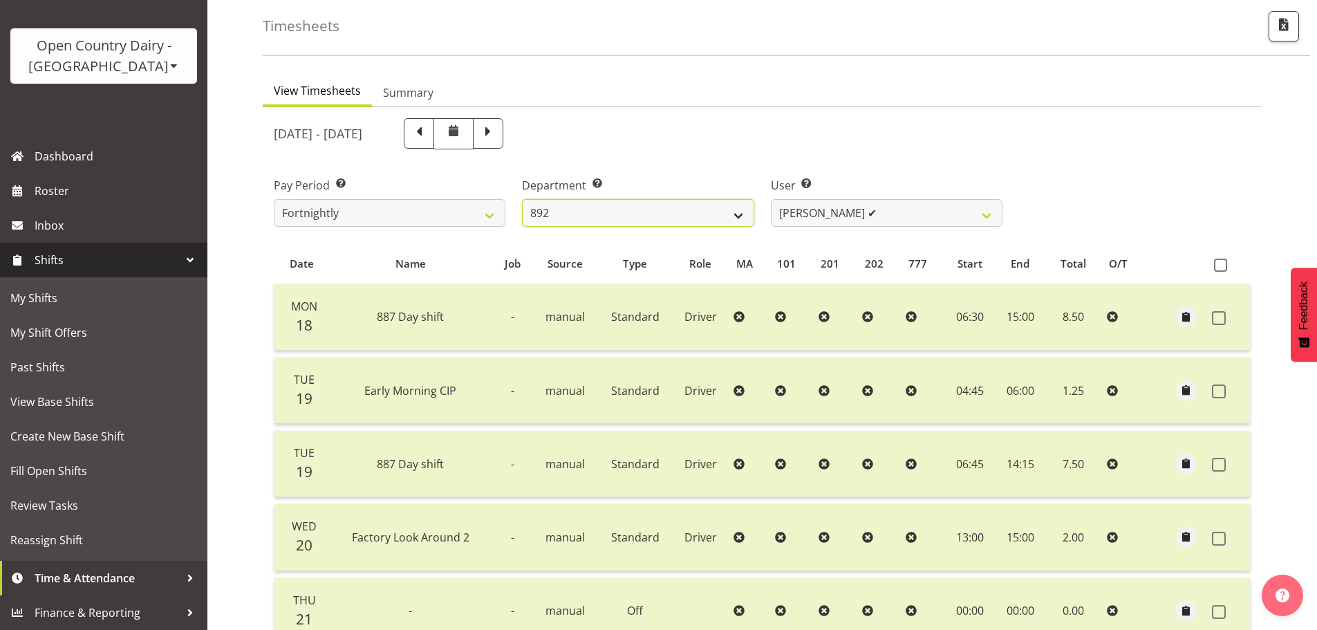
click at [719, 211] on select "734 735 736 737 738 739 851 852 853 854 855 856 858 861 862 865 868 869 870 873" at bounding box center [638, 213] width 232 height 28
select select "908"
click at [522, 199] on select "734 735 736 737 738 739 851 852 853 854 855 856 858 861 862 865 868 869 870 873" at bounding box center [638, 213] width 232 height 28
select select "7382"
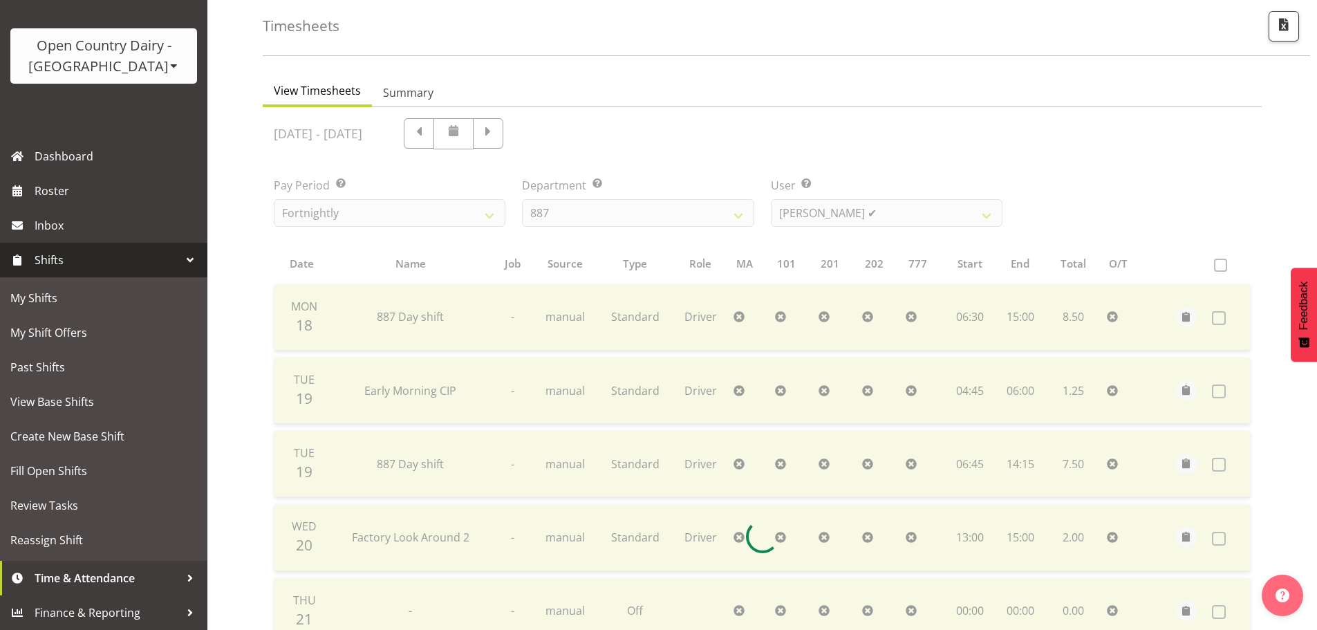
click at [816, 214] on div at bounding box center [762, 536] width 999 height 858
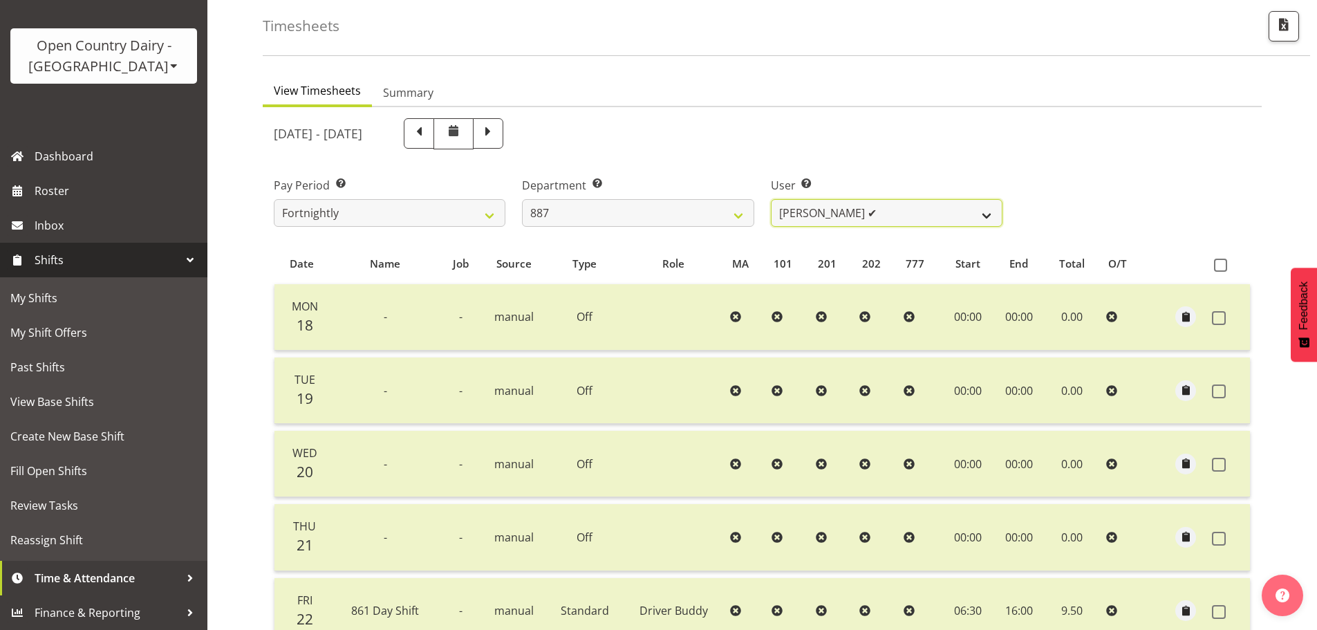
click at [820, 209] on select "Andrew Muir ✔ Bruce Spencer ✔ Neville Hoatten ✔ Warren Tempelman ✔" at bounding box center [887, 213] width 232 height 28
click at [742, 176] on div "Department Select which department you would like to view. 734 735 736 737 738 …" at bounding box center [638, 196] width 248 height 77
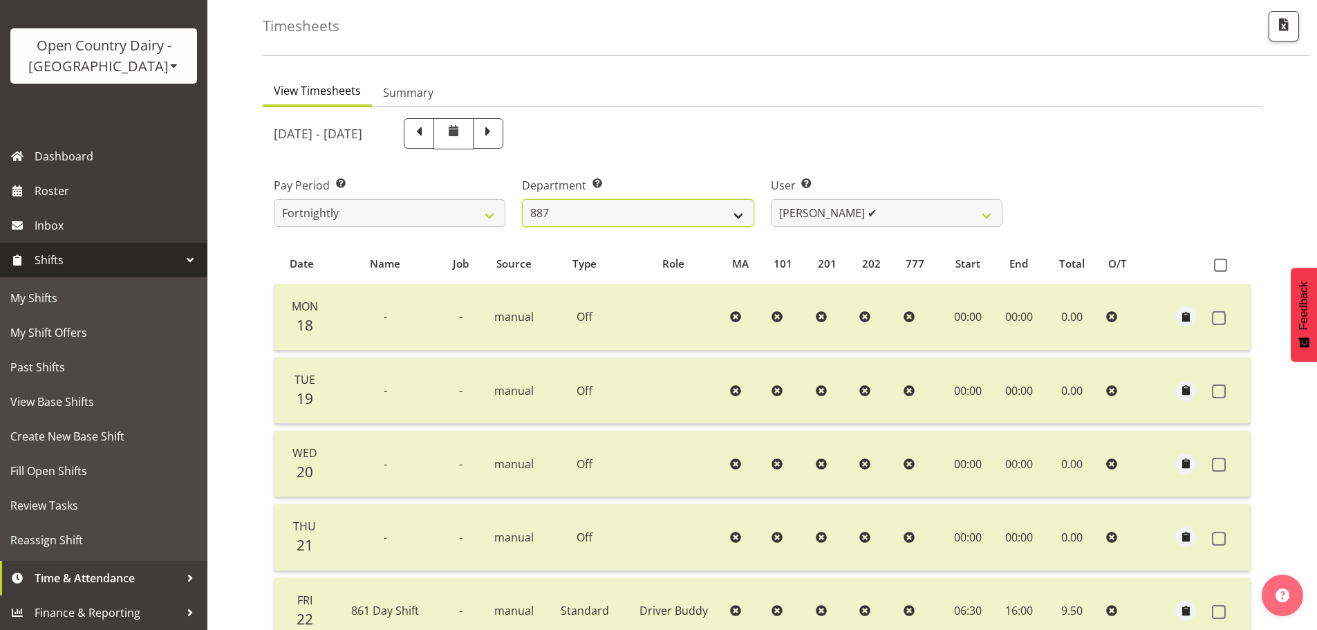
click at [702, 224] on select "734 735 736 737 738 739 851 852 853 854 855 856 858 861 862 865 868 869 870 873" at bounding box center [638, 213] width 232 height 28
click at [522, 199] on select "734 735 736 737 738 739 851 852 853 854 855 856 858 861 862 865 868 869 870 873" at bounding box center [638, 213] width 232 height 28
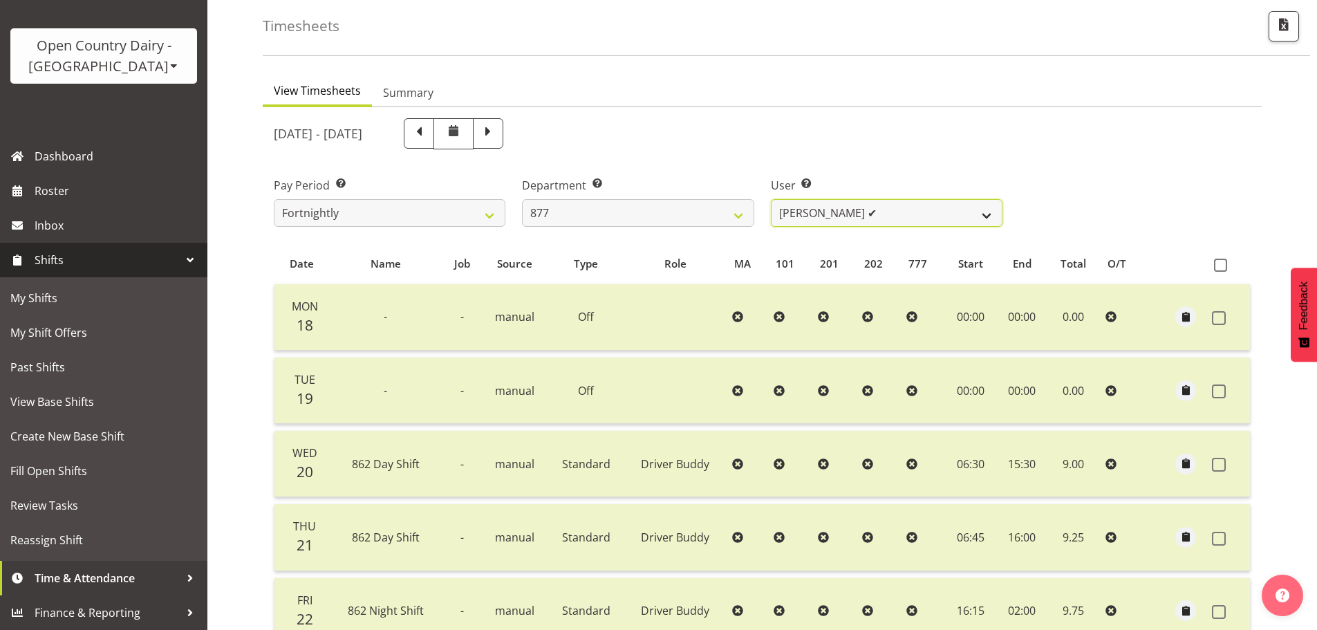
click at [837, 214] on select "Barry Shields ✔ Callum Wells ✔ Helen Bull ✔ Jase Preston ✔" at bounding box center [887, 213] width 232 height 28
drag, startPoint x: 837, startPoint y: 214, endPoint x: 718, endPoint y: 225, distance: 119.4
click at [837, 214] on select "Barry Shields ✔ Callum Wells ✔ Helen Bull ✔ Jase Preston ✔" at bounding box center [887, 213] width 232 height 28
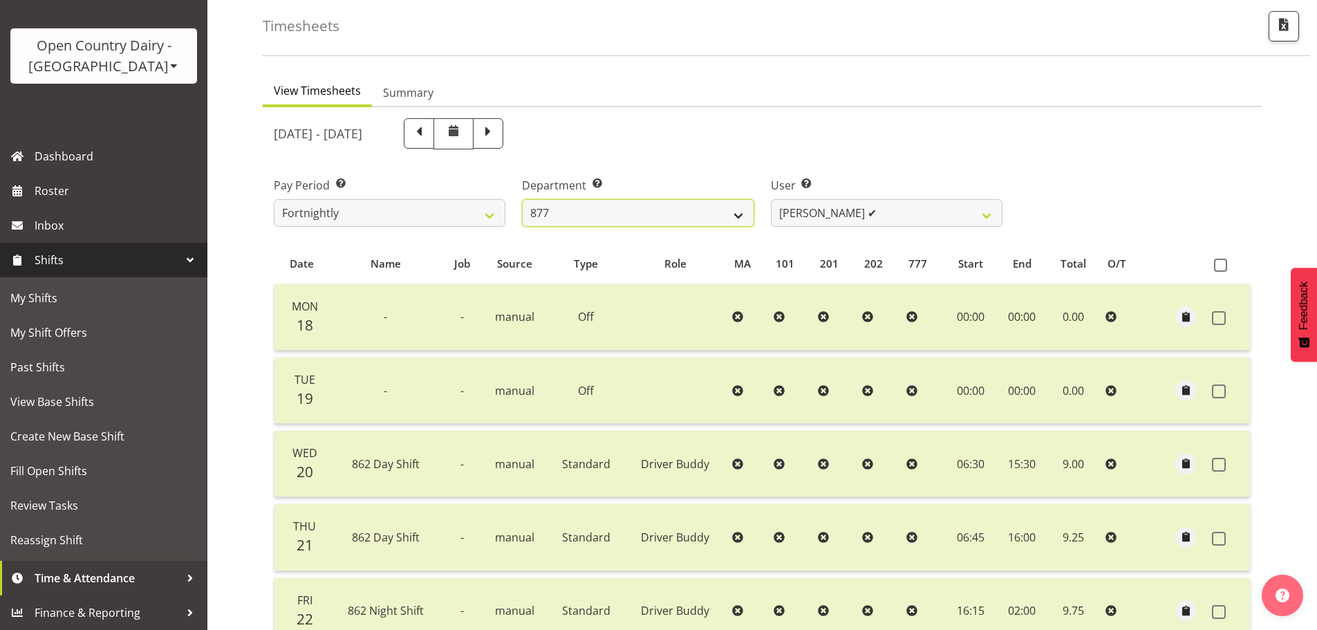
click at [684, 223] on select "734 735 736 737 738 739 851 852 853 854 855 856 858 861 862 865 868 869 870 873" at bounding box center [638, 213] width 232 height 28
click at [522, 199] on select "734 735 736 737 738 739 851 852 853 854 855 856 858 861 862 865 868 869 870 873" at bounding box center [638, 213] width 232 height 28
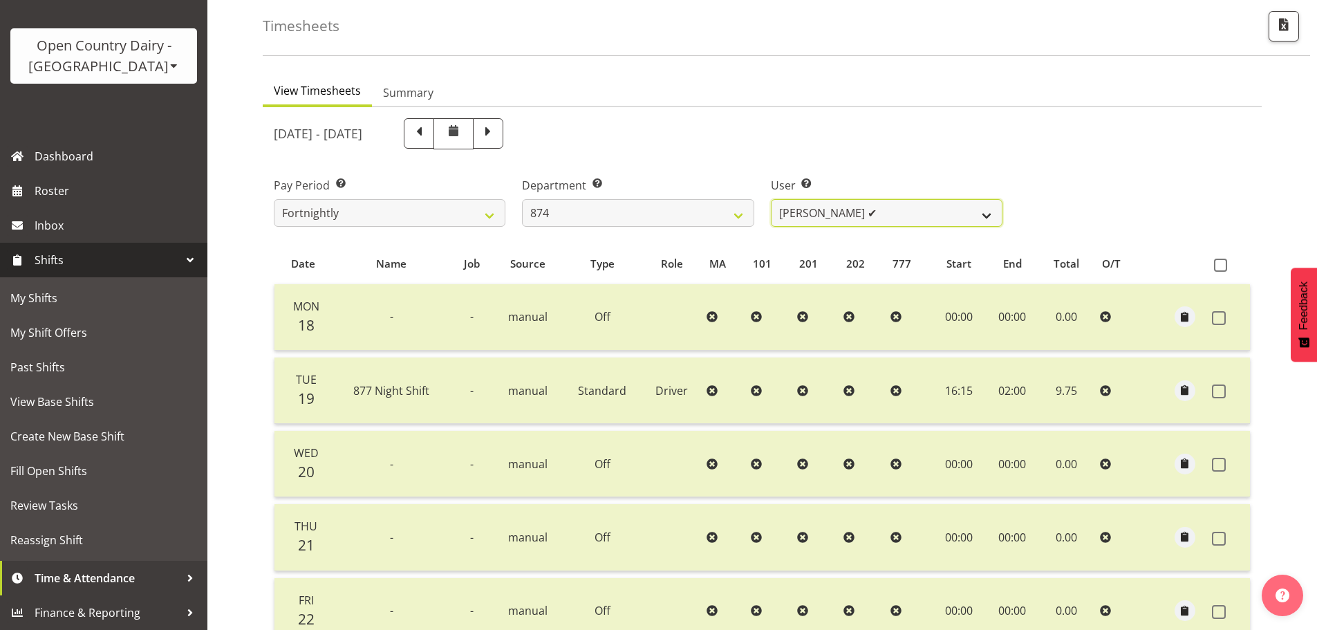
click at [834, 209] on select "Annette Parker ✔ Christopher McRae ✔ Patrick Stenton ✔ Rachel Carpenter ✔" at bounding box center [887, 213] width 232 height 28
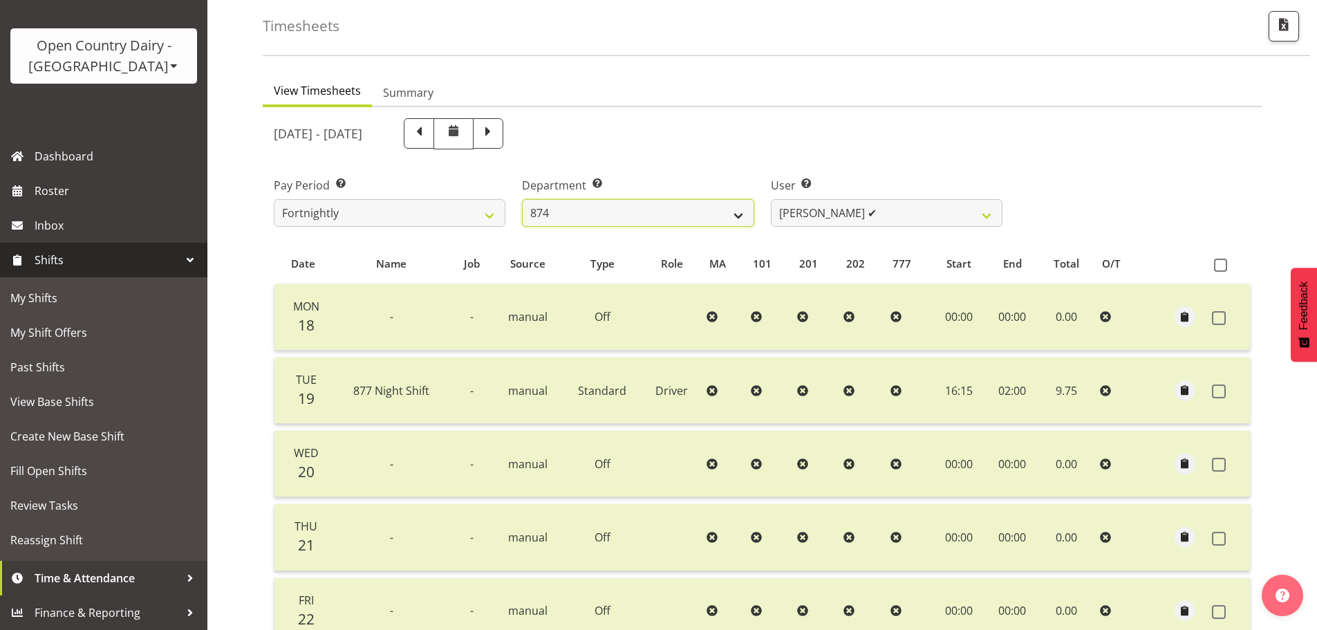
click at [695, 225] on select "734 735 736 737 738 739 851 852 853 854 855 856 858 861 862 865 868 869 870 873" at bounding box center [638, 213] width 232 height 28
click at [522, 199] on select "734 735 736 737 738 739 851 852 853 854 855 856 858 861 862 865 868 869 870 873" at bounding box center [638, 213] width 232 height 28
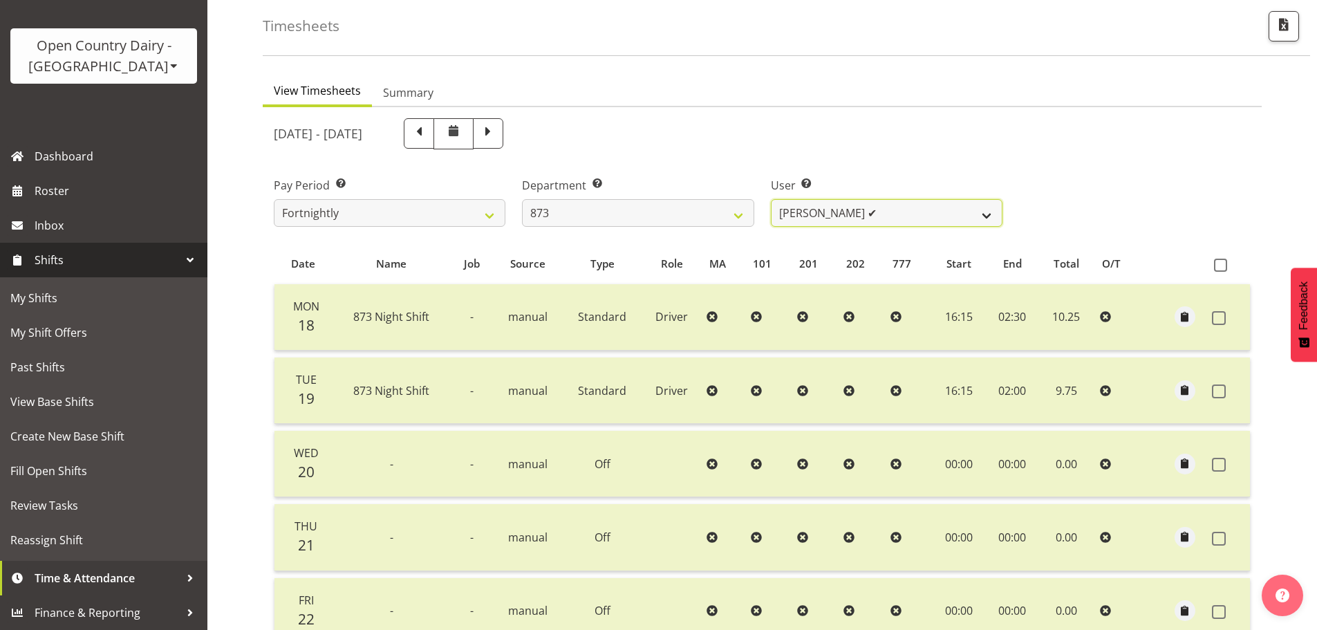
click at [865, 209] on select "Andrew Henderson ✔ Ricky Popham ✔ Stacy MacAskill ✔ Trish Nicol ✔" at bounding box center [887, 213] width 232 height 28
drag, startPoint x: 856, startPoint y: 211, endPoint x: 726, endPoint y: 214, distance: 130.7
click at [856, 211] on select "Andrew Henderson ✔ Ricky Popham ✔ Stacy MacAskill ✔ Trish Nicol ✔" at bounding box center [887, 213] width 232 height 28
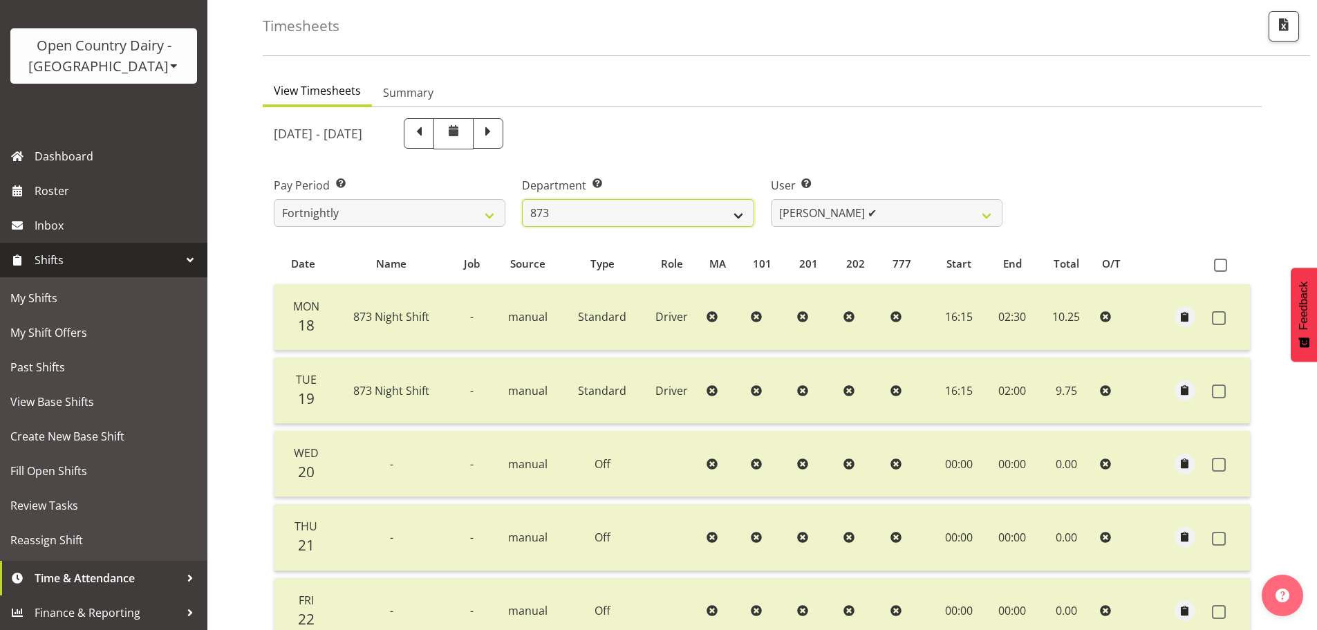
click at [594, 210] on select "734 735 736 737 738 739 851 852 853 854 855 856 858 861 862 865 868 869 870 873" at bounding box center [638, 213] width 232 height 28
select select "683"
click at [522, 199] on select "734 735 736 737 738 739 851 852 853 854 855 856 858 861 862 865 868 869 870 873" at bounding box center [638, 213] width 232 height 28
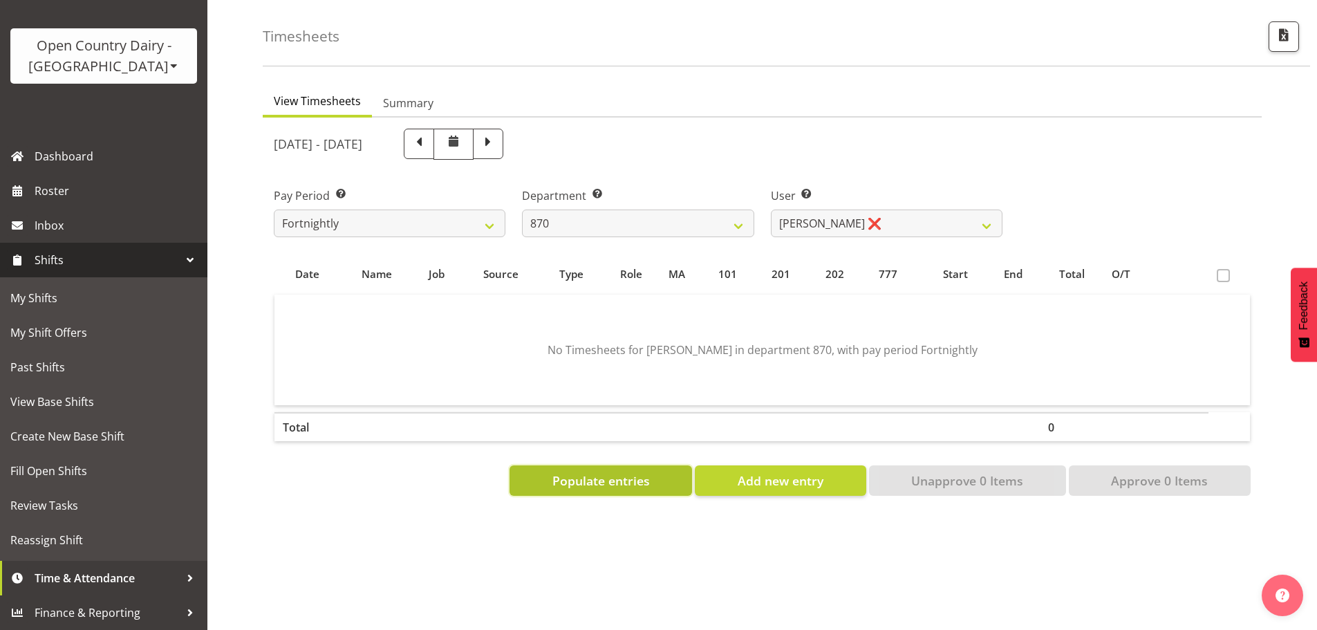
click at [590, 471] on span "Populate entries" at bounding box center [600, 480] width 97 height 18
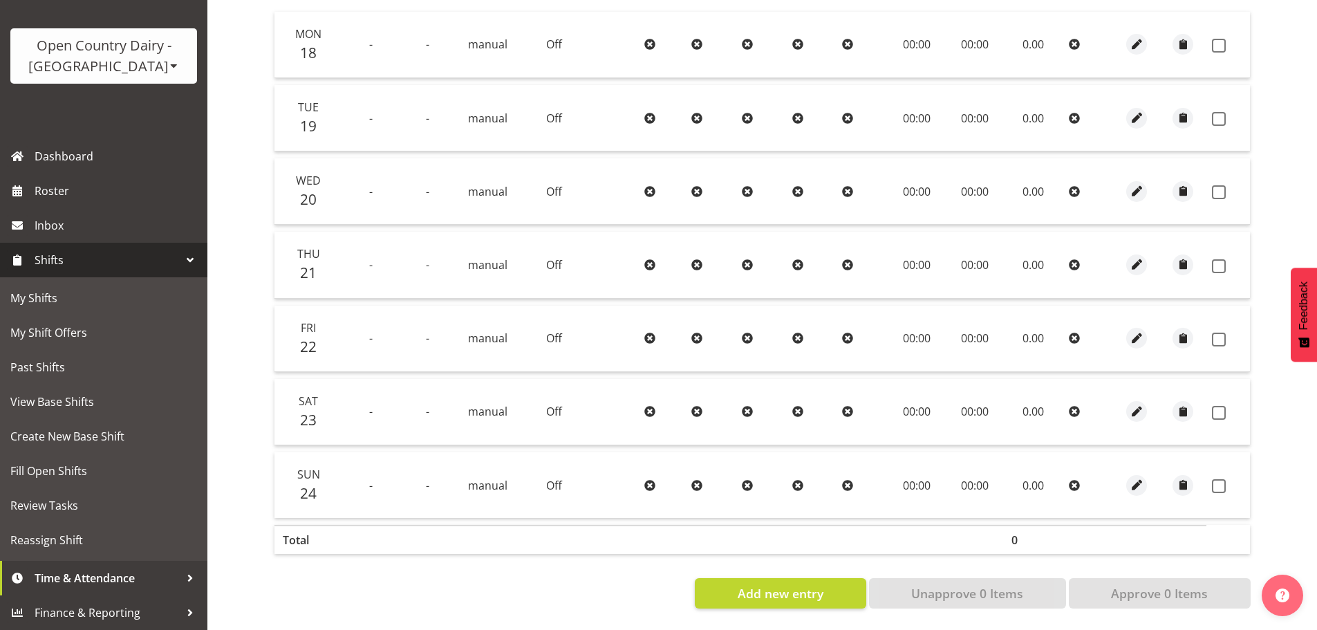
scroll to position [0, 0]
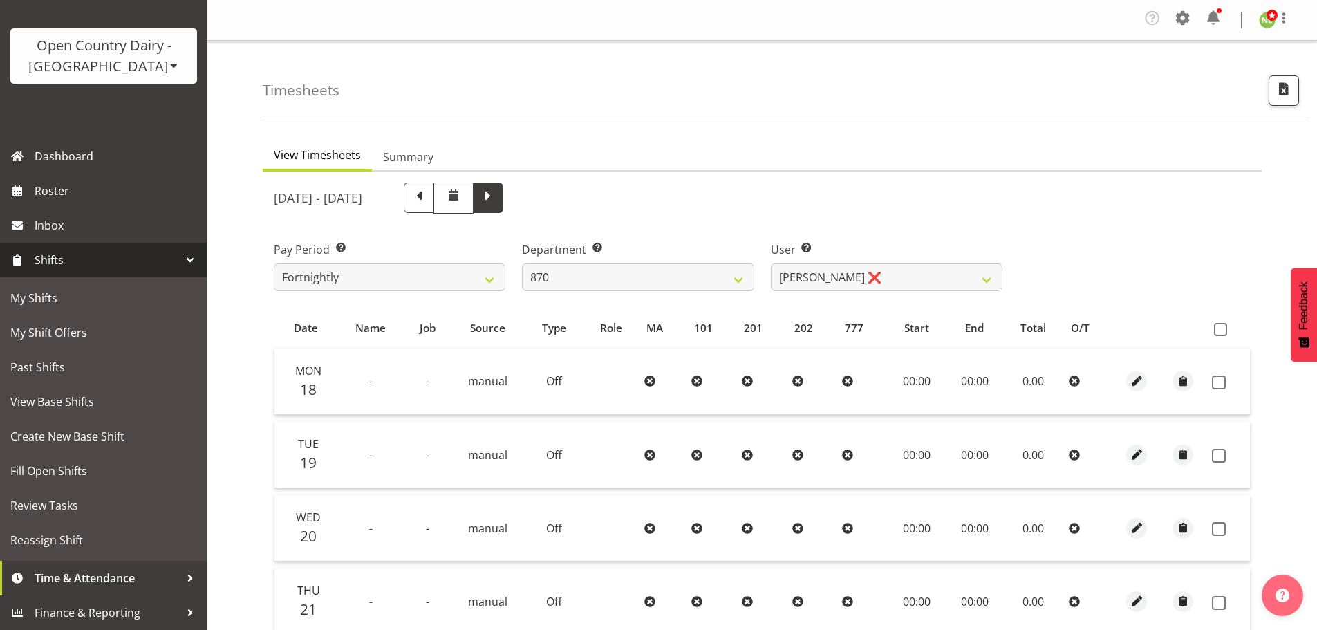
click at [503, 206] on span at bounding box center [488, 197] width 30 height 30
select select
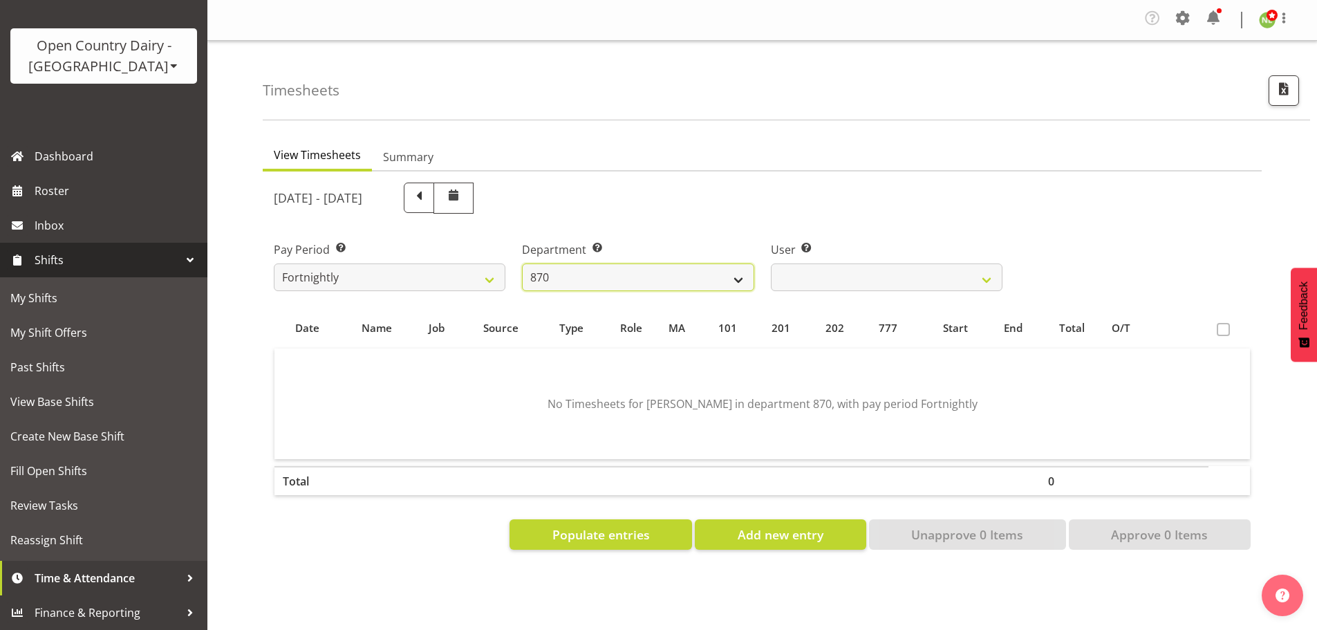
click at [655, 278] on select "734 735 736 737 738 739 851 852 853 854 855 856 858 861 862 865 868 869 870 873" at bounding box center [638, 277] width 232 height 28
drag, startPoint x: 634, startPoint y: 277, endPoint x: 638, endPoint y: 265, distance: 13.1
click at [636, 270] on select "734 735 736 737 738 739 851 852 853 854 855 856 858 861 862 865 868 869 870 873" at bounding box center [638, 277] width 232 height 28
select select "905"
click at [522, 263] on select "734 735 736 737 738 739 851 852 853 854 855 856 858 861 862 865 868 869 870 873" at bounding box center [638, 277] width 232 height 28
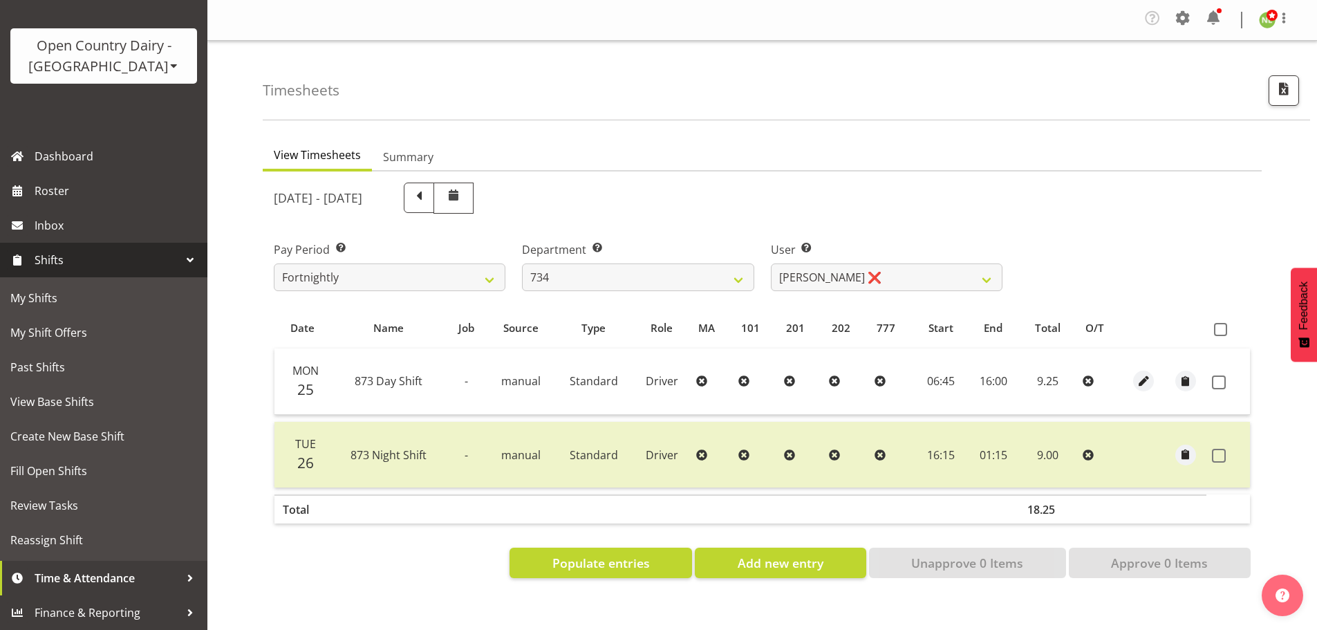
click at [217, 421] on div "Timesheets View Timesheets Summary August 25th - August 31st 2025 Pay Period Se…" at bounding box center [761, 362] width 1109 height 643
click at [805, 272] on select "Justin Spicer ❌ Ryan Thompson ❌ Tracey Chittock ❌ Zachary Shanks ❌" at bounding box center [887, 277] width 232 height 28
click at [771, 263] on select "Justin Spicer ❌ Ryan Thompson ❌ Tracey Chittock ❌ Zachary Shanks ❌" at bounding box center [887, 277] width 232 height 28
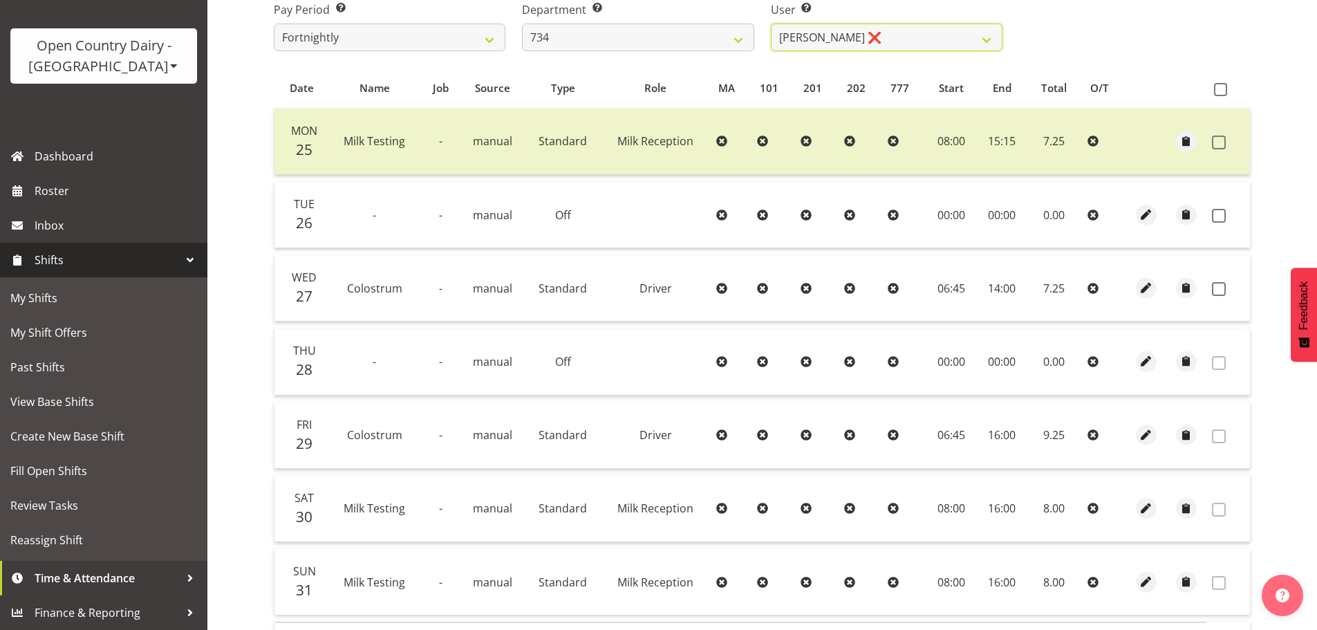
scroll to position [207, 0]
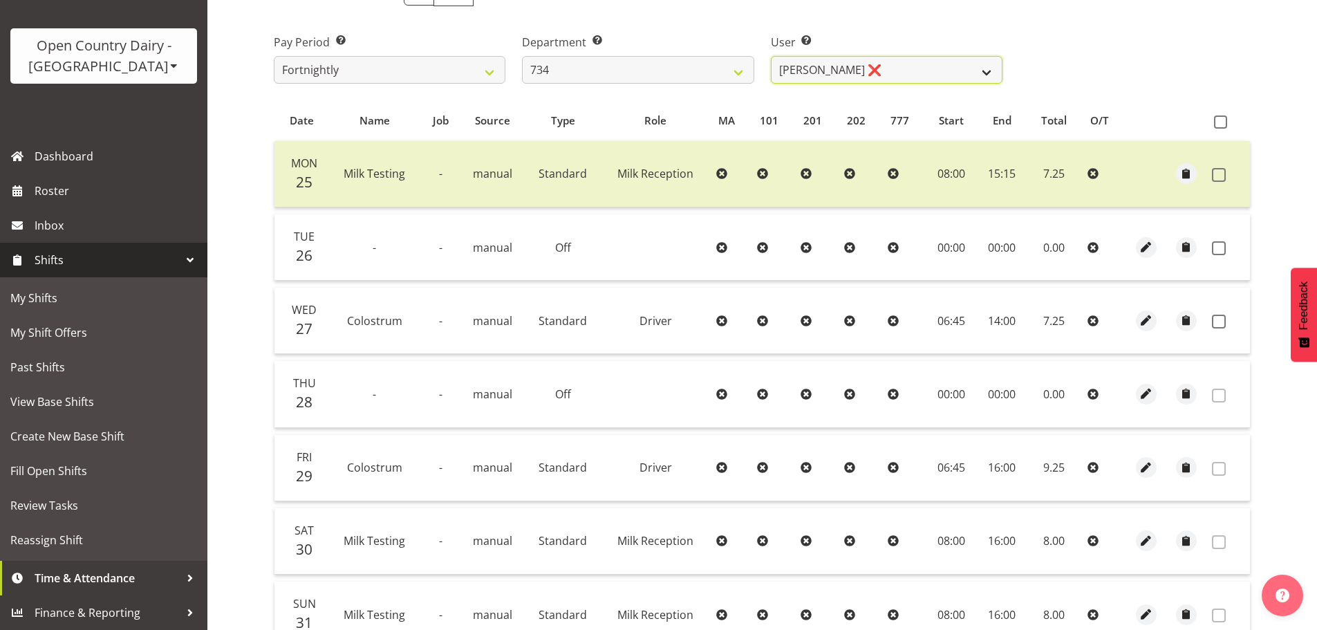
click at [863, 75] on select "Justin Spicer ❌ Ryan Thompson ❌ Tracey Chittock ❌ Zachary Shanks ❌" at bounding box center [887, 70] width 232 height 28
click at [771, 56] on select "Justin Spicer ❌ Ryan Thompson ❌ Tracey Chittock ❌ Zachary Shanks ❌" at bounding box center [887, 70] width 232 height 28
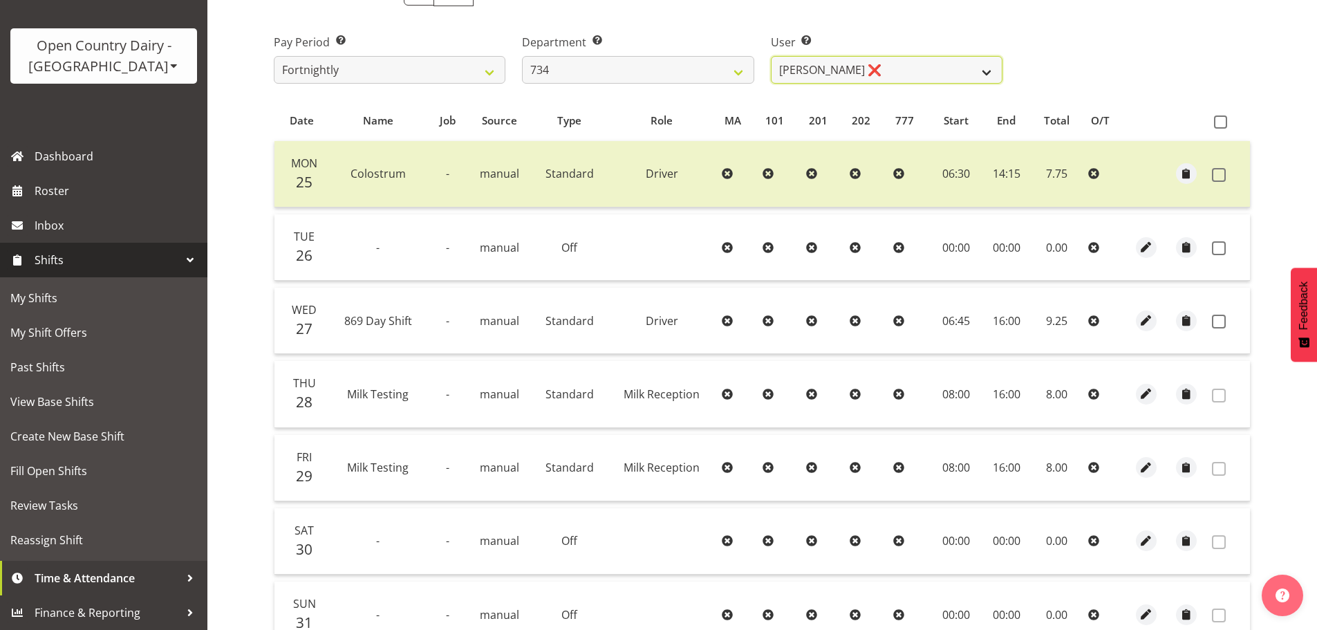
click at [887, 59] on select "Justin Spicer ❌ Ryan Thompson ❌ Tracey Chittock ❌ Zachary Shanks ❌" at bounding box center [887, 70] width 232 height 28
select select "7493"
click at [771, 56] on select "Justin Spicer ❌ Ryan Thompson ❌ Tracey Chittock ❌ Zachary Shanks ❌" at bounding box center [887, 70] width 232 height 28
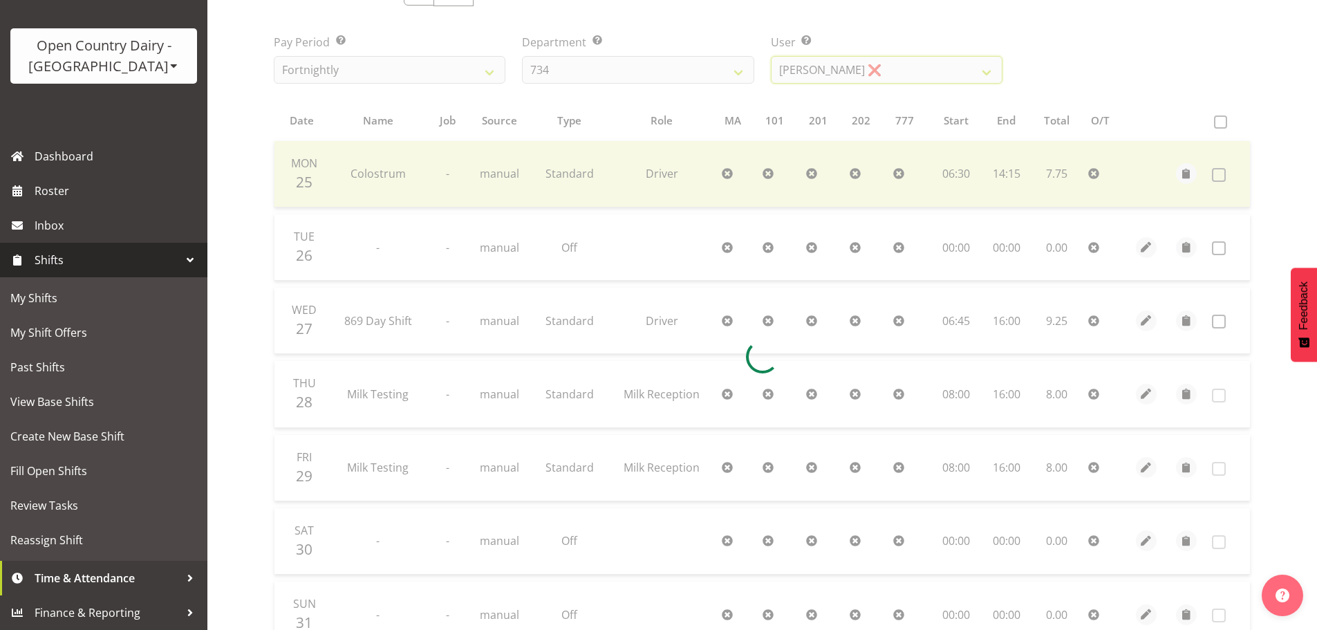
scroll to position [64, 0]
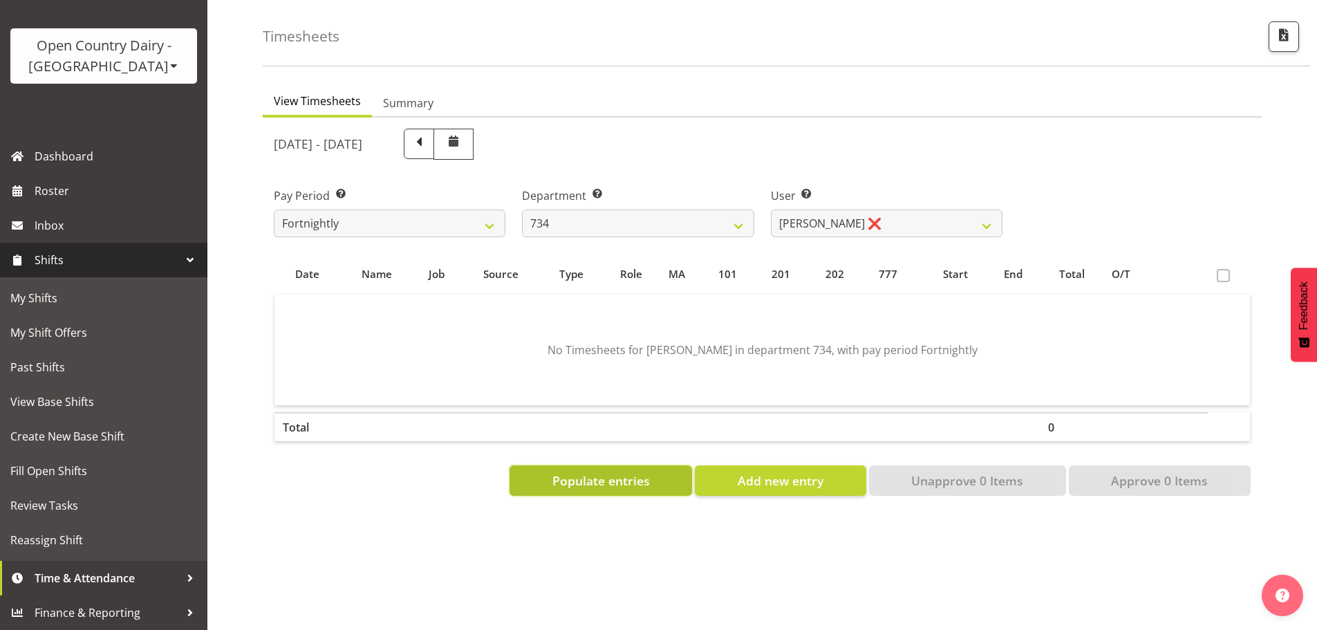
click at [637, 471] on span "Populate entries" at bounding box center [600, 480] width 97 height 18
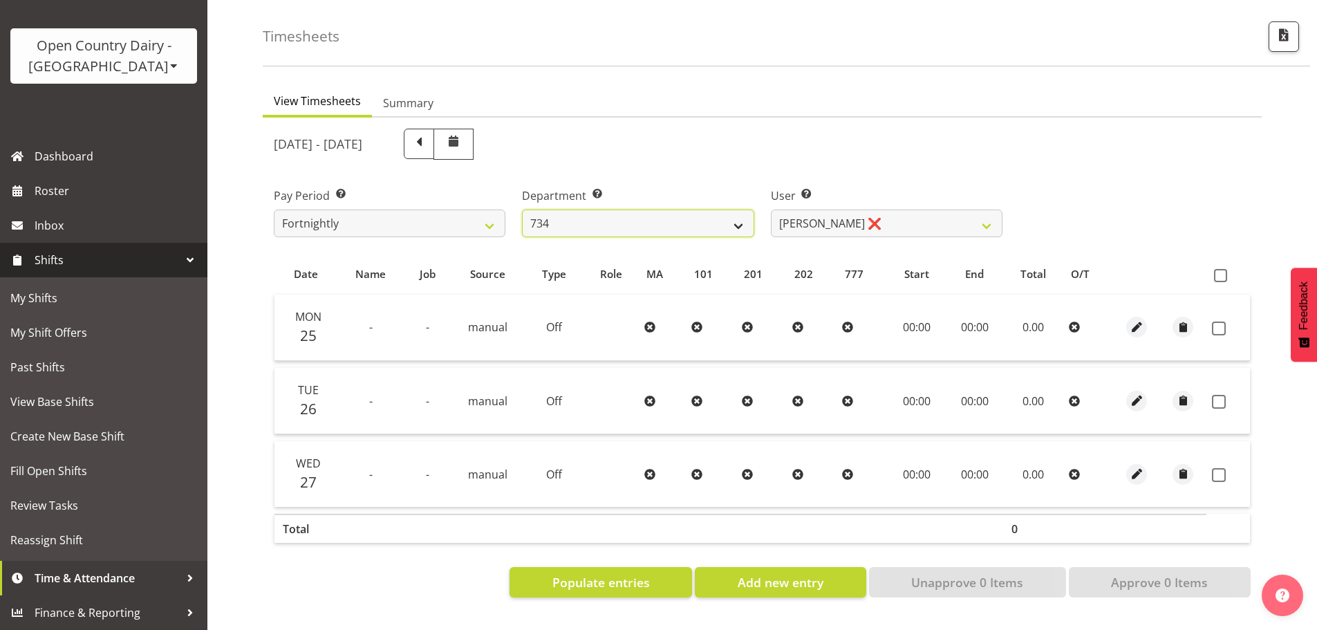
click at [672, 211] on select "734 735 736 737 738 739 851 852 853 854 855 856 858 861 862 865 868 869 870 873" at bounding box center [638, 223] width 232 height 28
select select "909"
click at [522, 209] on select "734 735 736 737 738 739 851 852 853 854 855 856 858 861 862 865 868 869 870 873" at bounding box center [638, 223] width 232 height 28
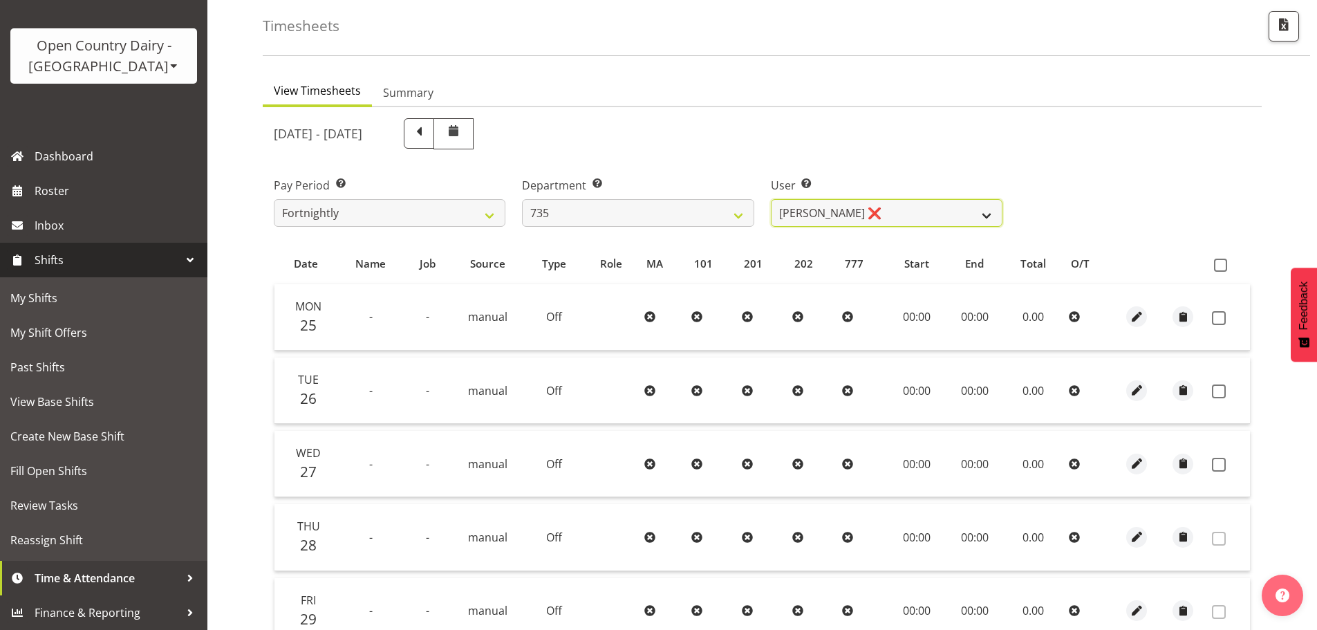
click at [858, 212] on select "Brian Neas ❌ Cherie Williams ❌ Christopher Sutherland ❌ Stuart Craig ❌" at bounding box center [887, 213] width 232 height 28
click at [771, 199] on select "Brian Neas ❌ Cherie Williams ❌ Christopher Sutherland ❌ Stuart Craig ❌" at bounding box center [887, 213] width 232 height 28
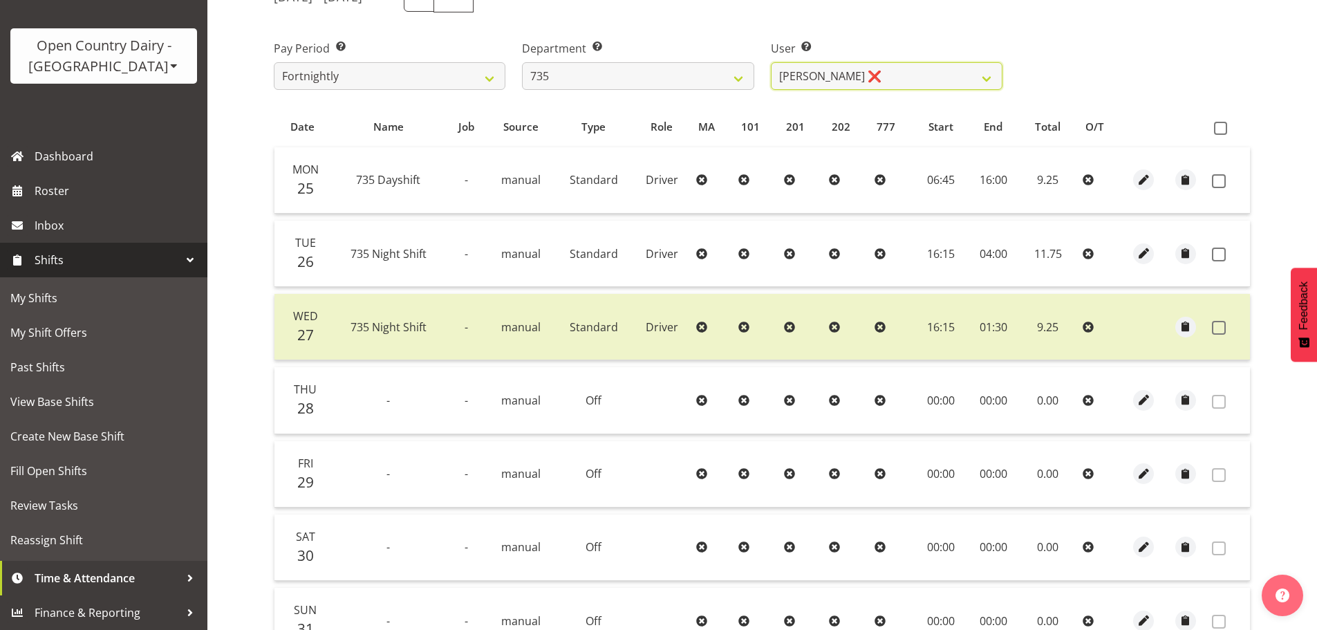
scroll to position [133, 0]
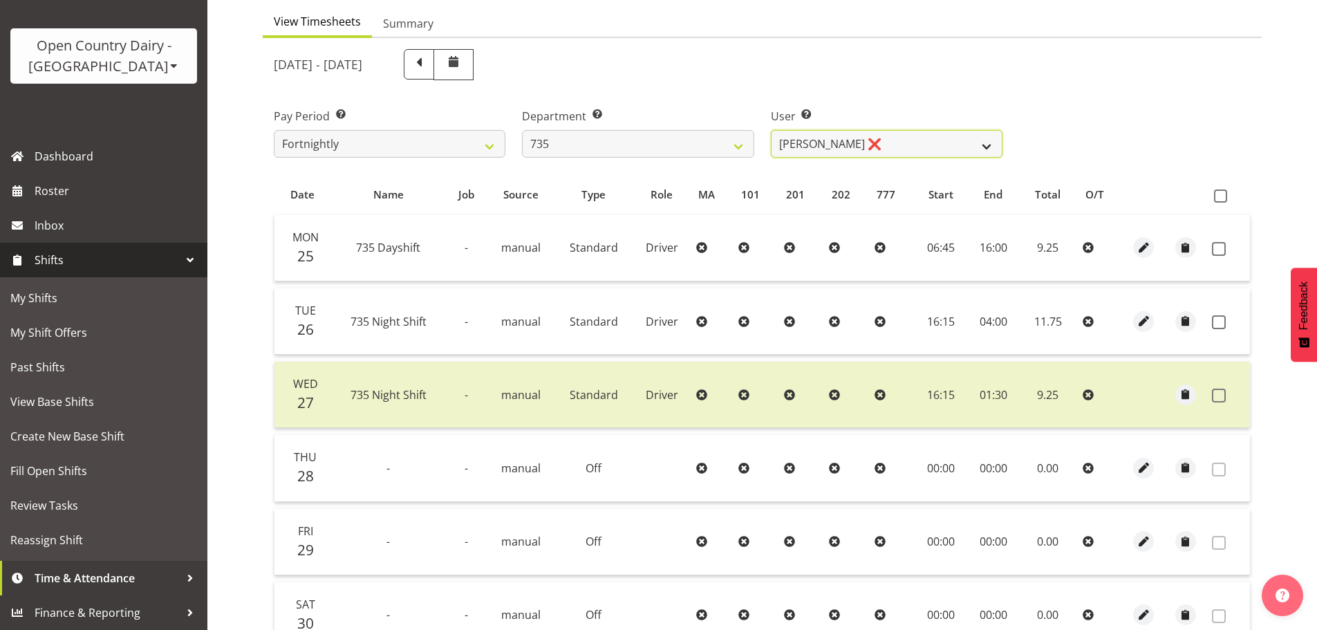
click at [878, 149] on select "Brian Neas ❌ Cherie Williams ❌ Christopher Sutherland ❌ Stuart Craig ❌" at bounding box center [887, 144] width 232 height 28
select select "9865"
click at [771, 130] on select "Brian Neas ❌ Cherie Williams ❌ Christopher Sutherland ❌ Stuart Craig ❌" at bounding box center [887, 144] width 232 height 28
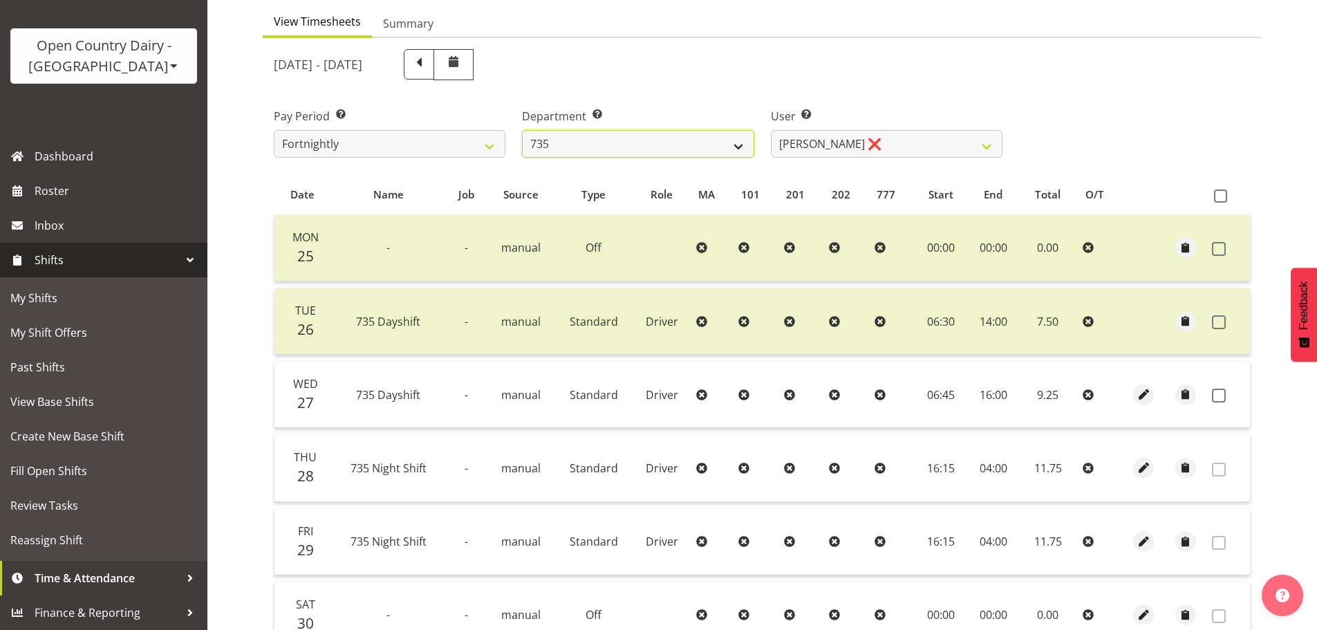
click at [700, 155] on select "734 735 736 737 738 739 851 852 853 854 855 856 858 861 862 865 868 869 870 873" at bounding box center [638, 144] width 232 height 28
select select "906"
click at [522, 130] on select "734 735 736 737 738 739 851 852 853 854 855 856 858 861 862 865 868 869 870 873" at bounding box center [638, 144] width 232 height 28
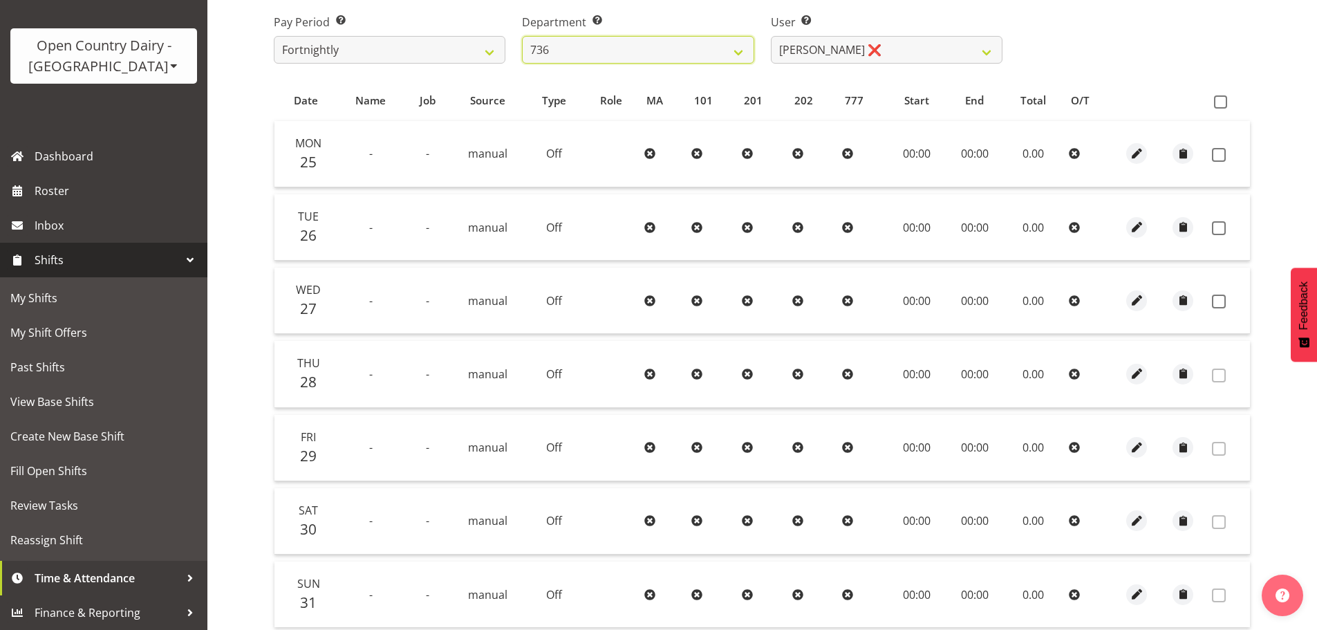
scroll to position [203, 0]
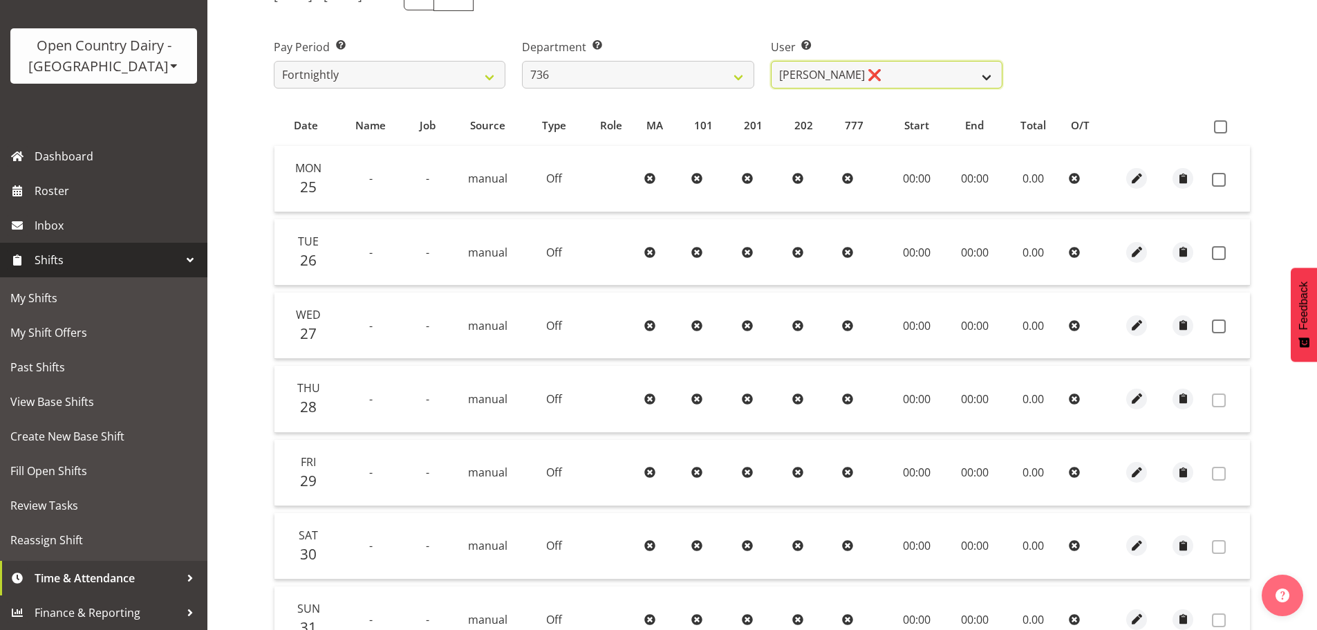
click at [892, 77] on select "Andy Van Brecht ❌ Gavin Hamilton ❌ Jamie Seaton ❌ Kerrod Ward ❌" at bounding box center [887, 75] width 232 height 28
click at [771, 61] on select "Andy Van Brecht ❌ Gavin Hamilton ❌ Jamie Seaton ❌ Kerrod Ward ❌" at bounding box center [887, 75] width 232 height 28
click at [859, 79] on select "Andy Van Brecht ❌ Gavin Hamilton ❌ Jamie Seaton ❌ Kerrod Ward ❌" at bounding box center [887, 75] width 232 height 28
click at [771, 61] on select "Andy Van Brecht ❌ Gavin Hamilton ❌ Jamie Seaton ❌ Kerrod Ward ❌" at bounding box center [887, 75] width 232 height 28
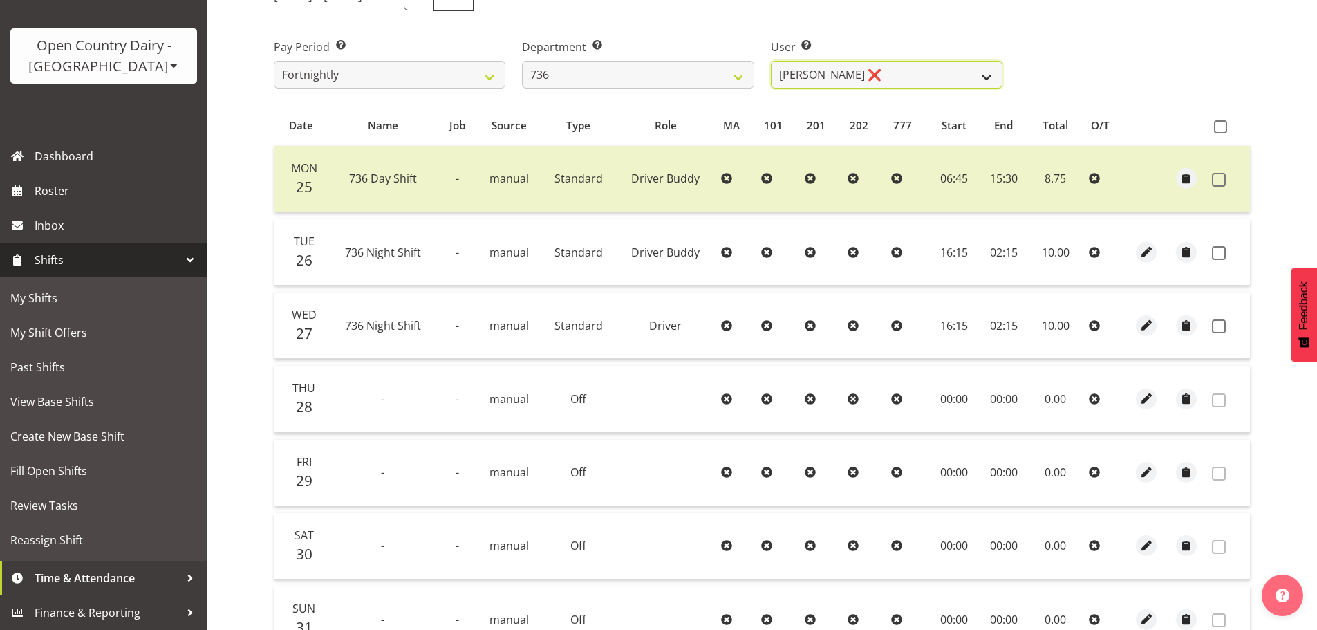
click at [863, 78] on select "Andy Van Brecht ❌ Gavin Hamilton ❌ Jamie Seaton ❌ Kerrod Ward ❌" at bounding box center [887, 75] width 232 height 28
select select "11647"
click at [771, 61] on select "Andy Van Brecht ❌ Gavin Hamilton ❌ Jamie Seaton ❌ Kerrod Ward ❌" at bounding box center [887, 75] width 232 height 28
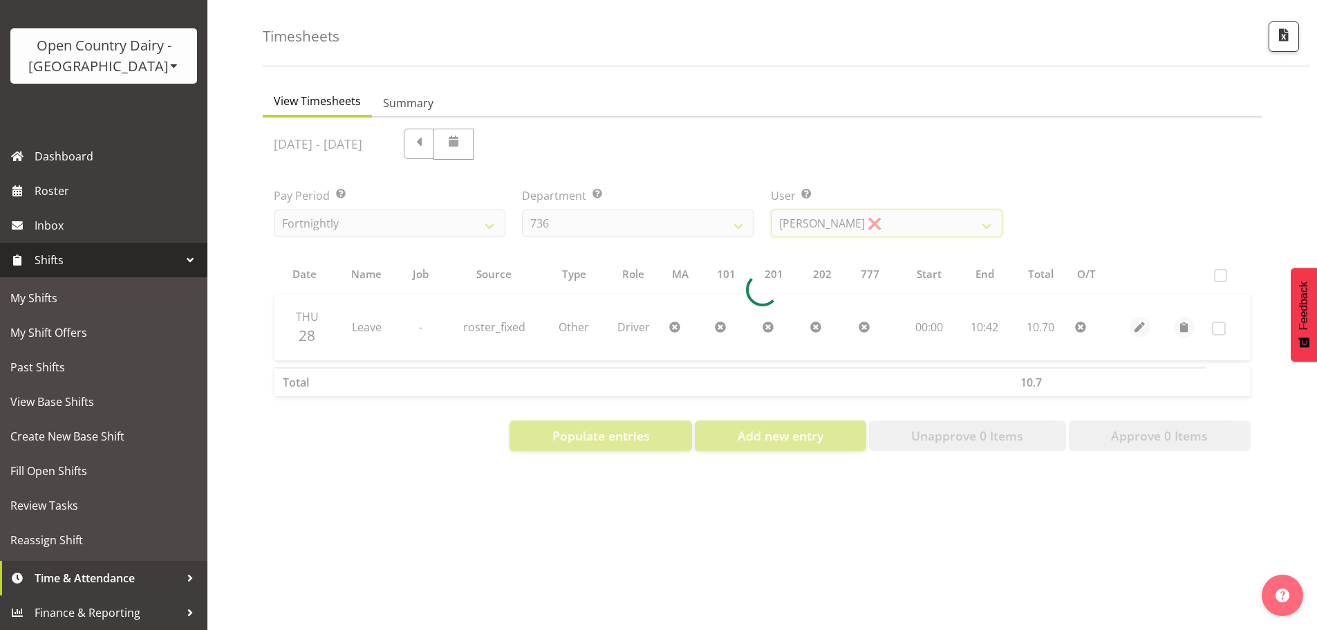
scroll to position [64, 0]
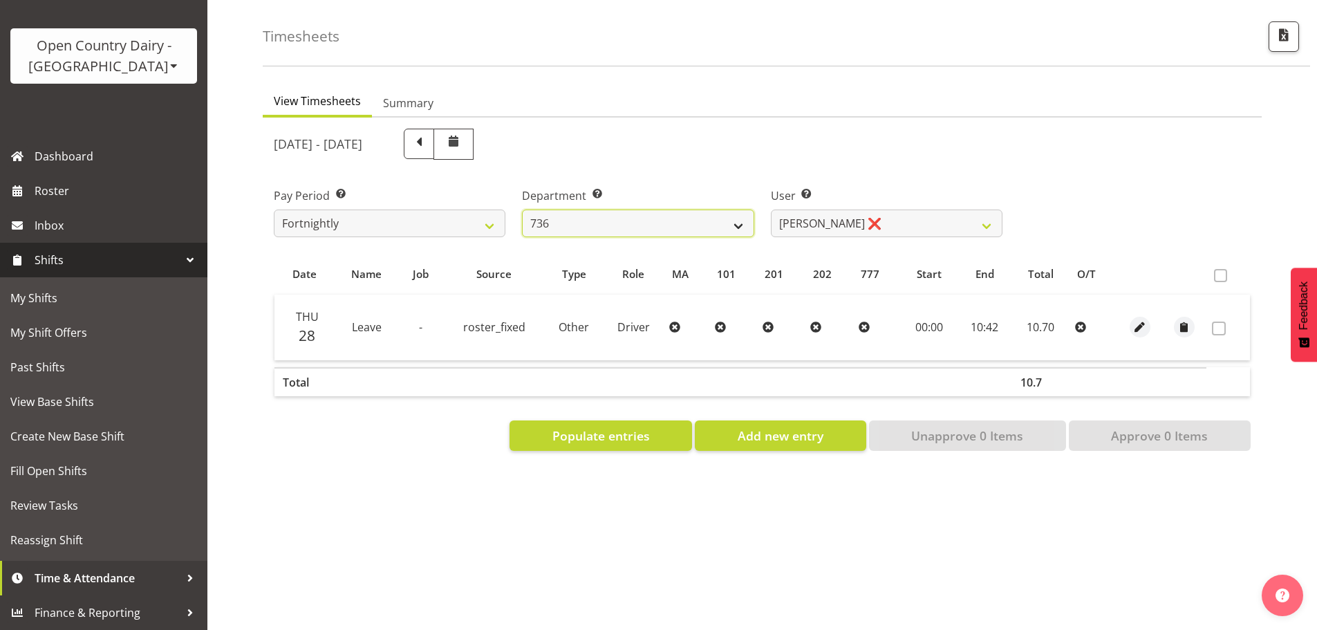
click at [723, 211] on select "734 735 736 737 738 739 851 852 853 854 855 856 858 861 862 865 868 869 870 873" at bounding box center [638, 223] width 232 height 28
select select "903"
click at [522, 209] on select "734 735 736 737 738 739 851 852 853 854 855 856 858 861 862 865 868 869 870 873" at bounding box center [638, 223] width 232 height 28
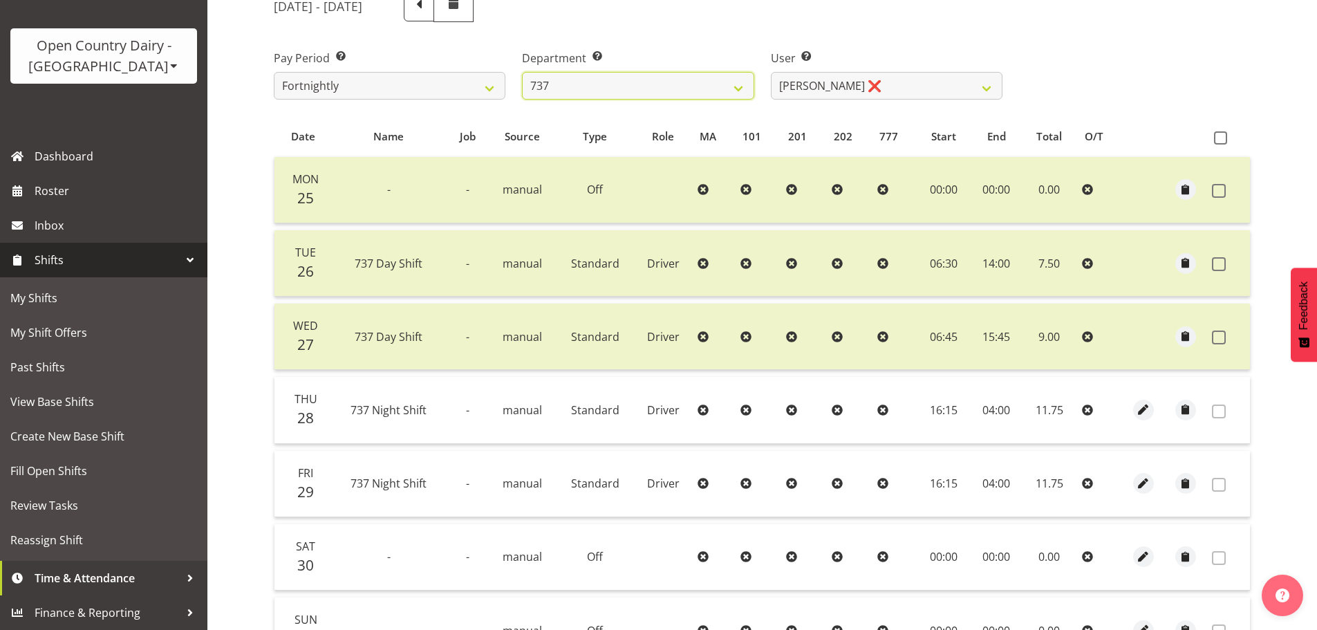
scroll to position [133, 0]
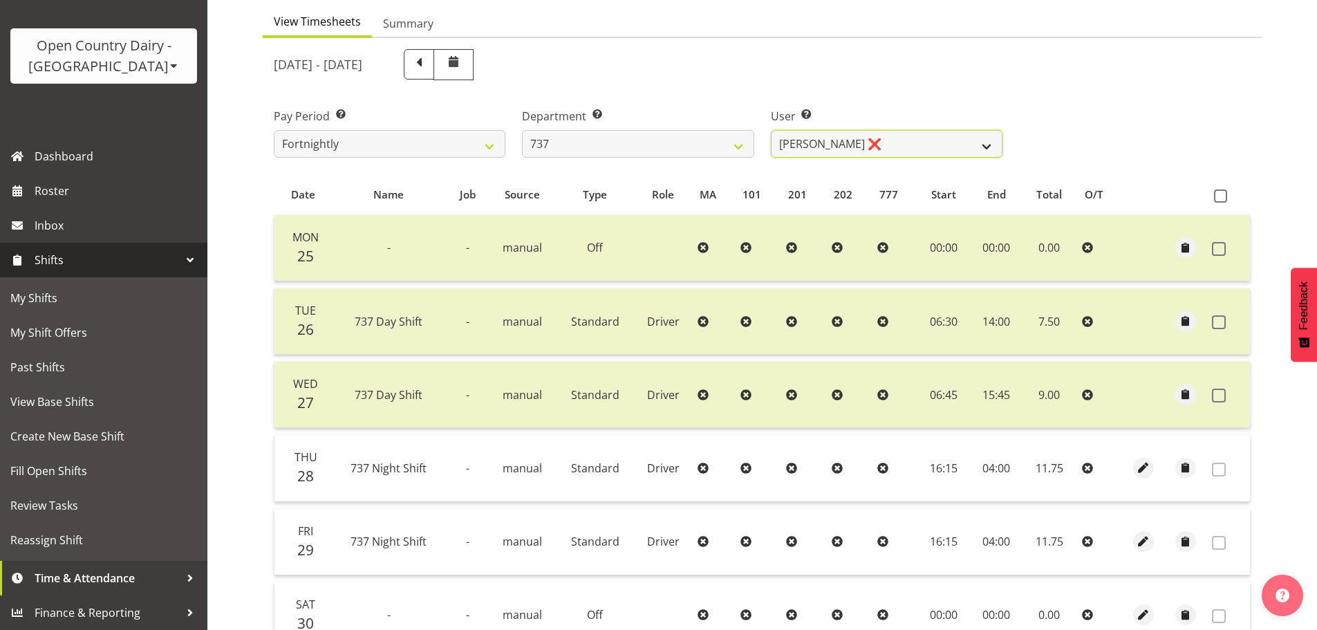
click at [830, 146] on select "Andrew Crawford ❌ Ashley Bragg ❌ Jack Townley ❌ Richard Turnbull ❌" at bounding box center [887, 144] width 232 height 28
click at [771, 130] on select "Andrew Crawford ❌ Ashley Bragg ❌ Jack Townley ❌ Richard Turnbull ❌" at bounding box center [887, 144] width 232 height 28
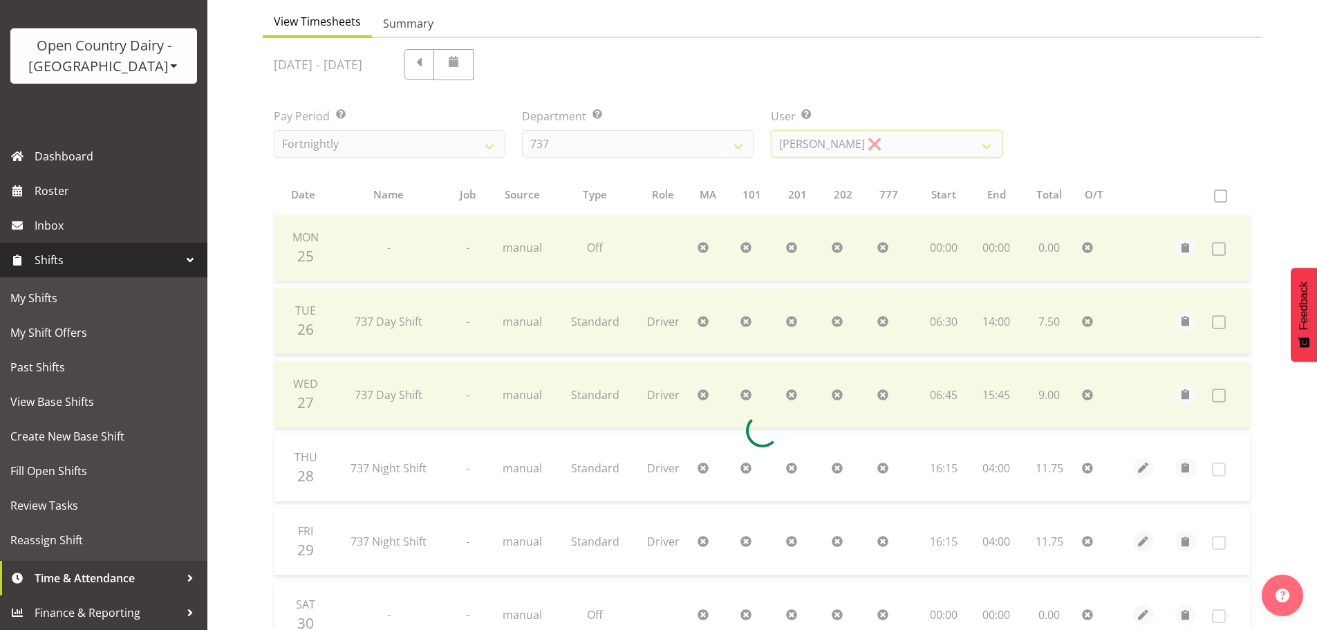
scroll to position [64, 0]
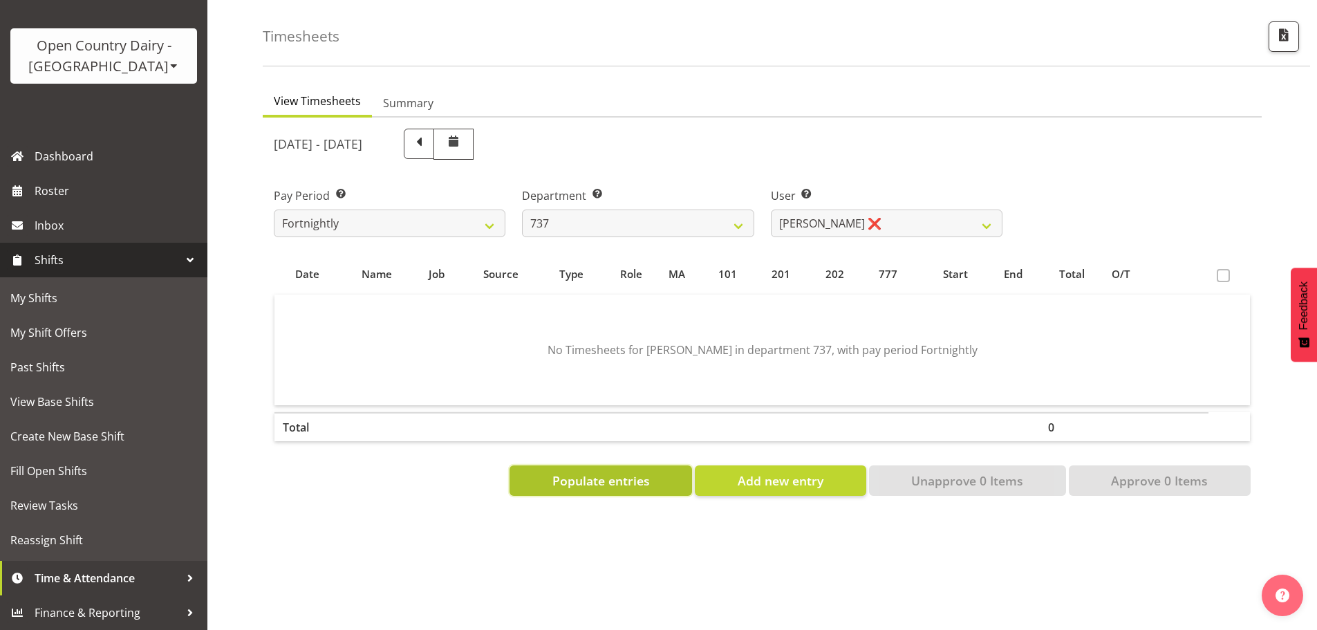
click at [614, 471] on span "Populate entries" at bounding box center [600, 480] width 97 height 18
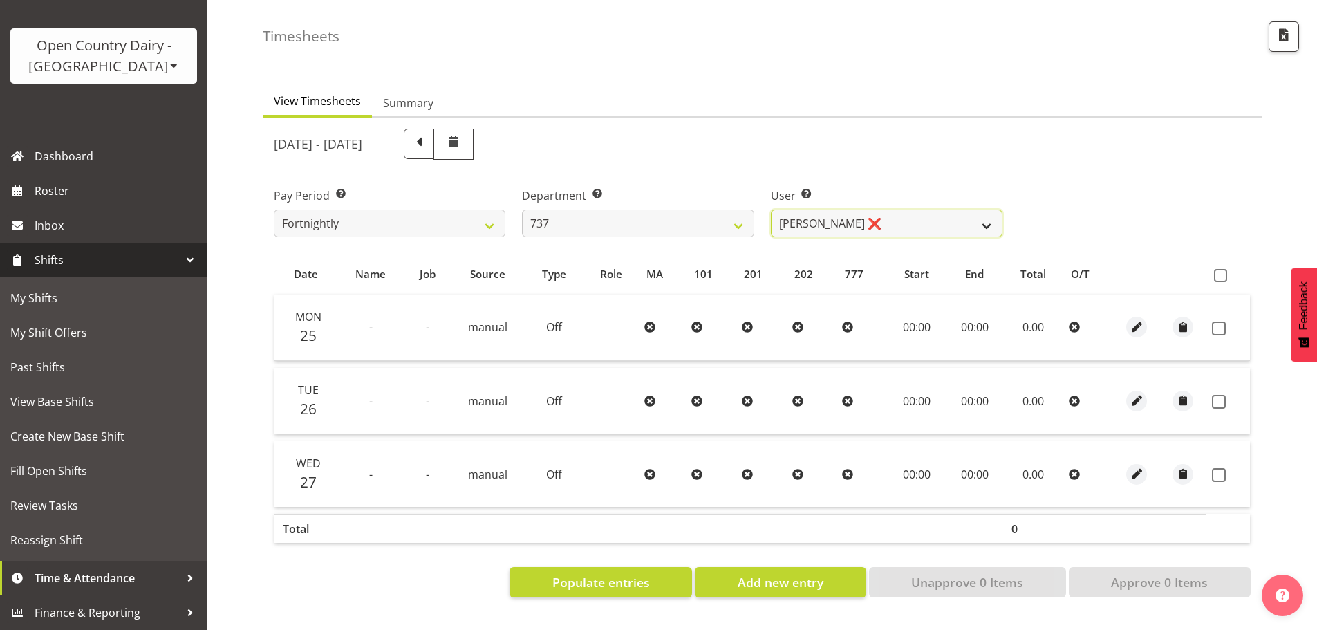
click at [905, 209] on select "Andrew Crawford ❌ Ashley Bragg ❌ Jack Townley ❌ Richard Turnbull ❌" at bounding box center [887, 223] width 232 height 28
click at [771, 209] on select "Andrew Crawford ❌ Ashley Bragg ❌ Jack Townley ❌ Richard Turnbull ❌" at bounding box center [887, 223] width 232 height 28
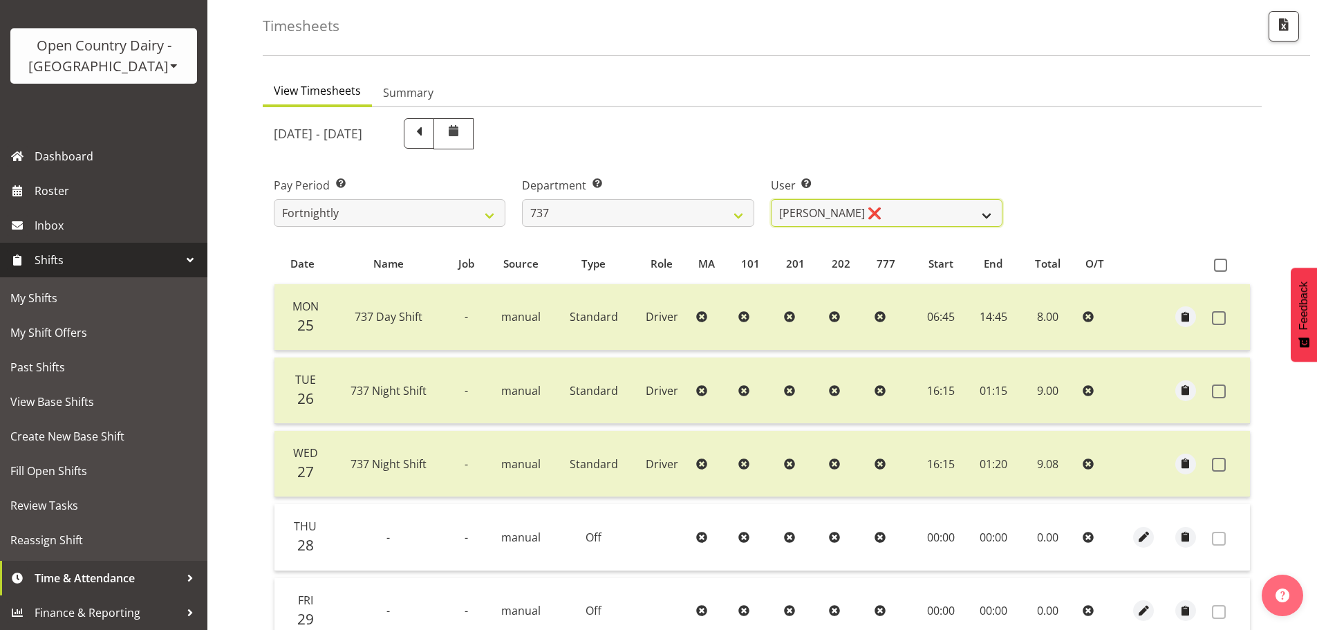
click at [853, 216] on select "Andrew Crawford ❌ Ashley Bragg ❌ Jack Townley ❌ Richard Turnbull ❌" at bounding box center [887, 213] width 232 height 28
select select "10918"
click at [771, 199] on select "Andrew Crawford ❌ Ashley Bragg ❌ Jack Townley ❌ Richard Turnbull ❌" at bounding box center [887, 213] width 232 height 28
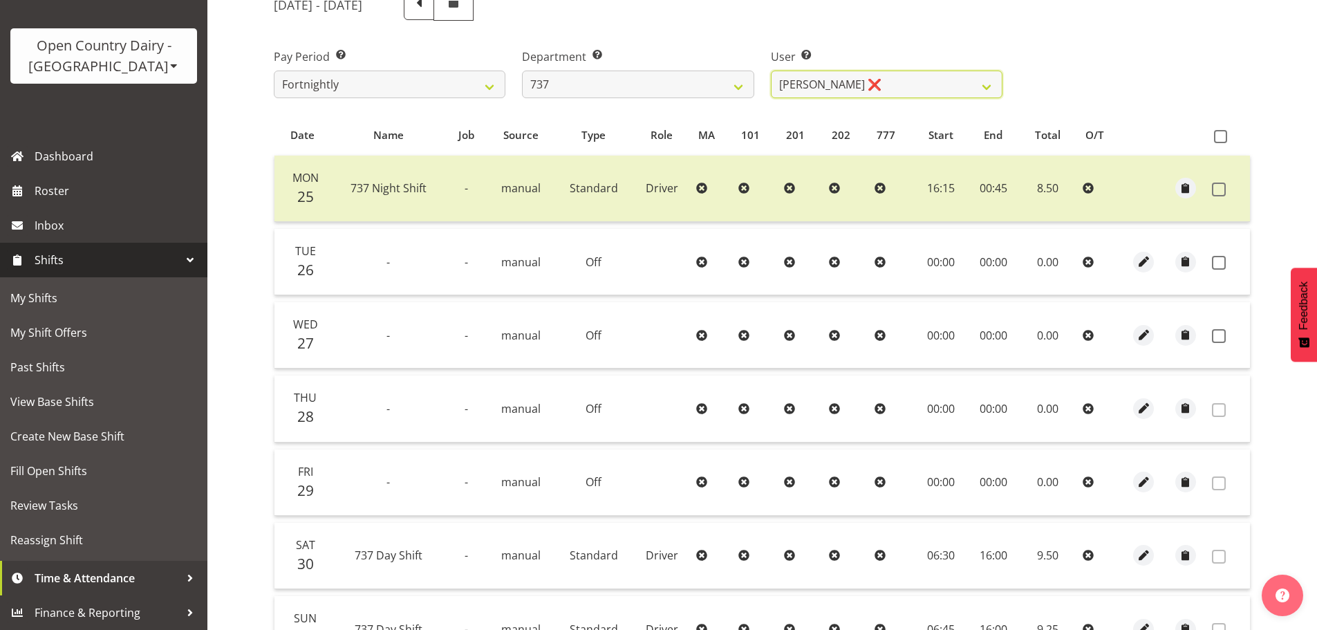
scroll to position [133, 0]
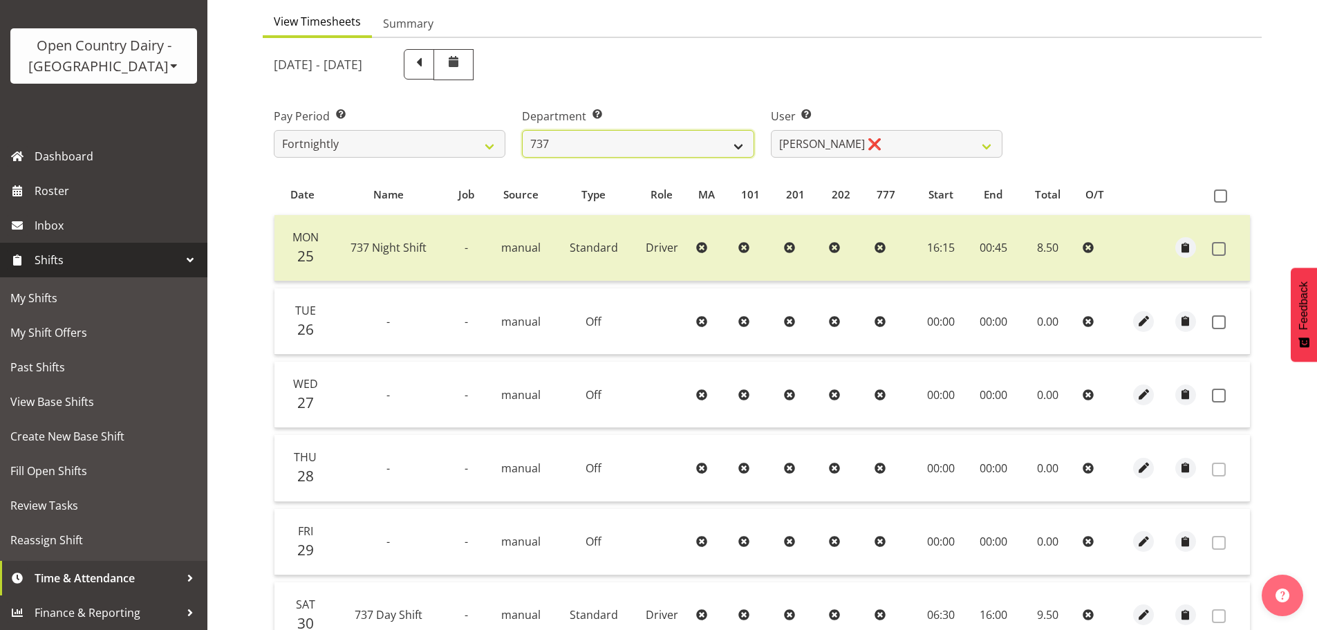
click at [697, 145] on select "734 735 736 737 738 739 851 852 853 854 855 856 858 861 862 865 868 869 870 873" at bounding box center [638, 144] width 232 height 28
select select "904"
click at [522, 130] on select "734 735 736 737 738 739 851 852 853 854 855 856 858 861 862 865 868 869 870 873" at bounding box center [638, 144] width 232 height 28
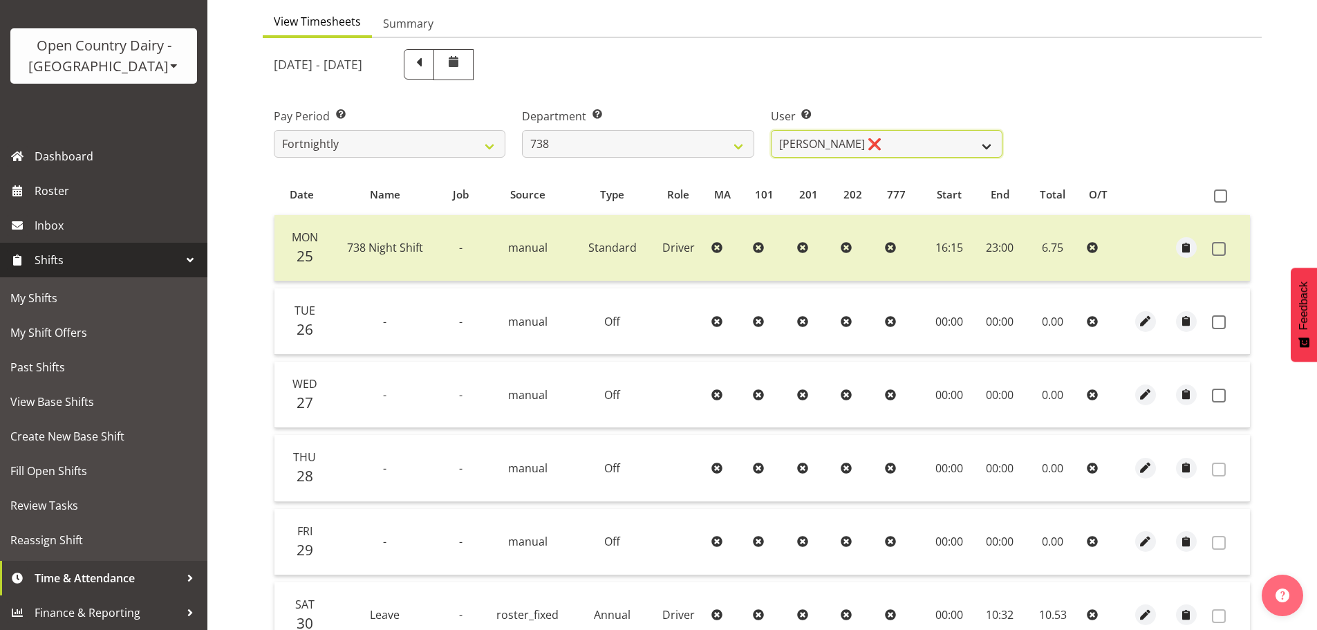
click at [863, 144] on select "Christopher Gamble ❌ Marcy Tuuta ❌ Raymond Campbell ❌ Tama Irvine ❌" at bounding box center [887, 144] width 232 height 28
click at [771, 130] on select "Christopher Gamble ❌ Marcy Tuuta ❌ Raymond Campbell ❌ Tama Irvine ❌" at bounding box center [887, 144] width 232 height 28
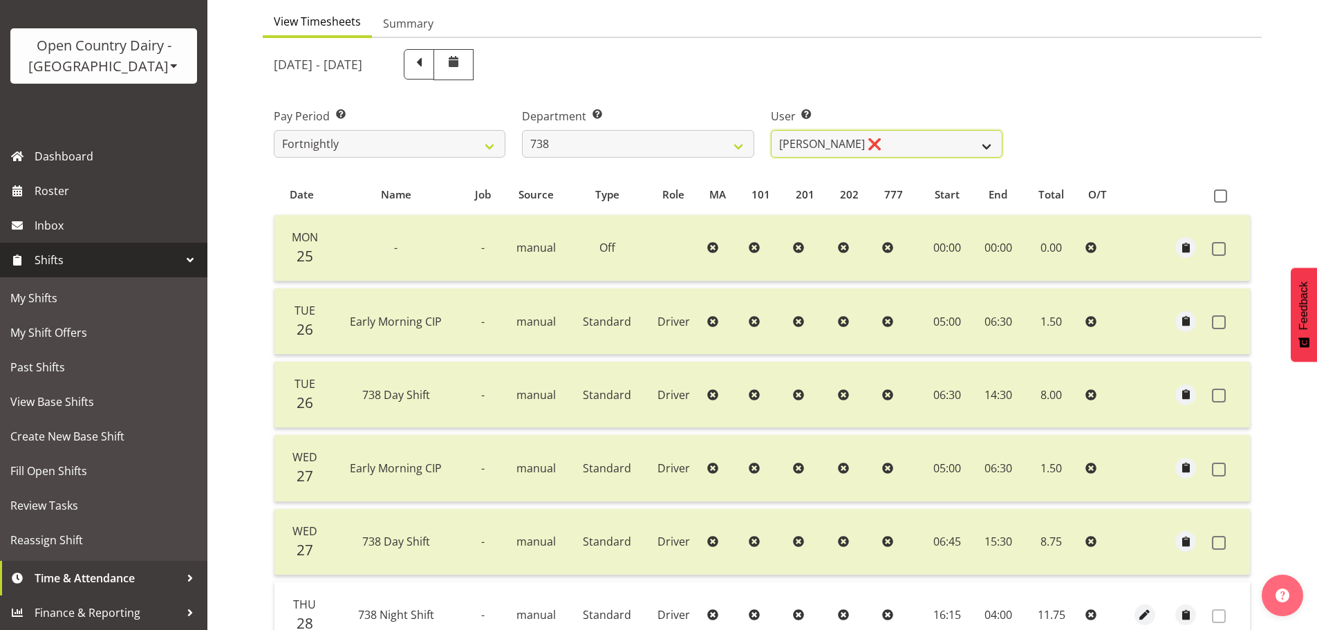
click at [894, 135] on select "Christopher Gamble ❌ Marcy Tuuta ❌ Raymond Campbell ❌ Tama Irvine ❌" at bounding box center [887, 144] width 232 height 28
click at [771, 130] on select "Christopher Gamble ❌ Marcy Tuuta ❌ Raymond Campbell ❌ Tama Irvine ❌" at bounding box center [887, 144] width 232 height 28
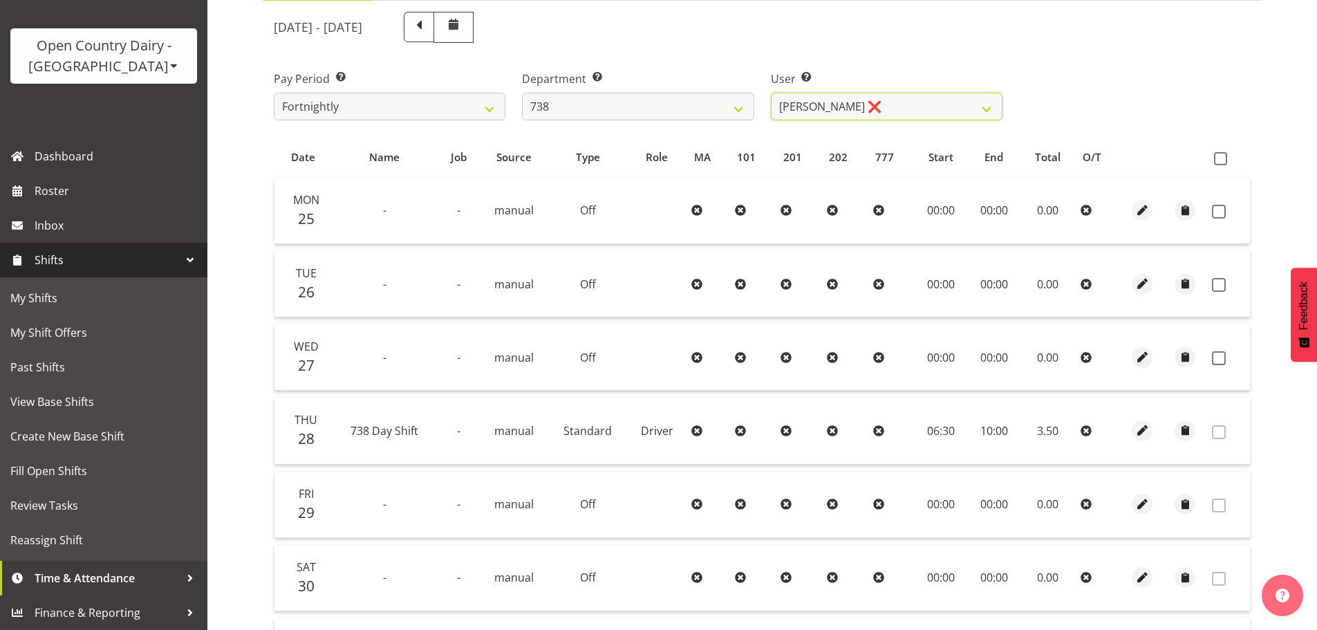
scroll to position [203, 0]
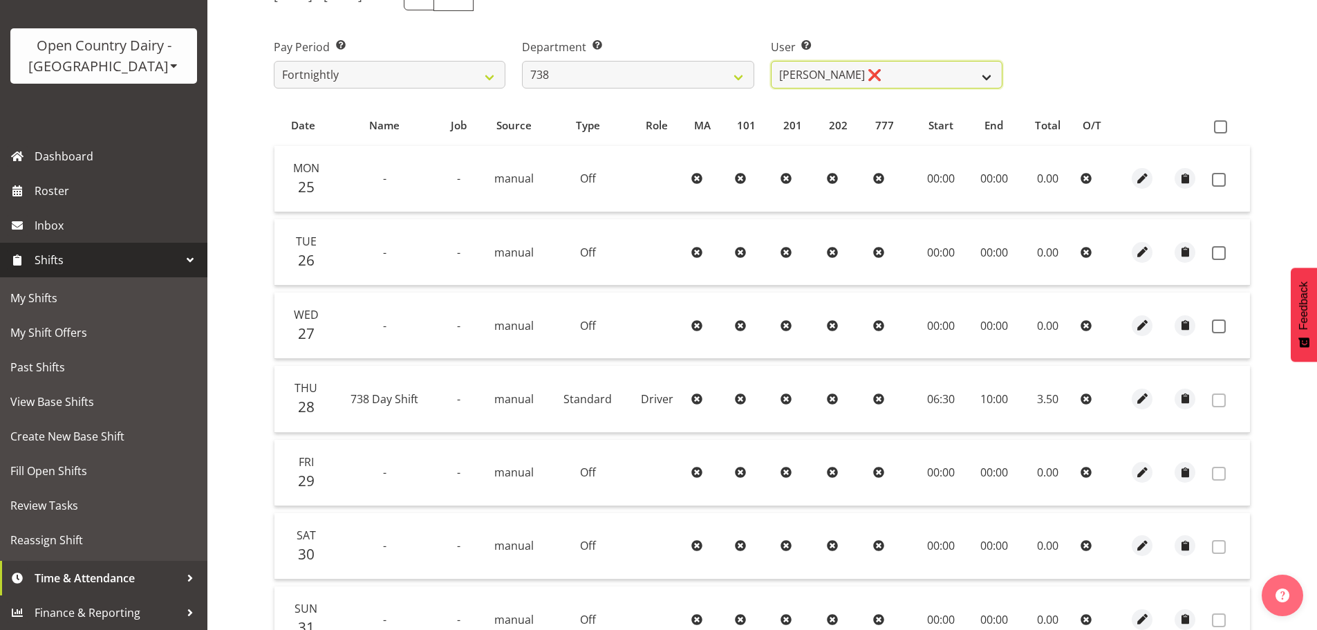
click at [867, 68] on select "Christopher Gamble ❌ Marcy Tuuta ❌ Raymond Campbell ❌ Tama Irvine ❌" at bounding box center [887, 75] width 232 height 28
select select "10093"
click at [771, 61] on select "Christopher Gamble ❌ Marcy Tuuta ❌ Raymond Campbell ❌ Tama Irvine ❌" at bounding box center [887, 75] width 232 height 28
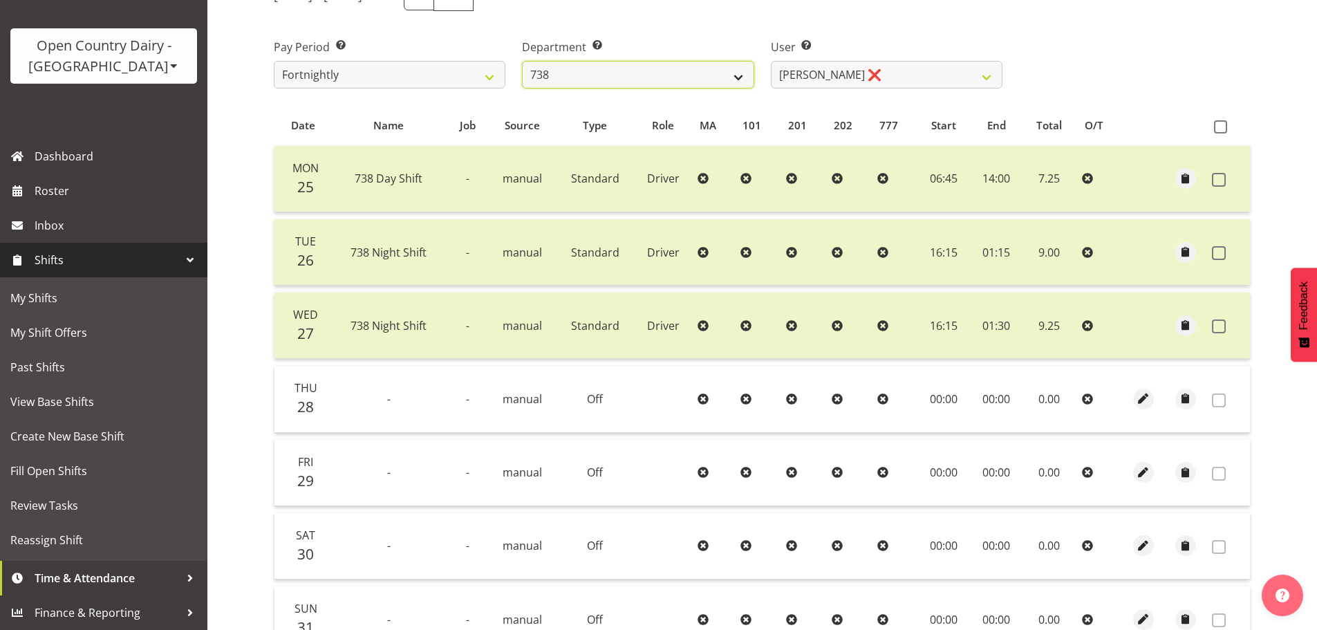
click at [655, 74] on select "734 735 736 737 738 739 851 852 853 854 855 856 858 861 862 865 868 869 870 873" at bounding box center [638, 75] width 232 height 28
select select "902"
click at [522, 61] on select "734 735 736 737 738 739 851 852 853 854 855 856 858 861 862 865 868 869 870 873" at bounding box center [638, 75] width 232 height 28
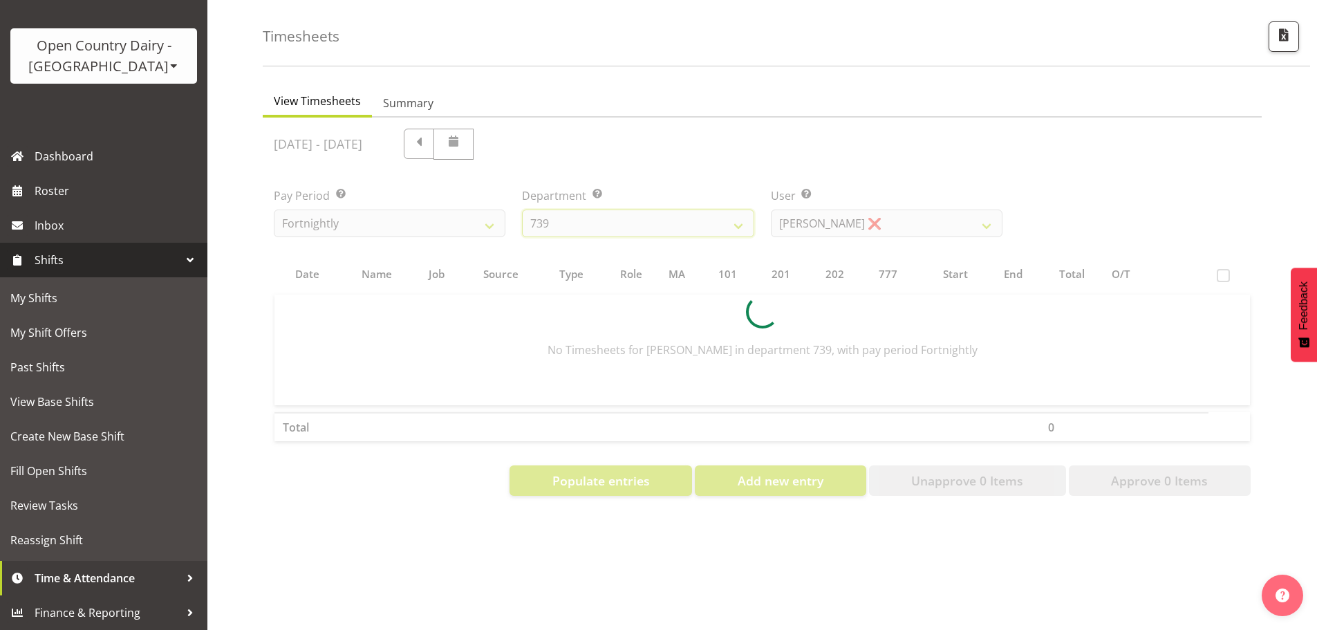
scroll to position [64, 0]
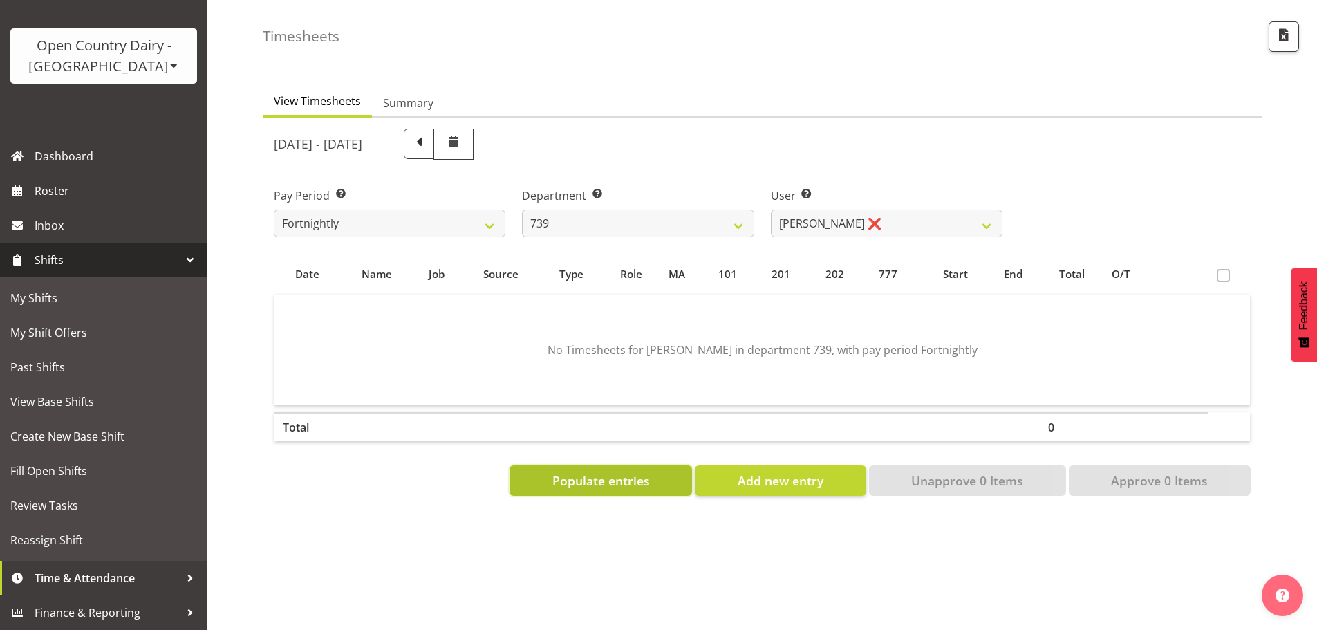
click at [583, 472] on span "Populate entries" at bounding box center [600, 480] width 97 height 18
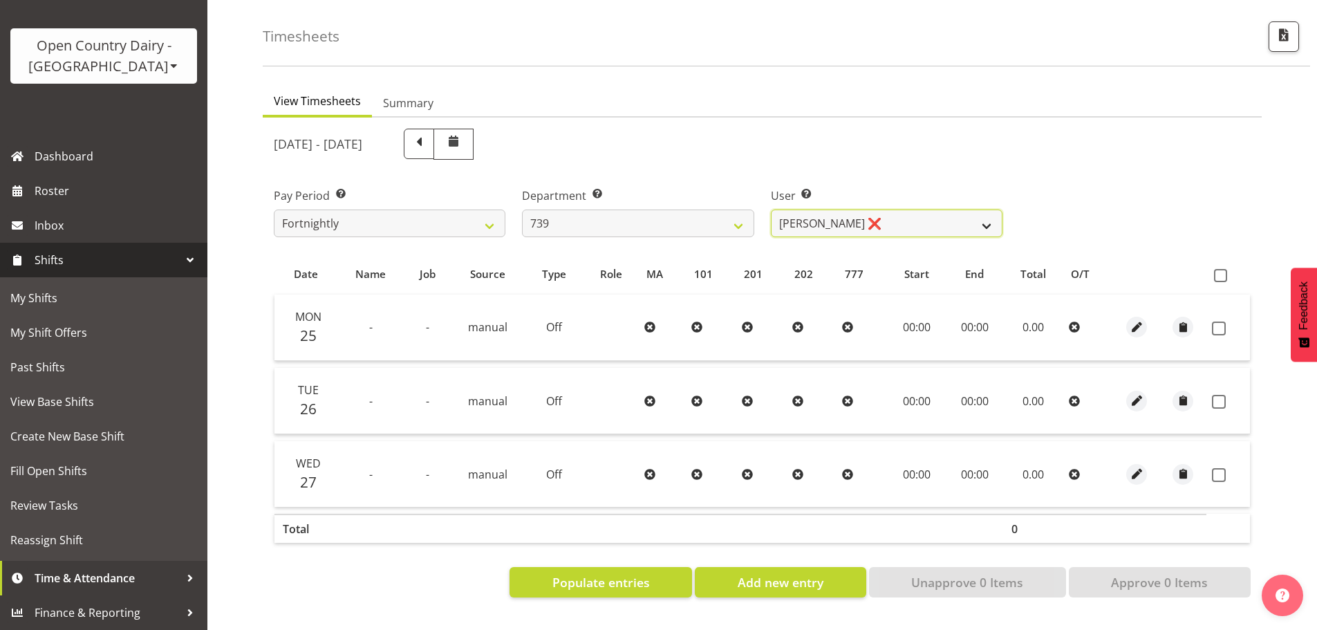
click at [817, 219] on select "Erika McNaught ❌ Rachel Fletcher ❌ Rick Murphy ❌ Tish Veint ❌" at bounding box center [887, 223] width 232 height 28
click at [771, 209] on select "Erika McNaught ❌ Rachel Fletcher ❌ Rick Murphy ❌ Tish Veint ❌" at bounding box center [887, 223] width 232 height 28
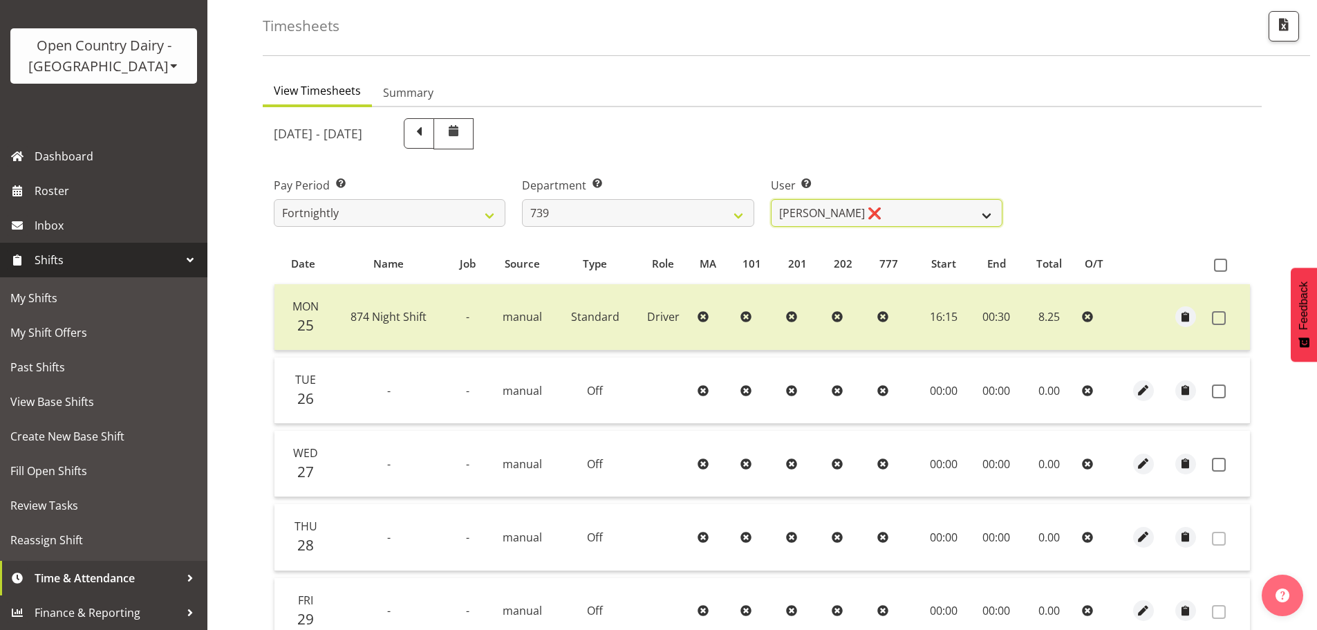
click at [836, 218] on select "Erika McNaught ❌ Rachel Fletcher ❌ Rick Murphy ❌ Tish Veint ❌" at bounding box center [887, 213] width 232 height 28
click at [771, 199] on select "Erika McNaught ❌ Rachel Fletcher ❌ Rick Murphy ❌ Tish Veint ❌" at bounding box center [887, 213] width 232 height 28
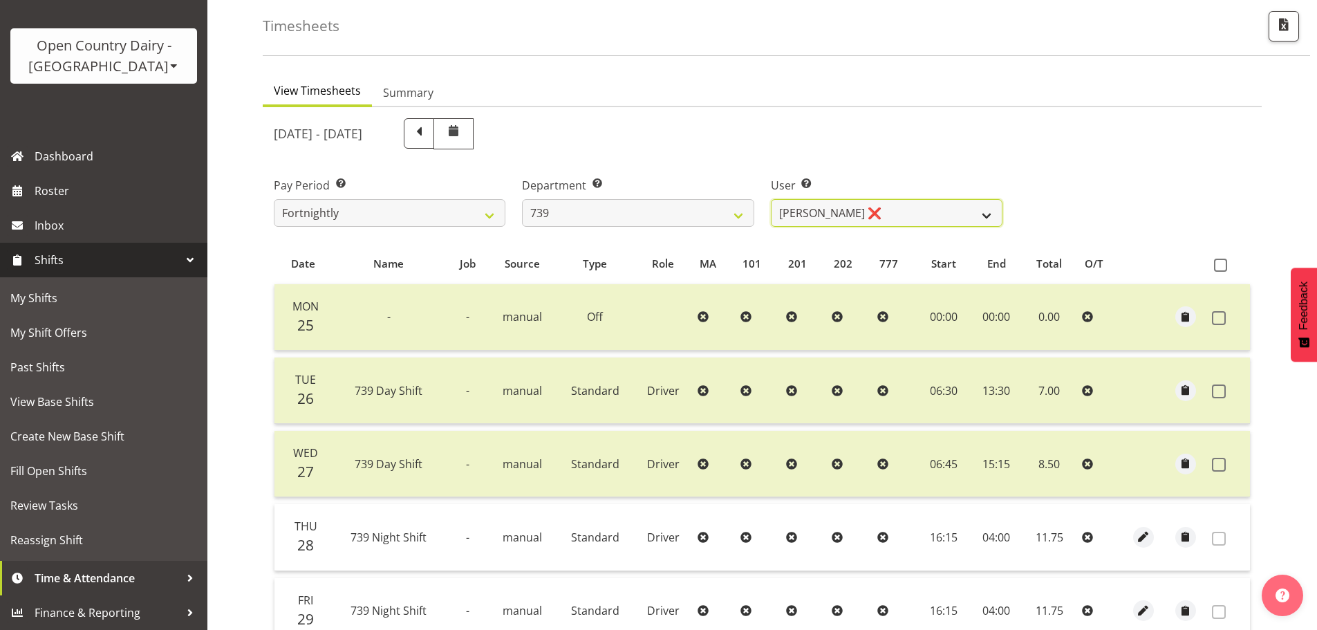
click at [883, 220] on select "Erika McNaught ❌ Rachel Fletcher ❌ Rick Murphy ❌ Tish Veint ❌" at bounding box center [887, 213] width 232 height 28
select select "9757"
click at [771, 199] on select "Erika McNaught ❌ Rachel Fletcher ❌ Rick Murphy ❌ Tish Veint ❌" at bounding box center [887, 213] width 232 height 28
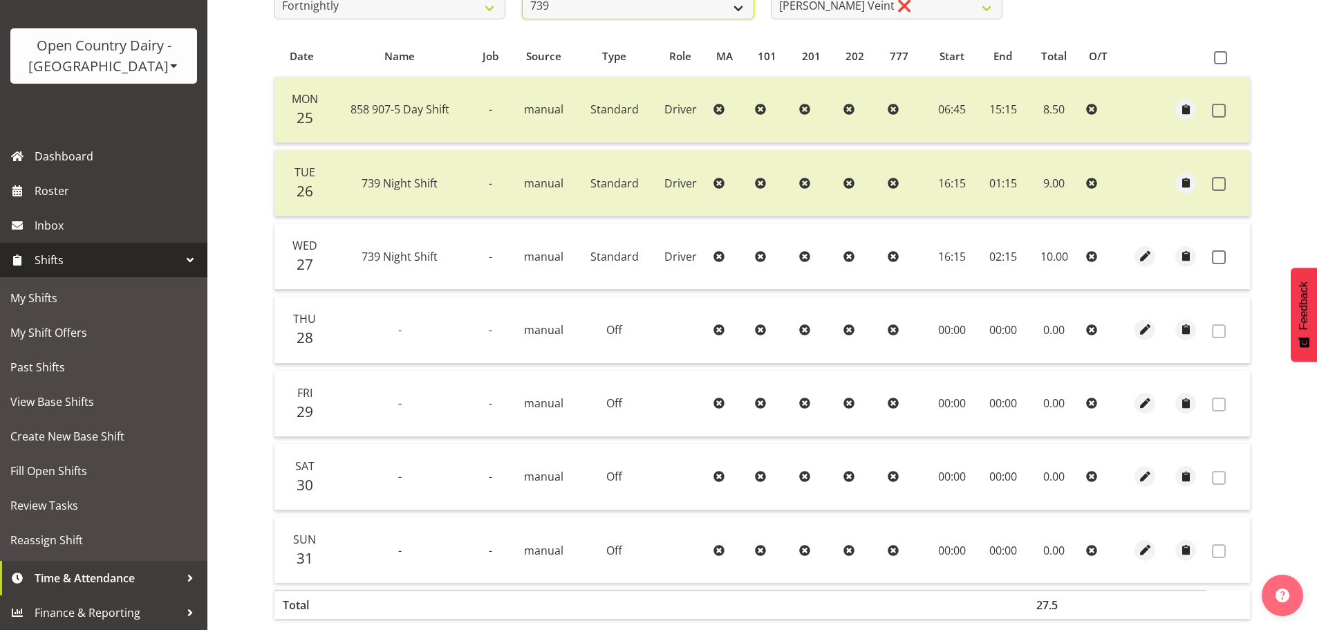
scroll to position [263, 0]
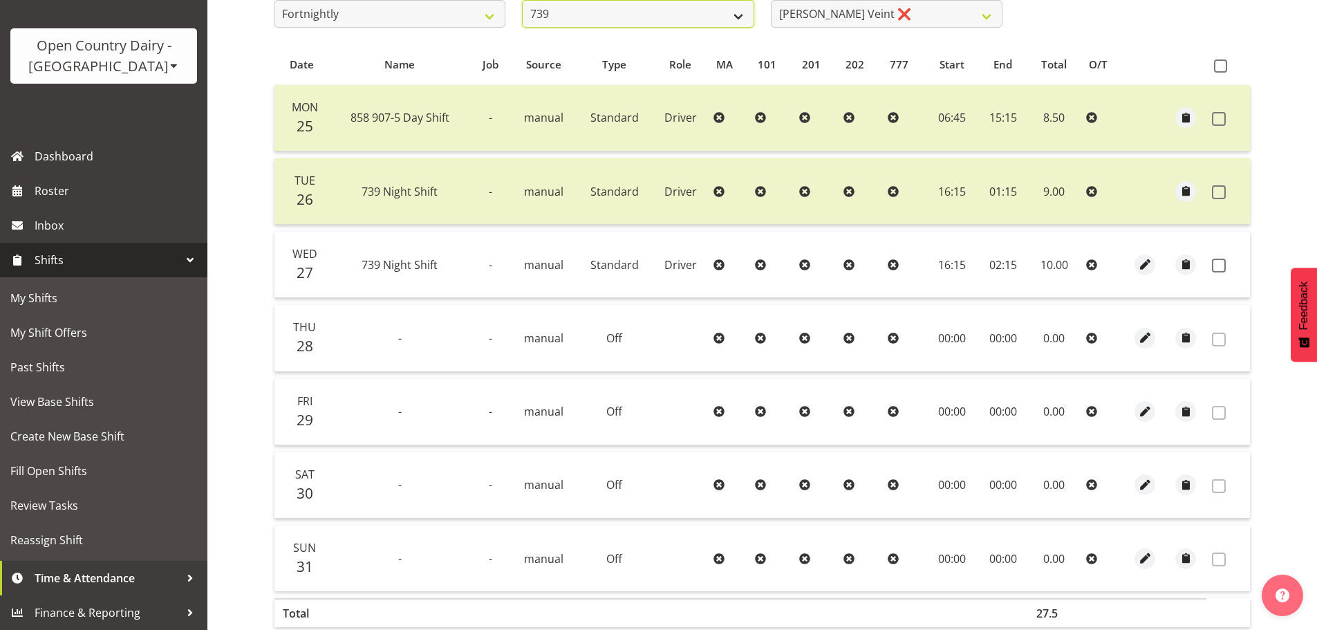
drag, startPoint x: 673, startPoint y: 12, endPoint x: 666, endPoint y: 26, distance: 16.1
click at [672, 12] on select "734 735 736 737 738 739 851 852 853 854 855 856 858 861 862 865 868 869 870 873" at bounding box center [638, 14] width 232 height 28
select select "667"
click at [522, 0] on select "734 735 736 737 738 739 851 852 853 854 855 856 858 861 862 865 868 869 870 873" at bounding box center [638, 14] width 232 height 28
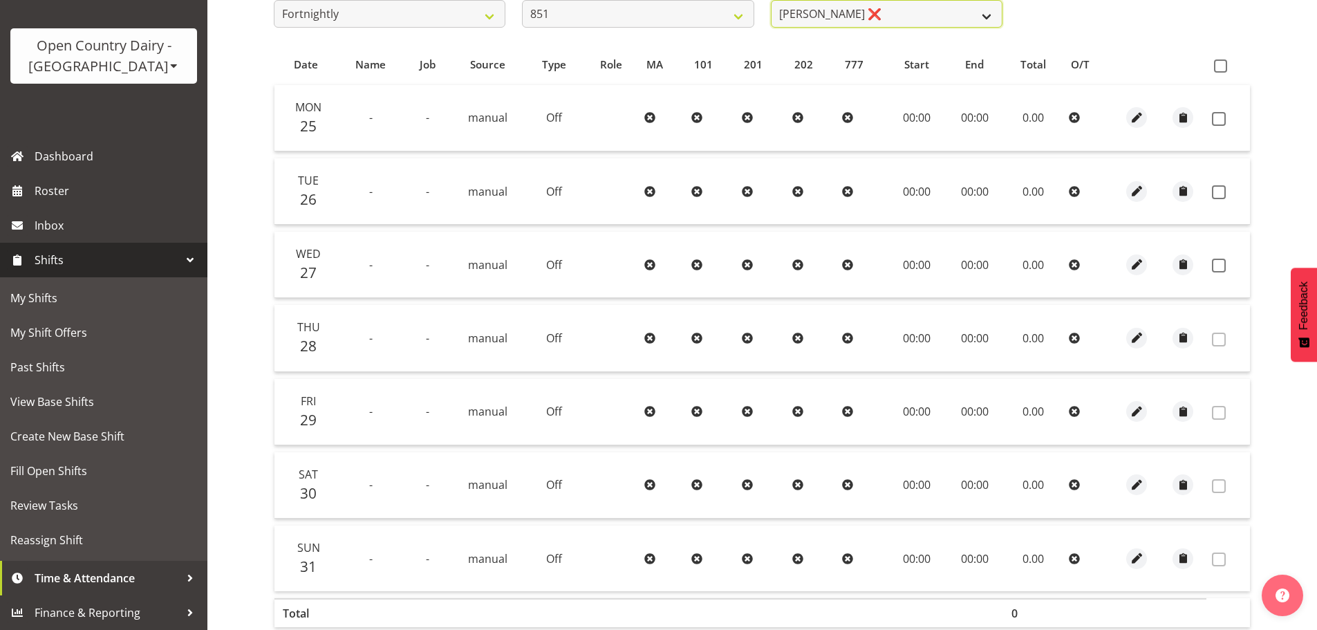
click at [871, 15] on select "Hayden Batt ❌ Martin Black ❌ Stacey Wilson ❌" at bounding box center [887, 14] width 232 height 28
click at [771, 0] on select "Hayden Batt ❌ Martin Black ❌ Stacey Wilson ❌" at bounding box center [887, 14] width 232 height 28
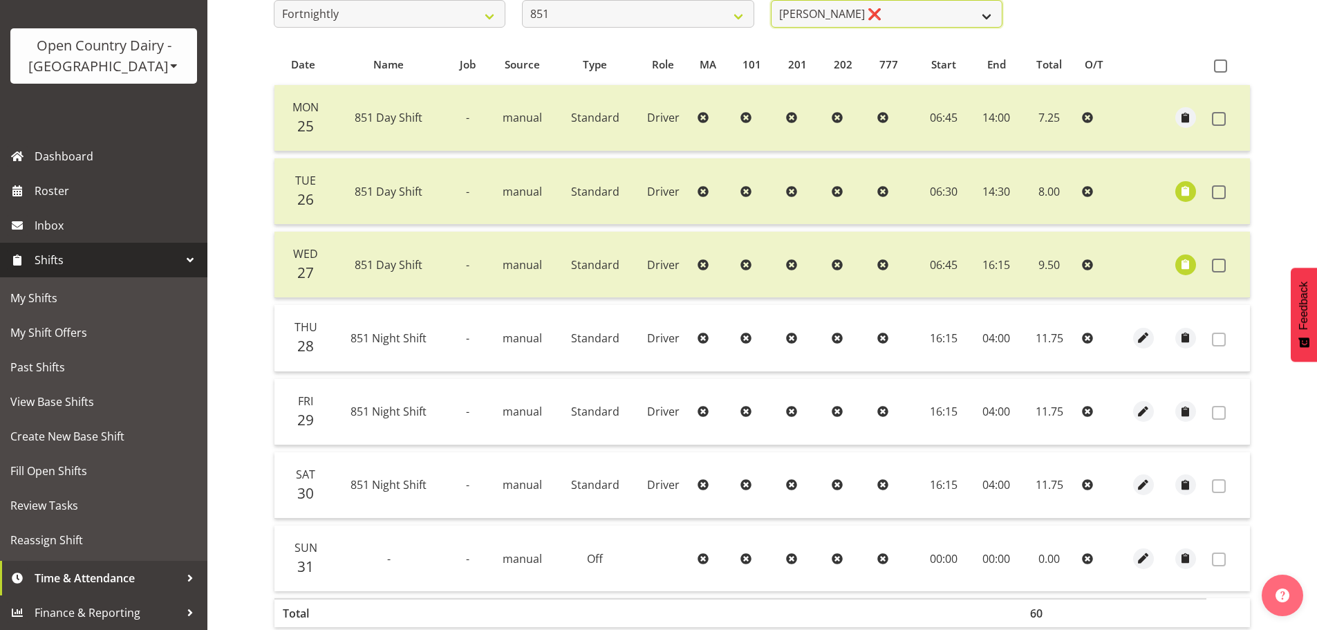
click at [863, 17] on select "Hayden Batt ❌ Martin Black ❌ Stacey Wilson ❌" at bounding box center [887, 14] width 232 height 28
select select "7437"
click at [771, 0] on select "Hayden Batt ❌ Martin Black ❌ Stacey Wilson ❌" at bounding box center [887, 14] width 232 height 28
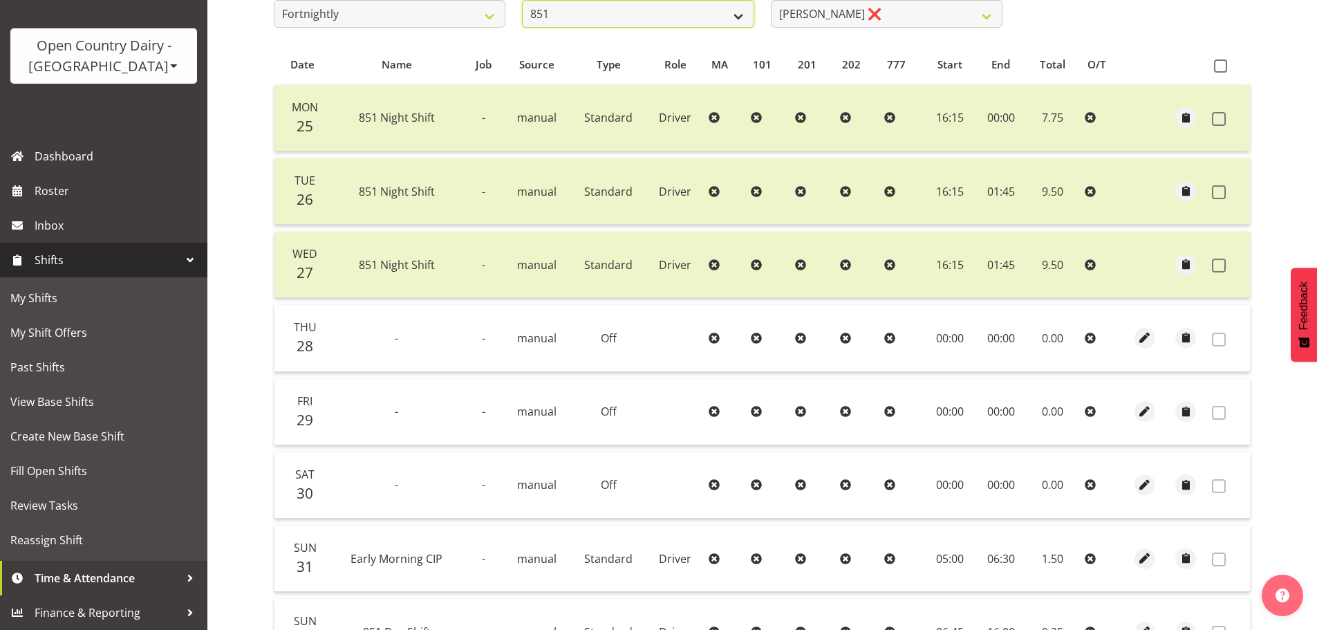
click at [620, 27] on select "734 735 736 737 738 739 851 852 853 854 855 856 858 861 862 865 868 869 870 873" at bounding box center [638, 14] width 232 height 28
select select "816"
click at [522, 0] on select "734 735 736 737 738 739 851 852 853 854 855 856 858 861 862 865 868 869 870 873" at bounding box center [638, 14] width 232 height 28
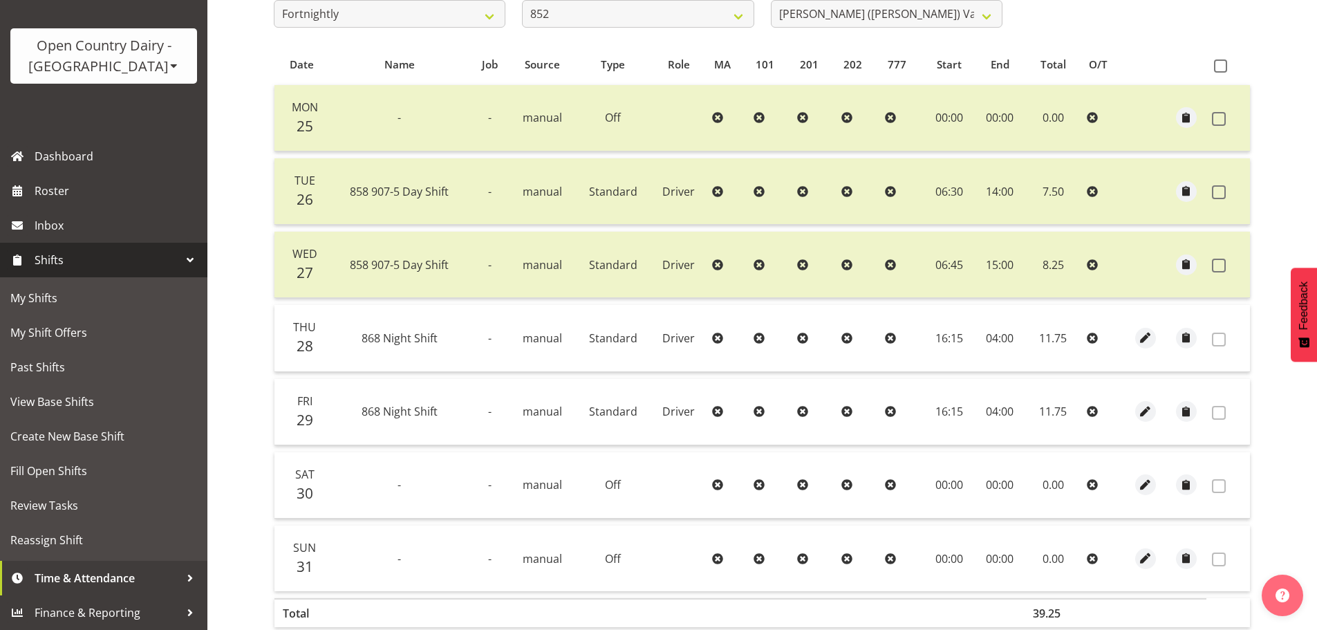
click at [827, 12] on div "August 25th - August 31st 2025 Pay Period Select which pay period you would lik…" at bounding box center [762, 296] width 977 height 771
drag, startPoint x: 827, startPoint y: 13, endPoint x: 821, endPoint y: 26, distance: 14.2
click at [825, 16] on select "Gert (Gerry) Van Der Berg ❌ Glenn Tither ❌ Jason Gough ❌ Richard Aitken ❌" at bounding box center [887, 14] width 232 height 28
click at [771, 0] on select "Gert (Gerry) Van Der Berg ❌ Glenn Tither ❌ Jason Gough ❌ Richard Aitken ❌" at bounding box center [887, 14] width 232 height 28
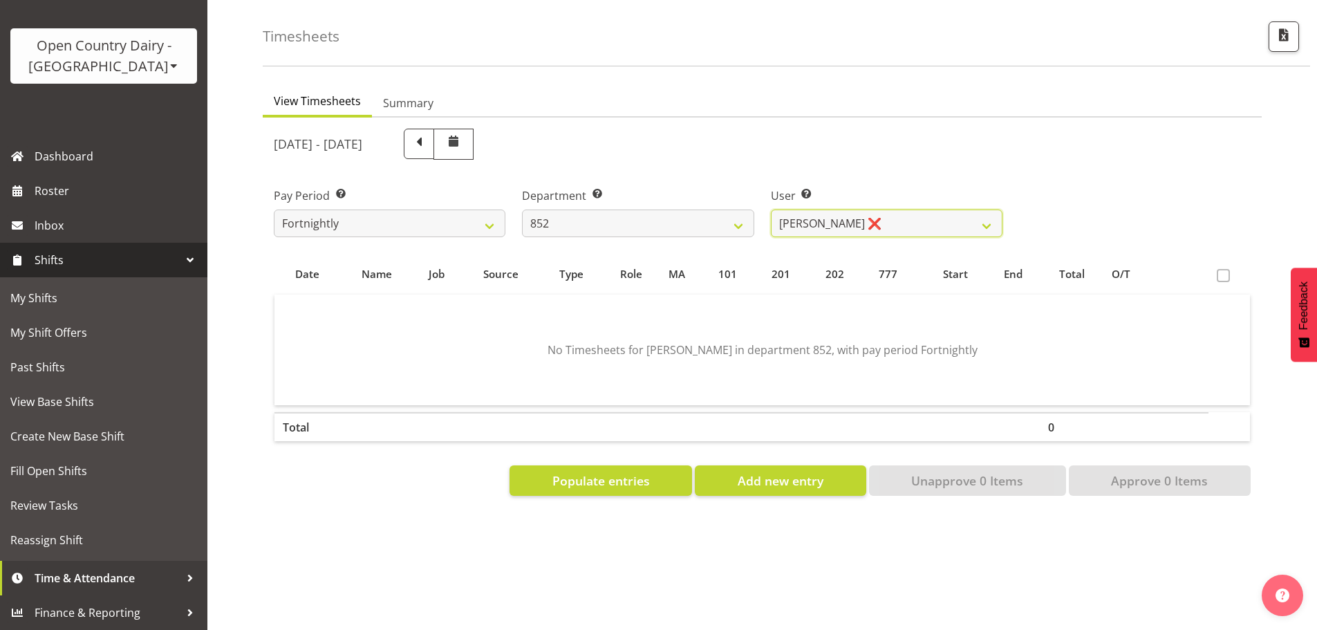
scroll to position [64, 0]
click at [826, 220] on select "Gert (Gerry) Van Der Berg ❌ Glenn Tither ❌ Jason Gough ❌ Richard Aitken ❌" at bounding box center [887, 223] width 232 height 28
click at [771, 209] on select "Gert (Gerry) Van Der Berg ❌ Glenn Tither ❌ Jason Gough ❌ Richard Aitken ❌" at bounding box center [887, 223] width 232 height 28
drag, startPoint x: 836, startPoint y: 214, endPoint x: 832, endPoint y: 222, distance: 8.7
click at [835, 214] on select "Gert (Gerry) Van Der Berg ❌ Glenn Tither ❌ Jason Gough ❌ Richard Aitken ❌" at bounding box center [887, 223] width 232 height 28
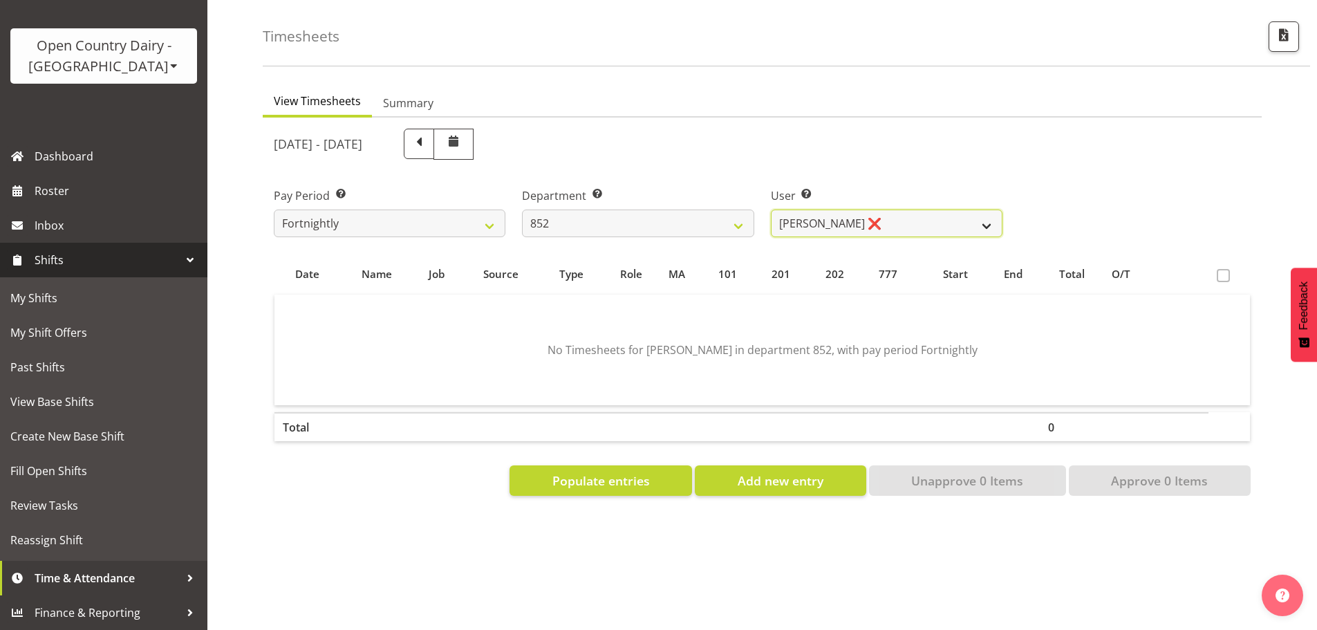
click at [771, 209] on select "Gert (Gerry) Van Der Berg ❌ Glenn Tither ❌ Jason Gough ❌ Richard Aitken ❌" at bounding box center [887, 223] width 232 height 28
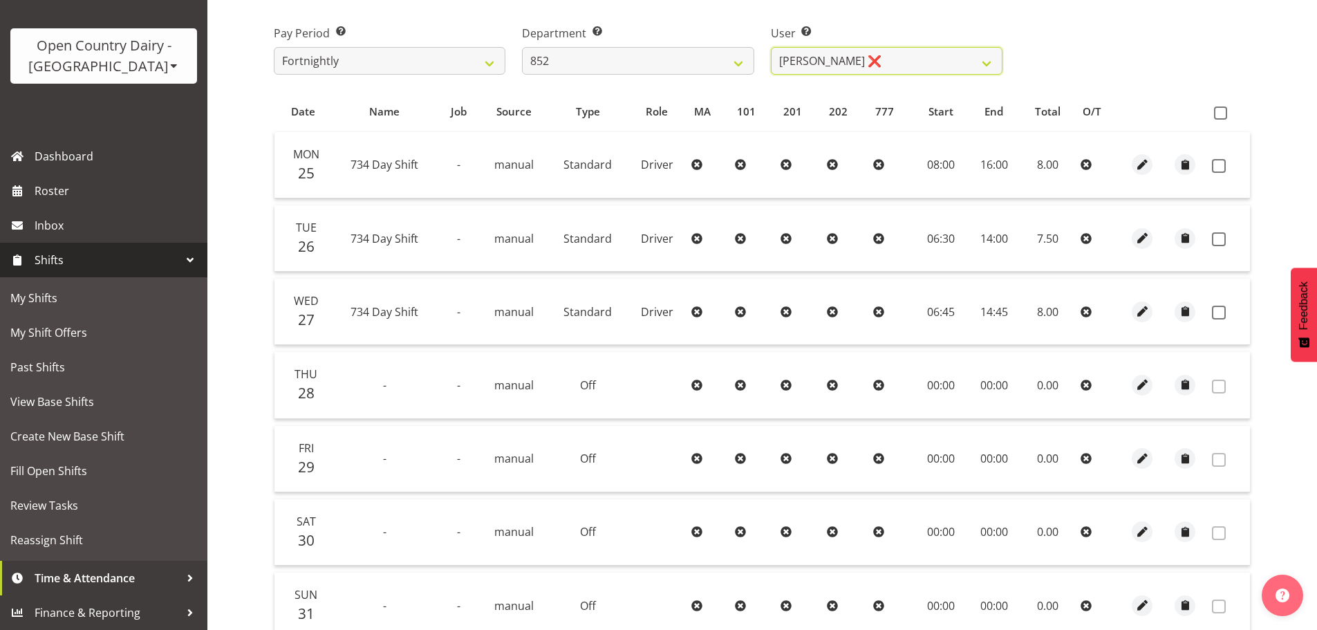
scroll to position [194, 0]
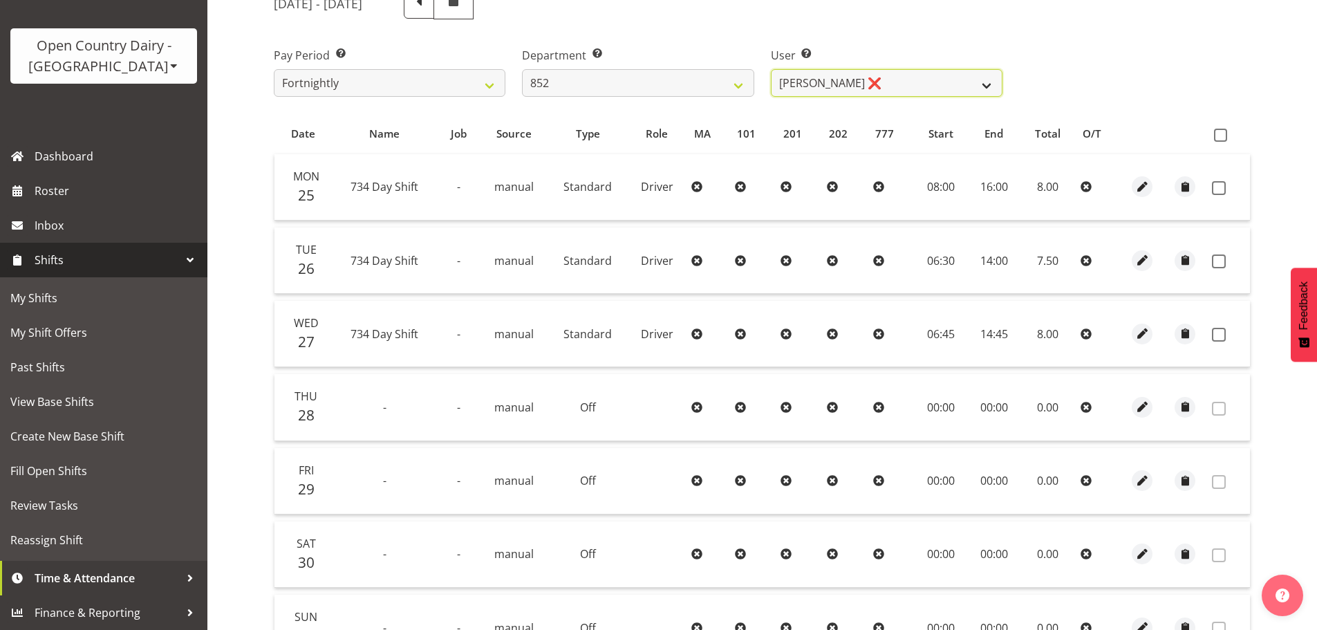
click at [832, 84] on select "Gert (Gerry) Van Der Berg ❌ Glenn Tither ❌ Jason Gough ❌ Richard Aitken ❌" at bounding box center [887, 83] width 232 height 28
select select "11796"
click at [771, 69] on select "Gert (Gerry) Van Der Berg ❌ Glenn Tither ❌ Jason Gough ❌ Richard Aitken ❌" at bounding box center [887, 83] width 232 height 28
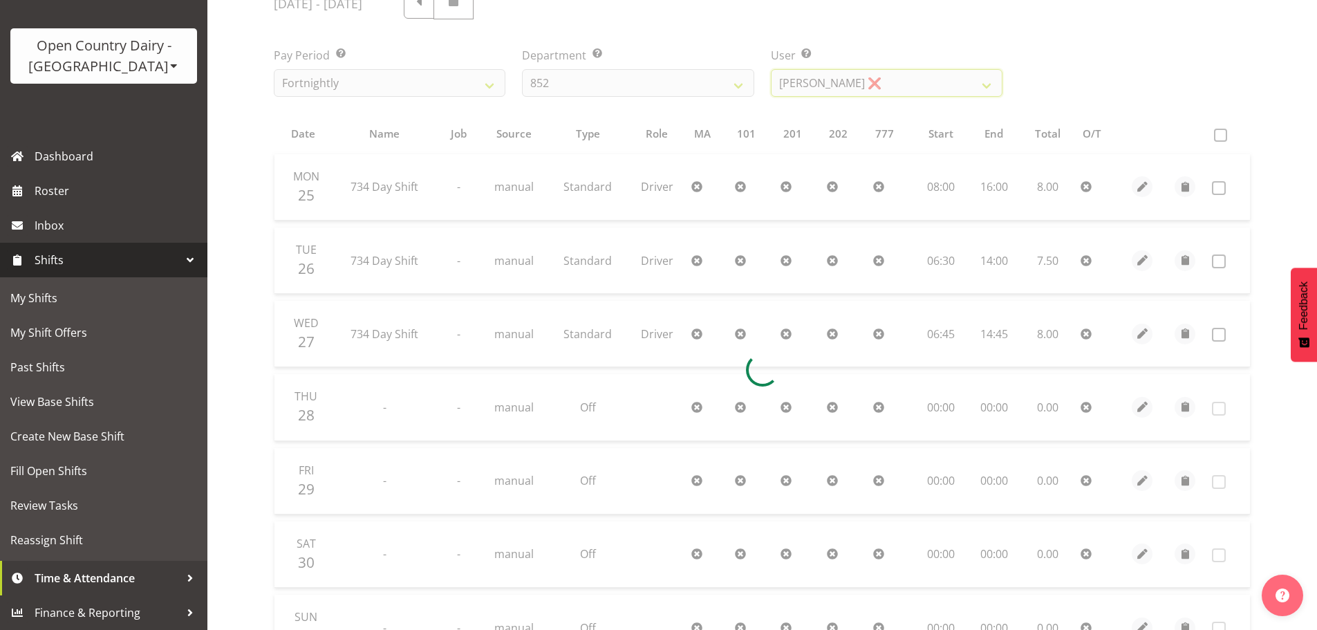
scroll to position [64, 0]
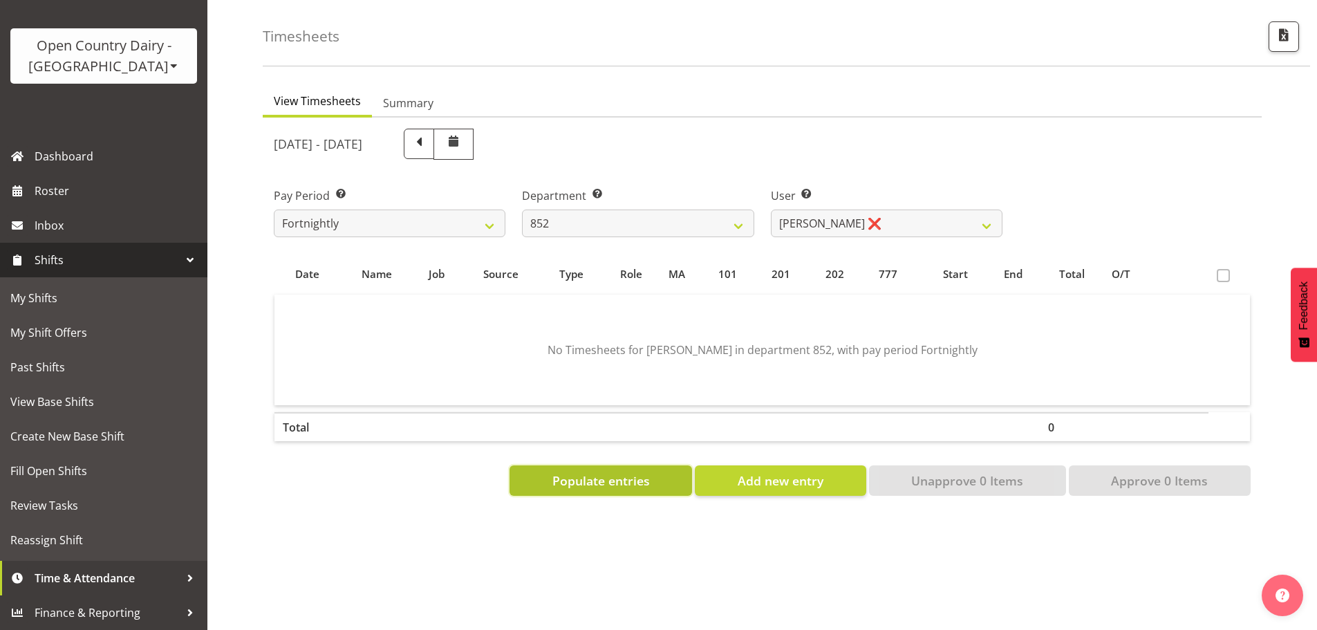
click at [574, 473] on span "Populate entries" at bounding box center [600, 480] width 97 height 18
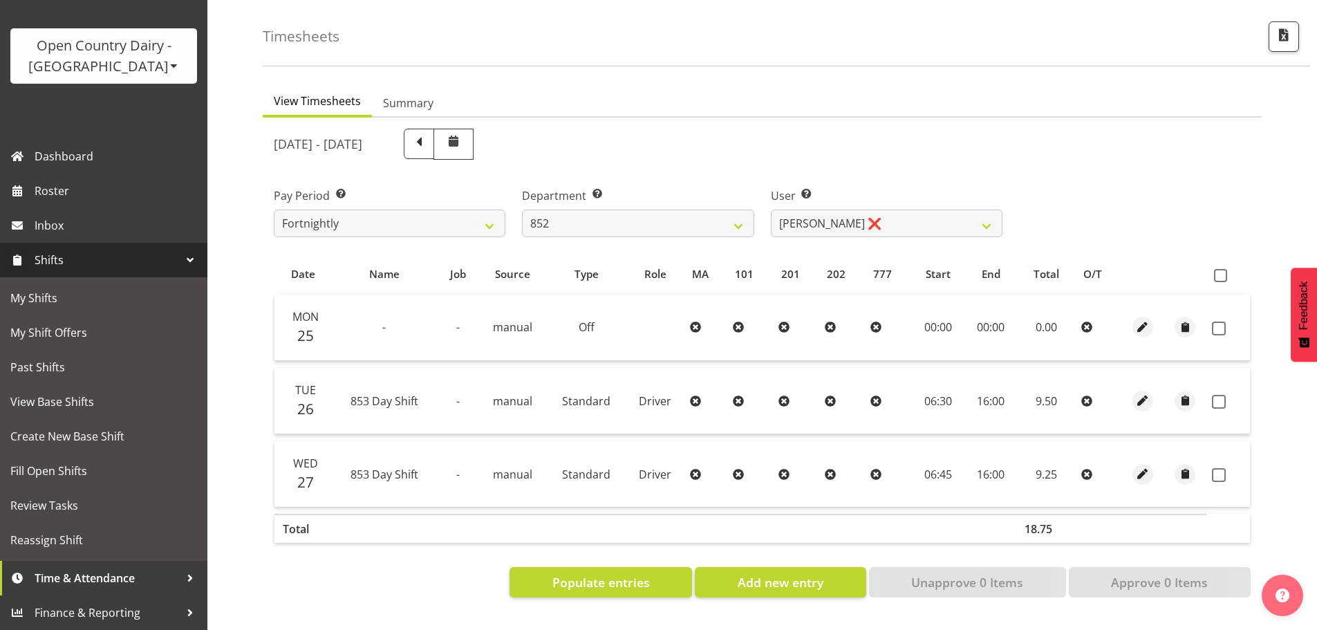
click at [914, 129] on div "August 25th - August 31st 2025" at bounding box center [638, 144] width 728 height 31
click at [68, 409] on span "View Base Shifts" at bounding box center [103, 401] width 187 height 21
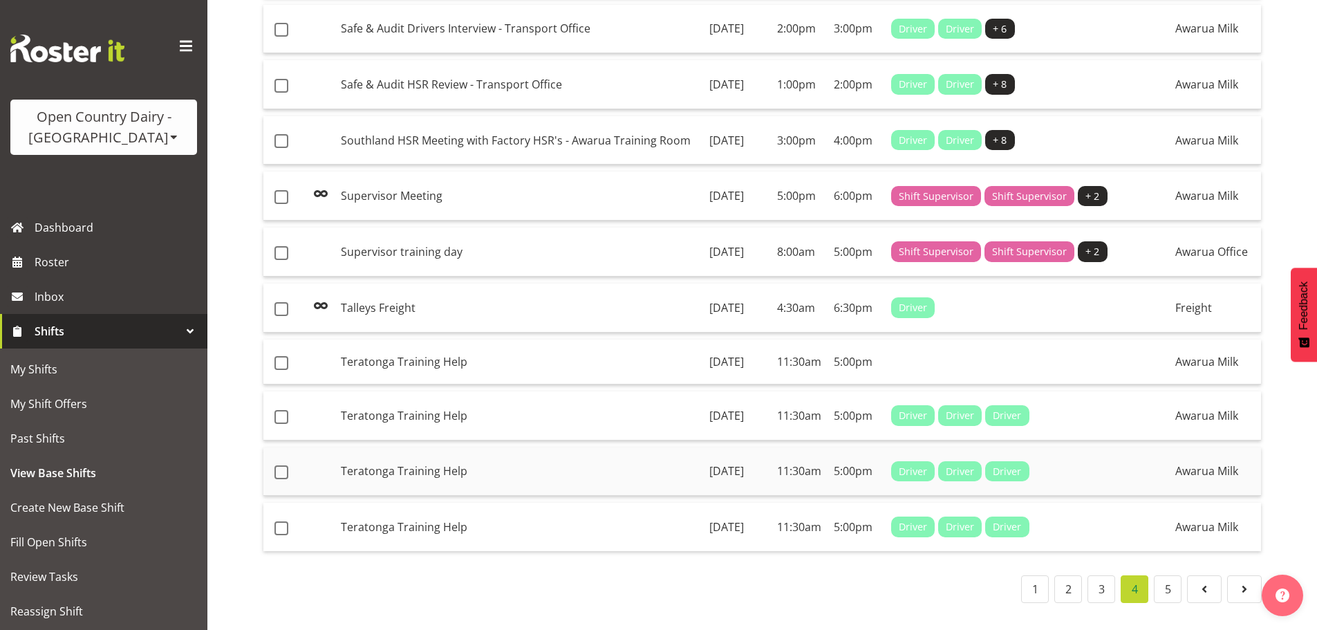
scroll to position [1114, 0]
click at [1160, 583] on link "5" at bounding box center [1168, 589] width 28 height 28
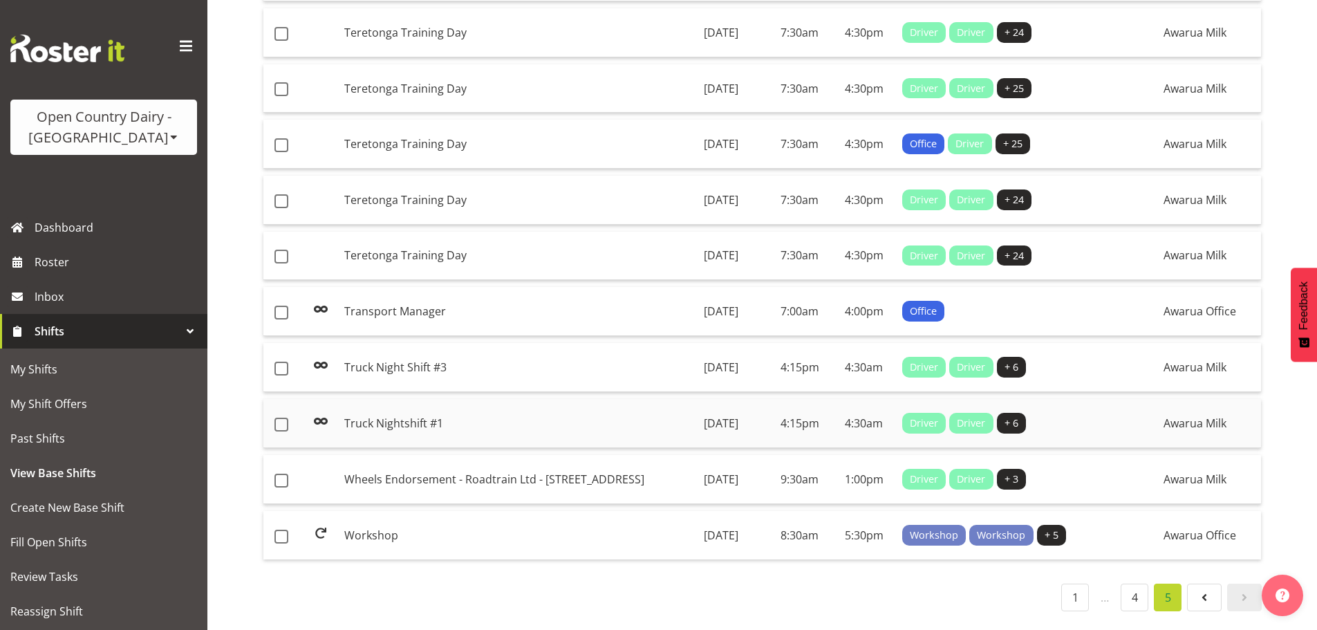
scroll to position [348, 0]
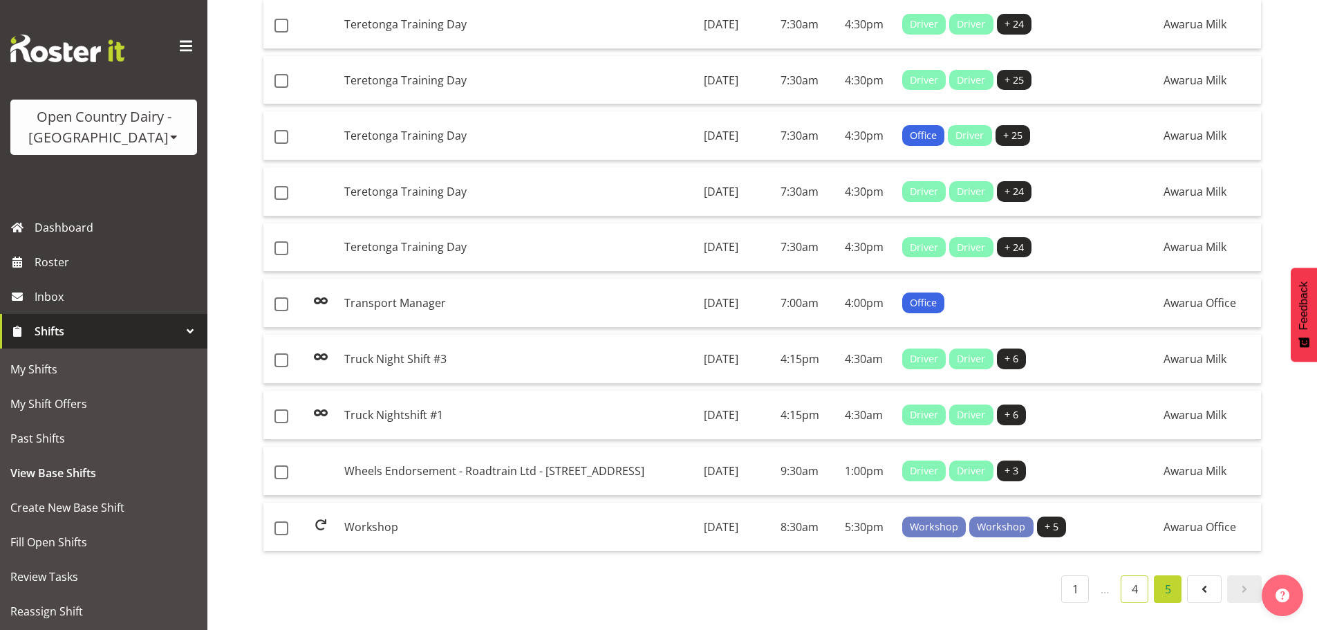
click at [1135, 583] on link "4" at bounding box center [1134, 589] width 28 height 28
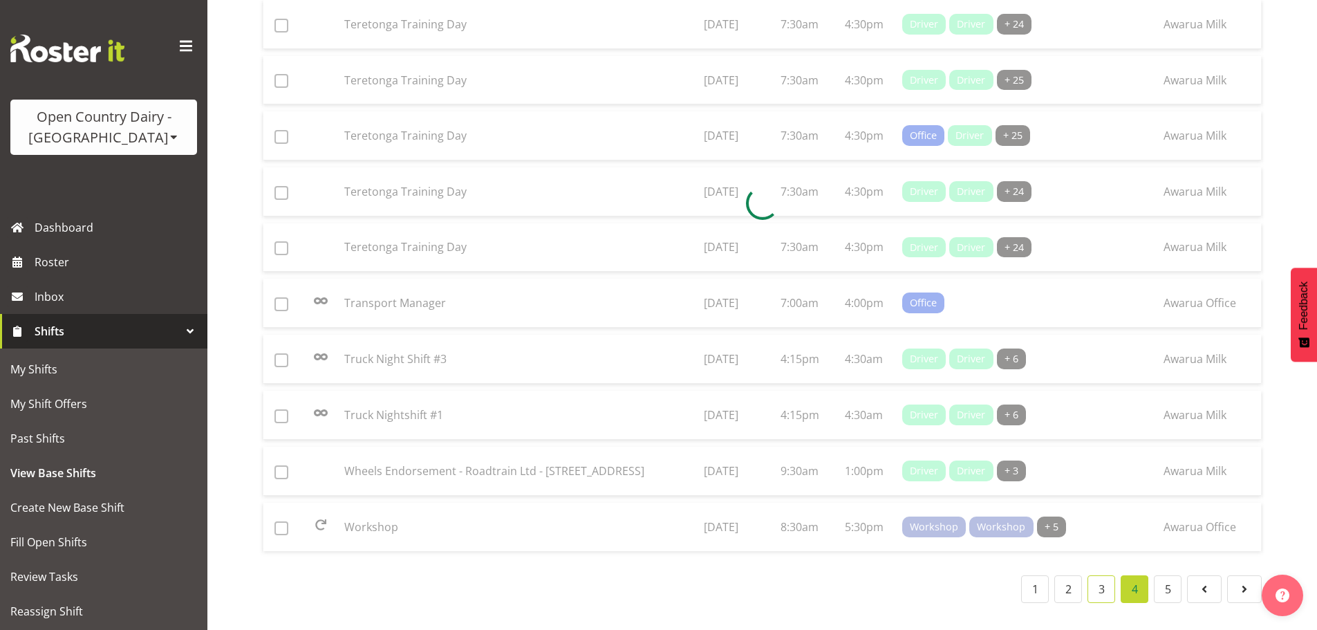
click at [1103, 580] on div "Shift Name Location Shift Name Next Shift Start End Positions Skill(s) Location…" at bounding box center [762, 225] width 999 height 755
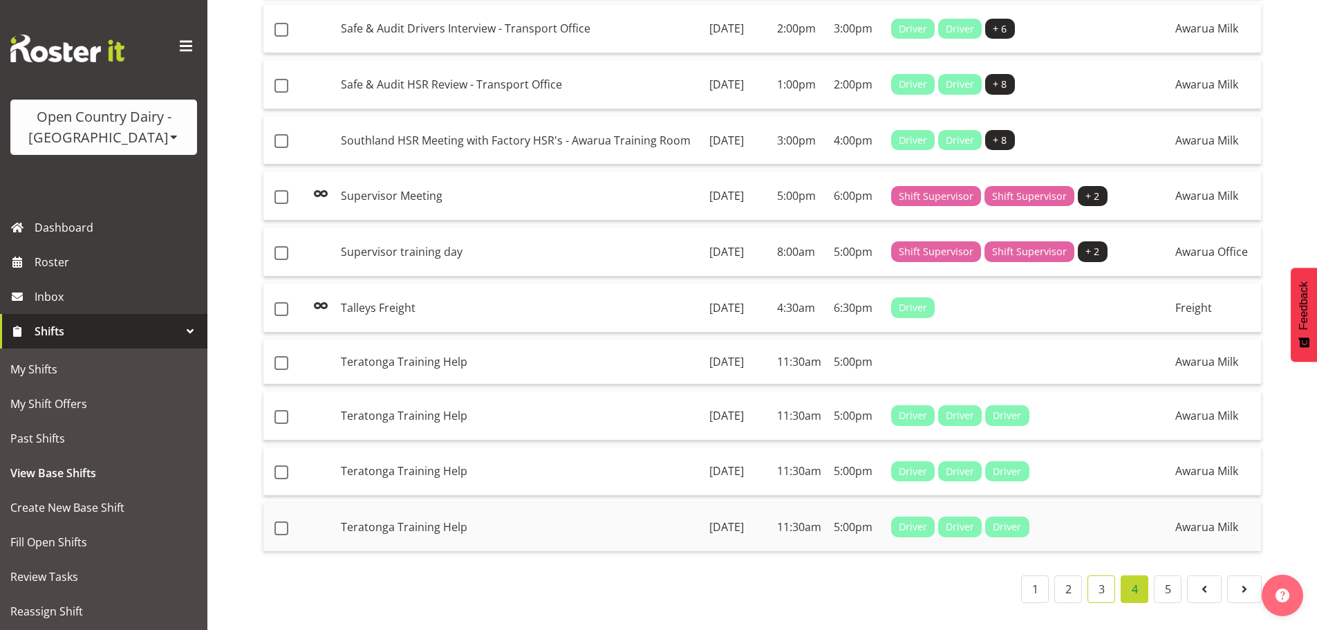
scroll to position [1114, 0]
click at [1099, 578] on link "3" at bounding box center [1101, 589] width 28 height 28
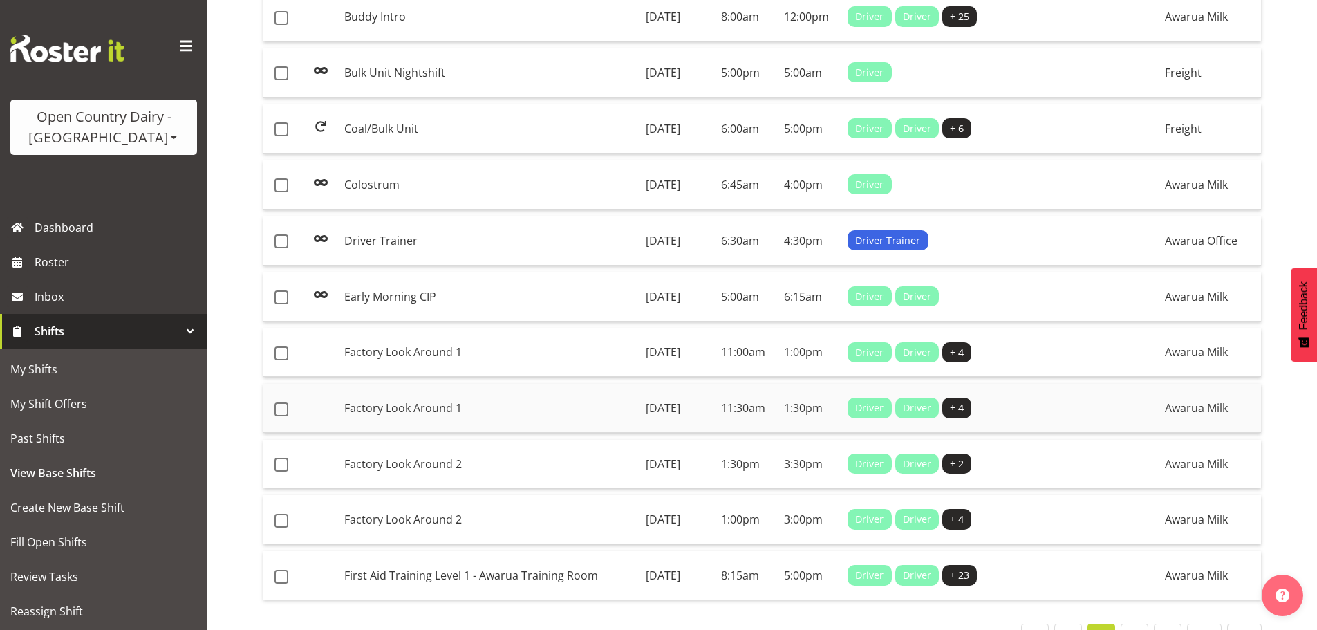
scroll to position [1020, 0]
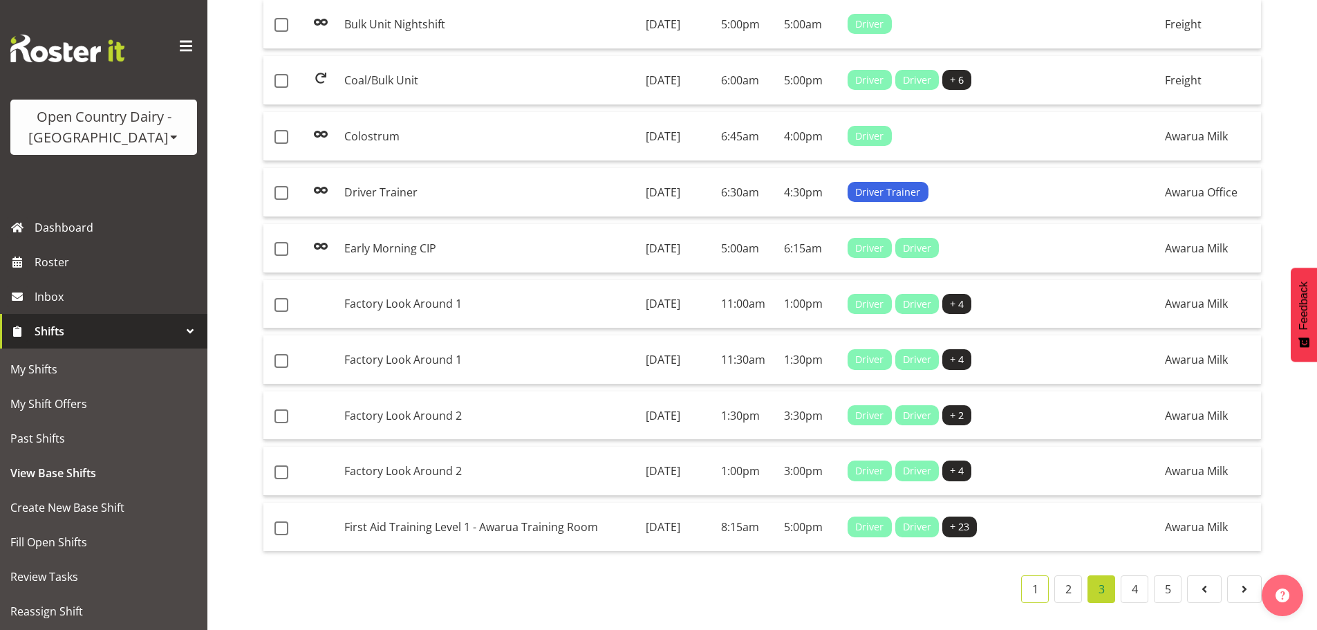
click at [1036, 580] on link "1" at bounding box center [1035, 589] width 28 height 28
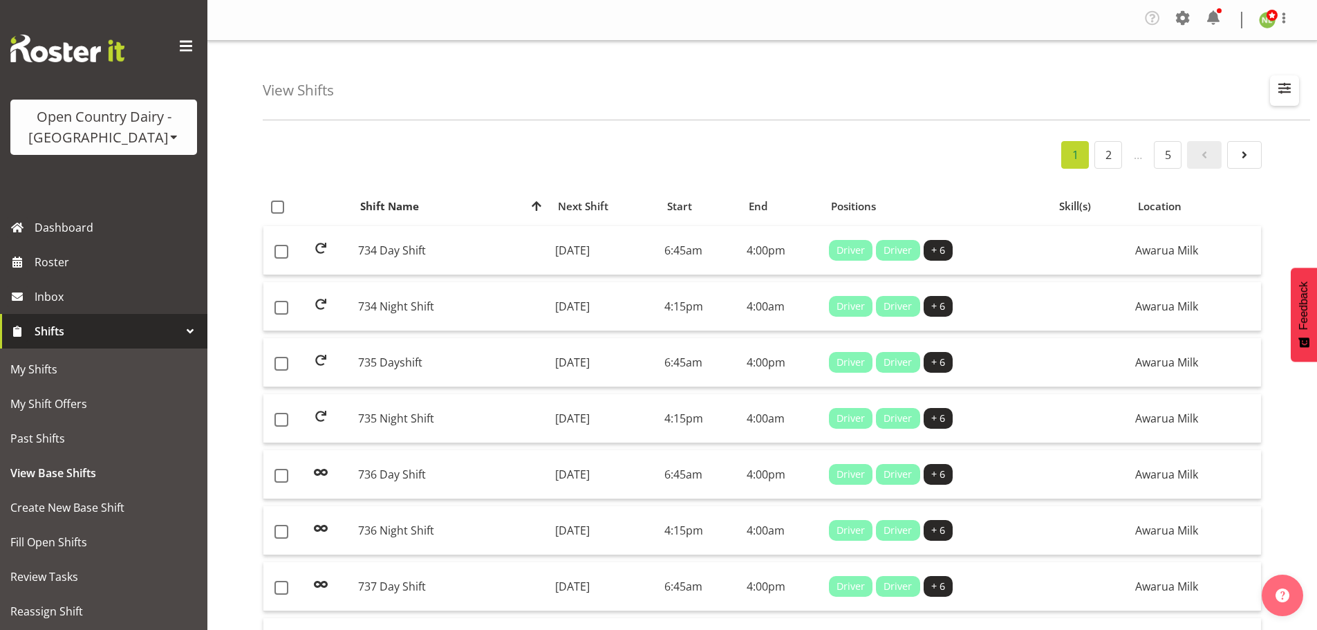
click at [1279, 83] on span "button" at bounding box center [1284, 88] width 18 height 18
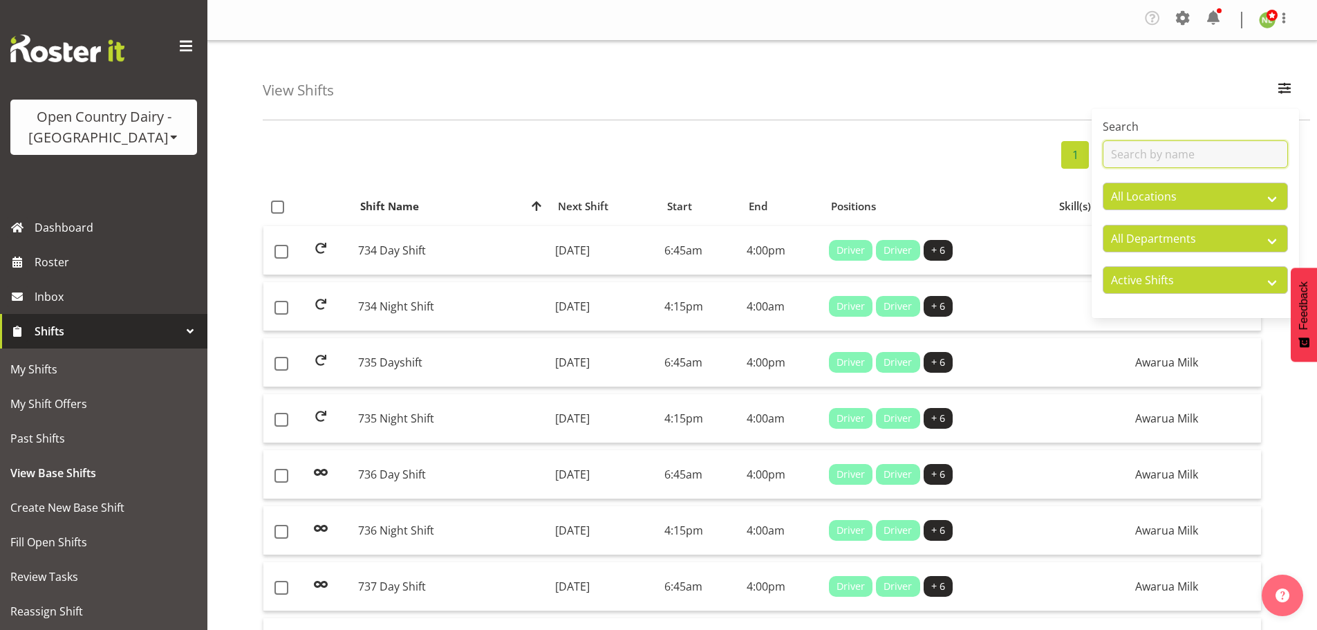
click at [1165, 152] on input "text" at bounding box center [1194, 154] width 185 height 28
type input "crit"
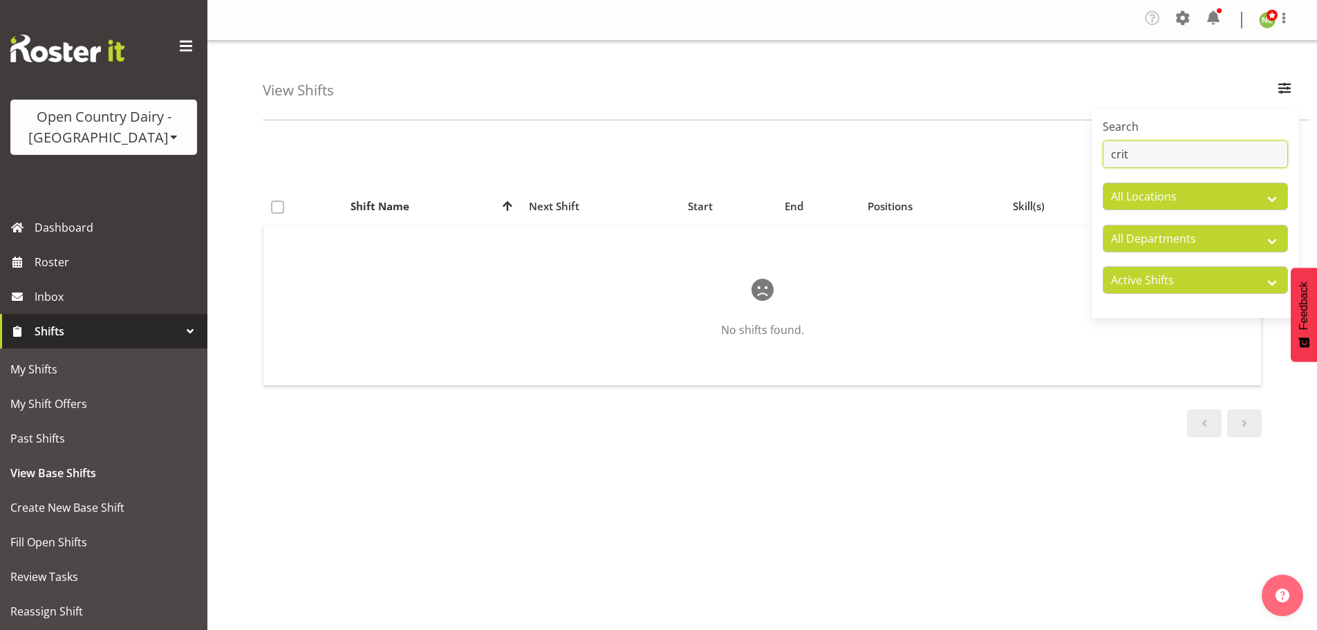
drag, startPoint x: 1062, startPoint y: 147, endPoint x: 1054, endPoint y: 142, distance: 9.4
click at [1049, 146] on div "View Shifts Search crit All Locations Awarua Milk Awarua Office Freight Horotiu…" at bounding box center [761, 362] width 1109 height 643
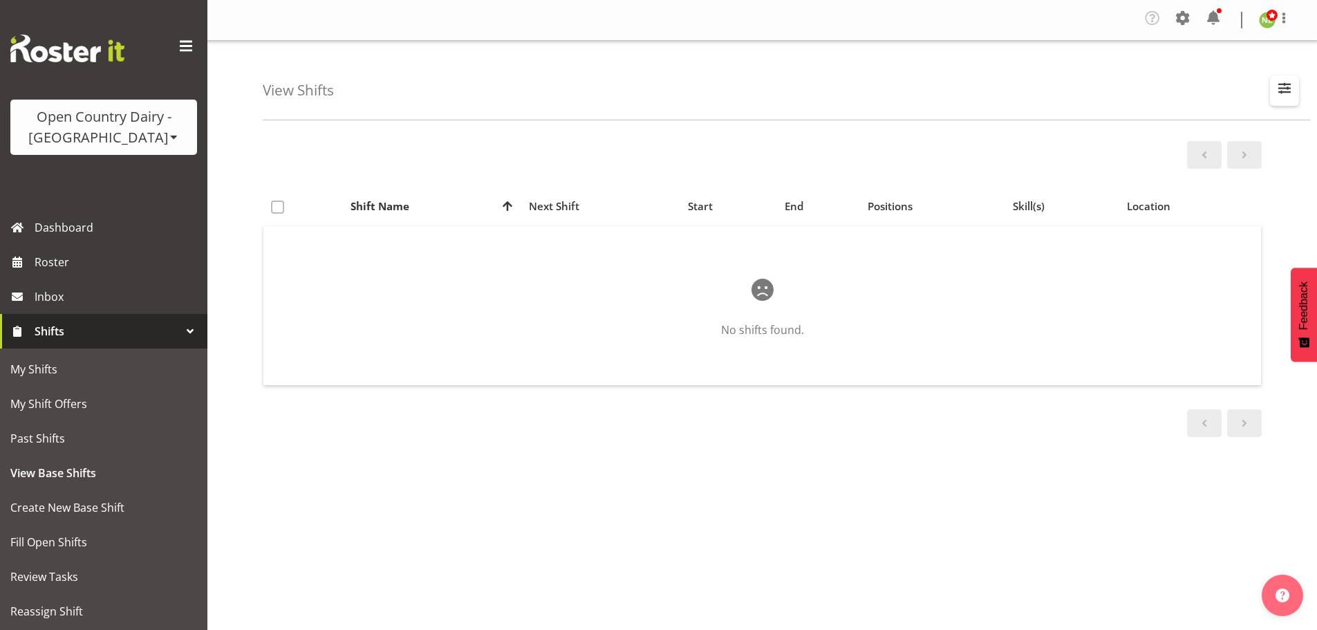
click at [1295, 83] on button "button" at bounding box center [1284, 90] width 29 height 30
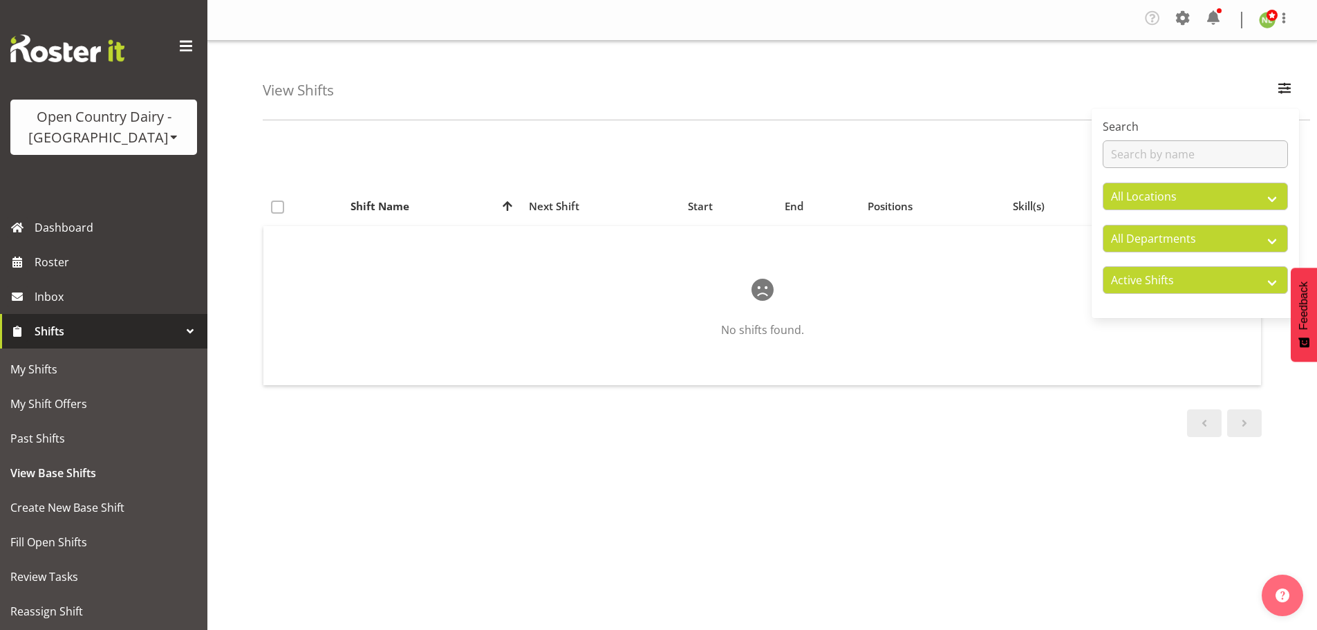
click at [1172, 166] on div "Search All Locations Awarua Milk Awarua Office Freight Horotiu office Waharoa O…" at bounding box center [1194, 213] width 207 height 198
click at [1178, 150] on input "text" at bounding box center [1194, 154] width 185 height 28
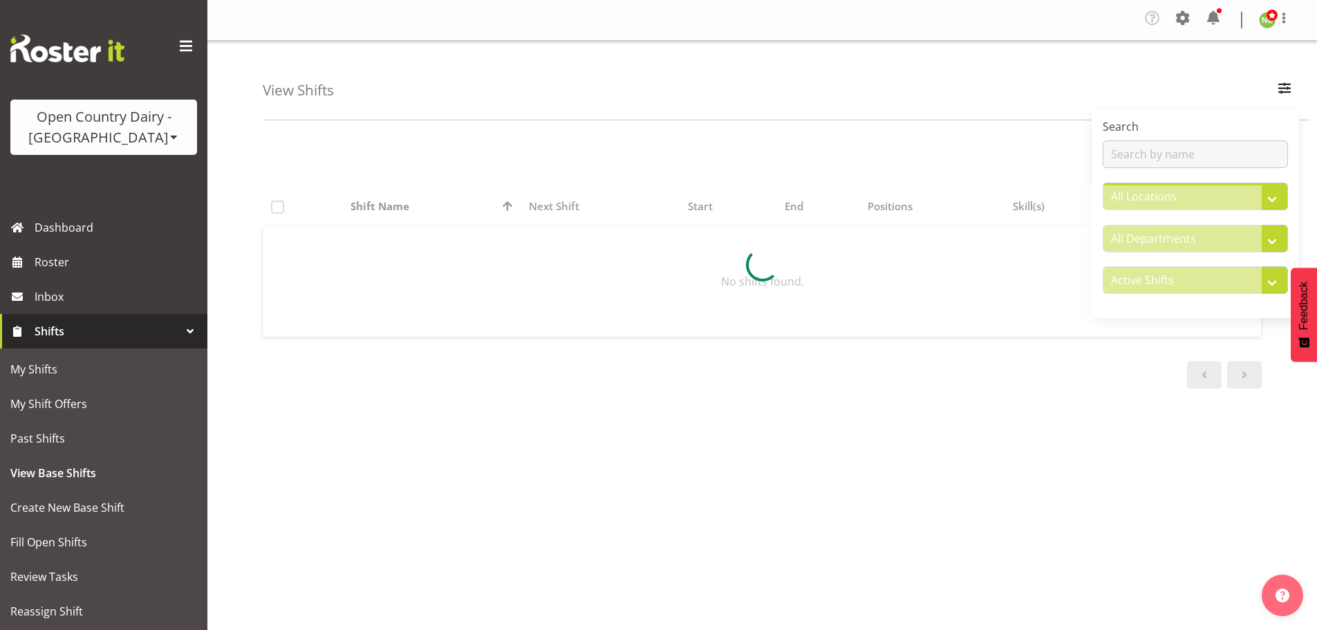
click at [1022, 103] on div "View Shifts Search All Locations Awarua Milk Awarua Office Freight Horotiu offi…" at bounding box center [786, 80] width 1047 height 79
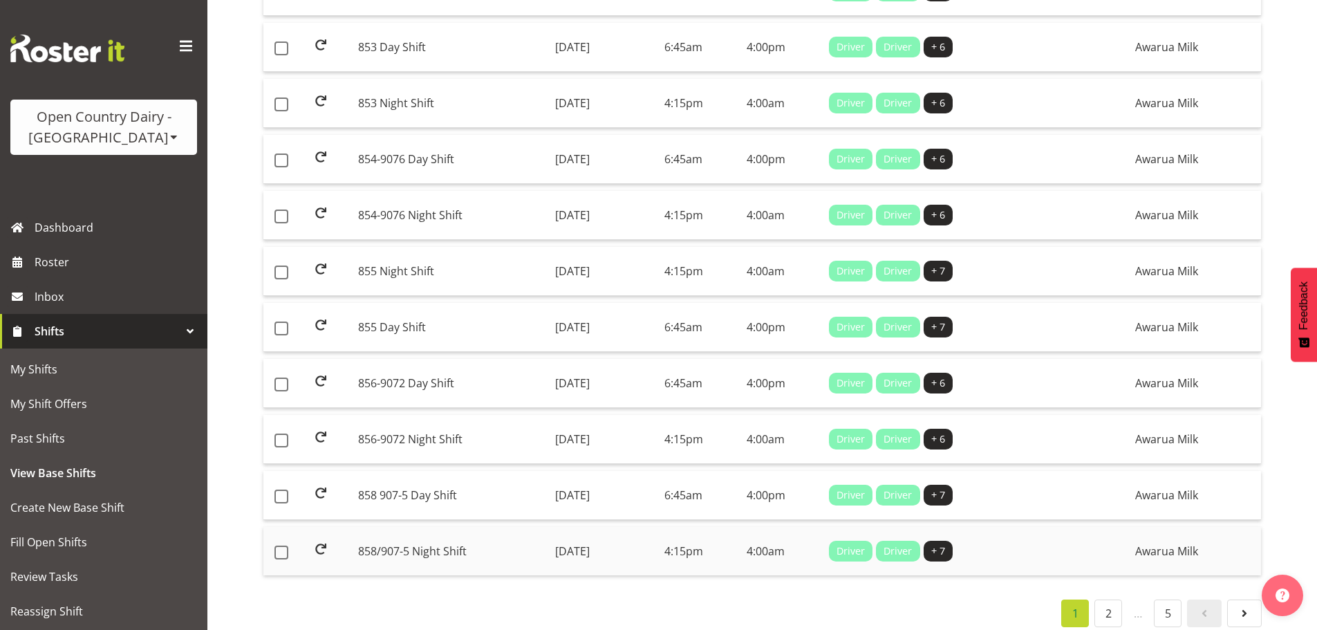
scroll to position [1022, 0]
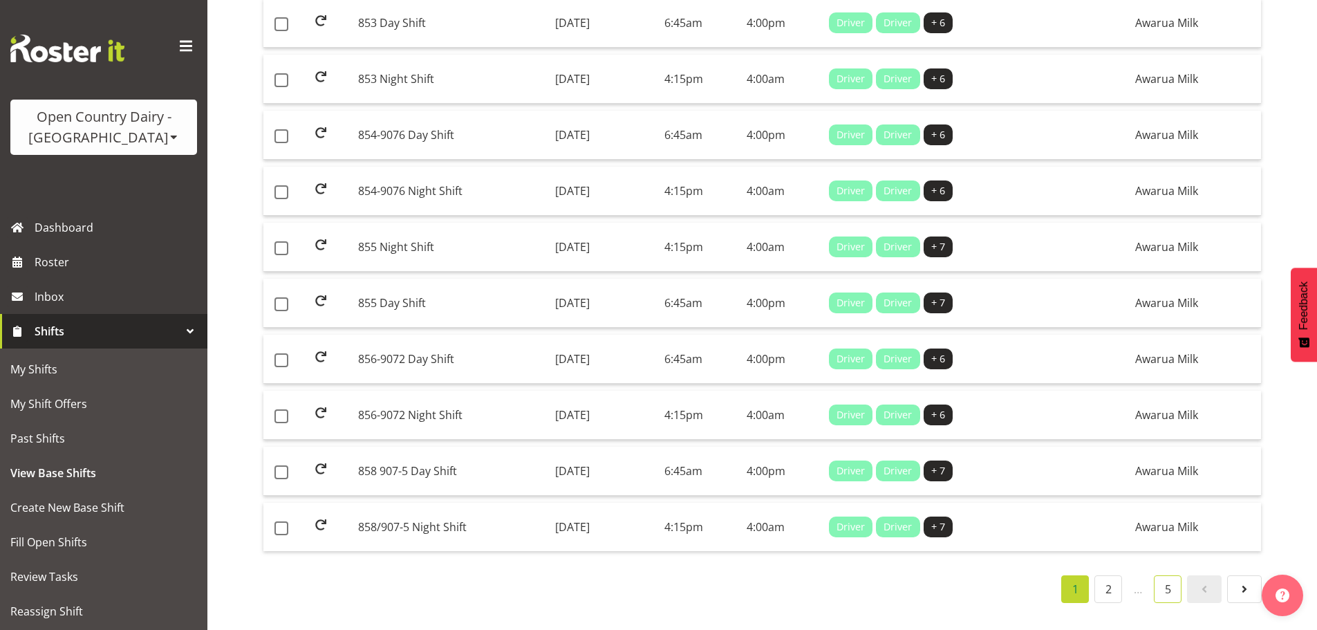
click at [1167, 575] on link "5" at bounding box center [1168, 589] width 28 height 28
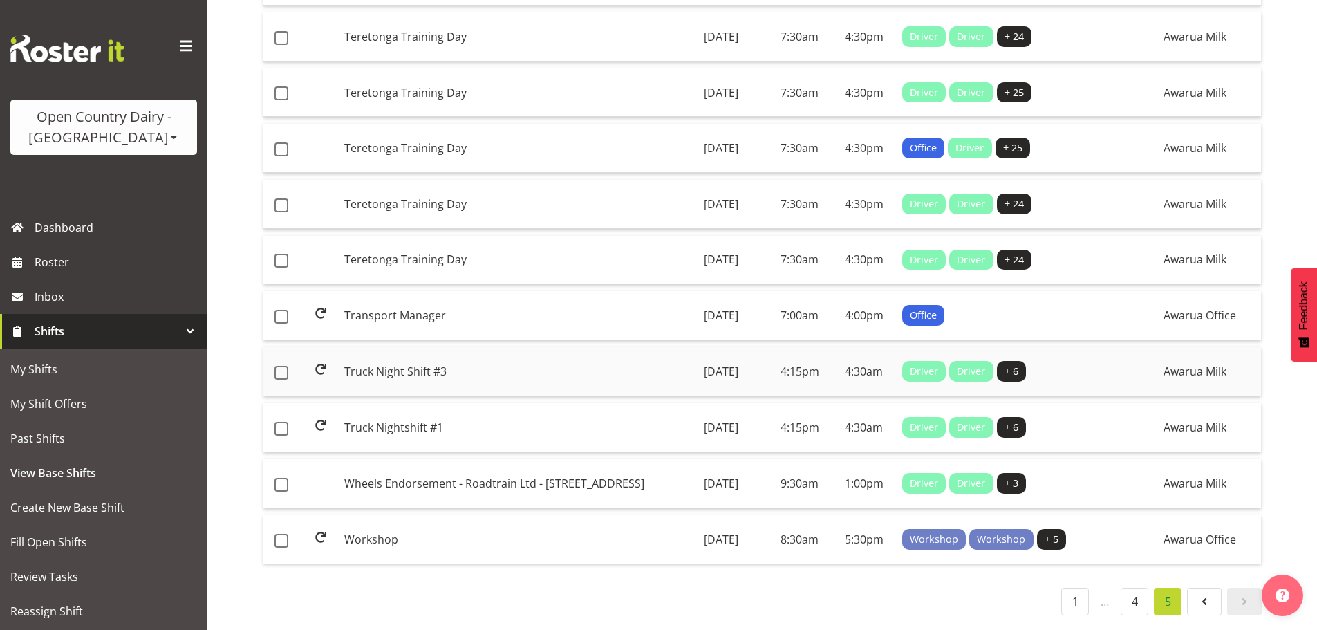
scroll to position [348, 0]
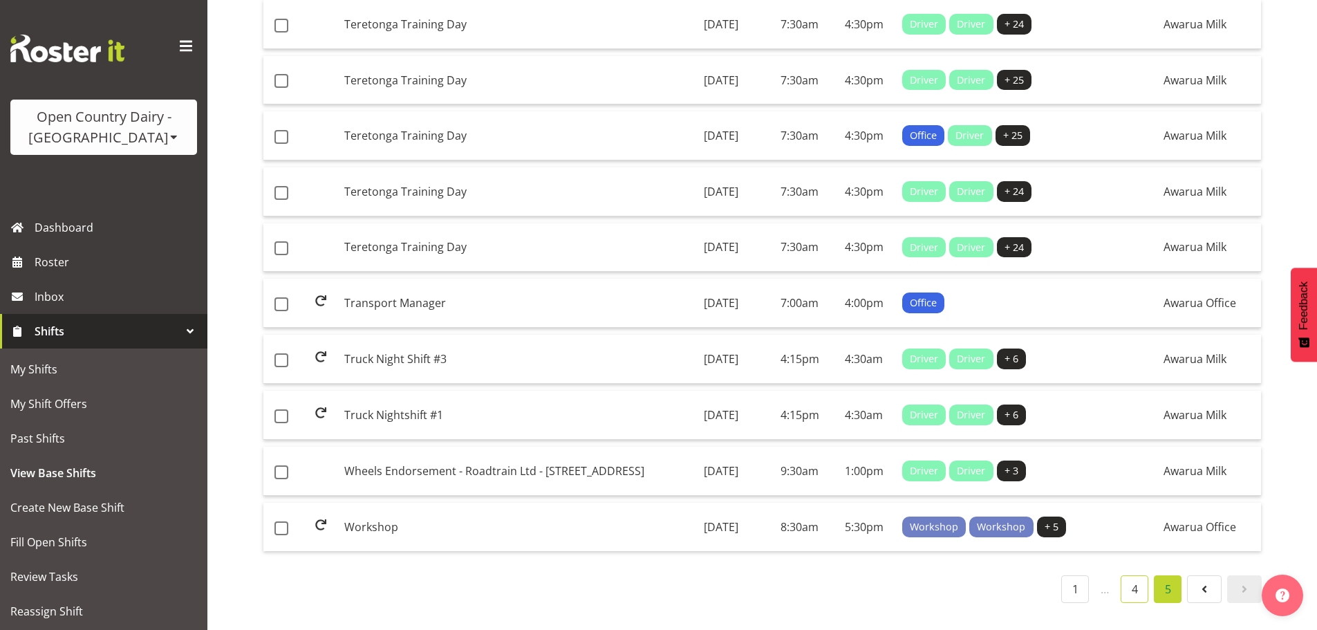
click at [1136, 576] on link "4" at bounding box center [1134, 589] width 28 height 28
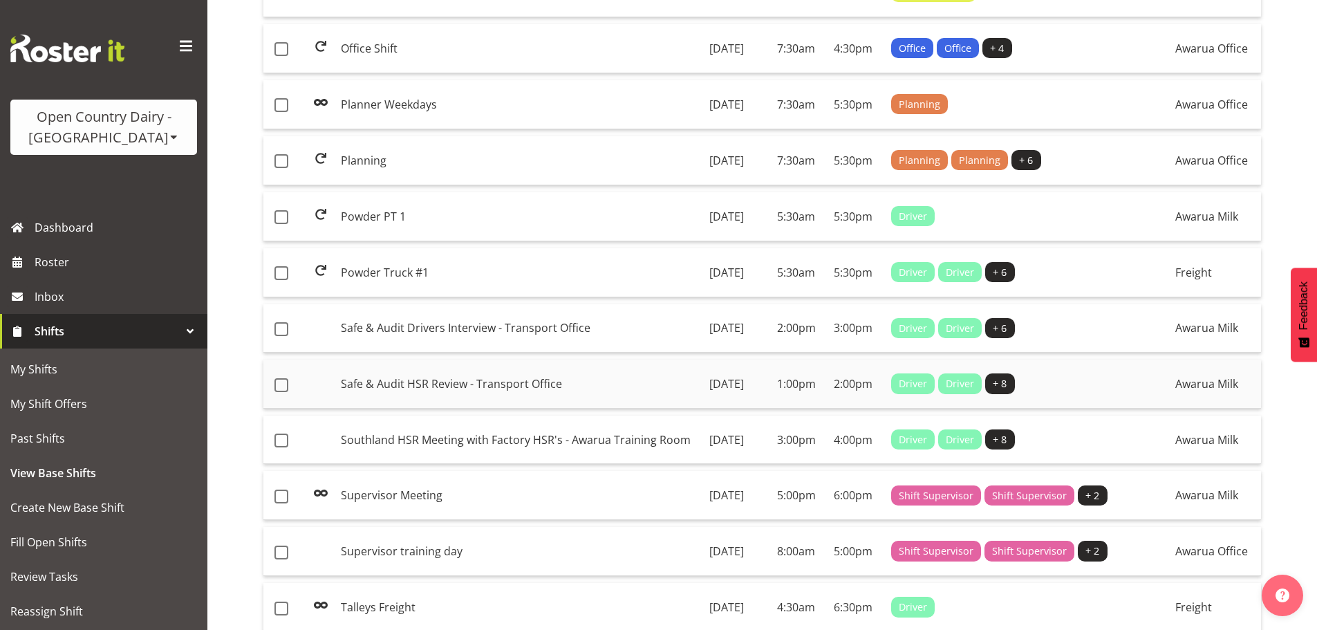
scroll to position [706, 0]
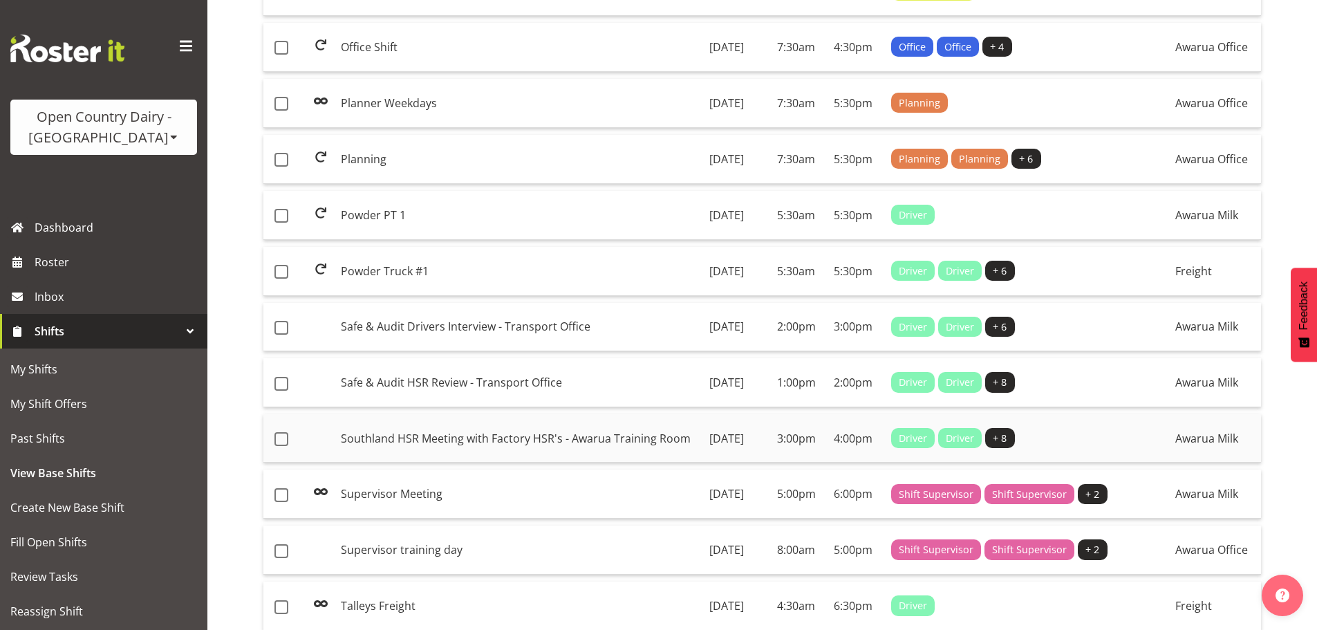
click at [428, 463] on td "Southland HSR Meeting with Factory HSR's - Awarua Training Room" at bounding box center [519, 438] width 368 height 49
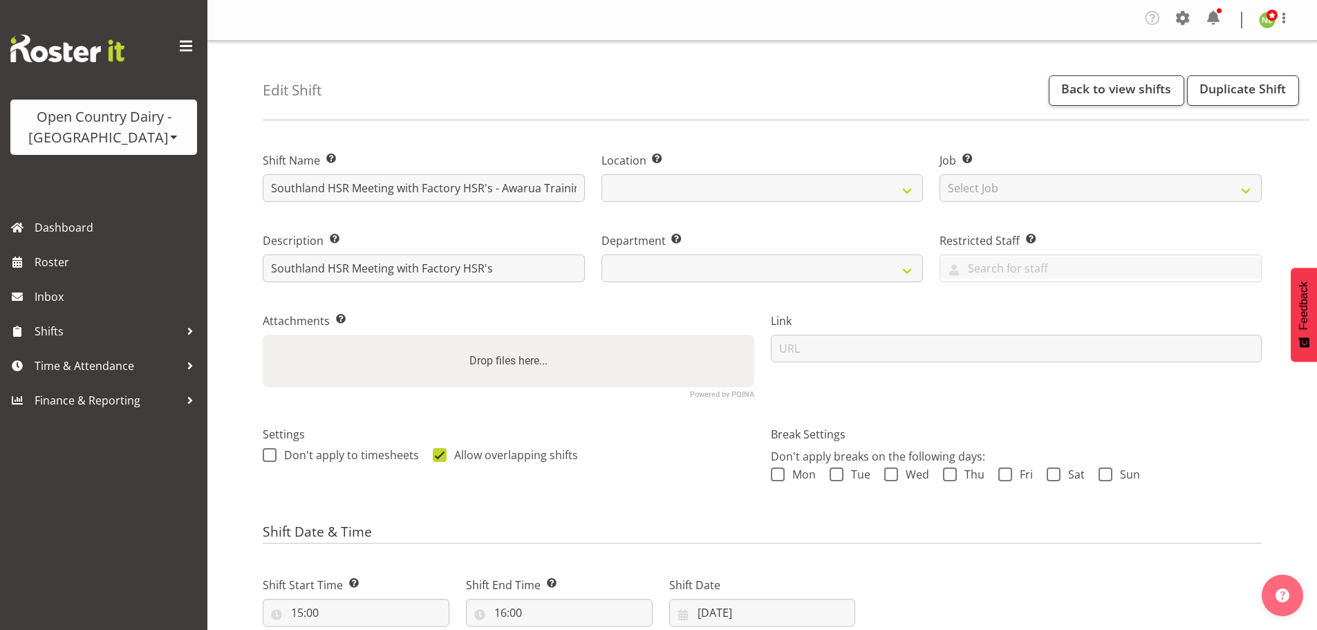
select select
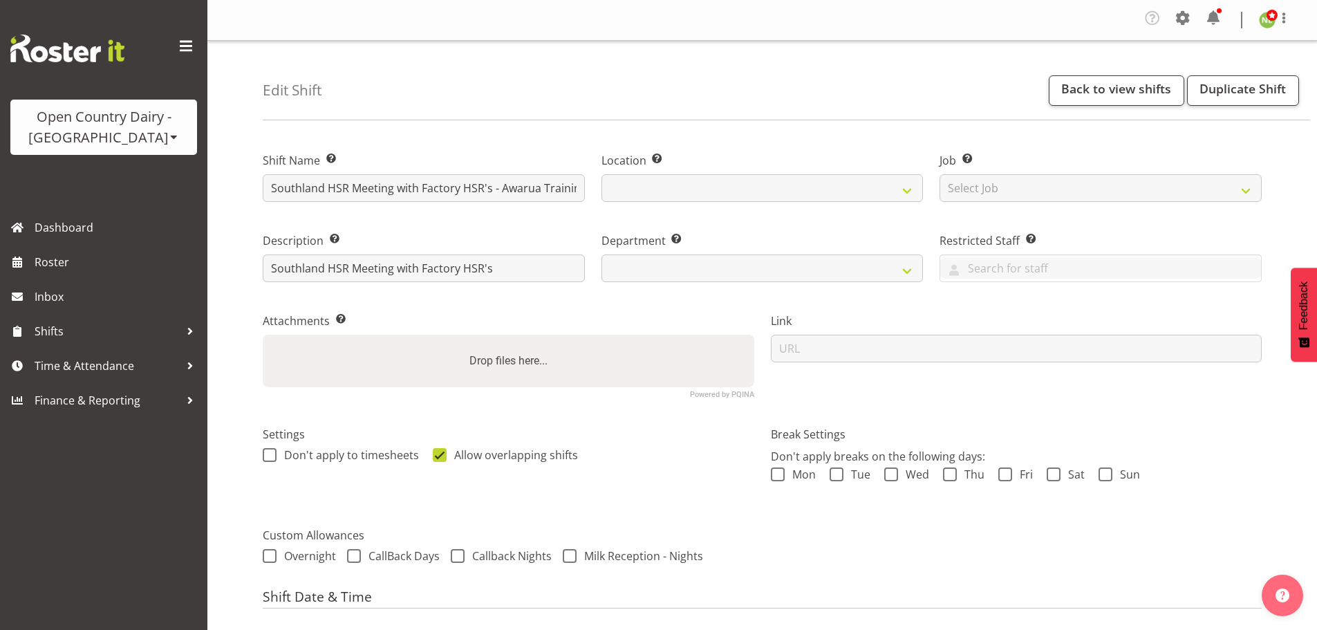
select select
drag, startPoint x: 491, startPoint y: 189, endPoint x: 169, endPoint y: 169, distance: 322.7
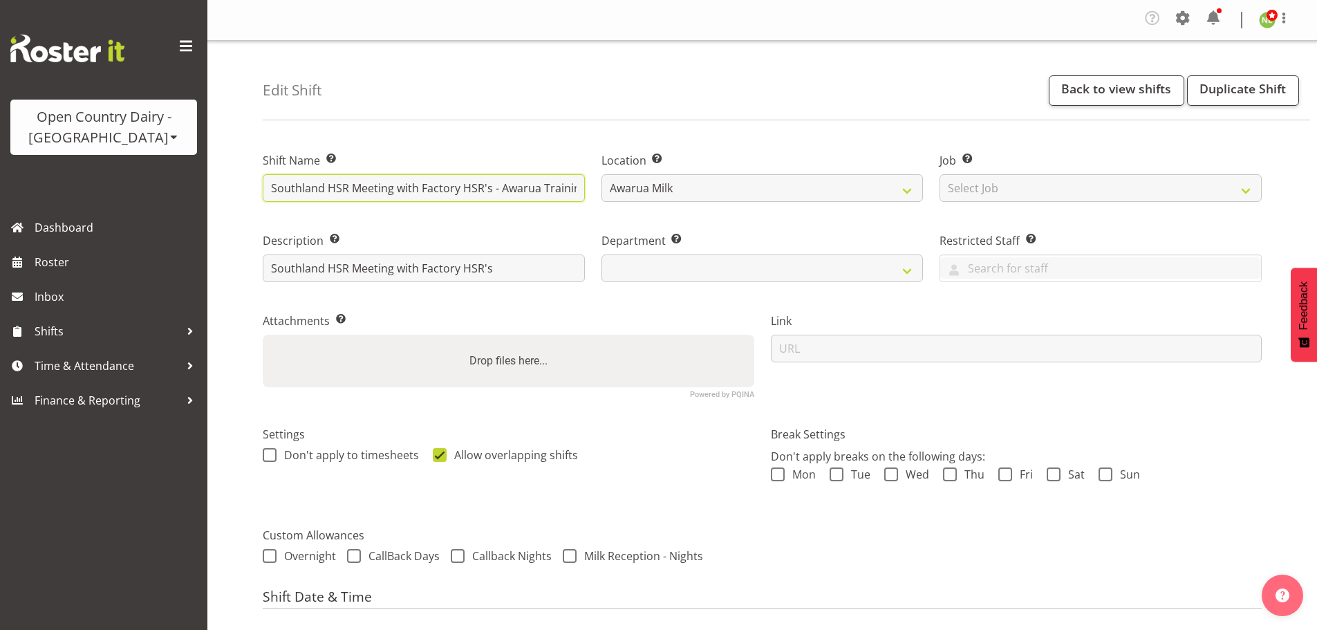
type input "C - Awarua Training Room"
select select
type input "Cr - Awarua Training Room"
select select
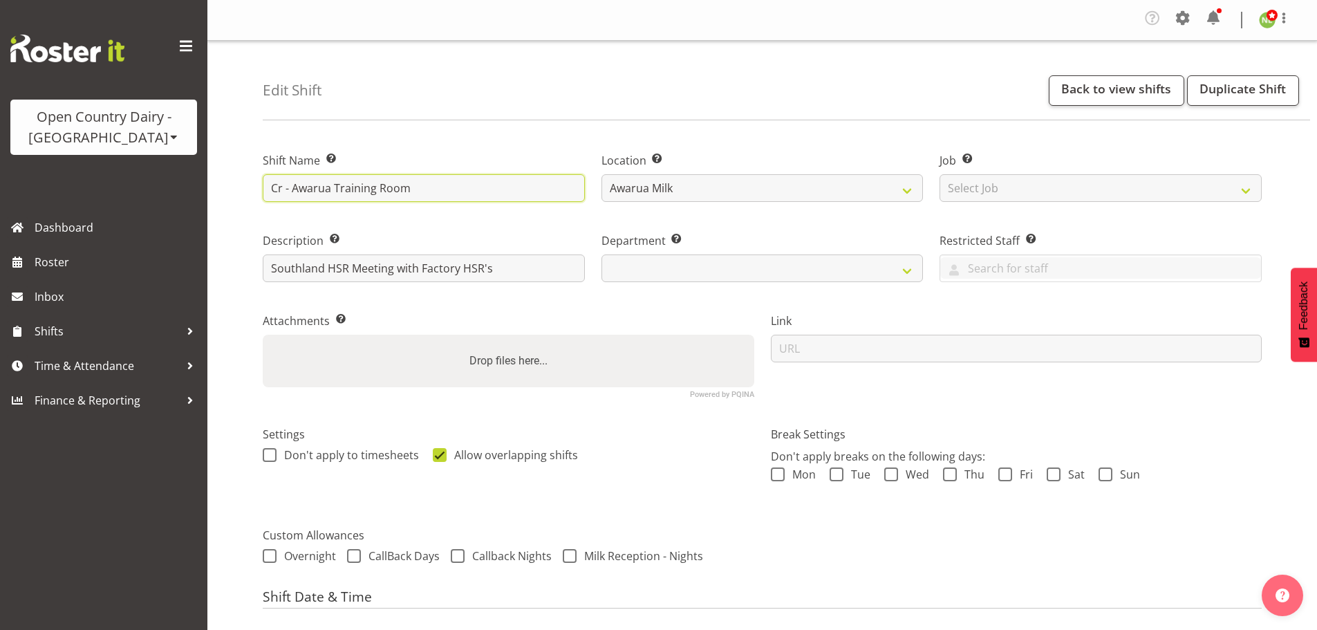
type input "Crt - Awarua Training Room"
select select
type input "Cr - Awarua Training Room"
select select
type input "Cri - Awarua Training Room"
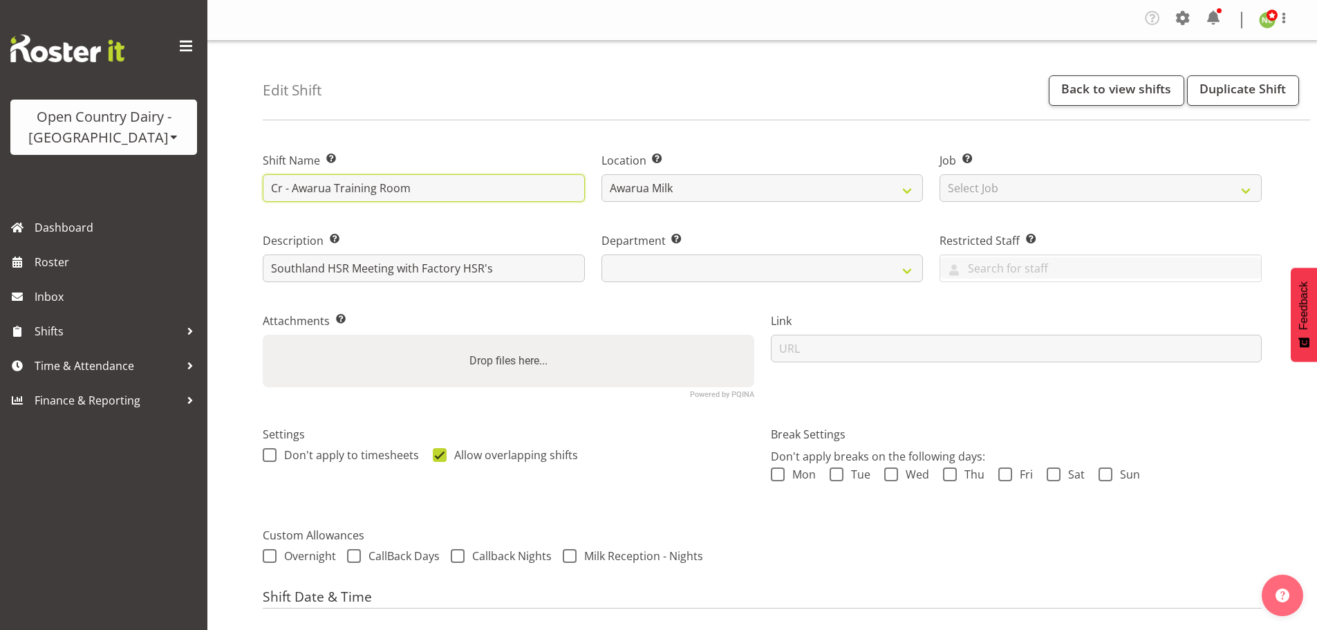
select select
type input "Crit - Awarua Training Room"
select select
type input "Criti - Awarua Training Room"
select select
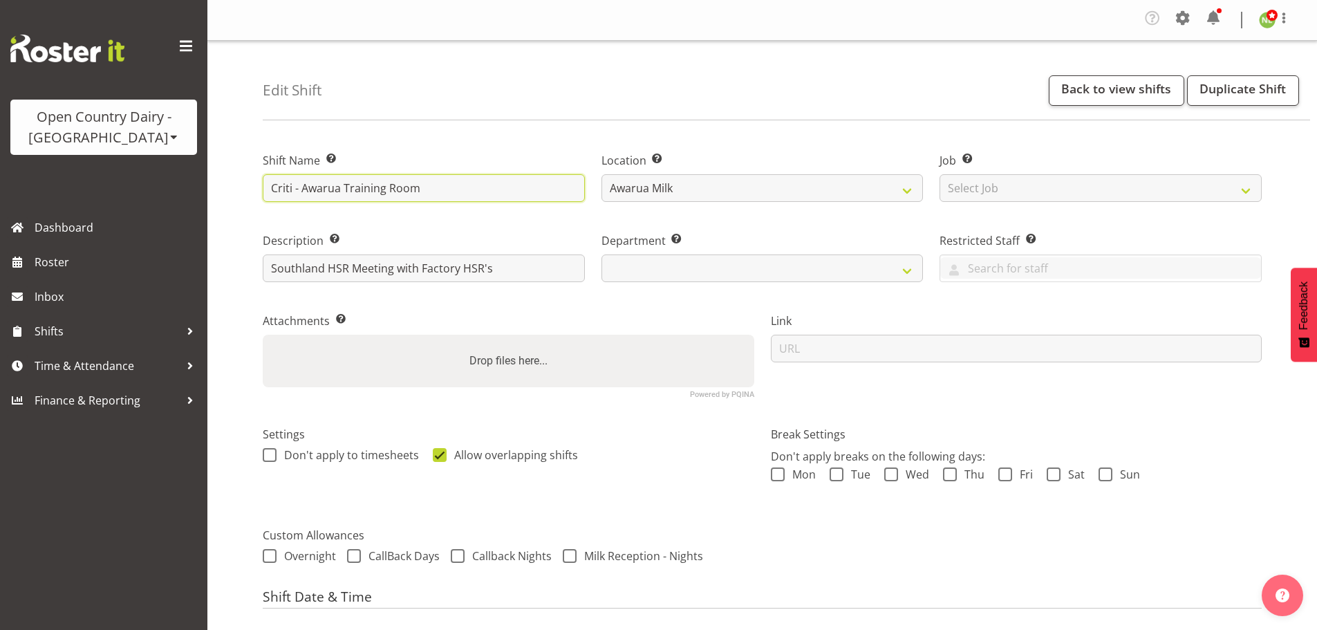
type input "Critic - Awarua Training Room"
select select
type input "Critica - Awarua Training Room"
select select
type input "Critical - Awarua Training Room"
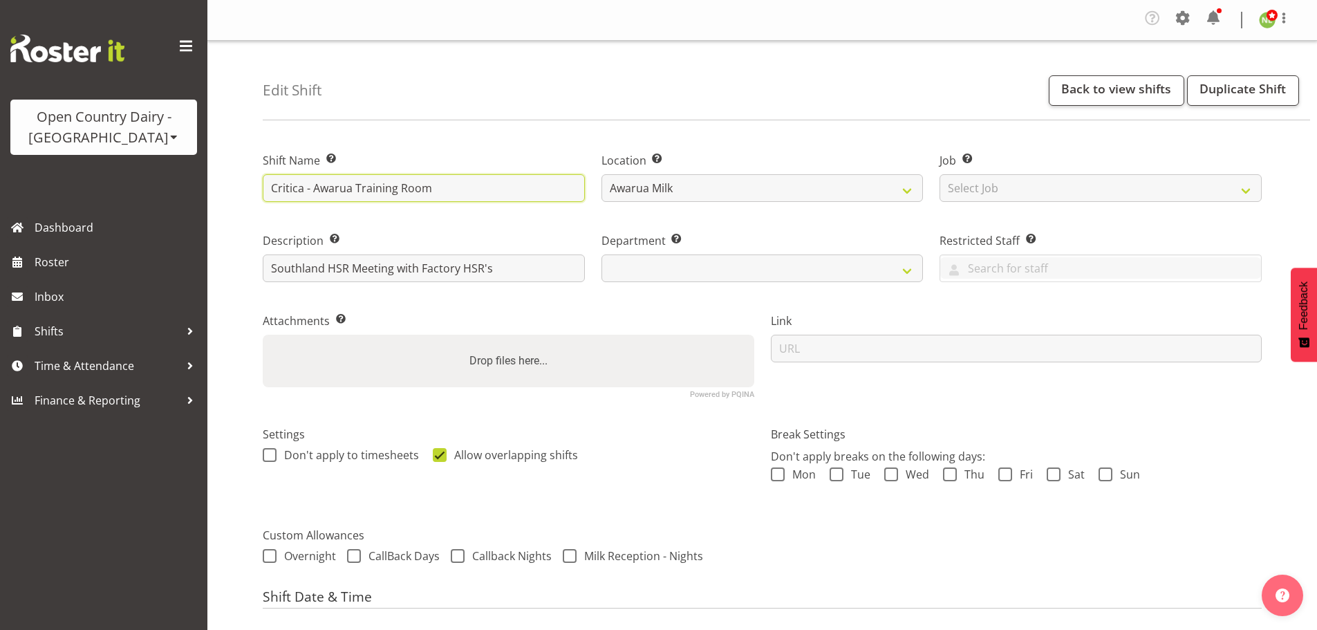
select select
type input "Critical - Awarua Training Room"
select select
type input "Critical R - Awarua Training Room"
select select
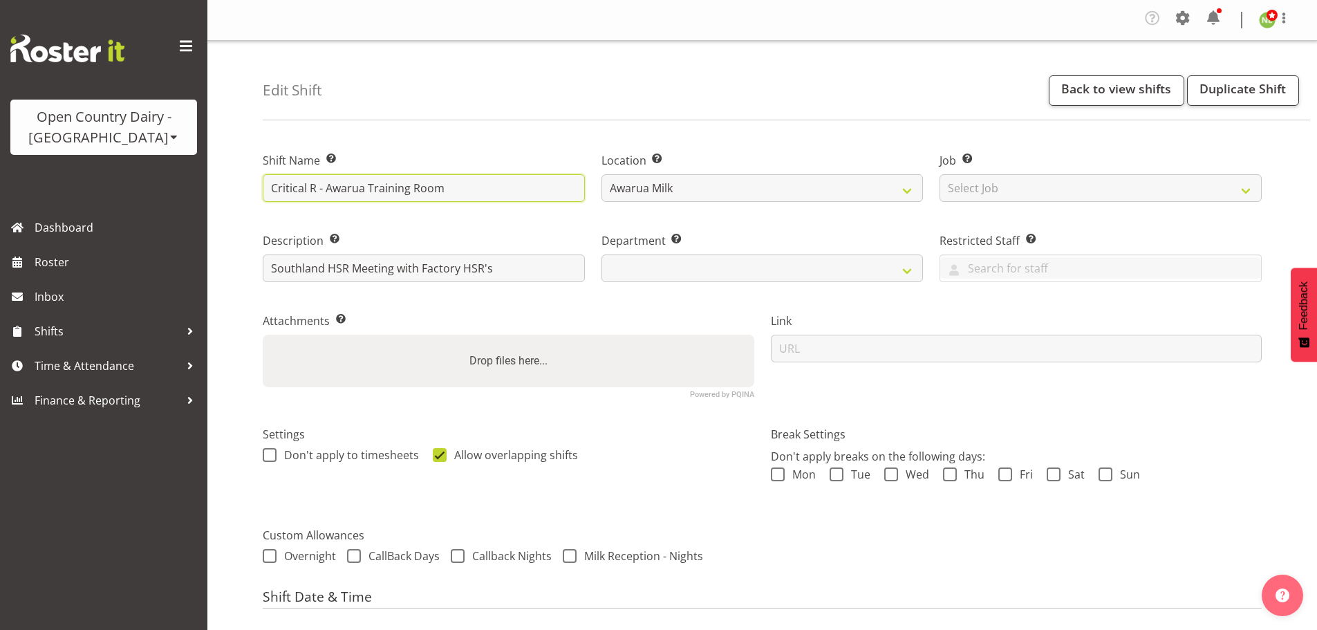
type input "Critical Ri - Awarua Training Room"
select select
type input "Critical Ris - Awarua Training Room"
select select
type input "Critical Risk - Awarua Training Room"
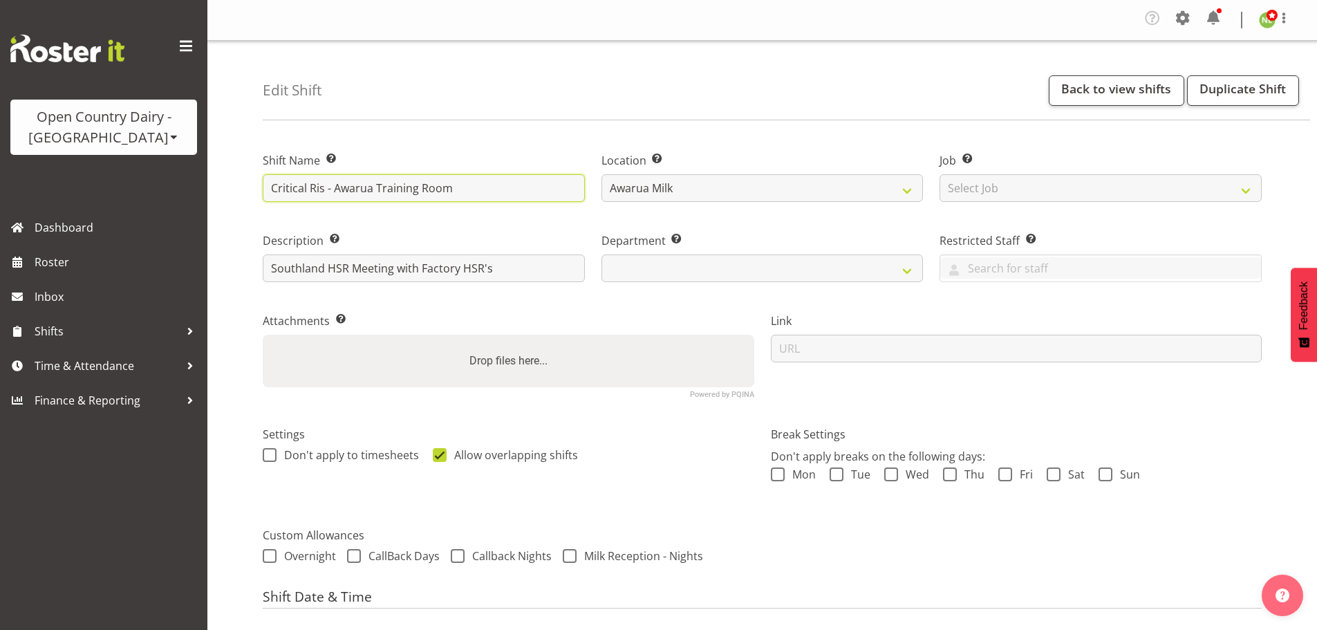
select select
type input "Critical Risk - Awarua Training Room"
select select "806"
type input "Critical Risk Session - Awarua Training Room"
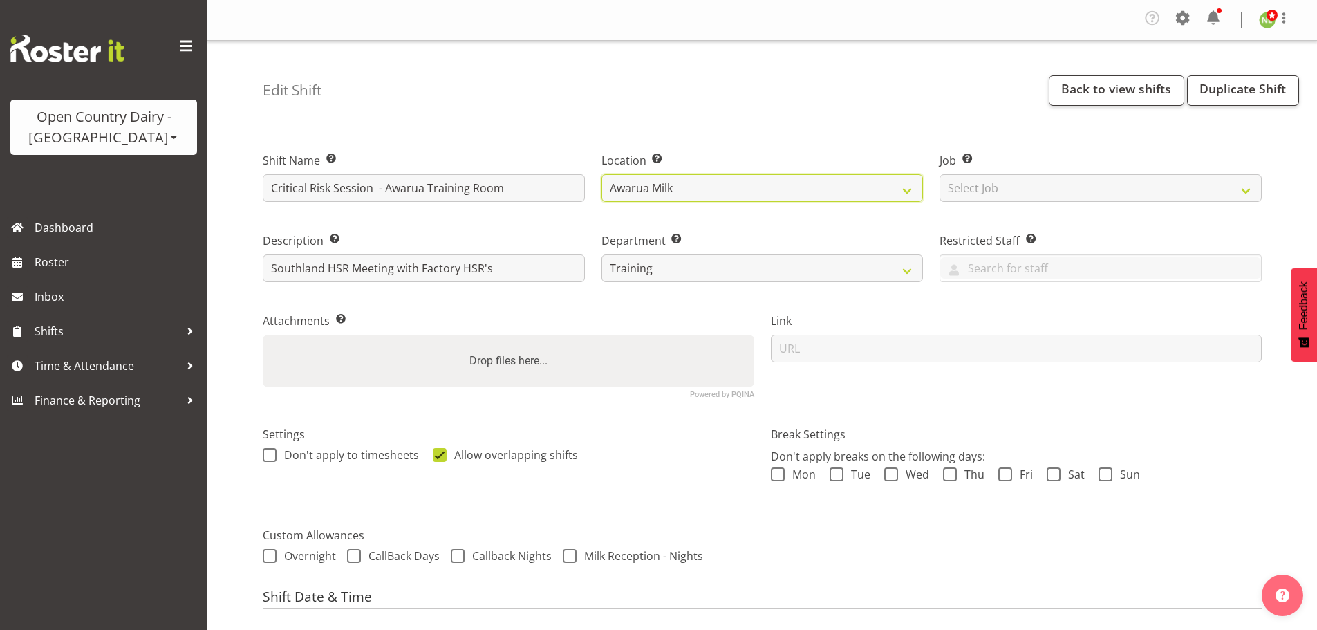
select select "988"
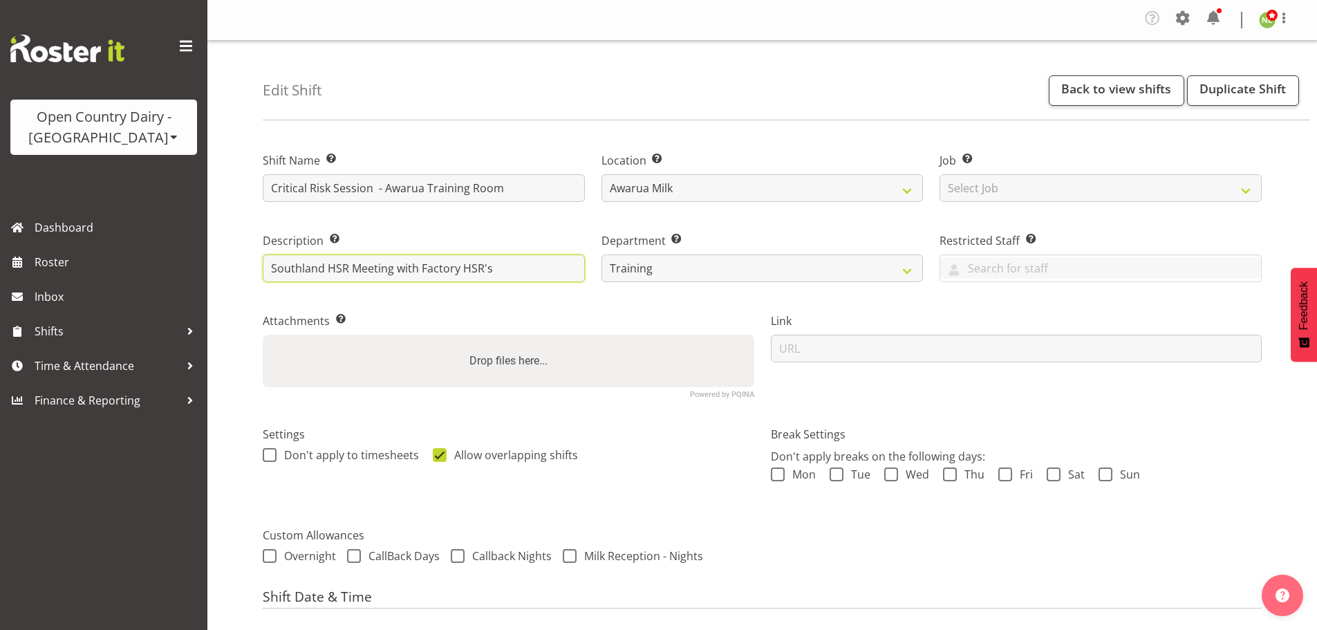
click at [534, 279] on input "Southland HSR Meeting with Factory HSR's" at bounding box center [424, 268] width 322 height 28
drag, startPoint x: 532, startPoint y: 273, endPoint x: 125, endPoint y: 258, distance: 406.7
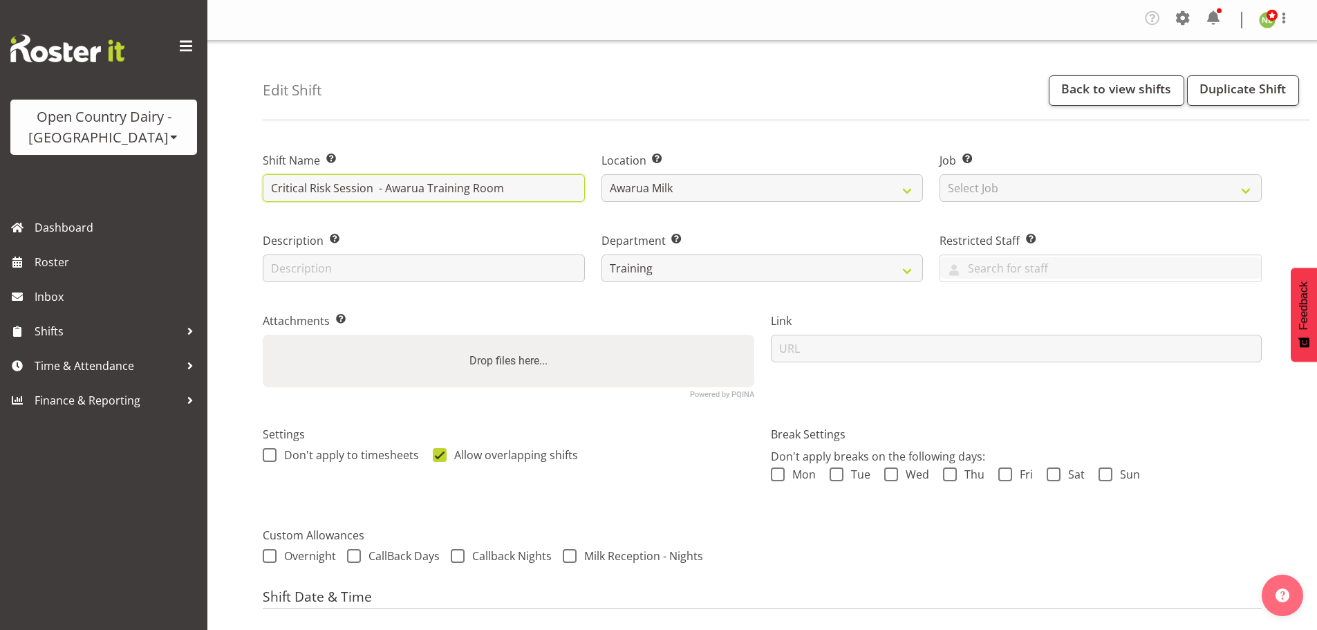
drag, startPoint x: 373, startPoint y: 191, endPoint x: 203, endPoint y: 192, distance: 170.0
click at [1228, 93] on link "Duplicate Shift" at bounding box center [1243, 90] width 112 height 30
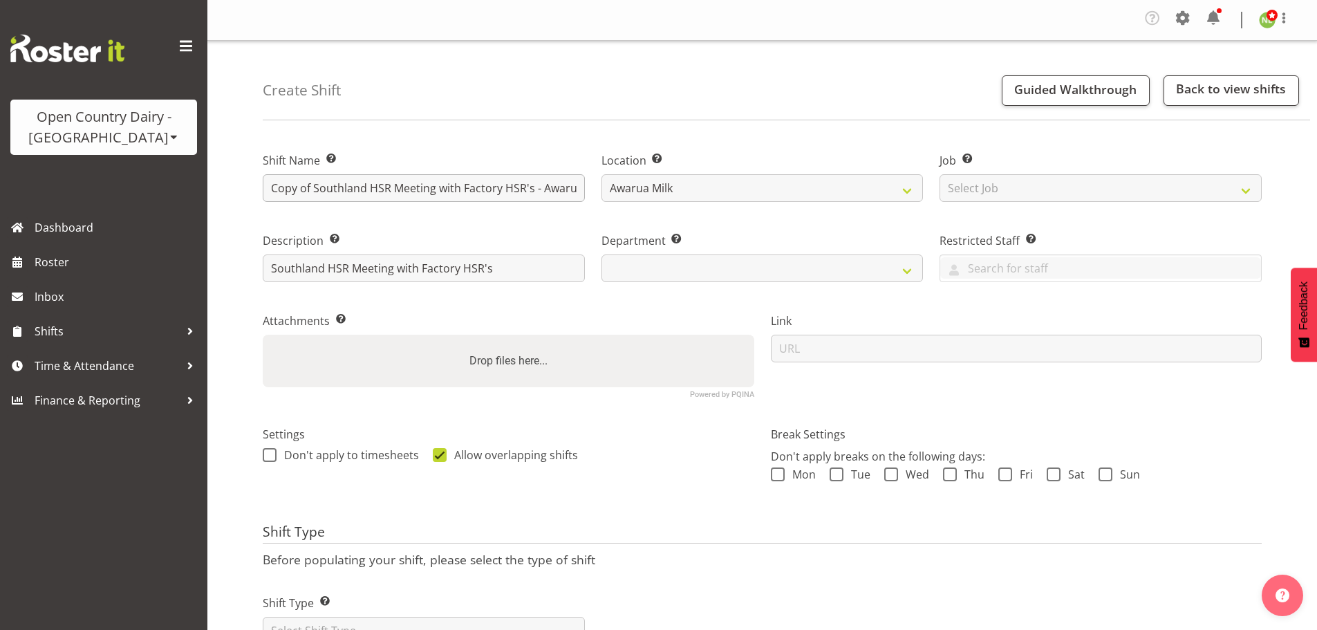
select select
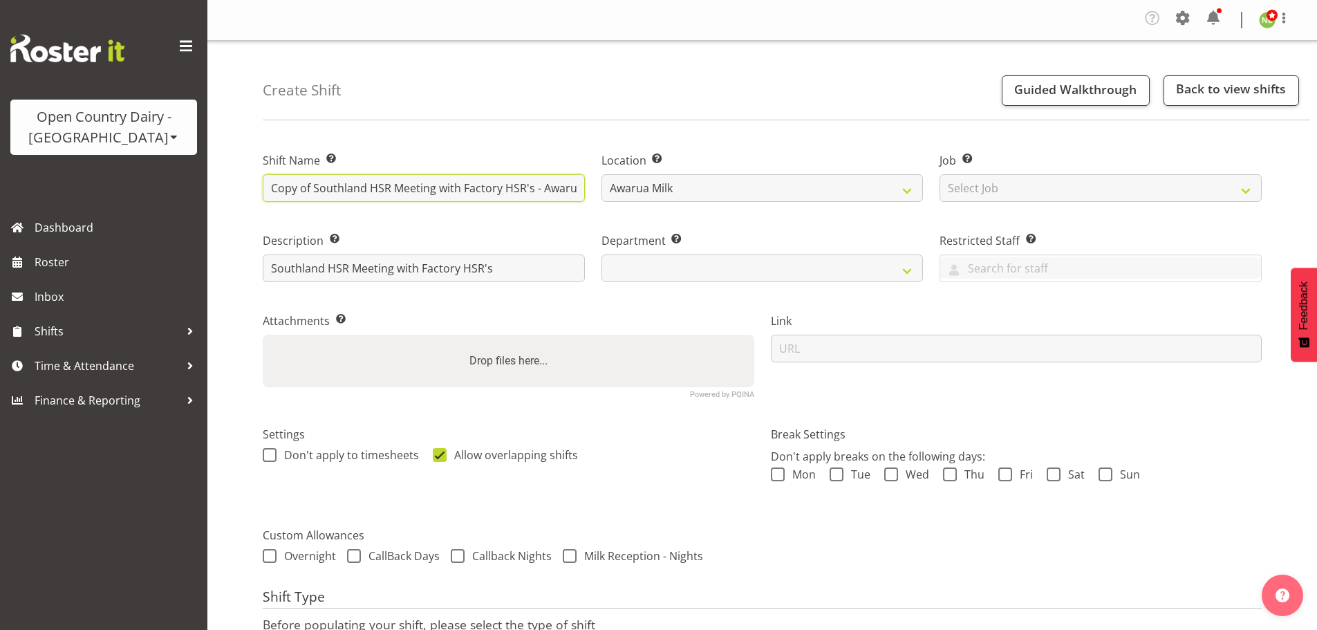
drag, startPoint x: 527, startPoint y: 189, endPoint x: 213, endPoint y: 170, distance: 314.4
click at [211, 171] on div "Create Shift Guided Walkthrough Back to view shifts Shift Name Enter a name for…" at bounding box center [761, 391] width 1109 height 701
type input "C - Awarua Training Room"
select select
type input "Cr - Awarua Training Room"
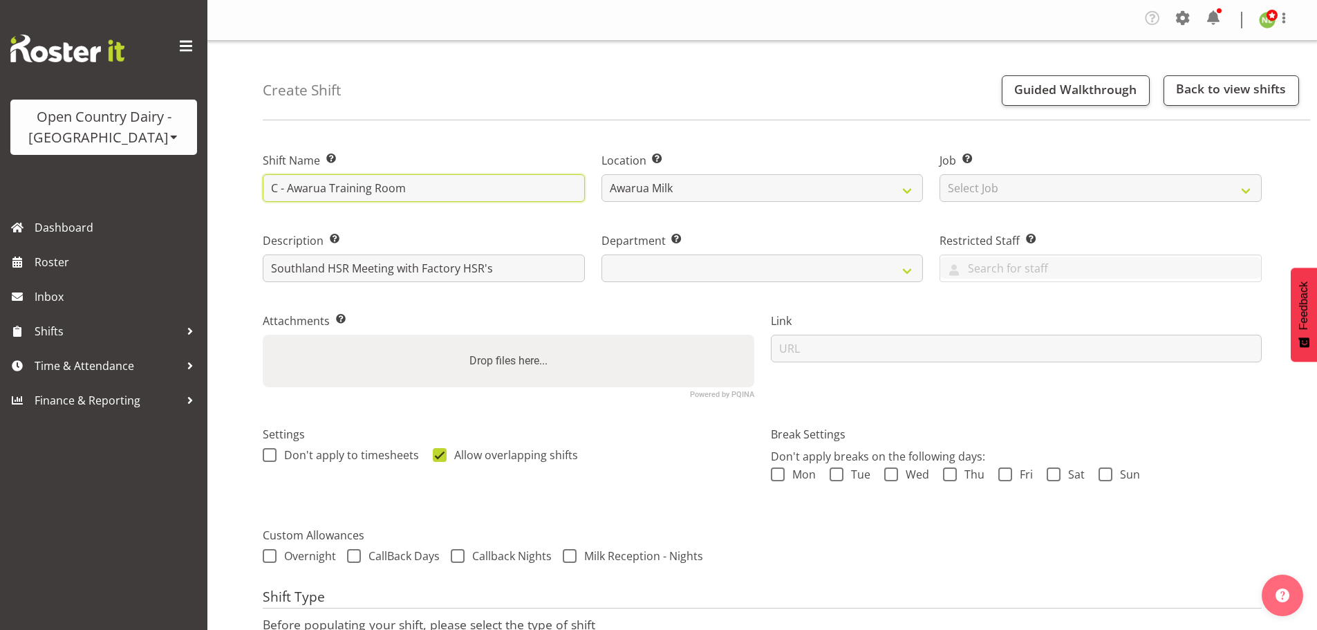
select select
type input "Cri - Awarua Training Room"
select select
type input "Crit - Awarua Training Room"
select select
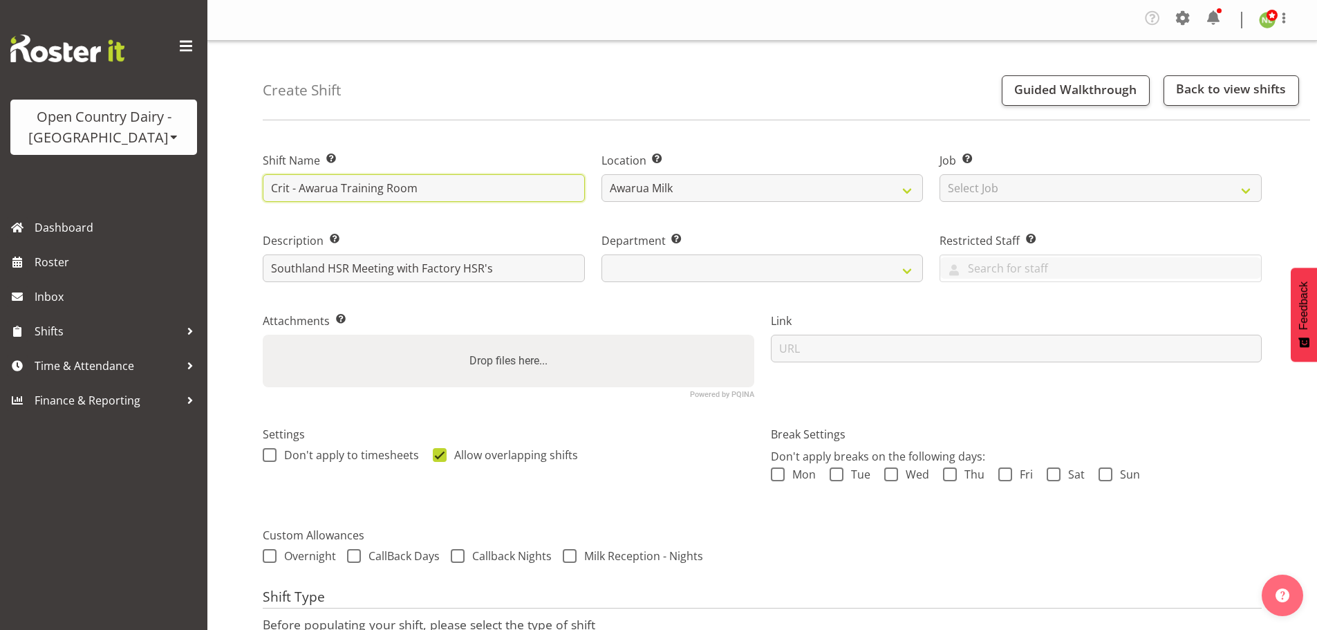
type input "Criti - Awarua Training Room"
select select
type input "Critic - Awarua Training Room"
select select
type input "Critica - Awarua Training Room"
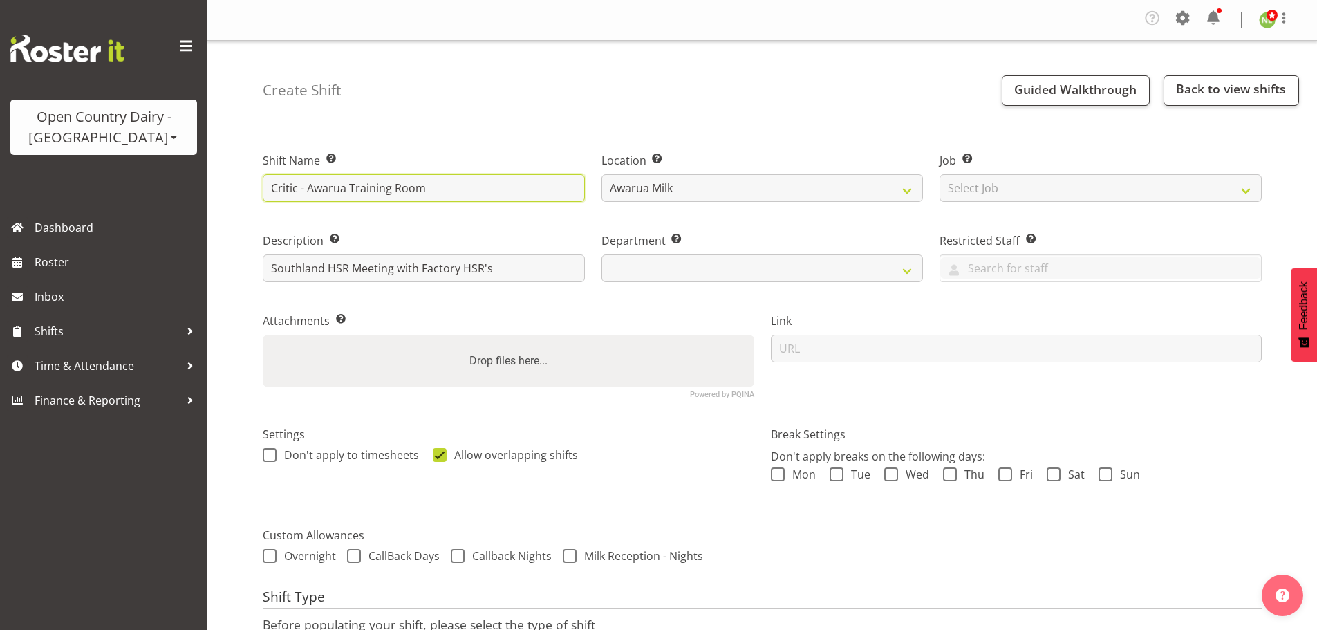
select select
type input "Critical - Awarua Training Room"
select select
type input "Critical - Awarua Training Room"
select select
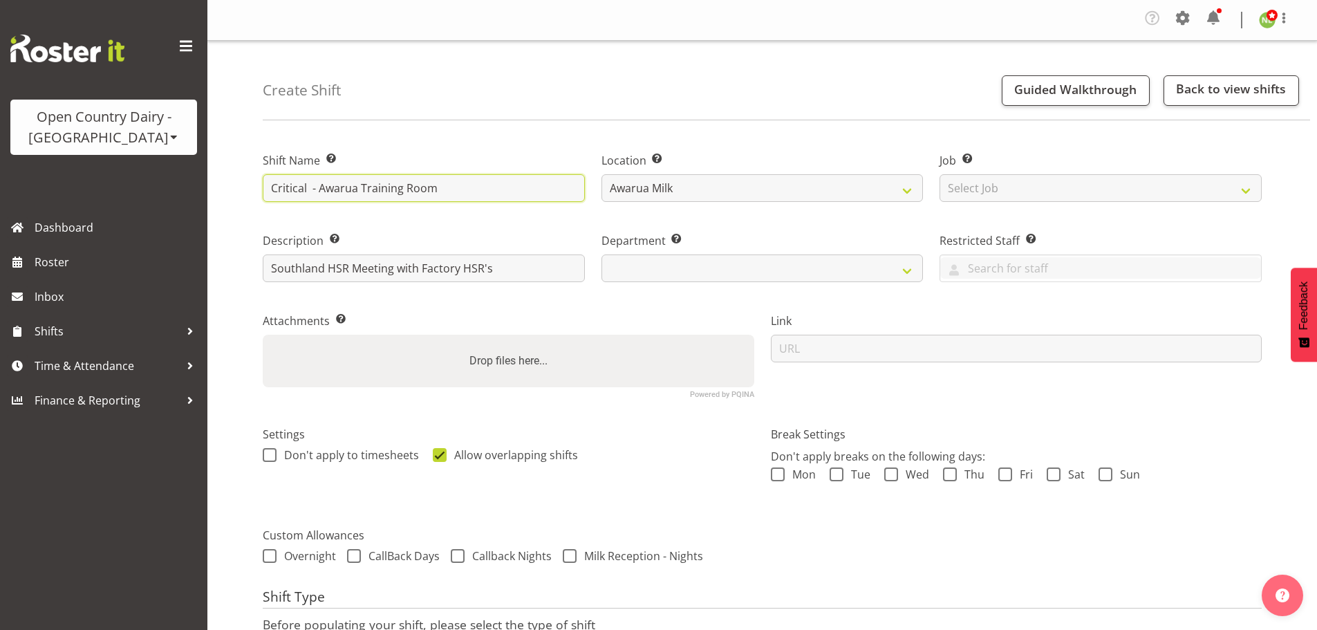
type input "Critical R - Awarua Training Room"
select select
type input "Critical Ri - Awarua Training Room"
select select
type input "Critical Ris - Awarua Training Room"
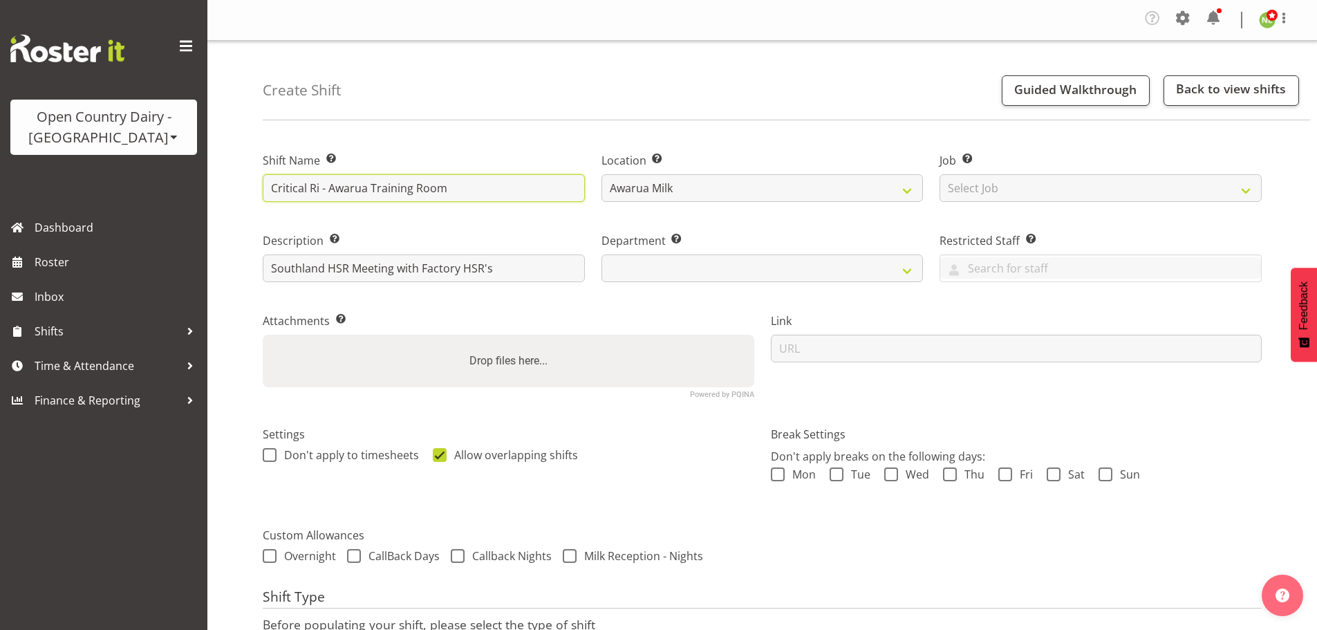
select select
type input "Critical Risk - Awarua Training Room"
select select "806"
click at [364, 189] on input "Critical Risk Session - Awarua Training Room" at bounding box center [424, 188] width 322 height 28
drag, startPoint x: 368, startPoint y: 190, endPoint x: 220, endPoint y: 178, distance: 149.1
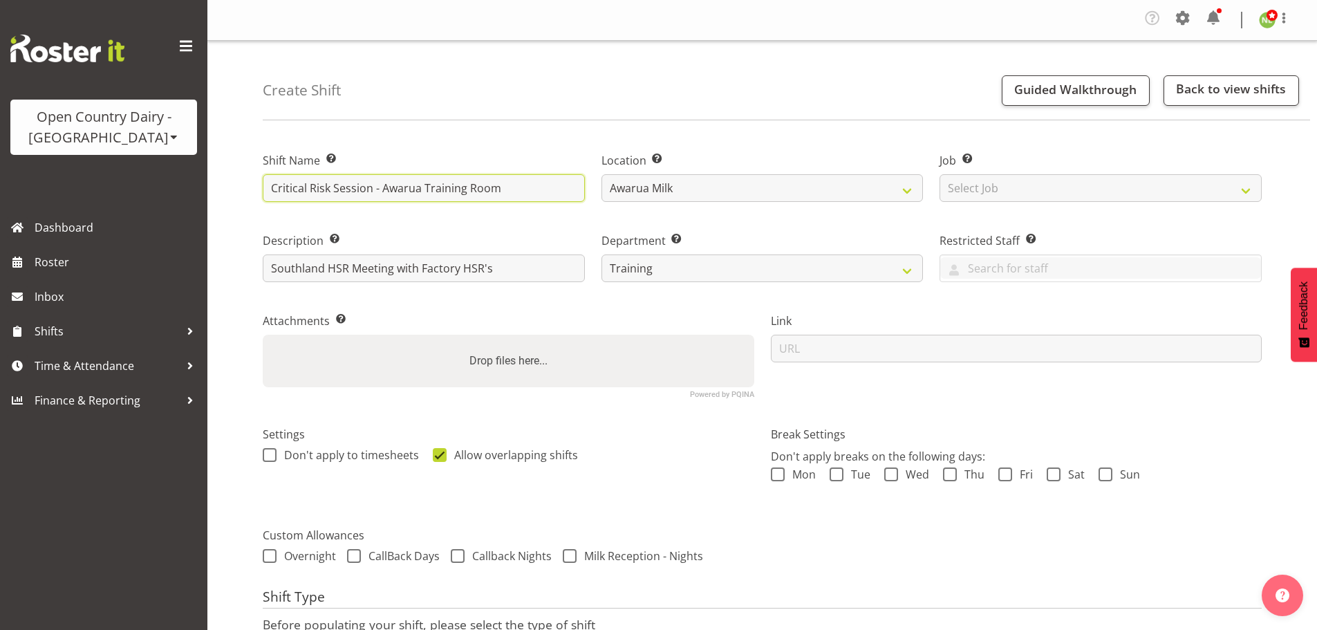
click at [220, 178] on div "Create Shift Guided Walkthrough Back to view shifts Shift Name Enter a name for…" at bounding box center [761, 391] width 1109 height 701
type input "Critical Risk Session - Awarua Training Room"
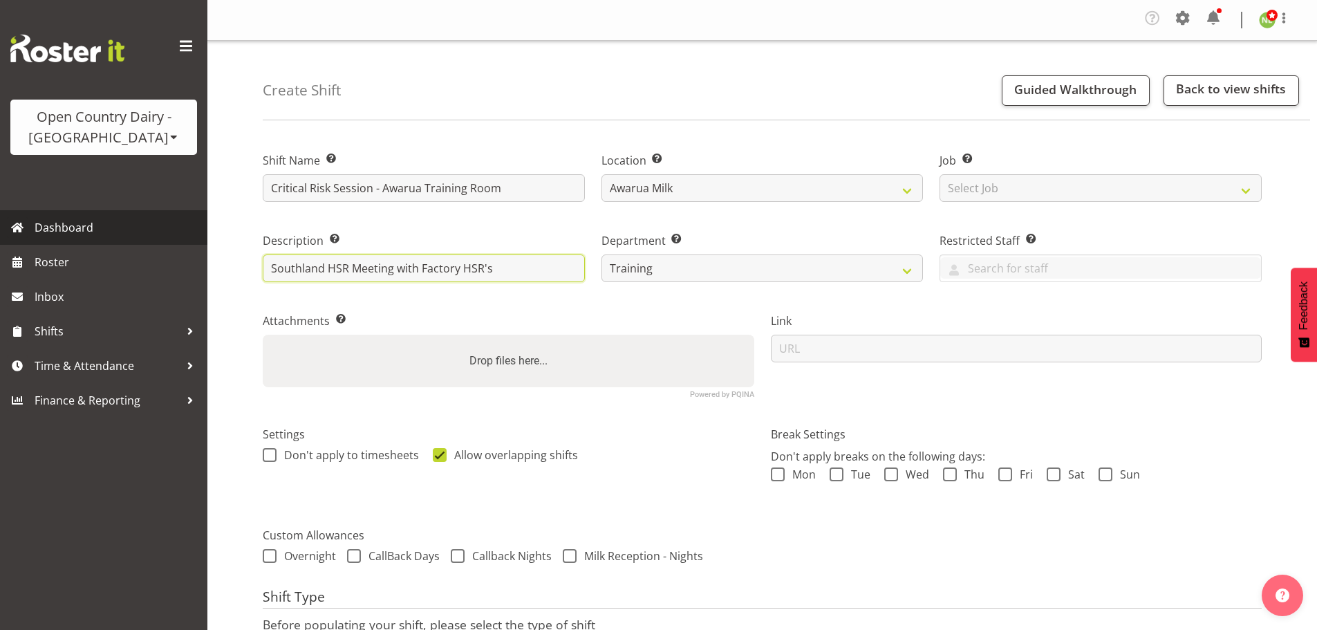
drag, startPoint x: 515, startPoint y: 268, endPoint x: 162, endPoint y: 237, distance: 354.6
click at [162, 238] on div "Open Country Dairy - [GEOGRAPHIC_DATA] Open Country Dairy - [GEOGRAPHIC_DATA] D…" at bounding box center [658, 371] width 1317 height 742
paste input "Critical Risk Session"
type input "Critical Risk Session"
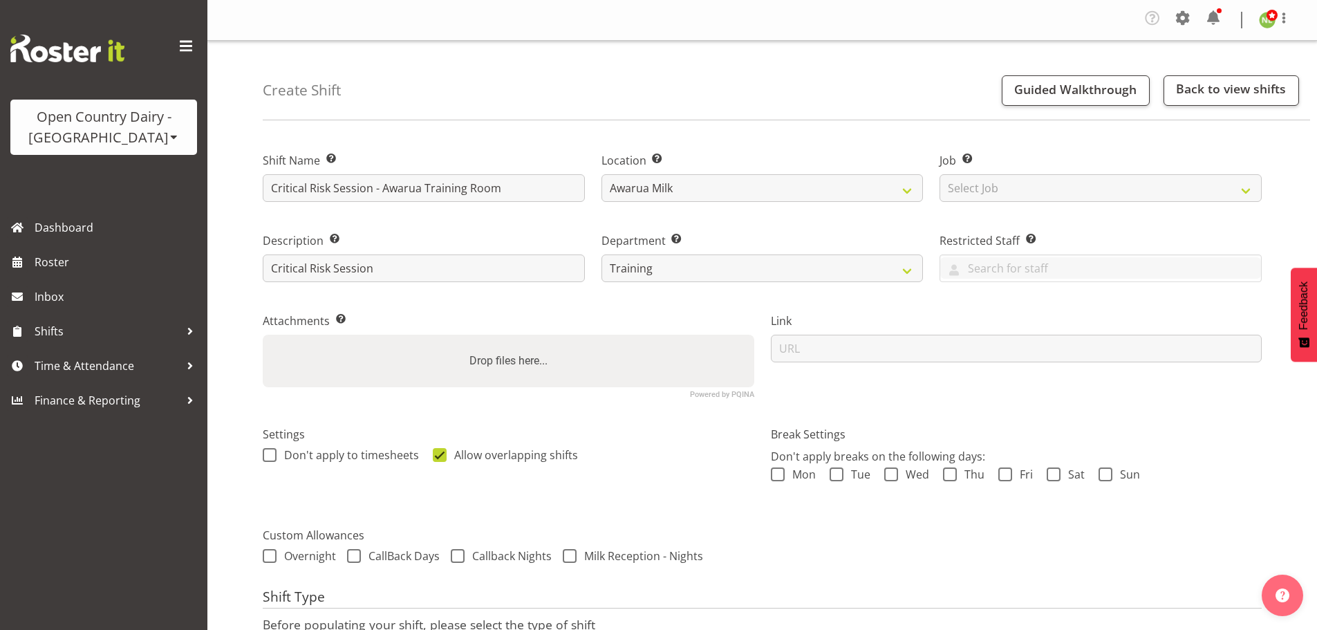
click at [242, 357] on div "Create Shift Guided Walkthrough Back to view shifts Shift Name Enter a name for…" at bounding box center [761, 391] width 1109 height 701
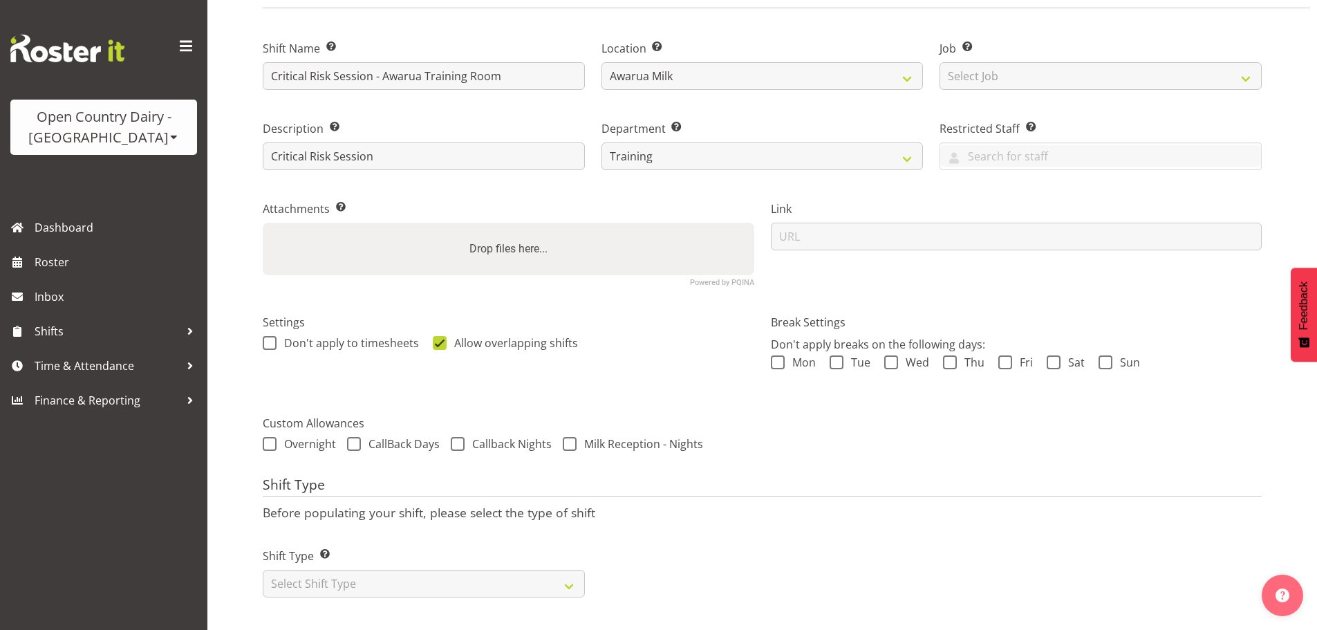
scroll to position [122, 0]
click at [563, 570] on select "Select Shift Type One Off Shift Recurring Shift Rotating Shift" at bounding box center [424, 584] width 322 height 28
select select "one_off"
click at [263, 570] on select "Select Shift Type One Off Shift Recurring Shift Rotating Shift" at bounding box center [424, 584] width 322 height 28
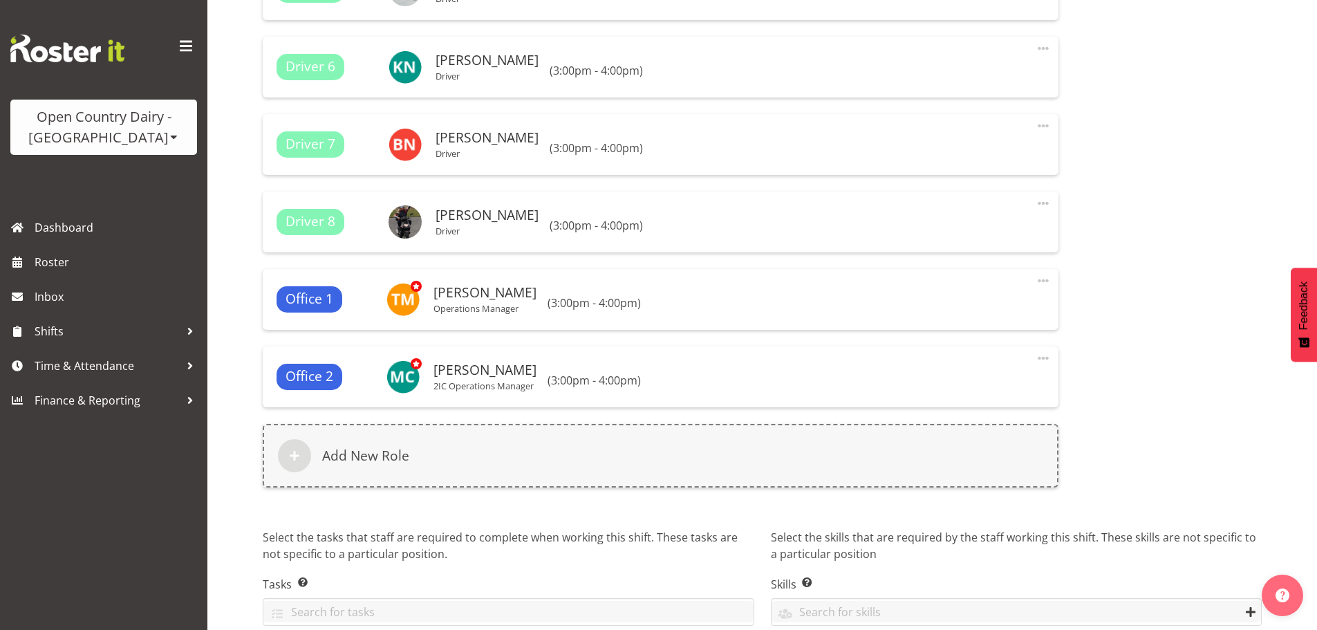
scroll to position [1339, 0]
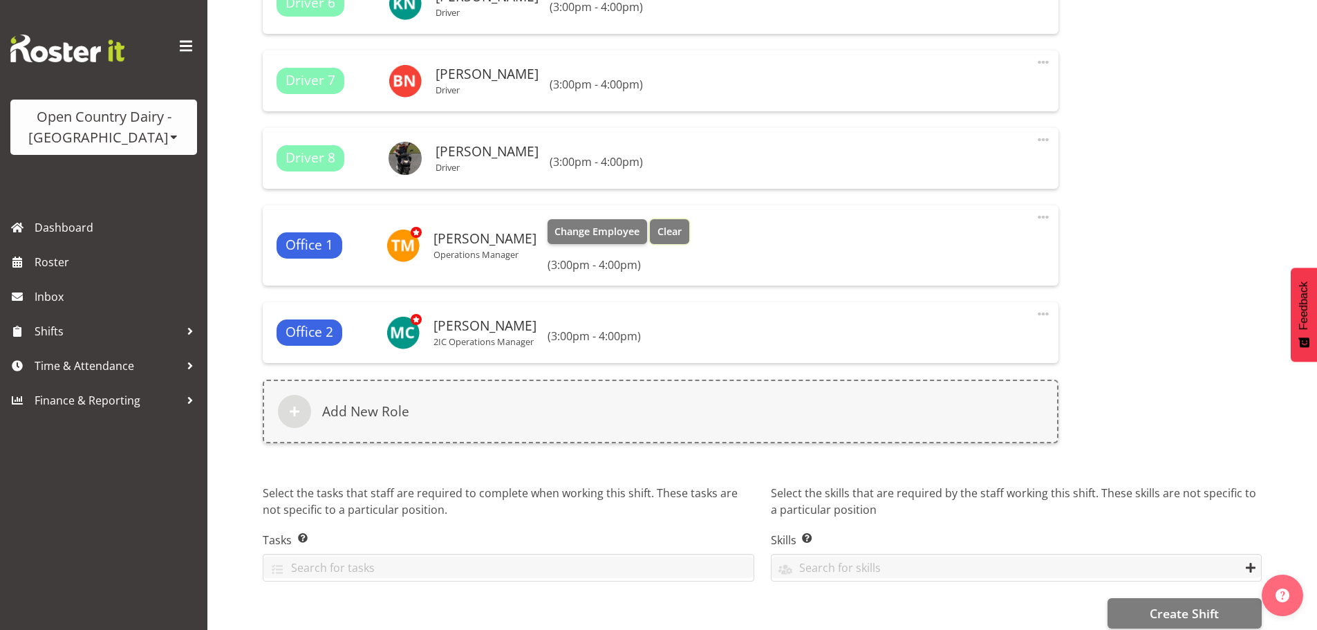
drag, startPoint x: 659, startPoint y: 227, endPoint x: 662, endPoint y: 257, distance: 30.6
click at [661, 226] on span "Clear" at bounding box center [669, 231] width 24 height 15
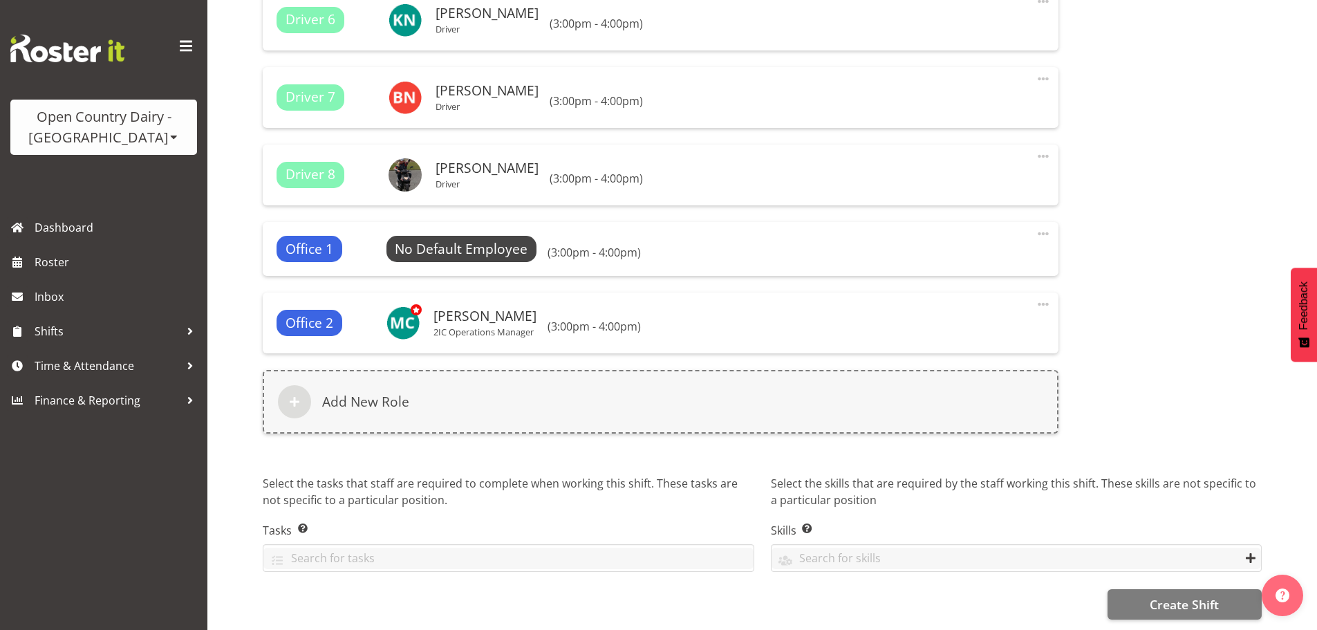
scroll to position [1333, 0]
click at [1045, 225] on span at bounding box center [1043, 233] width 17 height 17
click at [949, 279] on link "Delete" at bounding box center [985, 291] width 133 height 25
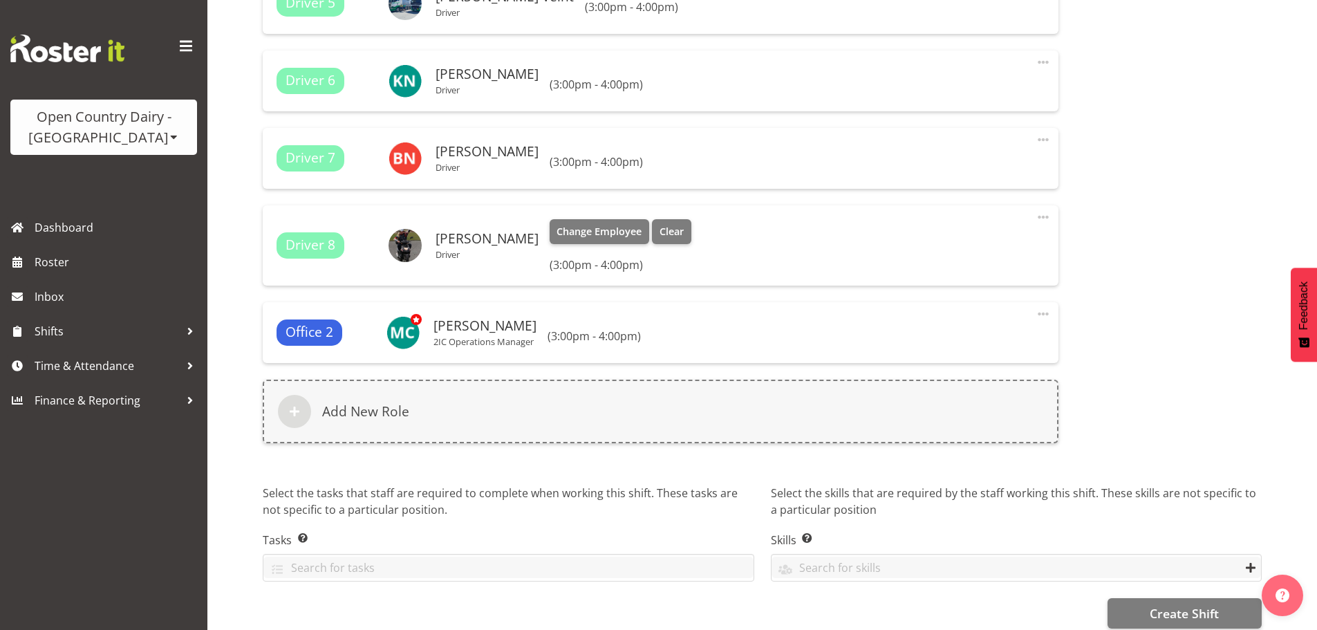
scroll to position [1281, 0]
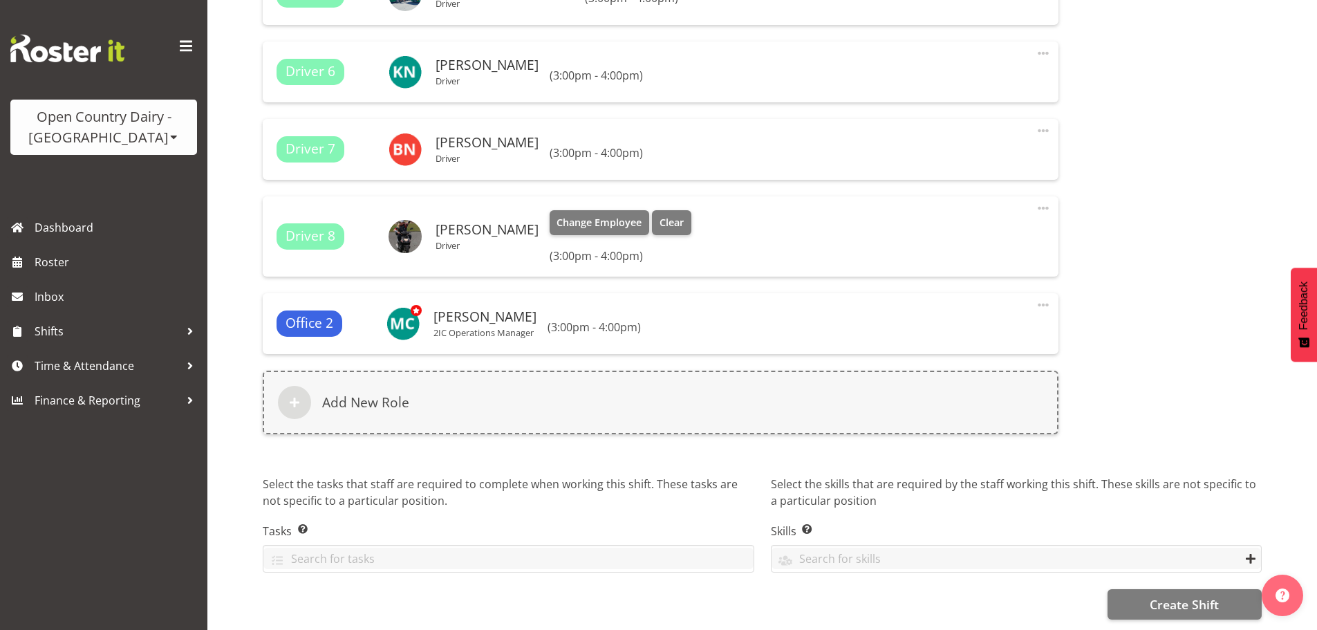
click at [1044, 200] on span at bounding box center [1043, 208] width 17 height 17
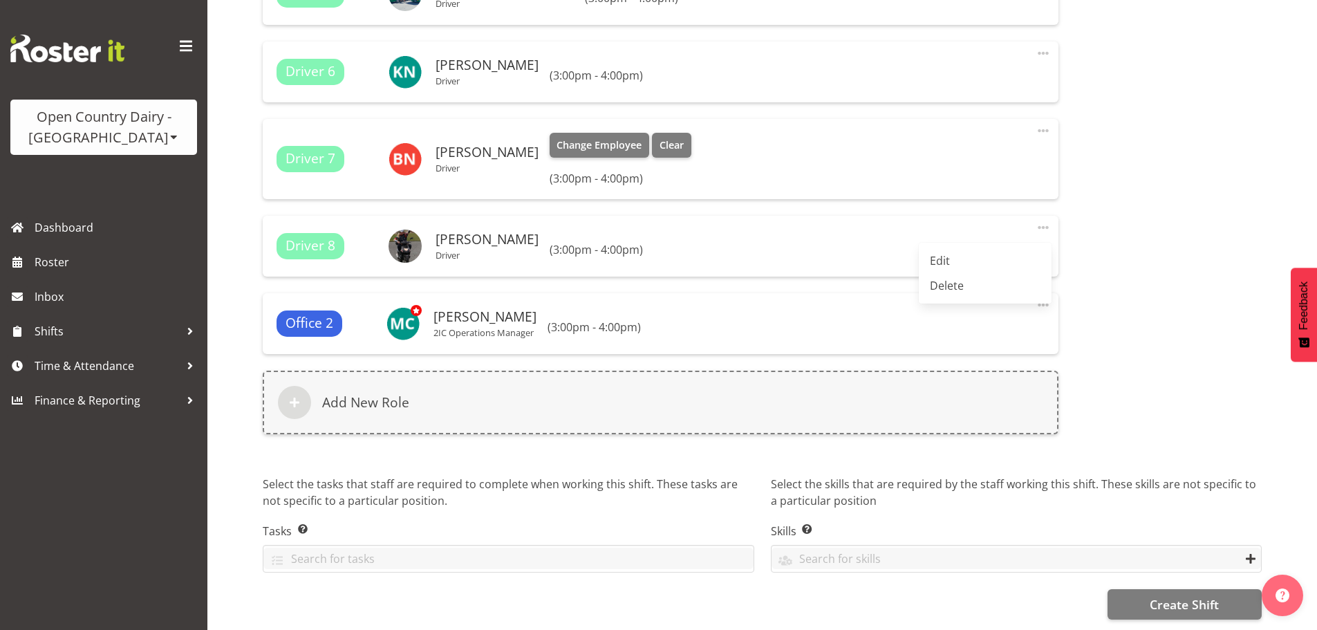
click at [941, 273] on link "Delete" at bounding box center [985, 285] width 133 height 25
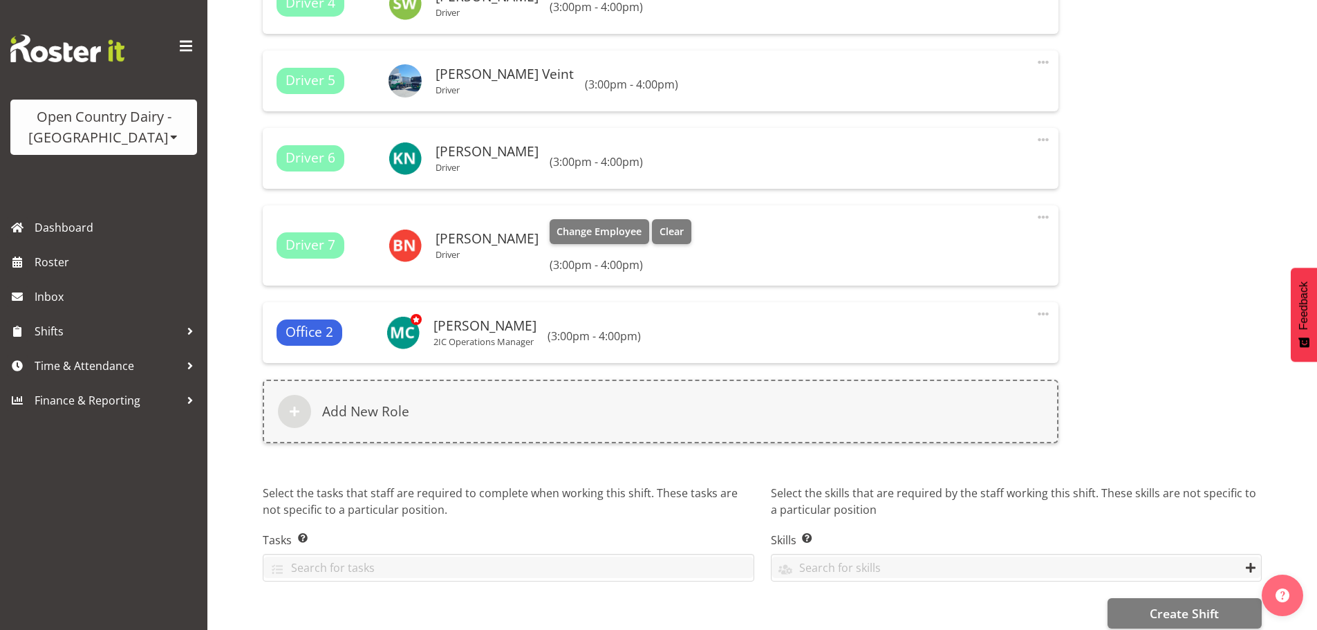
scroll to position [1204, 0]
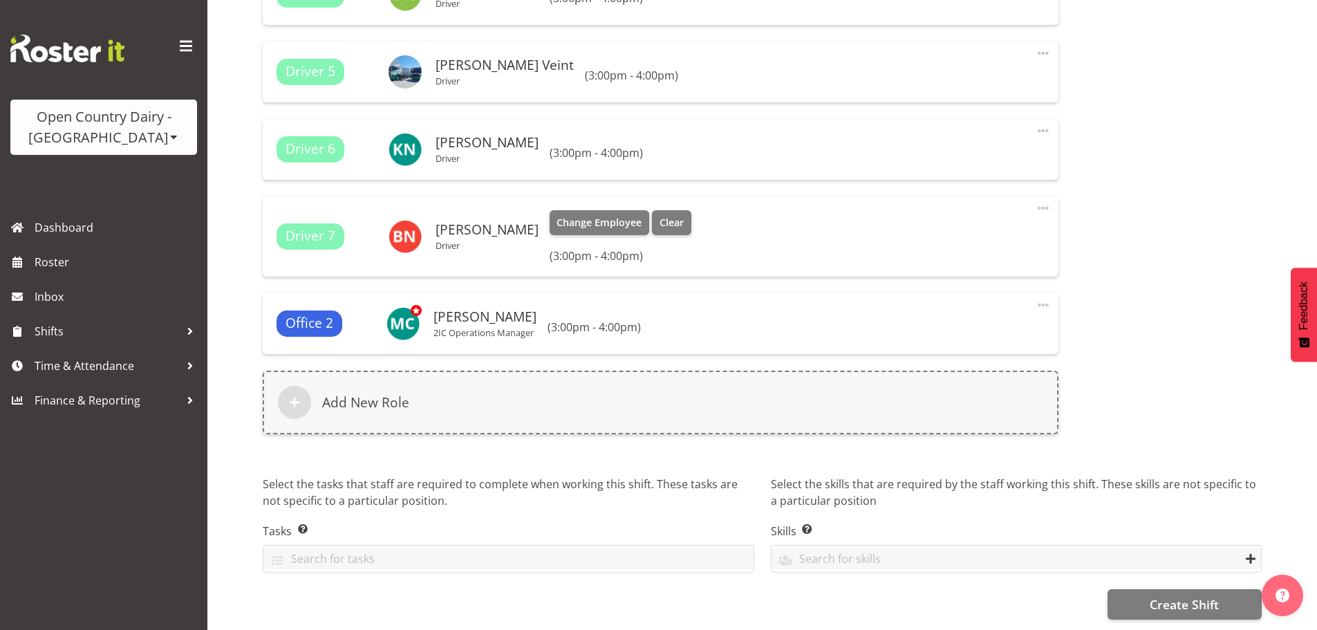
click at [1042, 200] on span at bounding box center [1043, 208] width 17 height 17
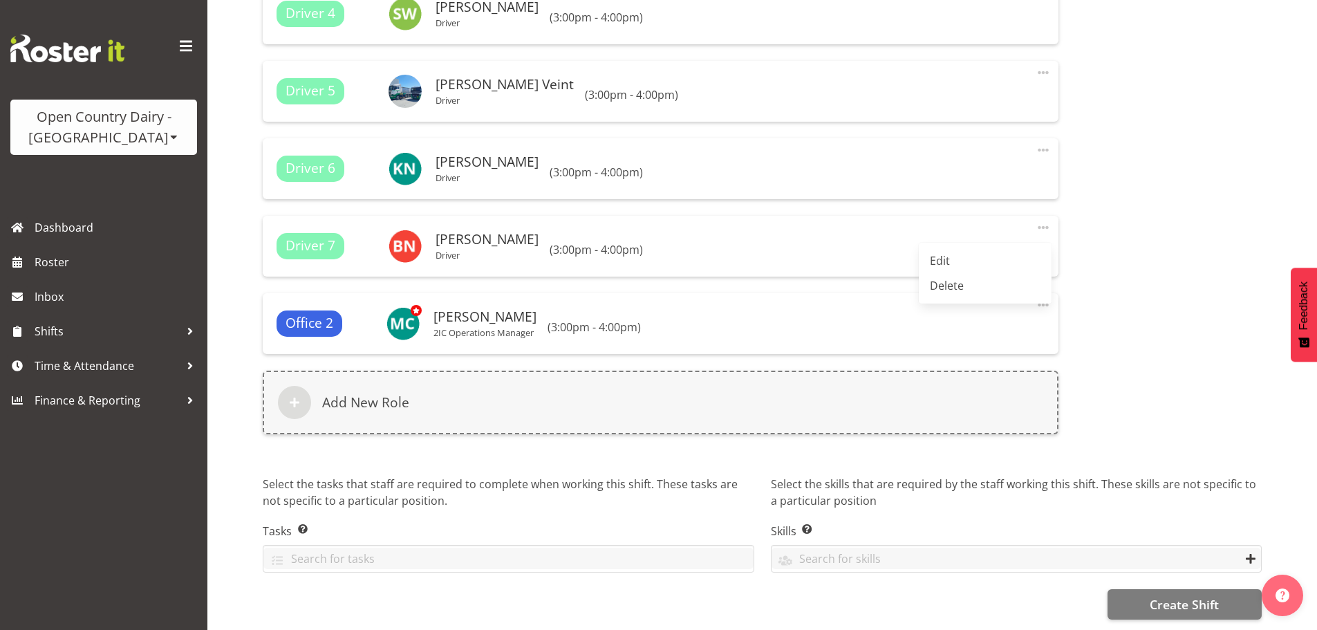
drag, startPoint x: 957, startPoint y: 250, endPoint x: 1019, endPoint y: 270, distance: 66.2
click at [959, 273] on link "Delete" at bounding box center [985, 285] width 133 height 25
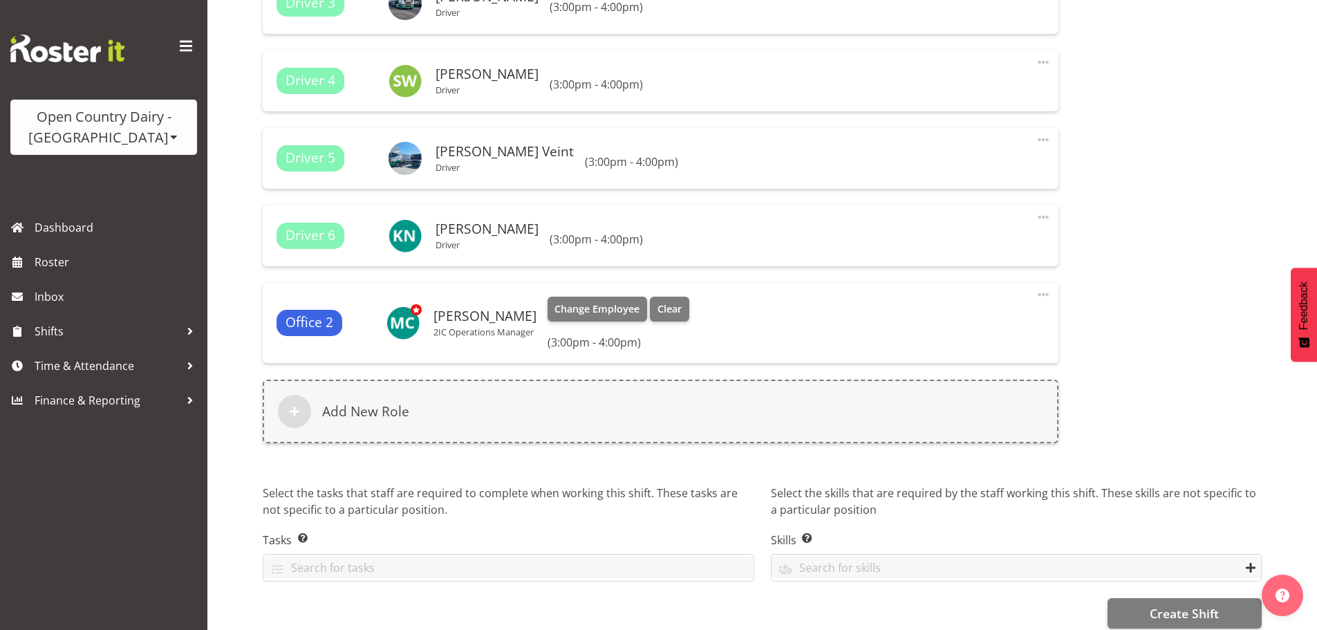
scroll to position [1127, 0]
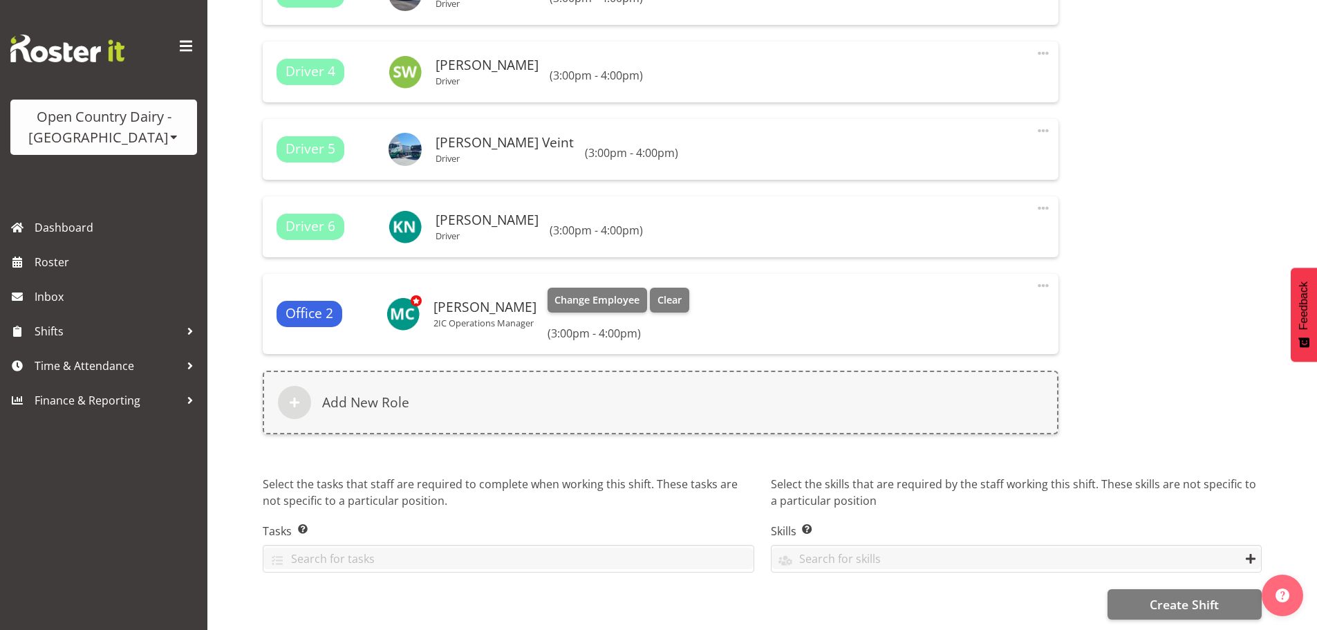
click at [1034, 294] on div "Office 2 Michael Campbell 2IC Operations Manager Change Employee Clear (3:00pm …" at bounding box center [660, 314] width 768 height 53
click at [1042, 277] on span at bounding box center [1043, 285] width 17 height 17
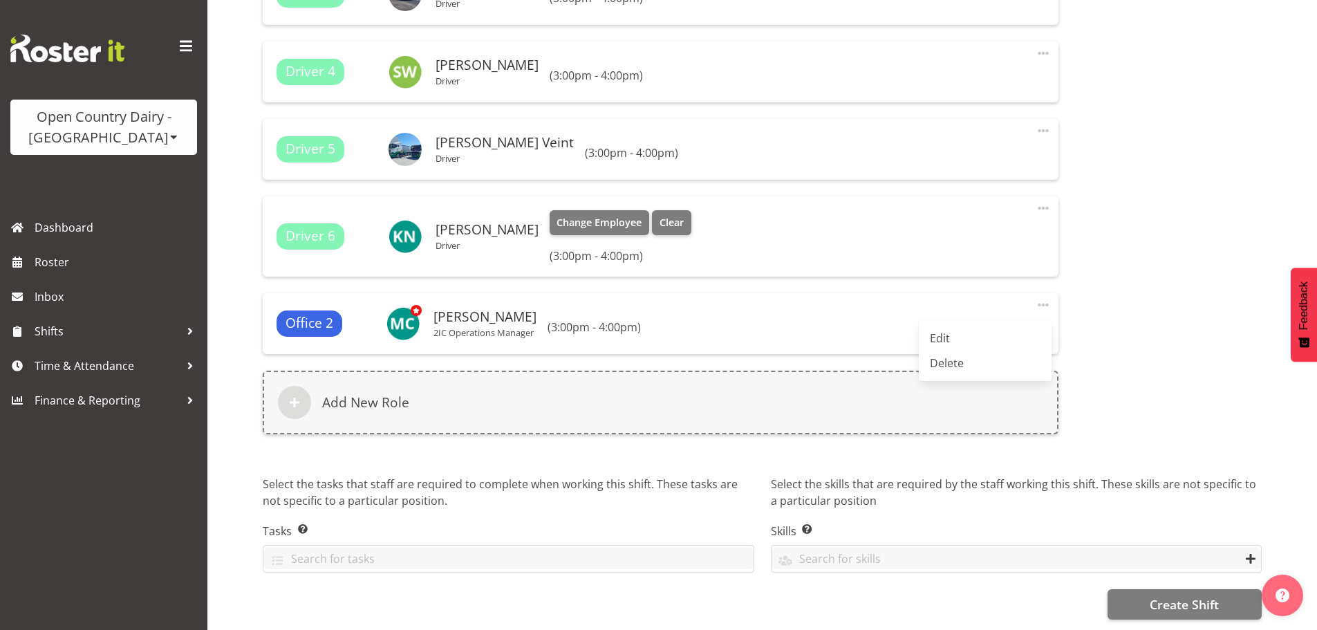
drag, startPoint x: 940, startPoint y: 328, endPoint x: 992, endPoint y: 297, distance: 60.5
click at [940, 350] on link "Delete" at bounding box center [985, 362] width 133 height 25
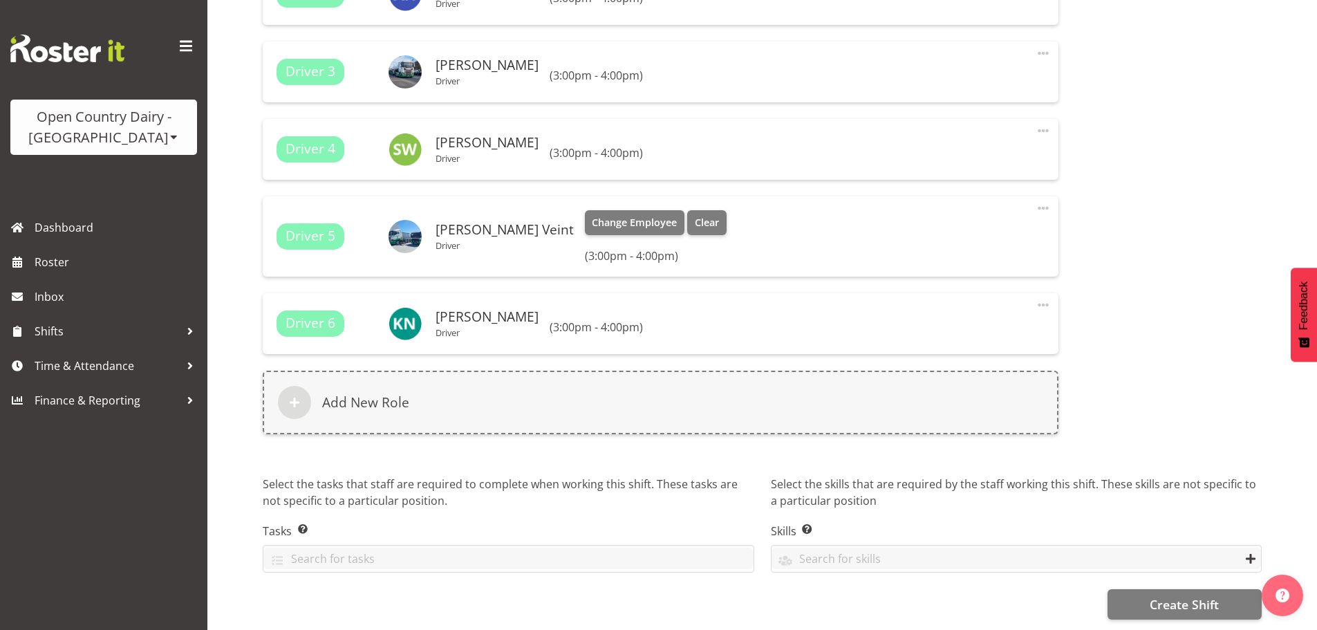
click at [1049, 200] on span at bounding box center [1043, 208] width 17 height 17
click at [967, 263] on link "Delete" at bounding box center [985, 266] width 133 height 25
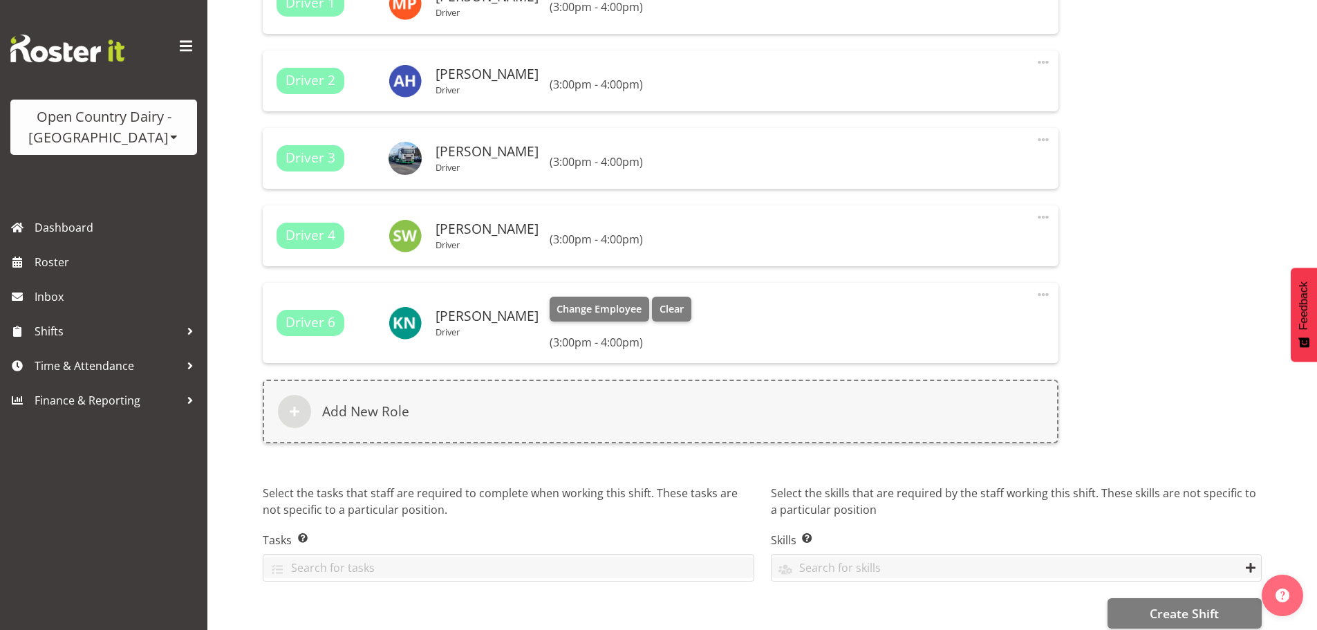
scroll to position [972, 0]
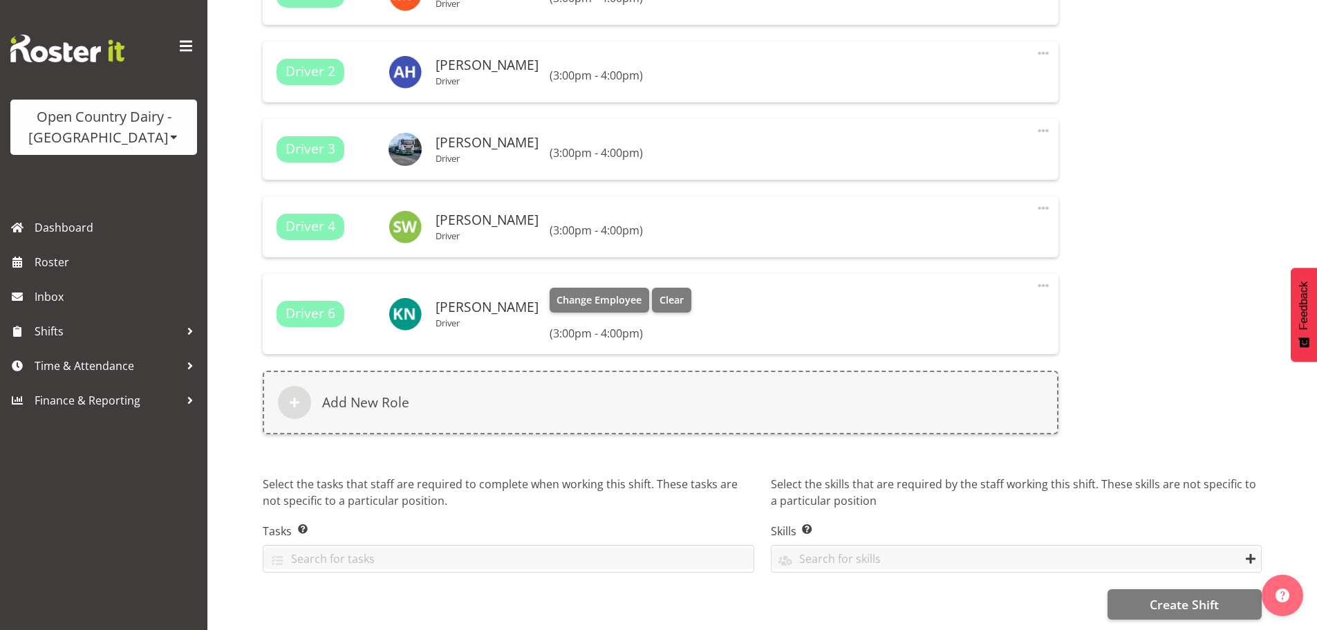
click at [1046, 279] on span at bounding box center [1043, 285] width 17 height 17
click at [946, 331] on link "Delete" at bounding box center [985, 343] width 133 height 25
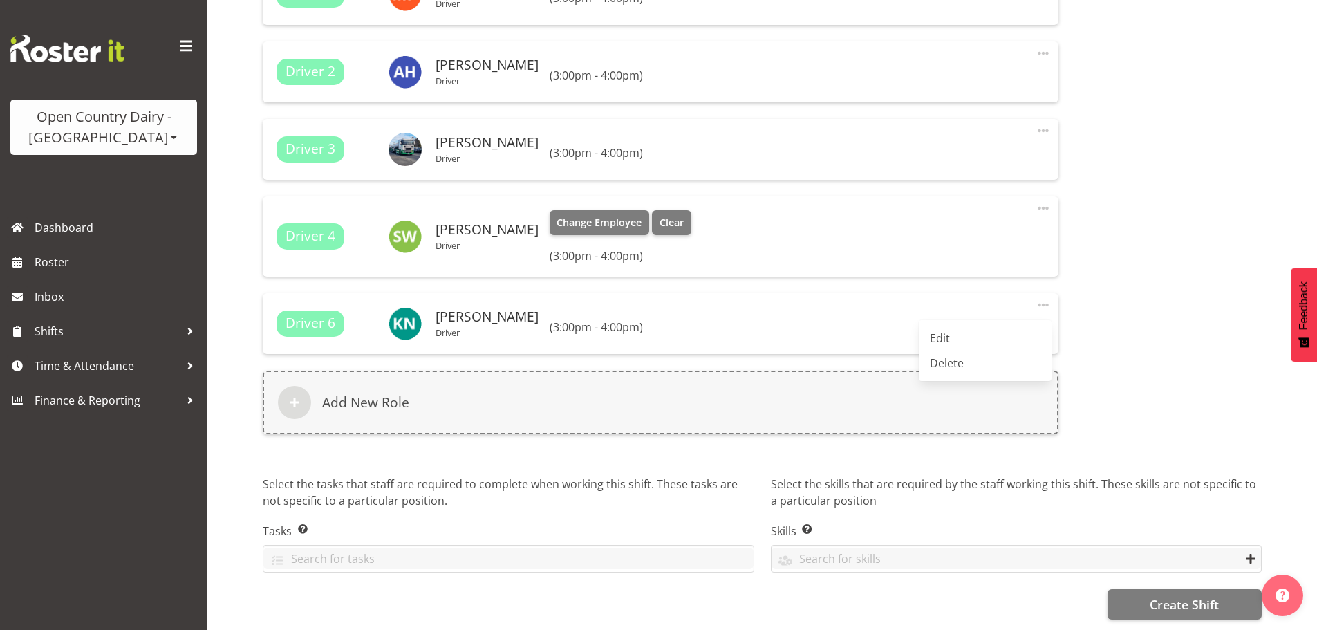
scroll to position [894, 0]
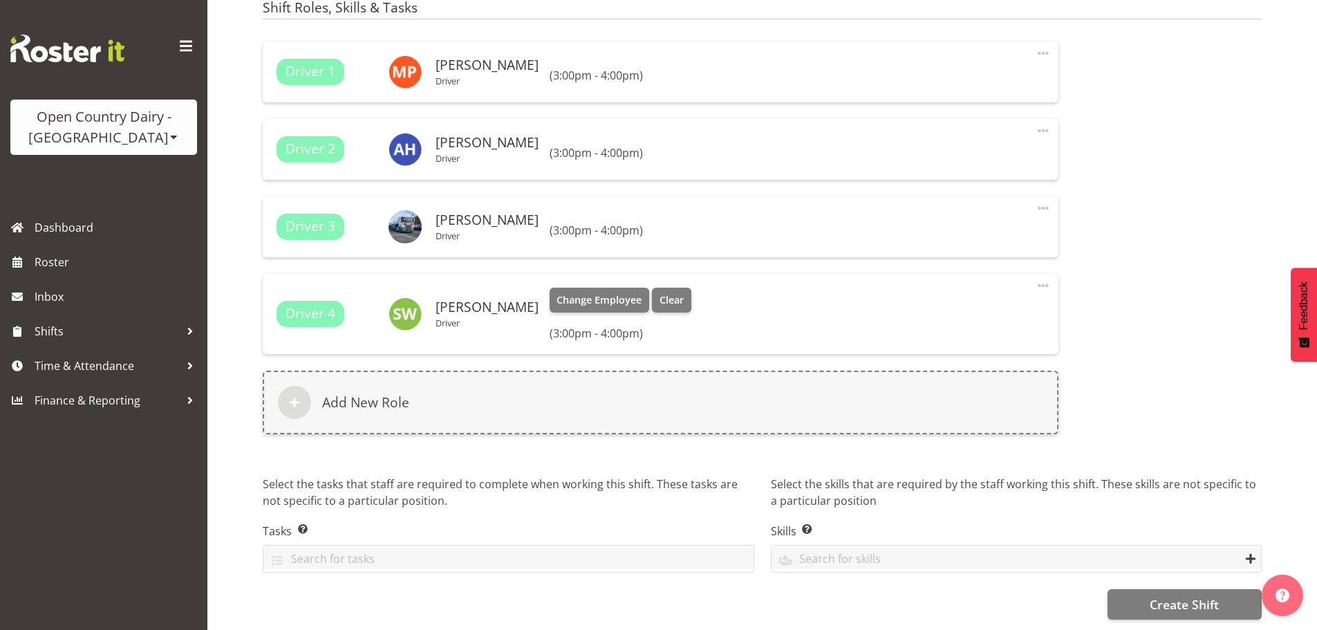
click at [1040, 277] on span at bounding box center [1043, 285] width 17 height 17
click at [938, 332] on link "Delete" at bounding box center [985, 343] width 133 height 25
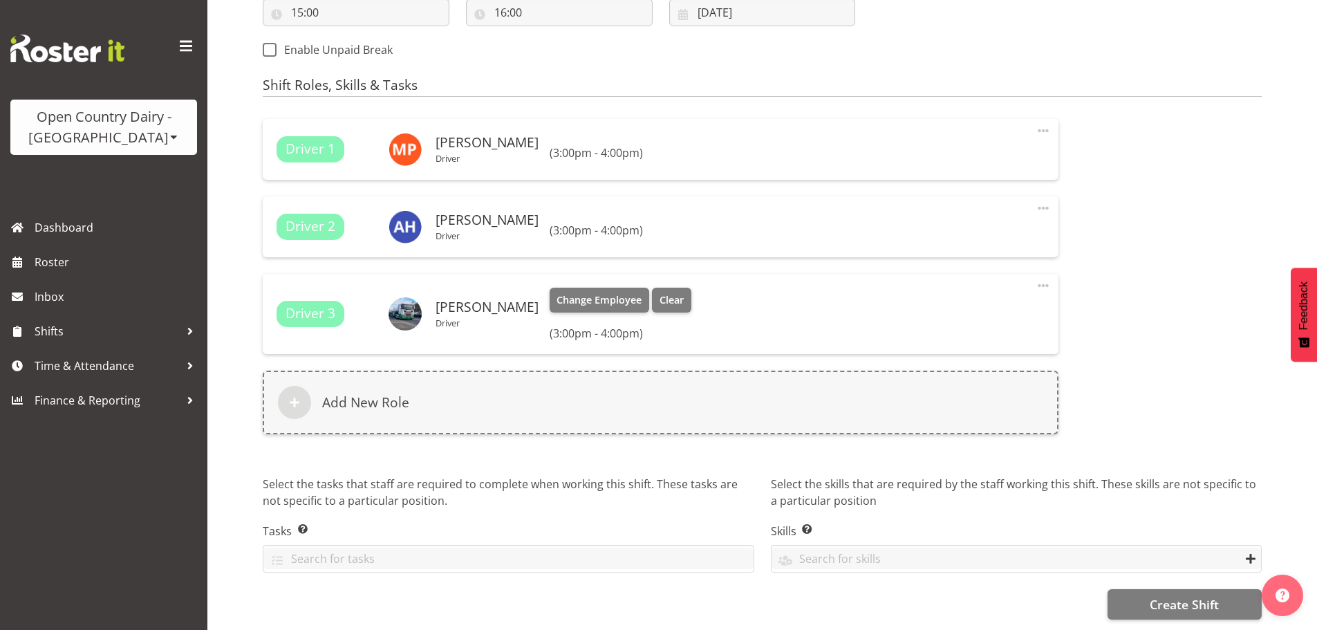
scroll to position [817, 0]
click at [1040, 279] on span at bounding box center [1043, 285] width 17 height 17
drag, startPoint x: 937, startPoint y: 332, endPoint x: 1029, endPoint y: 259, distance: 117.6
click at [940, 331] on link "Delete" at bounding box center [985, 343] width 133 height 25
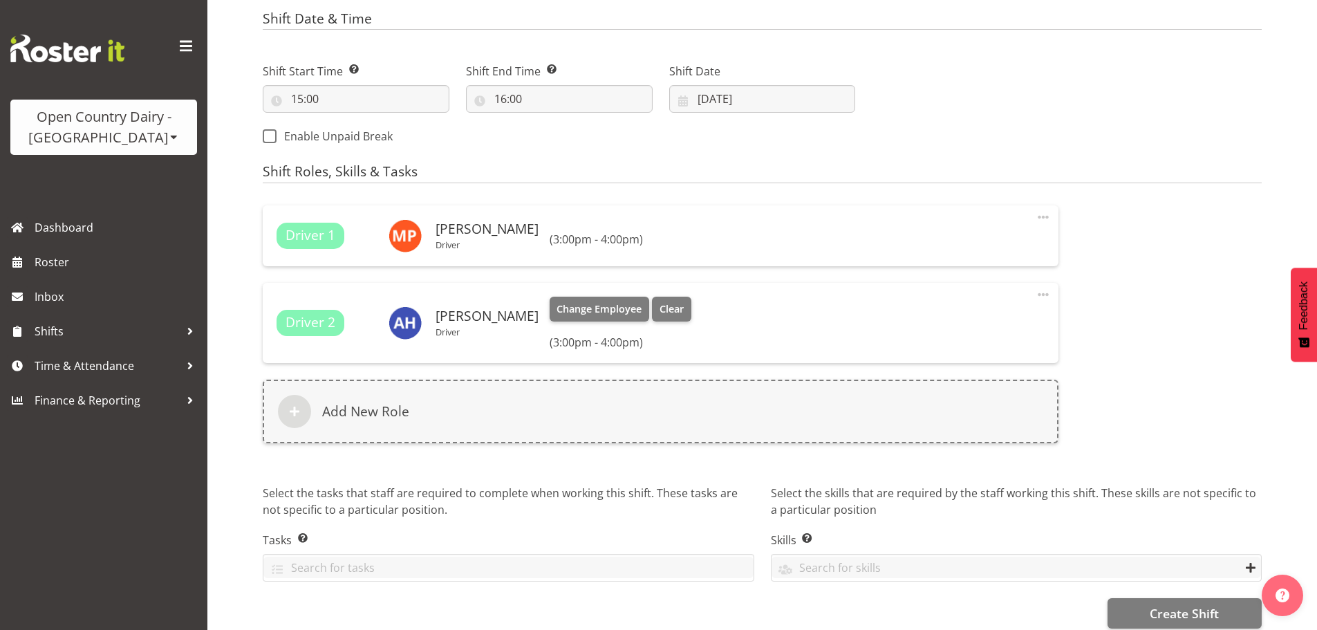
scroll to position [740, 0]
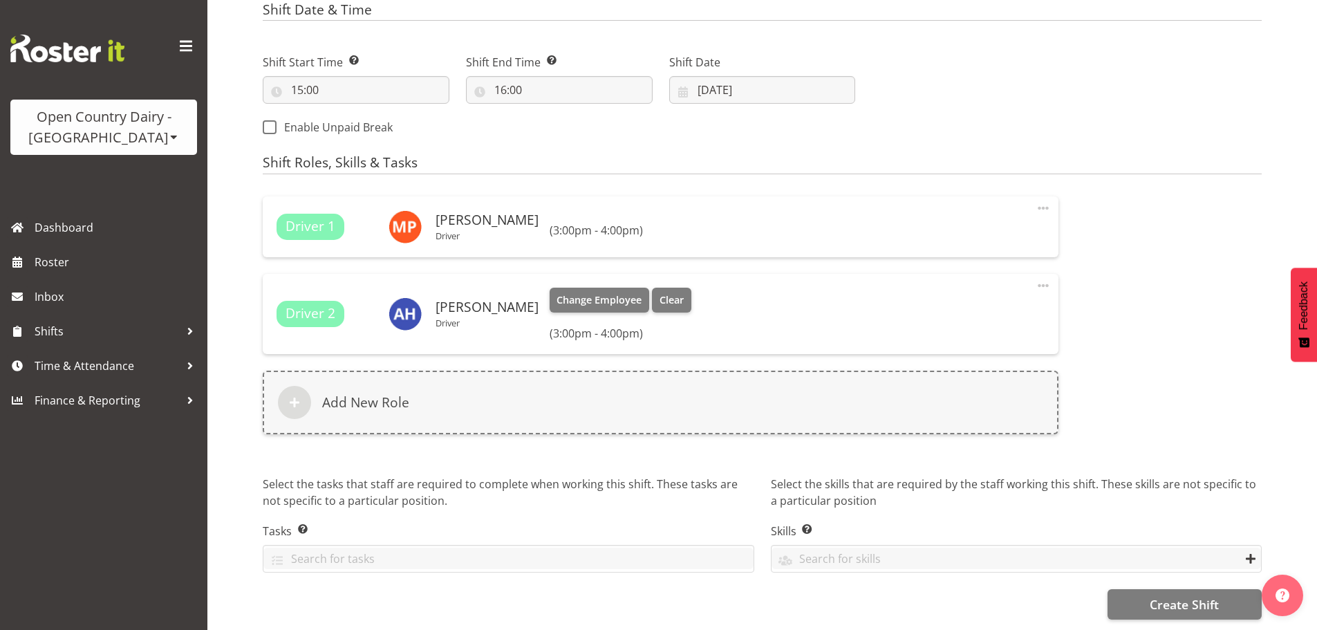
click at [1041, 277] on span at bounding box center [1043, 285] width 17 height 17
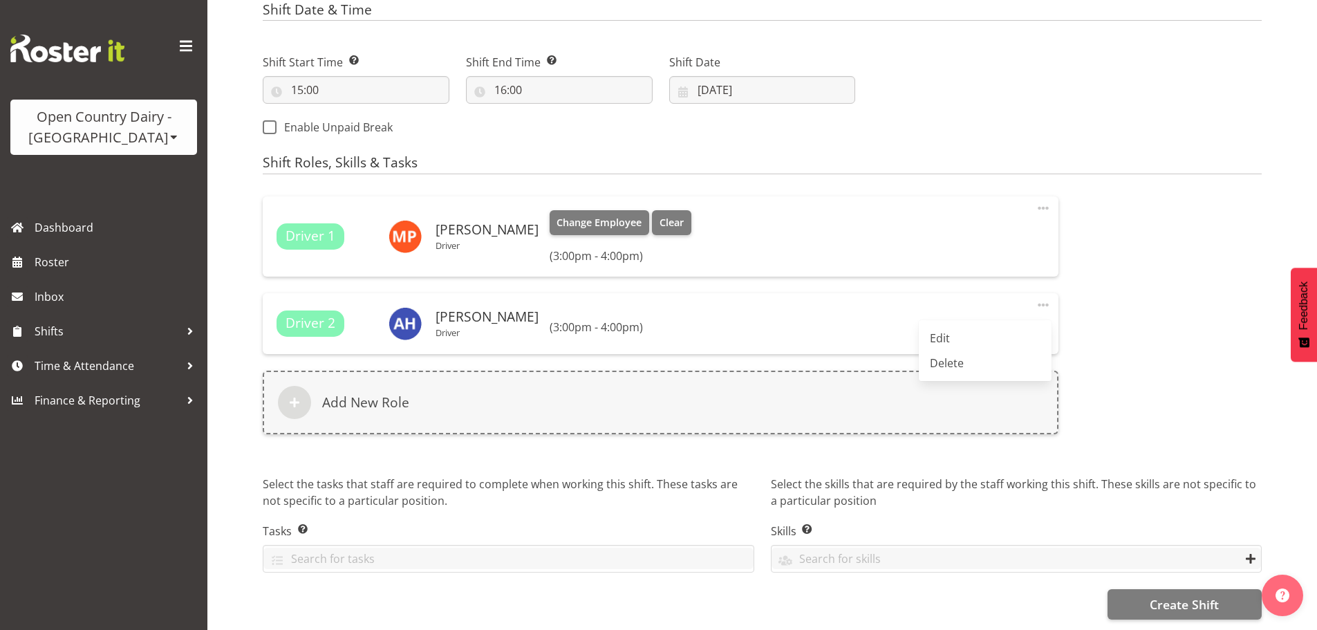
drag, startPoint x: 949, startPoint y: 326, endPoint x: 1042, endPoint y: 265, distance: 110.4
click at [951, 350] on link "Delete" at bounding box center [985, 362] width 133 height 25
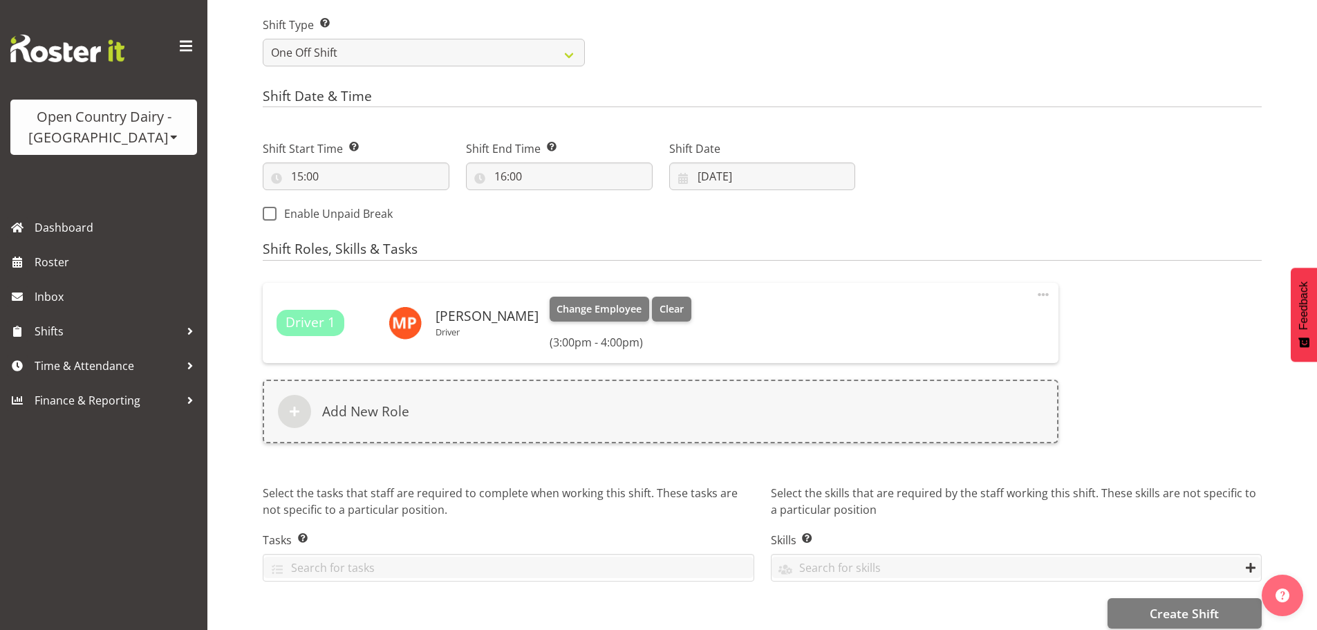
scroll to position [662, 0]
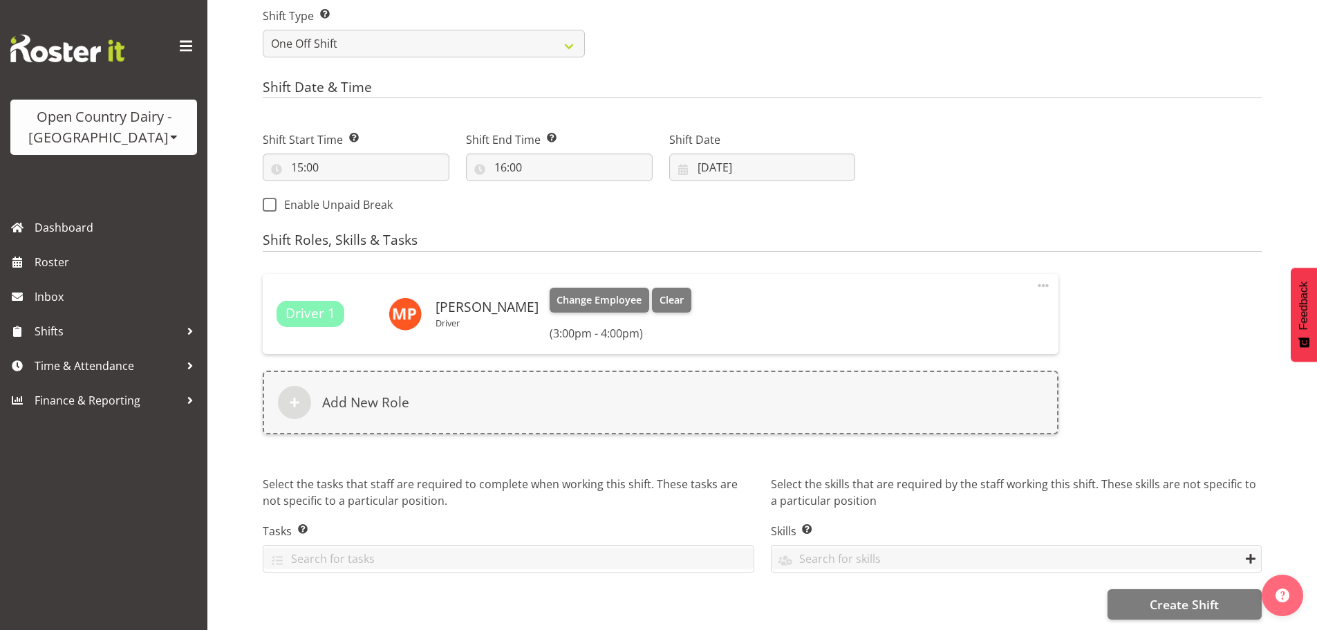
click at [1044, 279] on span at bounding box center [1043, 285] width 17 height 17
click at [941, 332] on link "Delete" at bounding box center [985, 343] width 133 height 25
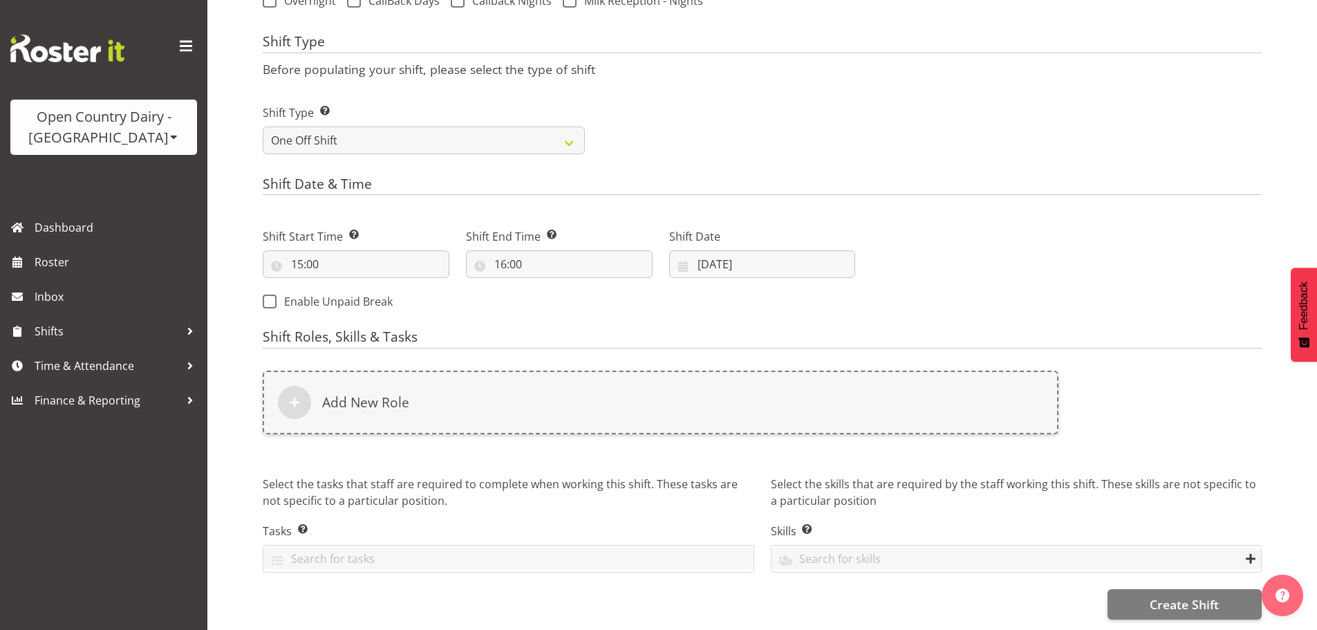
scroll to position [565, 0]
click at [711, 257] on input "30/07/2025" at bounding box center [762, 264] width 187 height 28
click at [854, 290] on link at bounding box center [863, 304] width 32 height 28
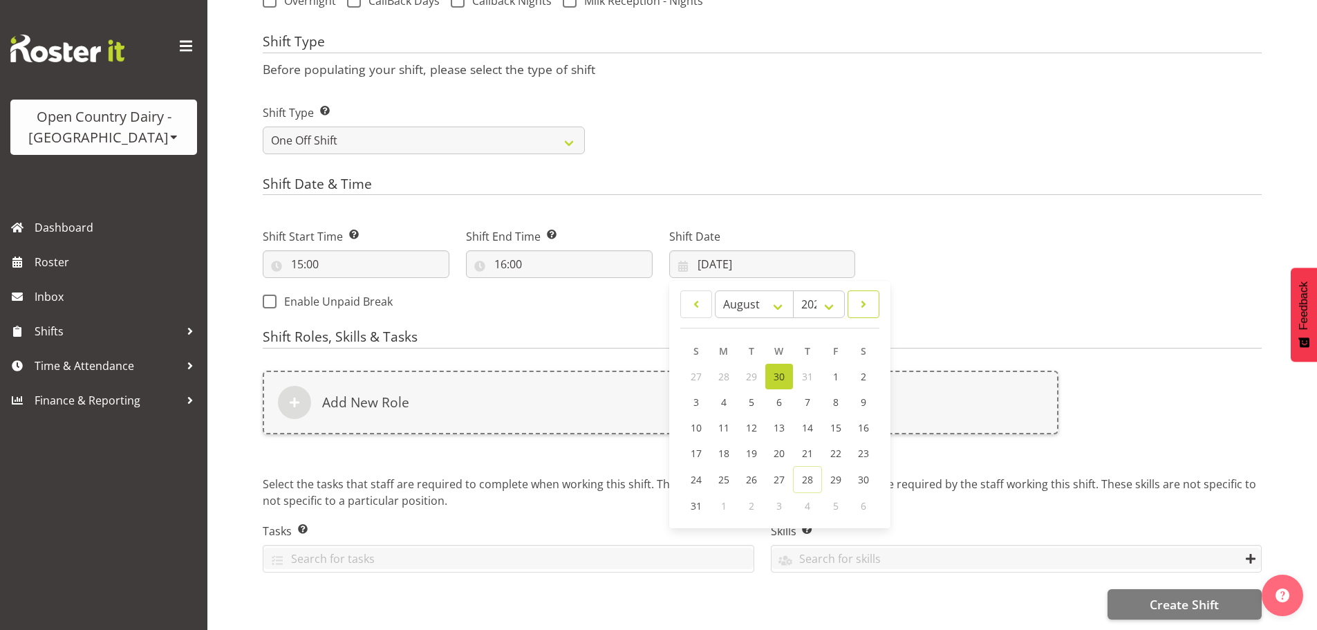
click at [854, 290] on link at bounding box center [863, 304] width 32 height 28
select select "8"
click at [748, 421] on span "16" at bounding box center [751, 427] width 11 height 13
type input "16/09/2025"
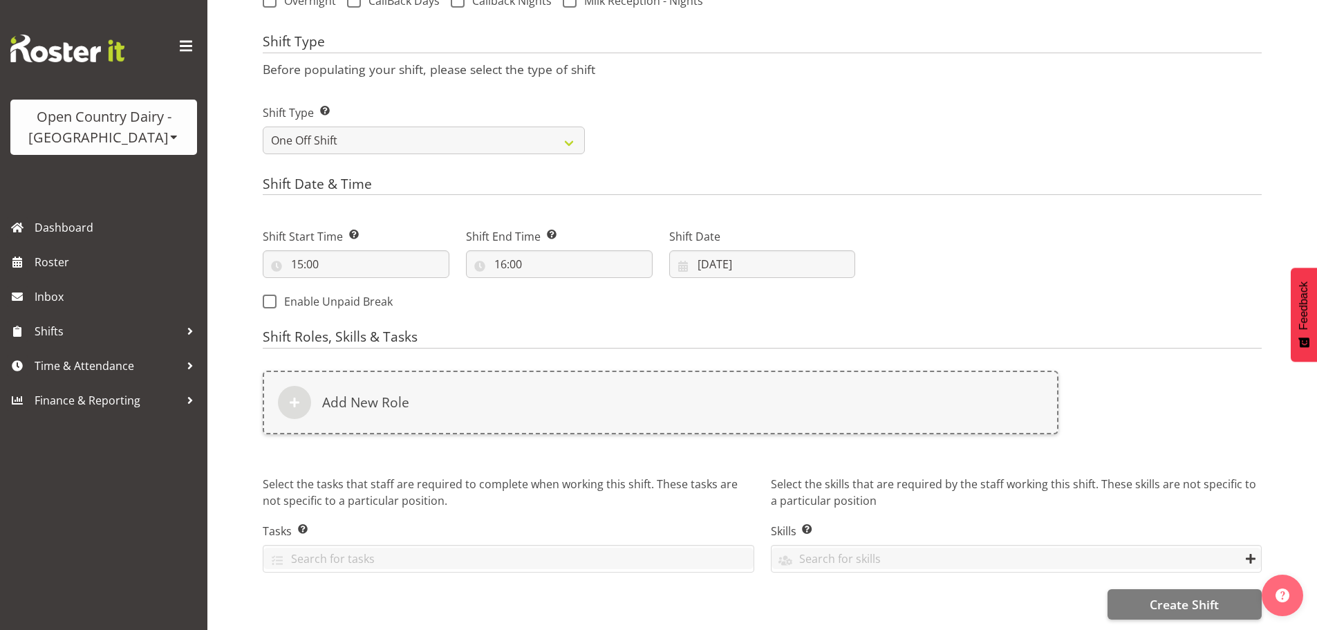
click at [908, 176] on h4 "Shift Date & Time" at bounding box center [762, 185] width 999 height 19
click at [306, 251] on input "15:00" at bounding box center [356, 264] width 187 height 28
click at [349, 289] on select "00 01 02 03 04 05 06 07 08 09 10 11 12 13 14 15 16 17 18 19 20 21 22 23" at bounding box center [356, 300] width 31 height 28
select select "12"
click at [341, 286] on select "00 01 02 03 04 05 06 07 08 09 10 11 12 13 14 15 16 17 18 19 20 21 22 23" at bounding box center [356, 300] width 31 height 28
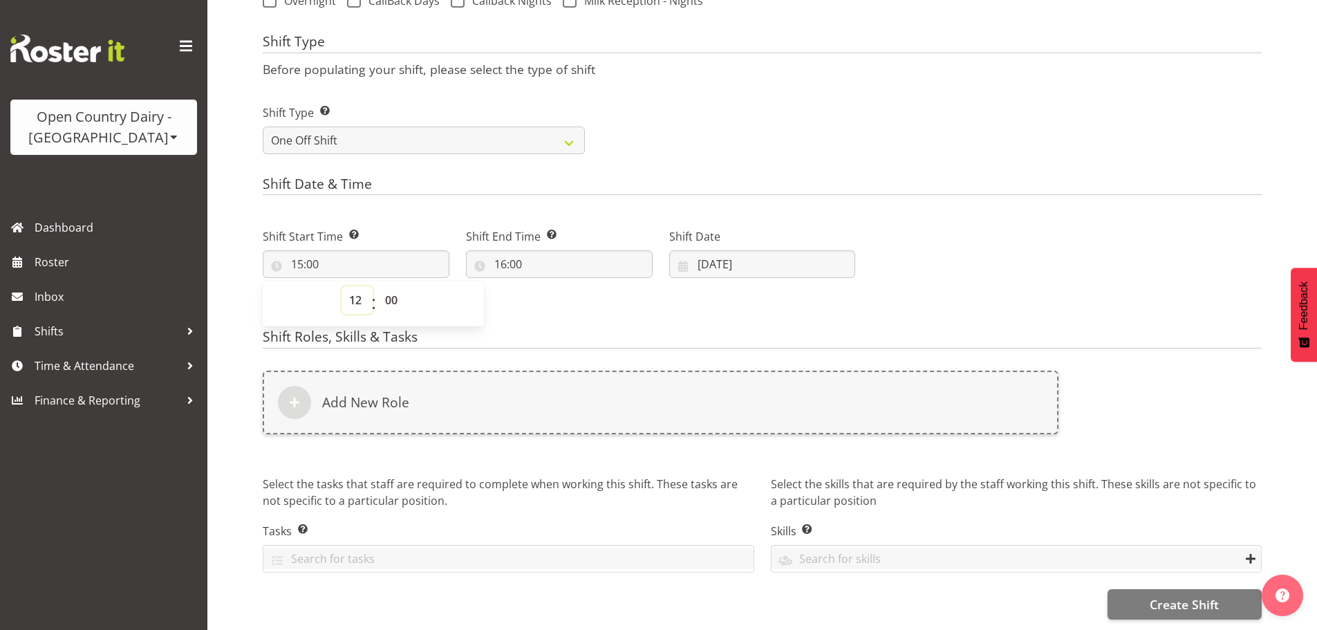
type input "12:00"
click at [393, 286] on select "00 01 02 03 04 05 06 07 08 09 10 11 12 13 14 15 16 17 18 19 20 21 22 23 24 25 2…" at bounding box center [392, 300] width 31 height 28
select select "30"
click at [377, 286] on select "00 01 02 03 04 05 06 07 08 09 10 11 12 13 14 15 16 17 18 19 20 21 22 23 24 25 2…" at bounding box center [392, 300] width 31 height 28
type input "12:30"
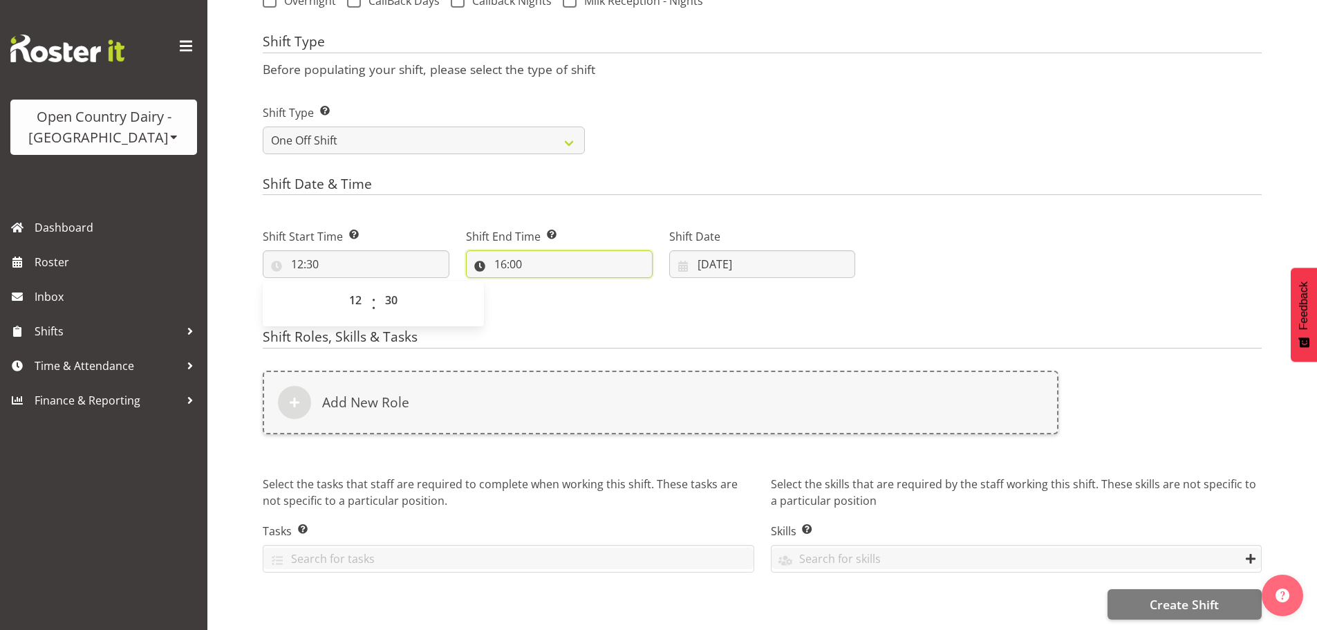
click at [502, 254] on input "16:00" at bounding box center [559, 264] width 187 height 28
click at [592, 290] on select "00 01 02 03 04 05 06 07 08 09 10 11 12 13 14 15 16 17 18 19 20 21 22 23 24 25 2…" at bounding box center [596, 300] width 31 height 28
select select "30"
click at [581, 286] on select "00 01 02 03 04 05 06 07 08 09 10 11 12 13 14 15 16 17 18 19 20 21 22 23 24 25 2…" at bounding box center [596, 300] width 31 height 28
type input "16:30"
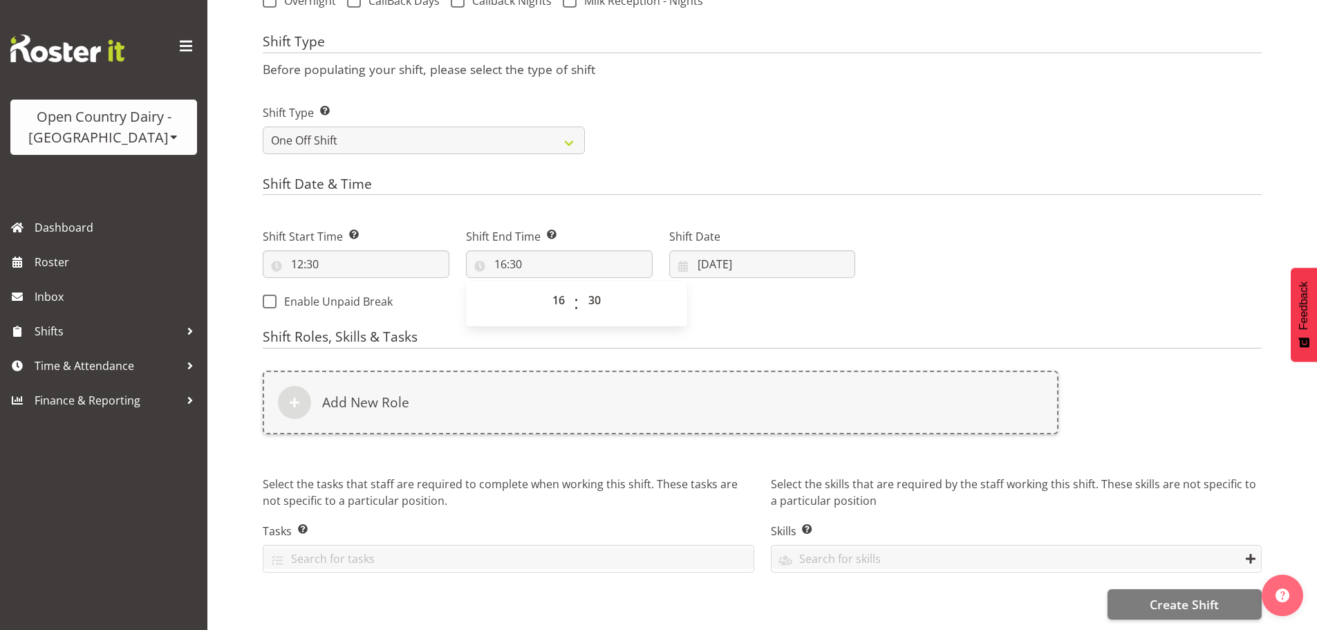
drag, startPoint x: 1006, startPoint y: 248, endPoint x: 905, endPoint y: 239, distance: 101.3
click at [1007, 248] on div "Next Shifts" at bounding box center [1066, 265] width 406 height 112
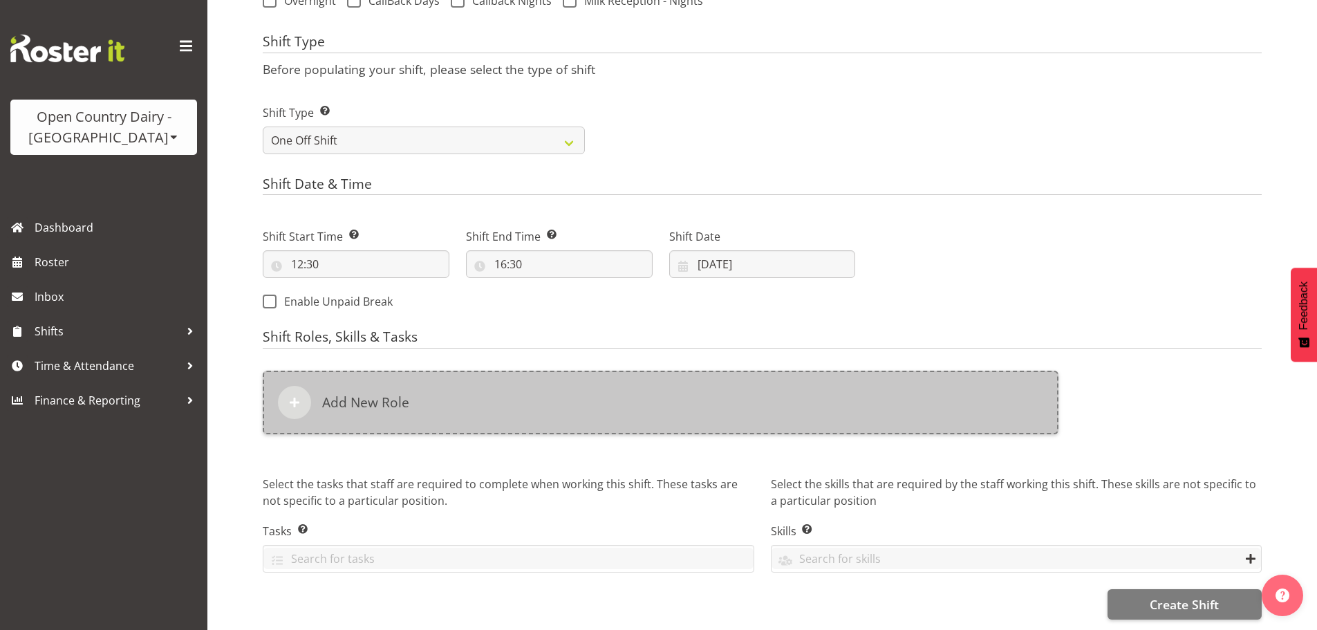
click at [368, 394] on h6 "Add New Role" at bounding box center [365, 402] width 87 height 17
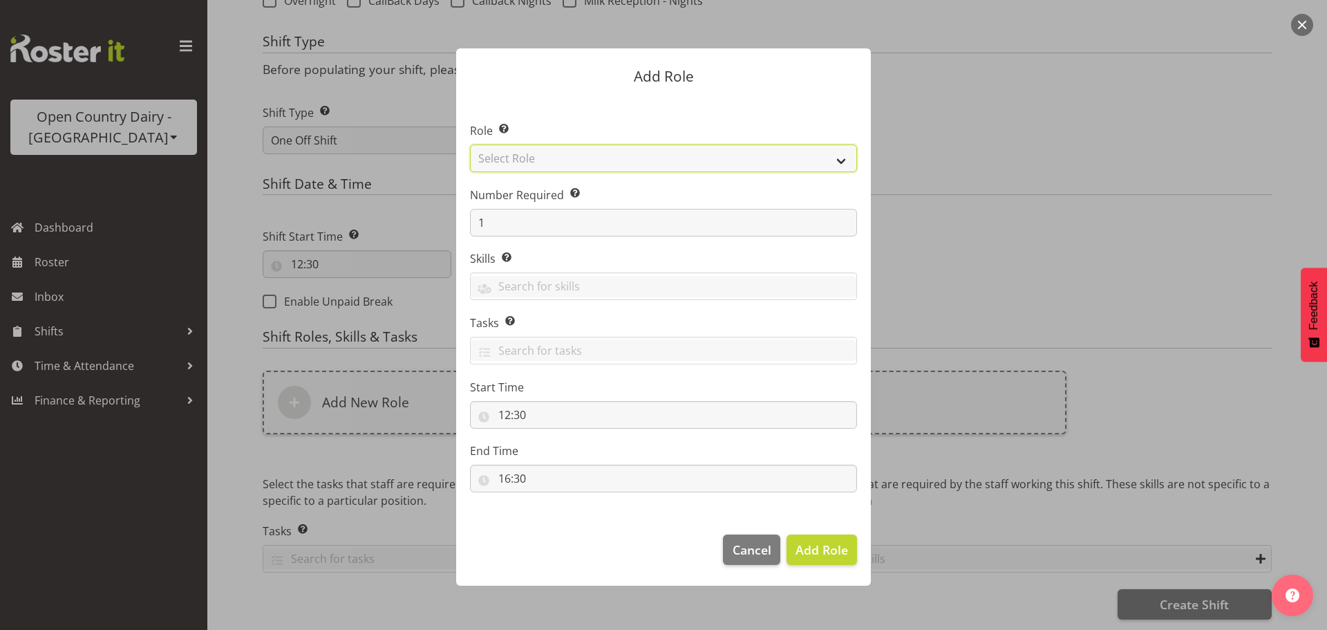
click at [510, 164] on select "Select Role Crew Leader Driver Driver Assessor Dayshift Driver Assessor Nightsh…" at bounding box center [663, 158] width 387 height 28
select select "1442"
click at [470, 144] on select "Select Role Crew Leader Driver Driver Assessor Dayshift Driver Assessor Nightsh…" at bounding box center [663, 158] width 387 height 28
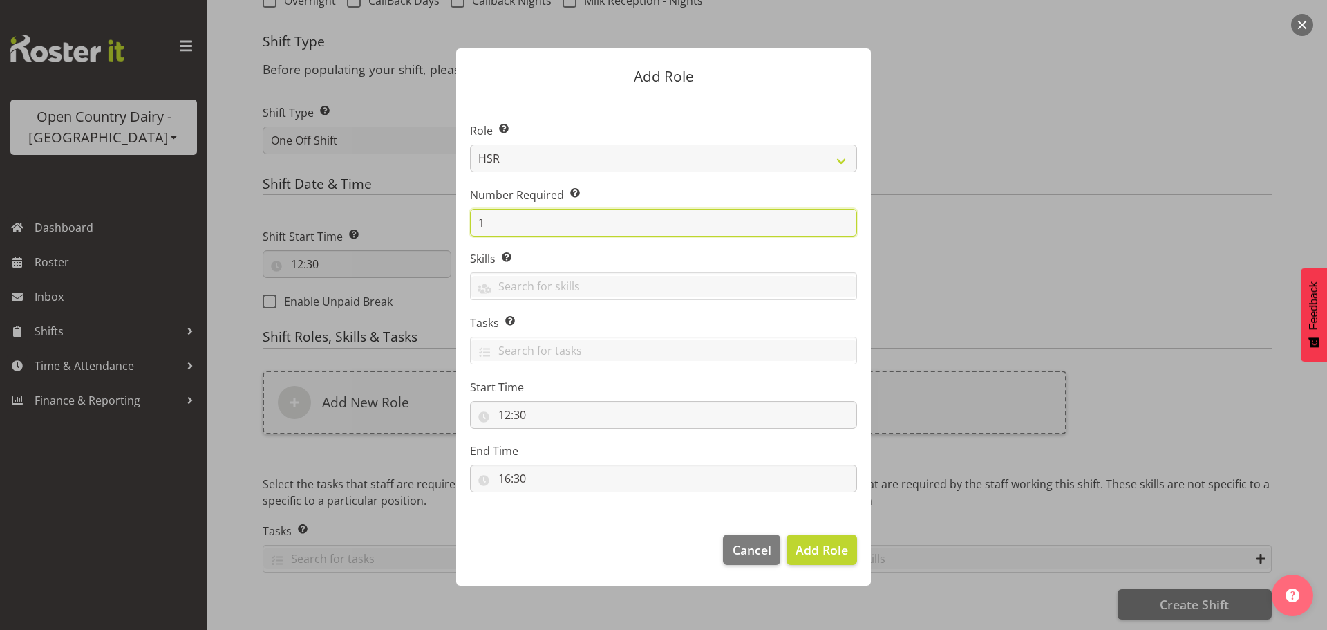
drag, startPoint x: 510, startPoint y: 216, endPoint x: 419, endPoint y: 230, distance: 92.3
click at [419, 230] on form "Add Role Role Select the role you wish to add to the shift. Crew Leader Driver …" at bounding box center [664, 315] width 664 height 602
type input "7"
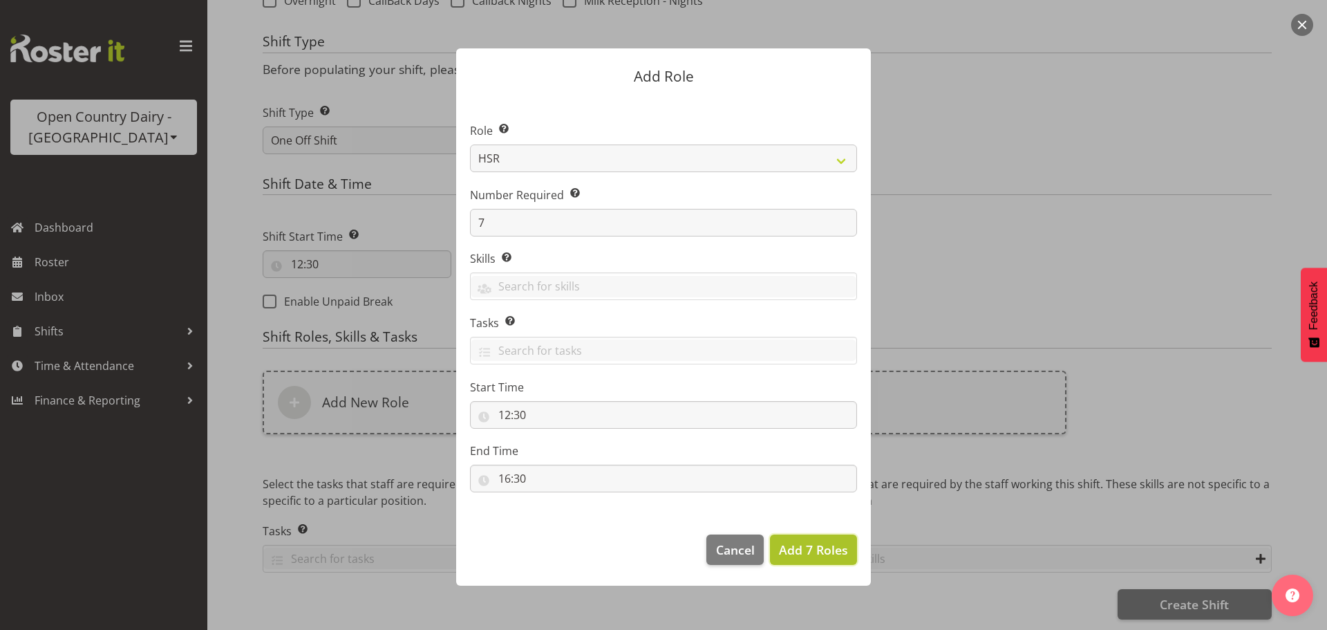
click at [821, 550] on span "Add 7 Roles" at bounding box center [813, 549] width 69 height 17
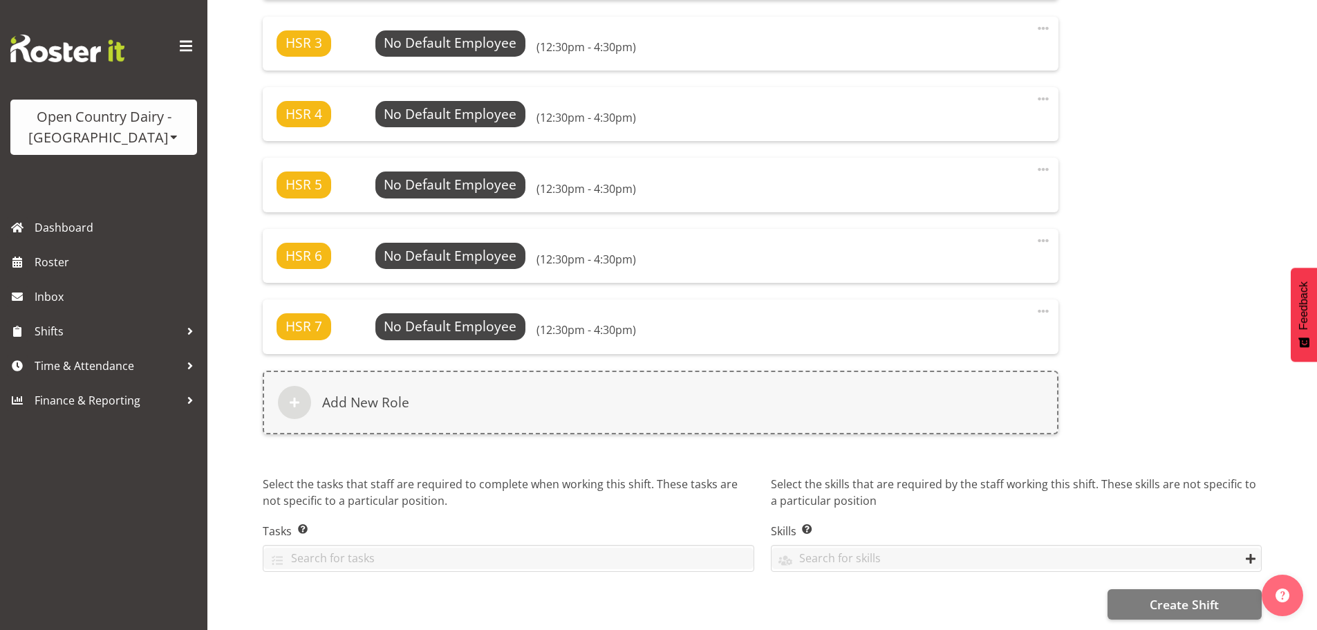
scroll to position [1061, 0]
click at [1174, 595] on span "Create Shift" at bounding box center [1183, 604] width 69 height 18
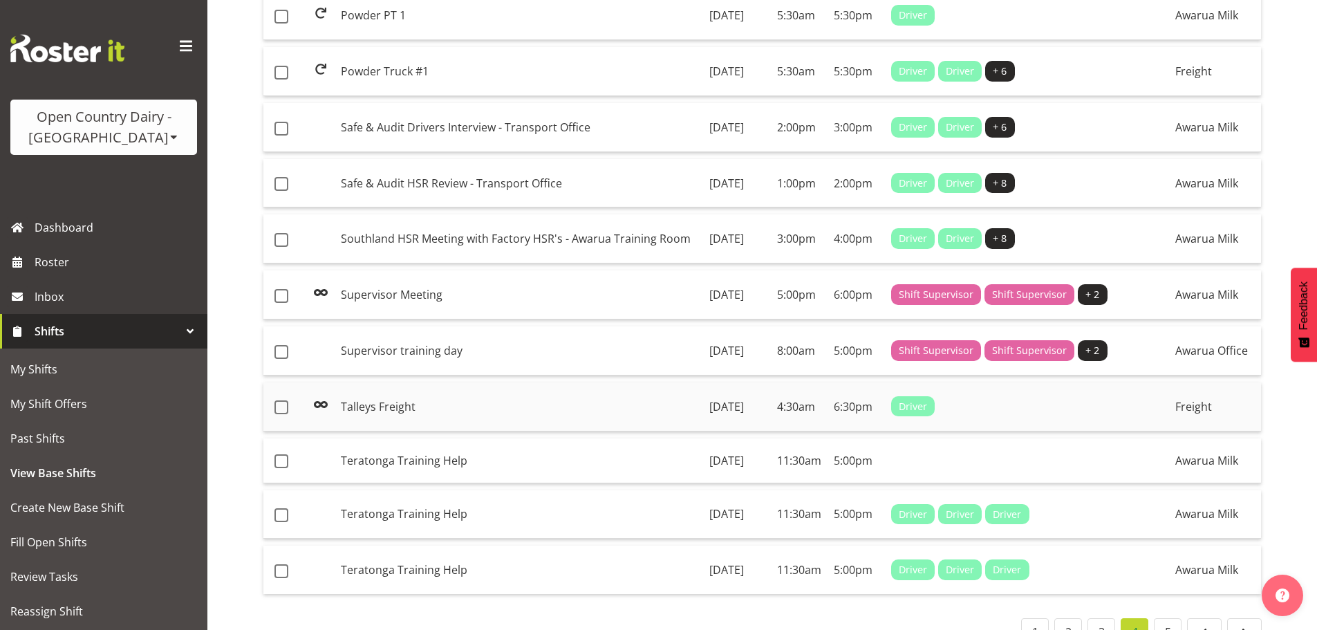
scroll to position [1114, 0]
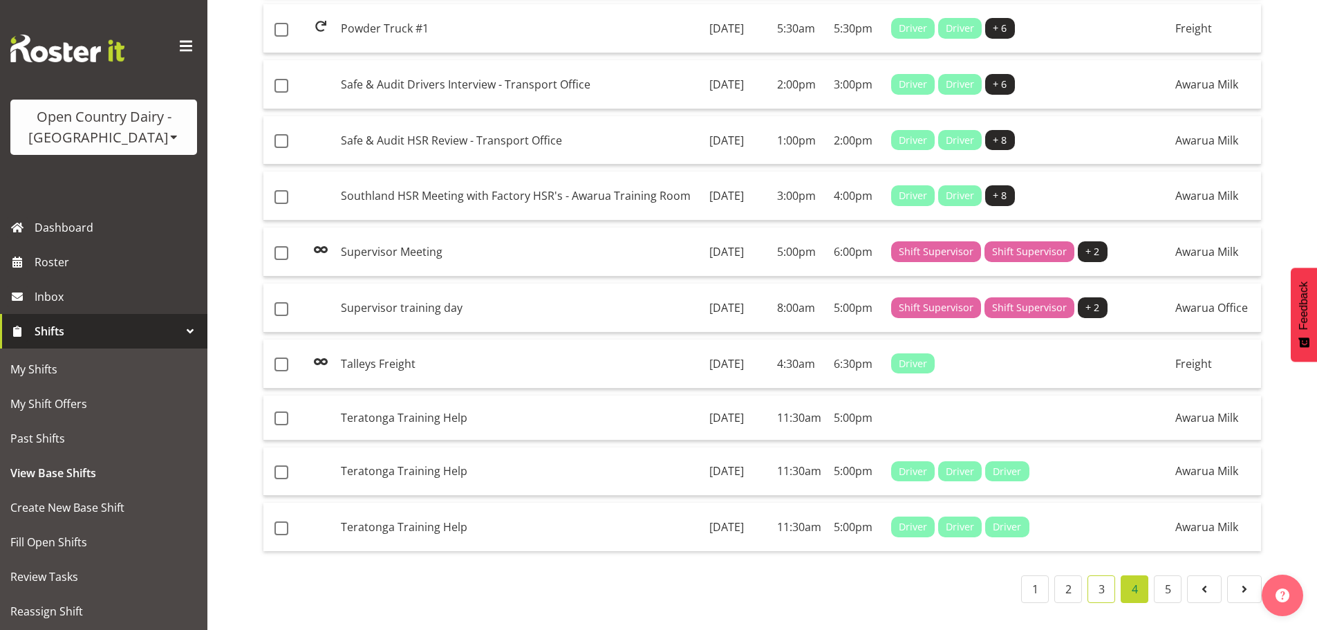
click at [1104, 579] on link "3" at bounding box center [1101, 589] width 28 height 28
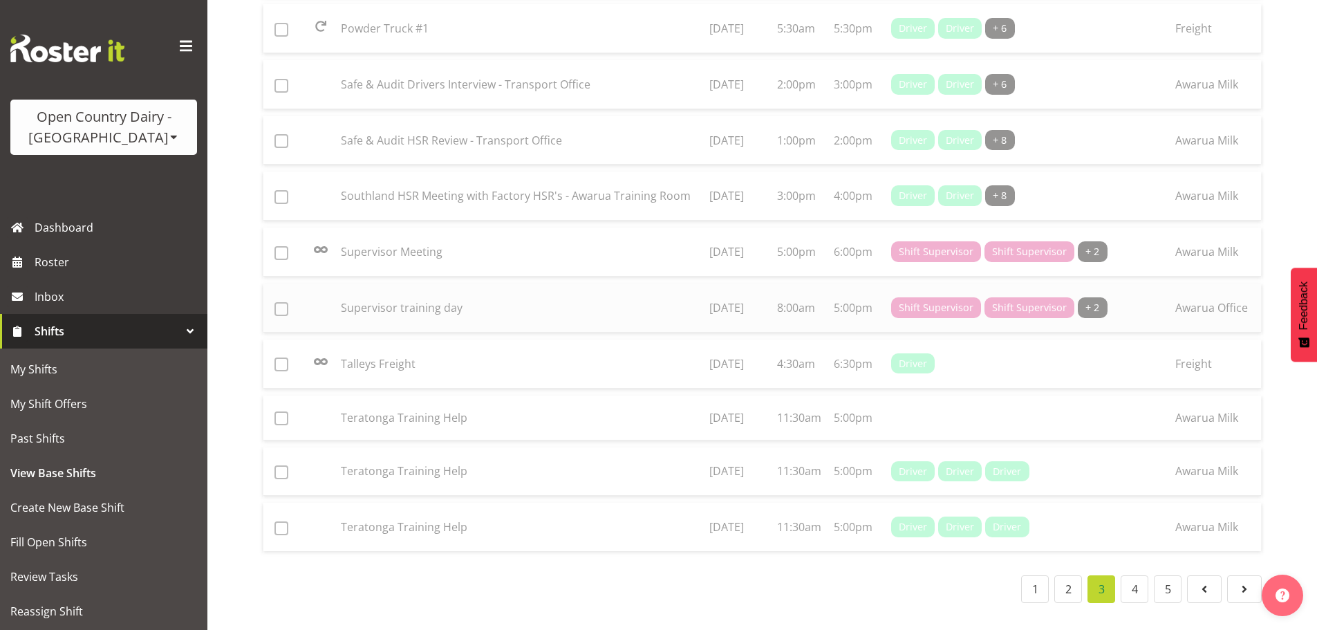
scroll to position [1020, 0]
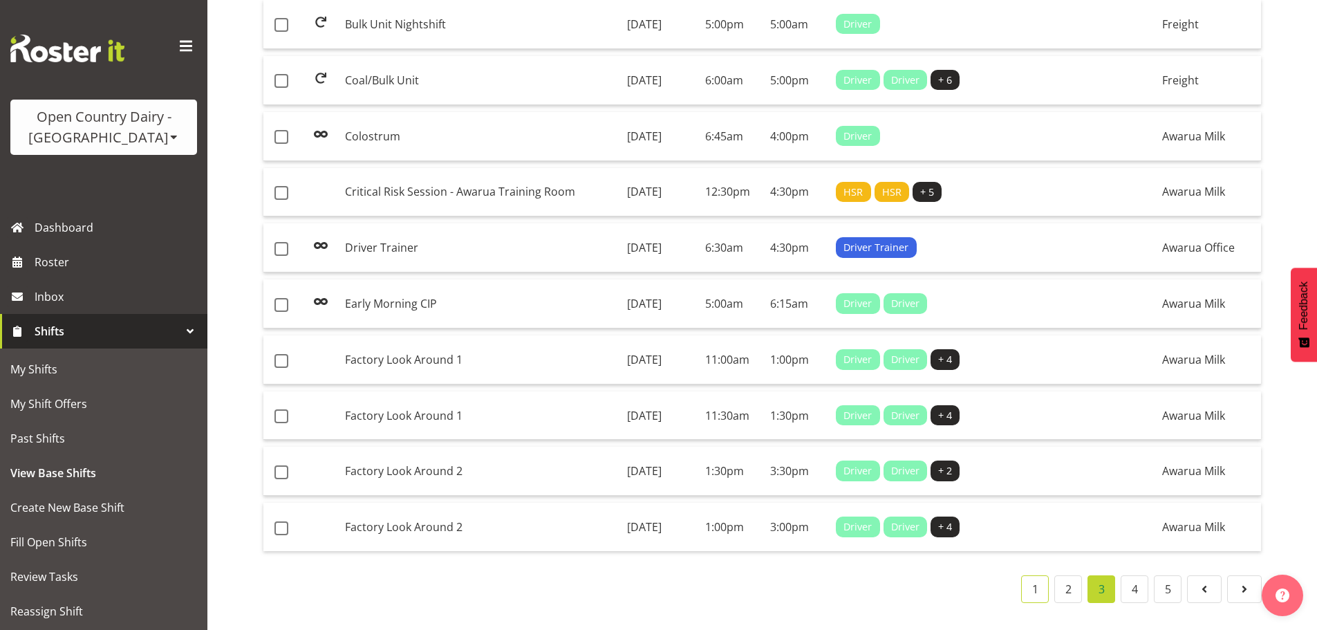
click at [1039, 579] on link "1" at bounding box center [1035, 589] width 28 height 28
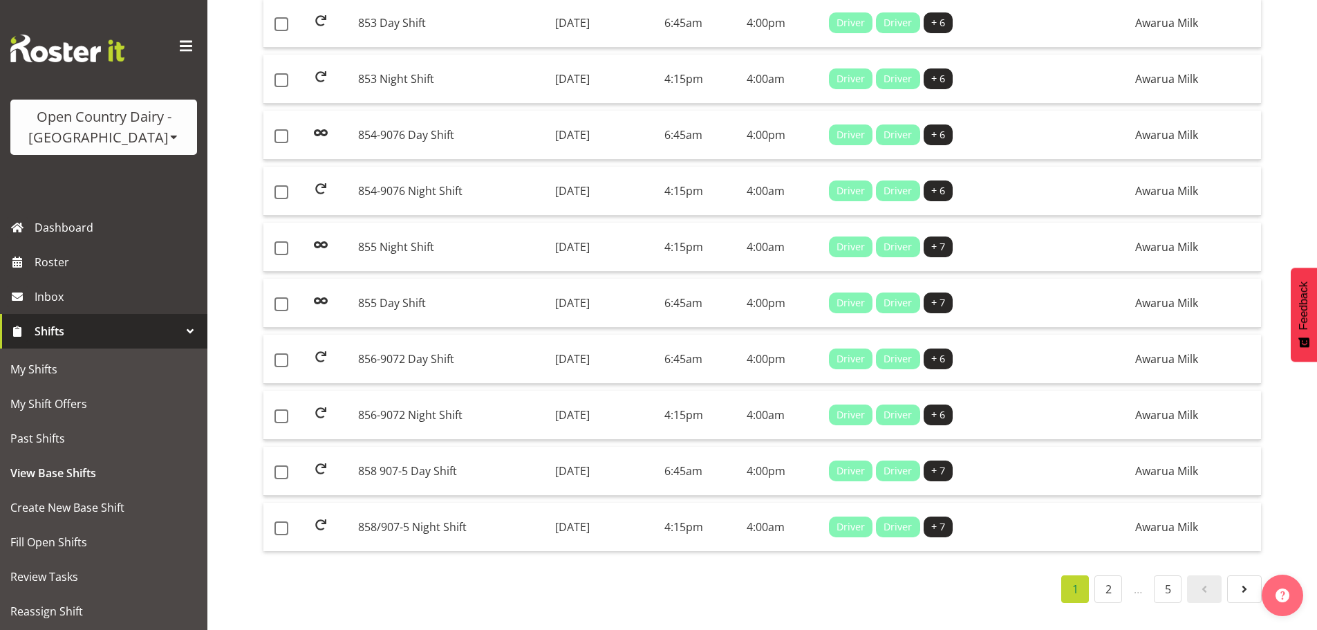
scroll to position [1021, 0]
click at [1120, 580] on link "2" at bounding box center [1108, 589] width 28 height 28
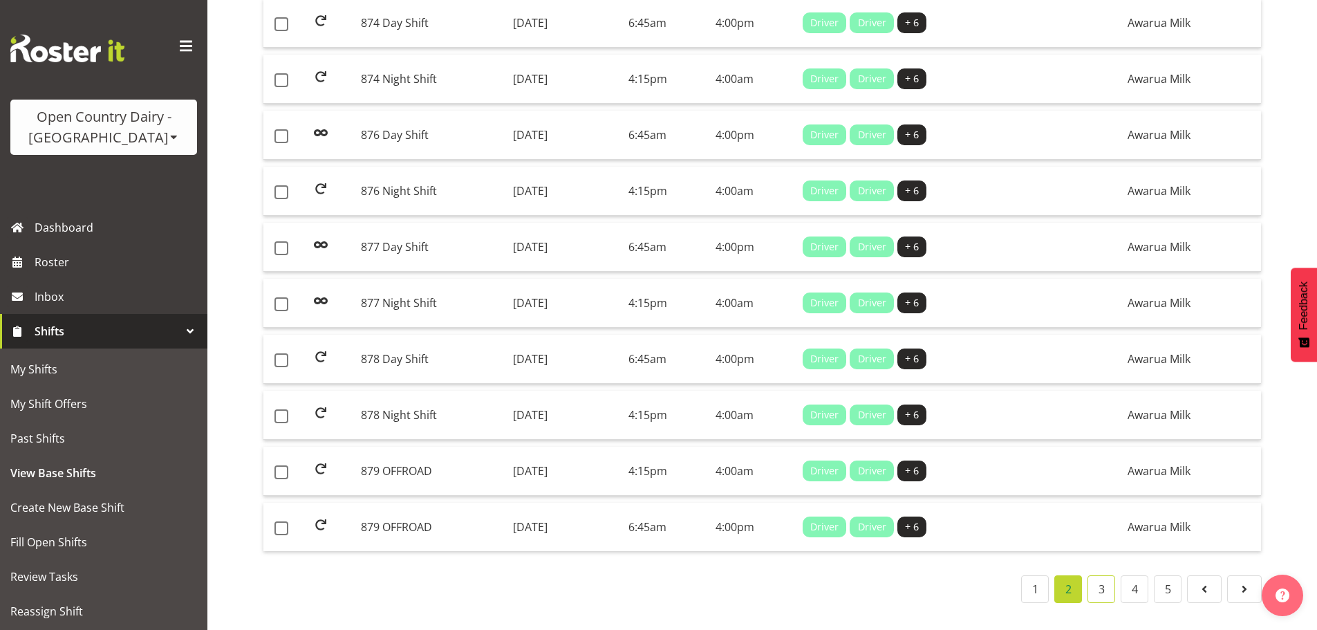
click at [1102, 587] on link "3" at bounding box center [1101, 589] width 28 height 28
